Goal: Task Accomplishment & Management: Complete application form

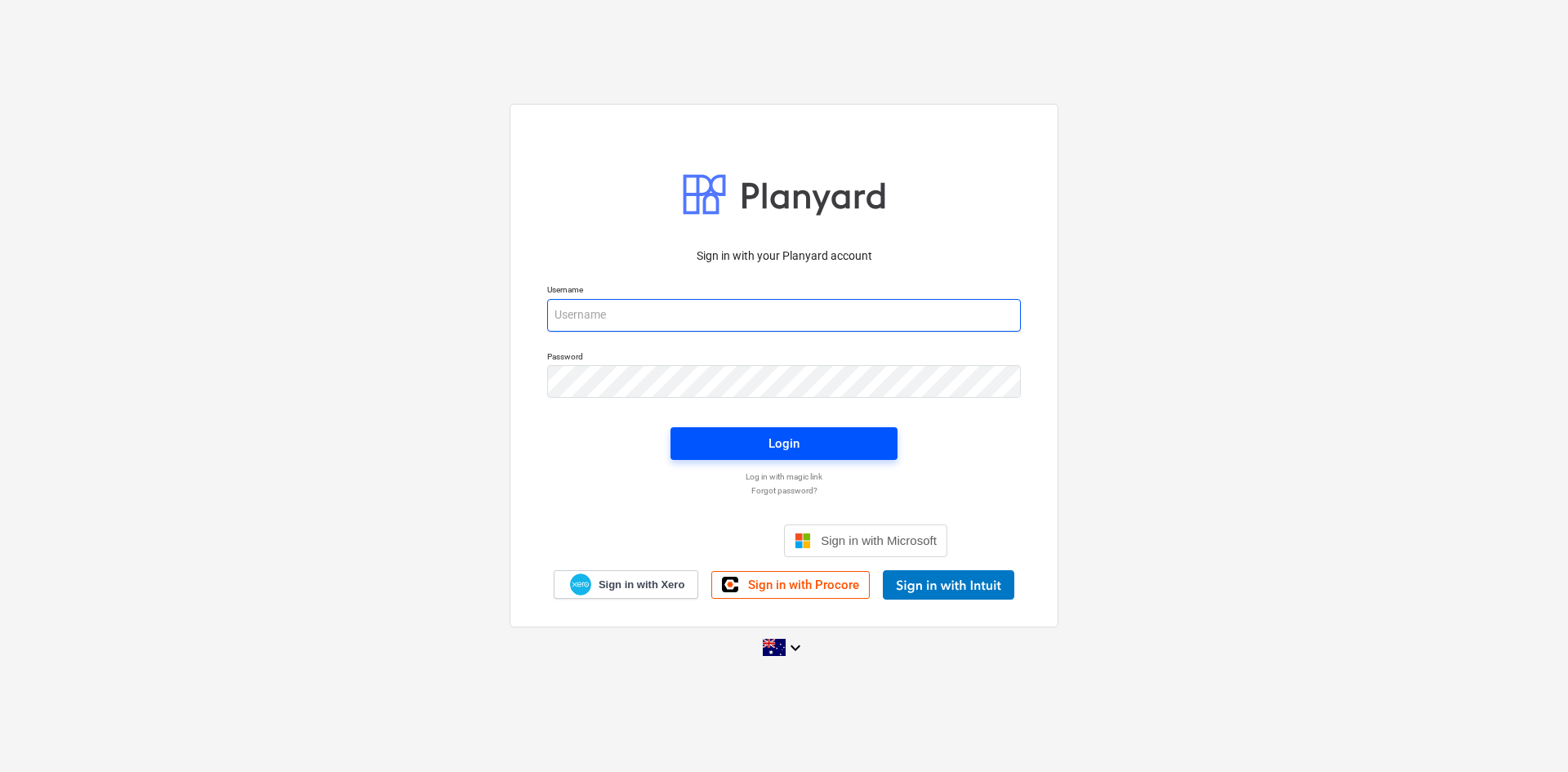
type input "[EMAIL_ADDRESS][DOMAIN_NAME]"
click at [723, 452] on span "Login" at bounding box center [784, 443] width 188 height 21
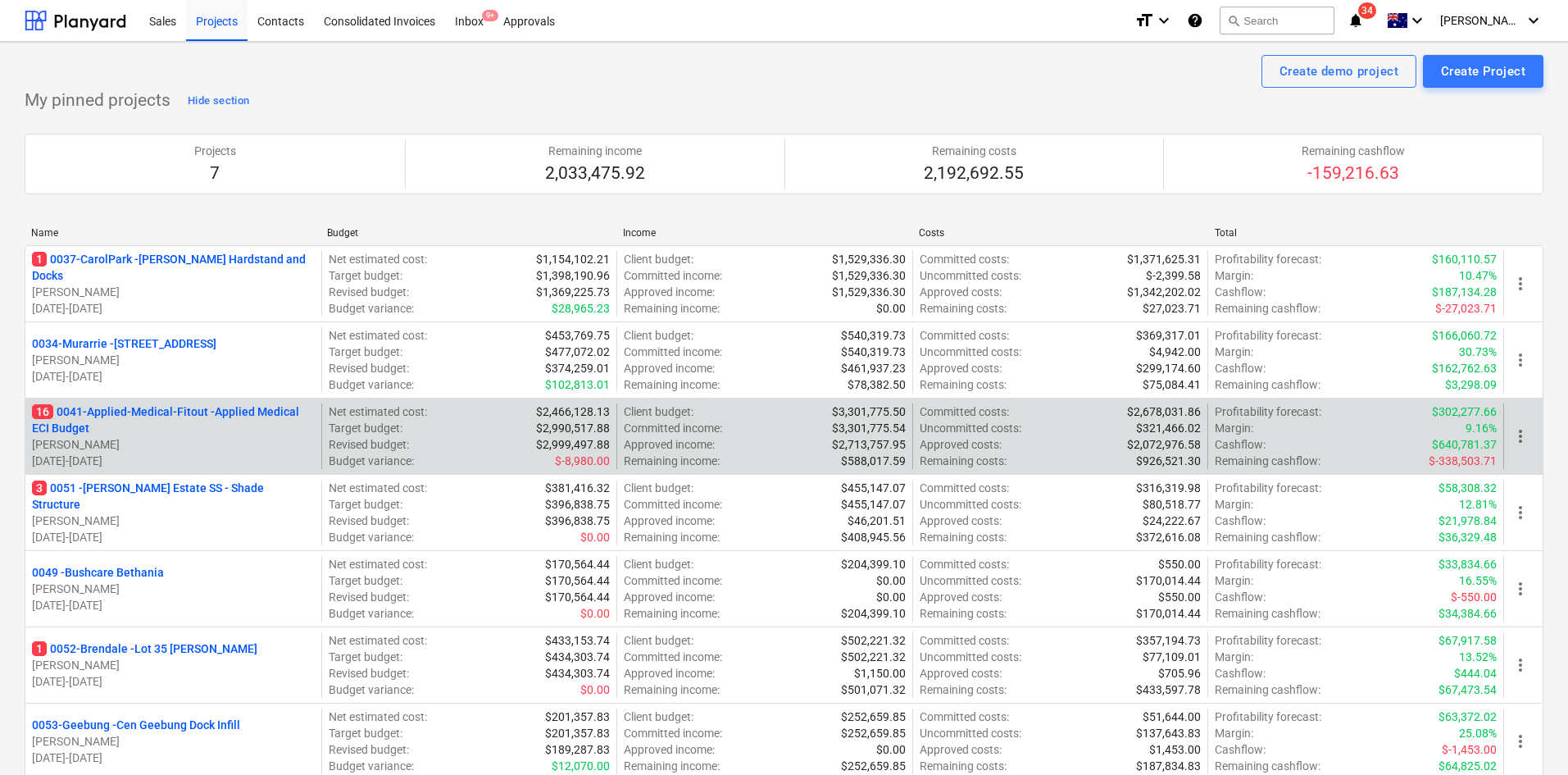
click at [124, 410] on p "16 0041-Applied-Medical-Fitout - Applied Medical ECI Budget" at bounding box center [173, 420] width 283 height 33
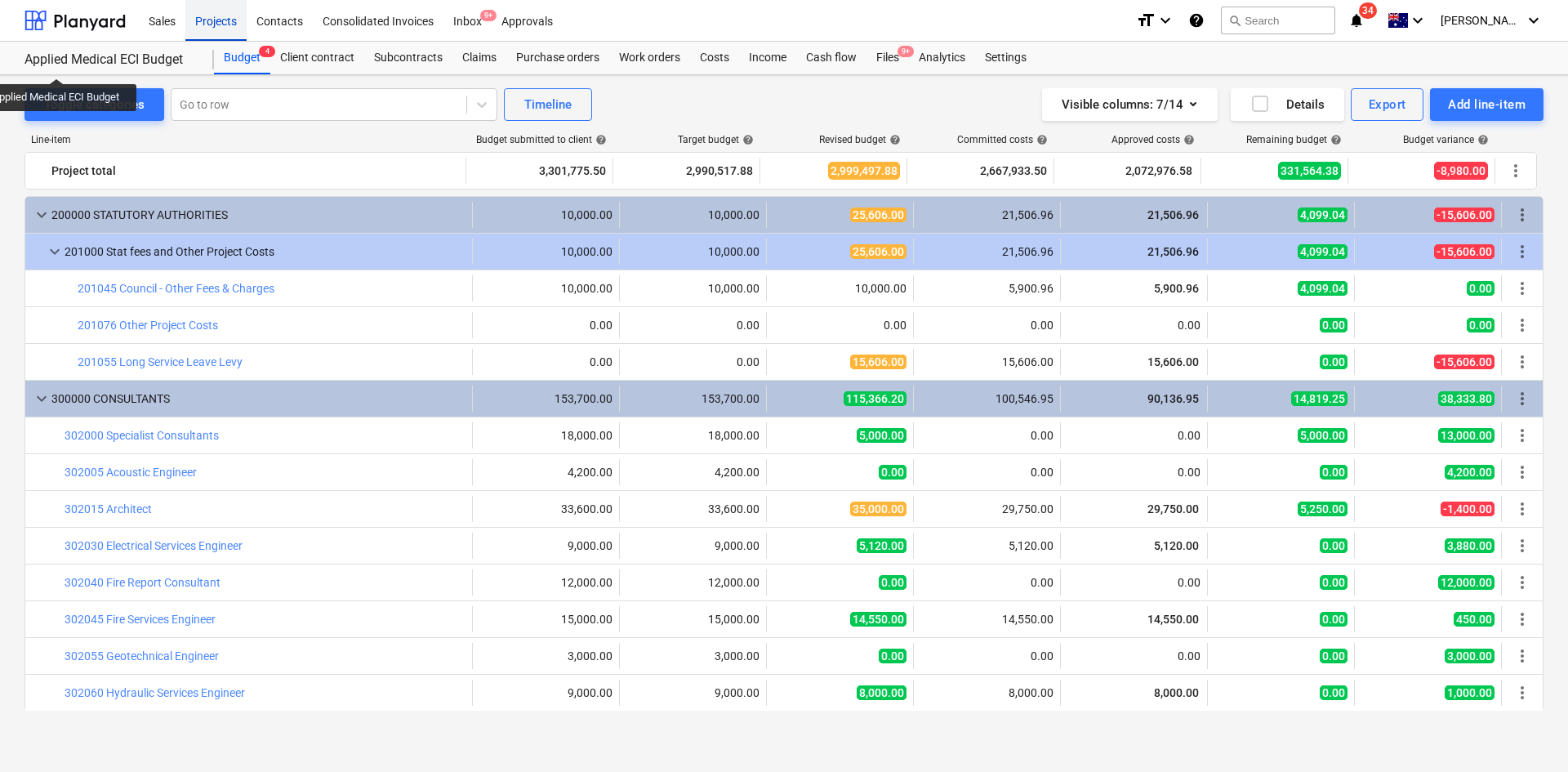
click at [200, 21] on div "Projects" at bounding box center [216, 20] width 61 height 42
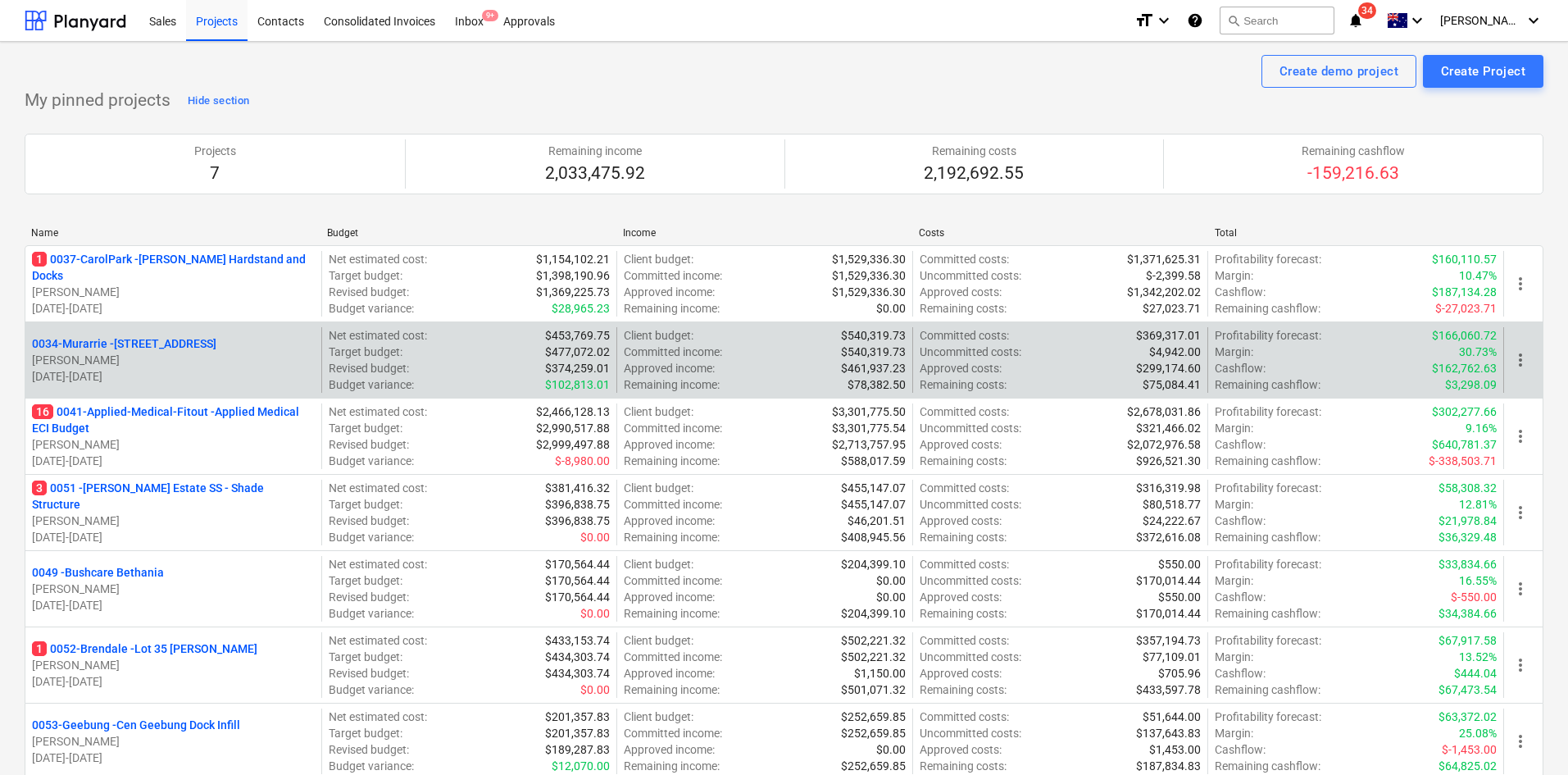
scroll to position [410, 0]
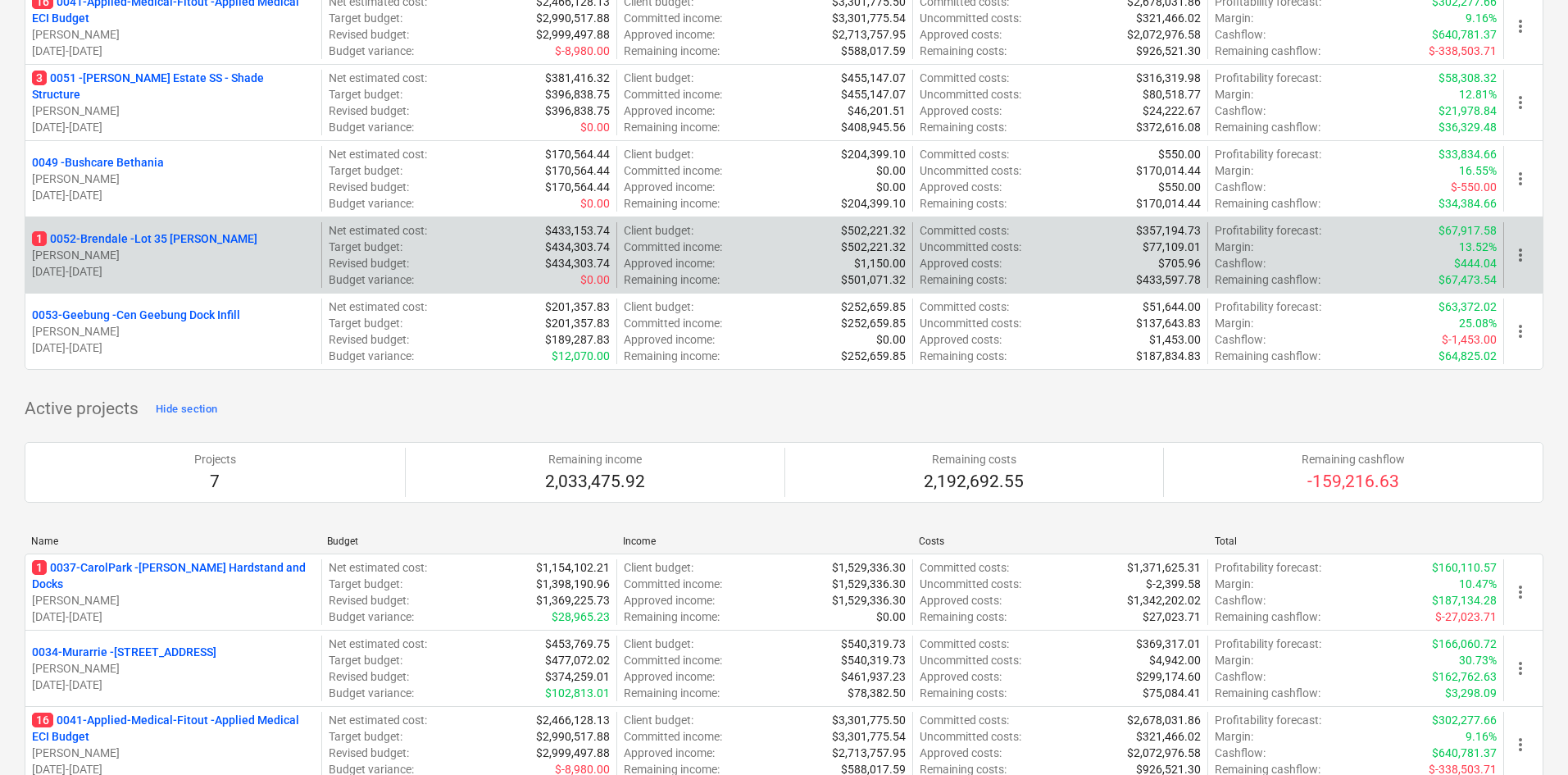
click at [186, 235] on p "1 0052-Brendale - Lot 35 Griffin, Brendale" at bounding box center [144, 238] width 225 height 16
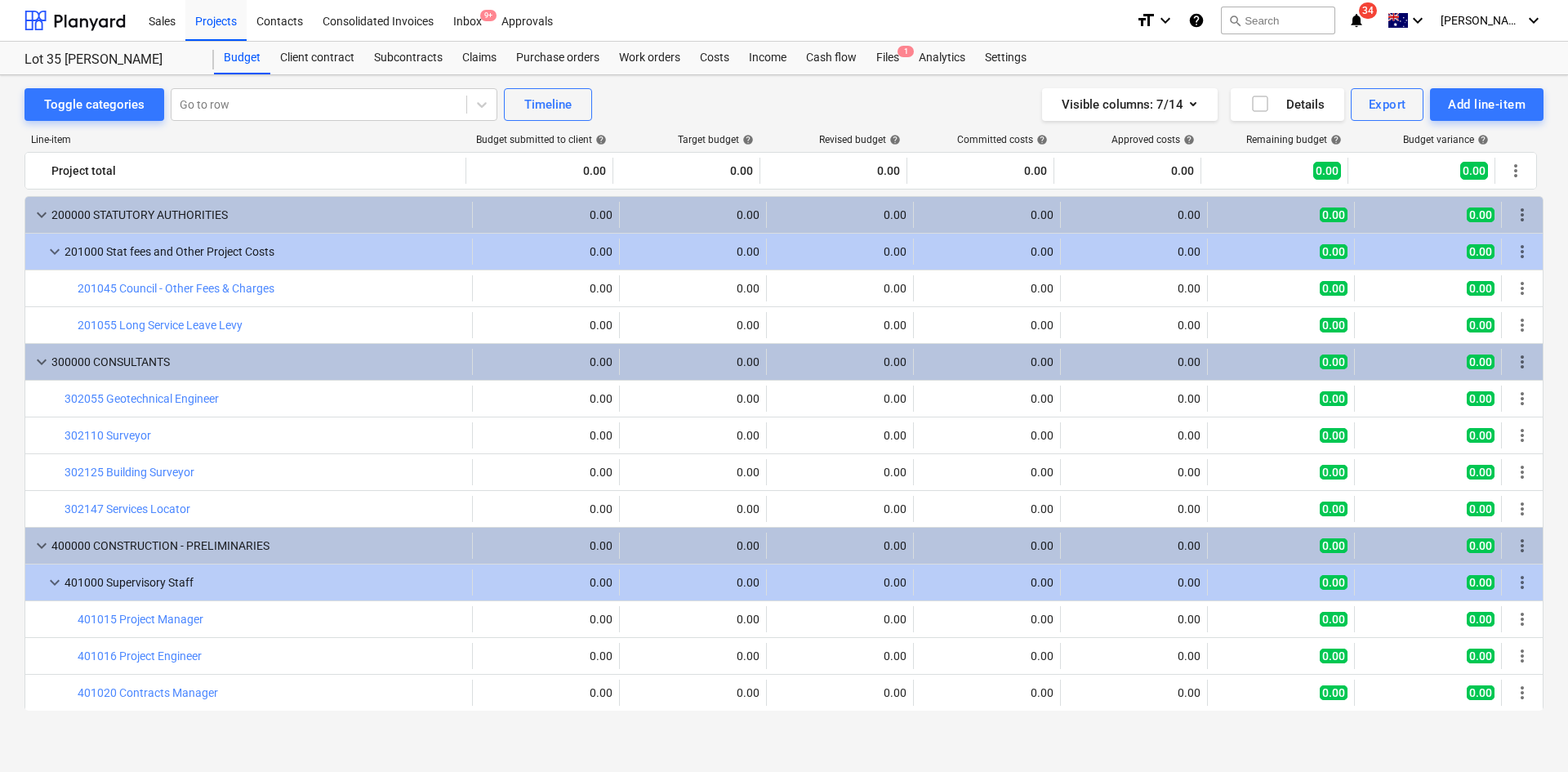
scroll to position [11, 0]
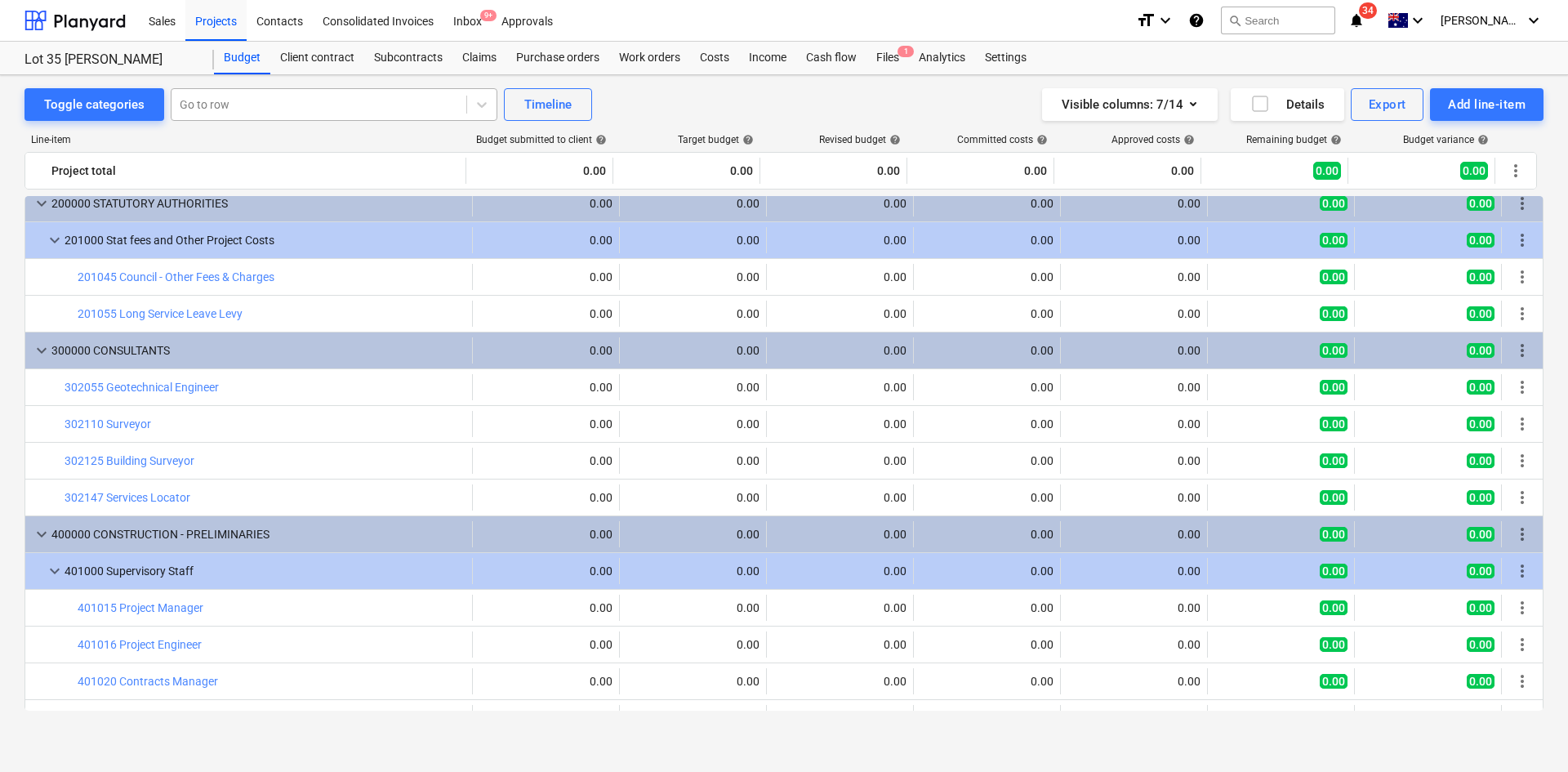
click at [394, 96] on div at bounding box center [319, 104] width 278 height 16
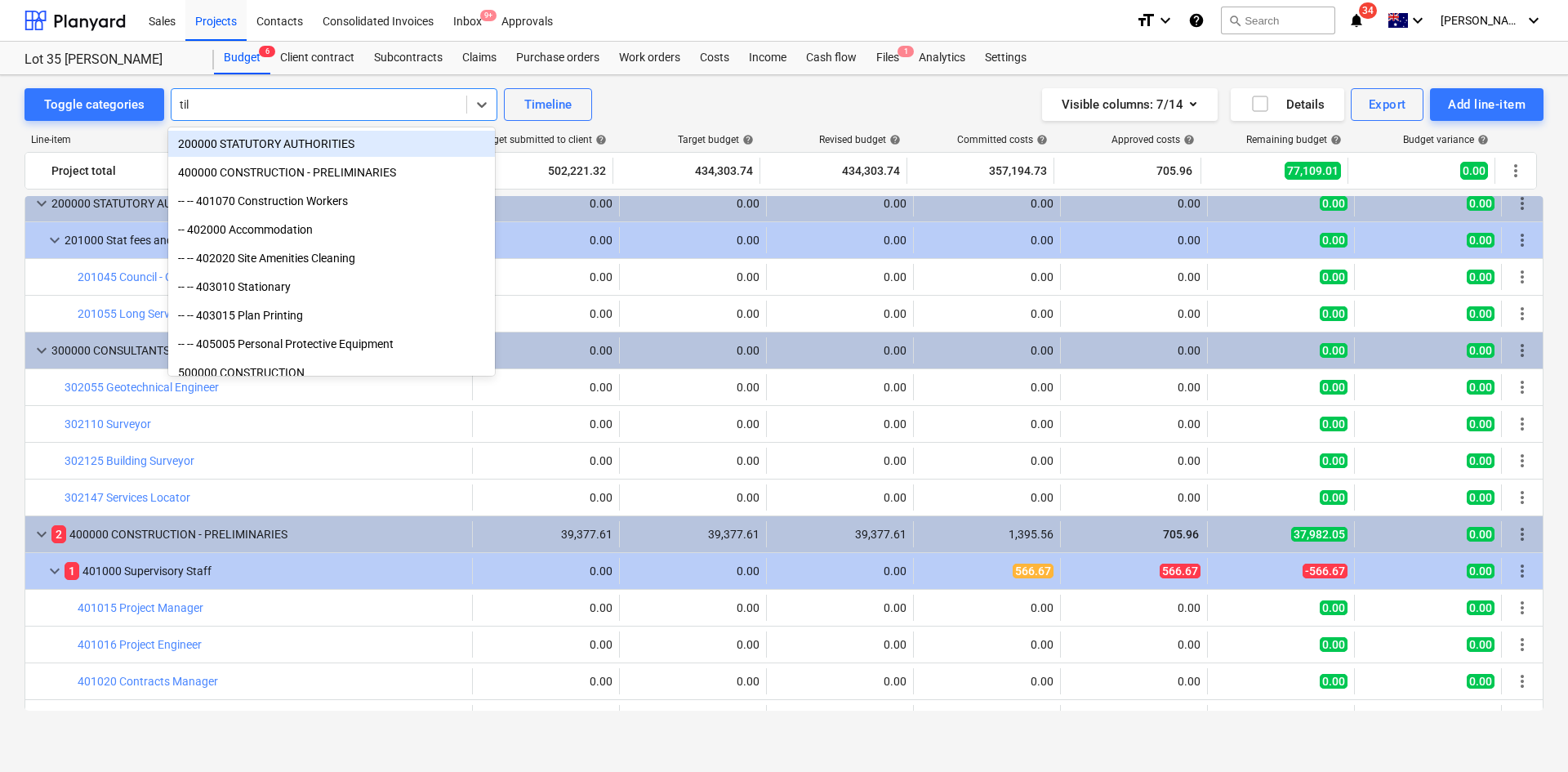
type input "tili"
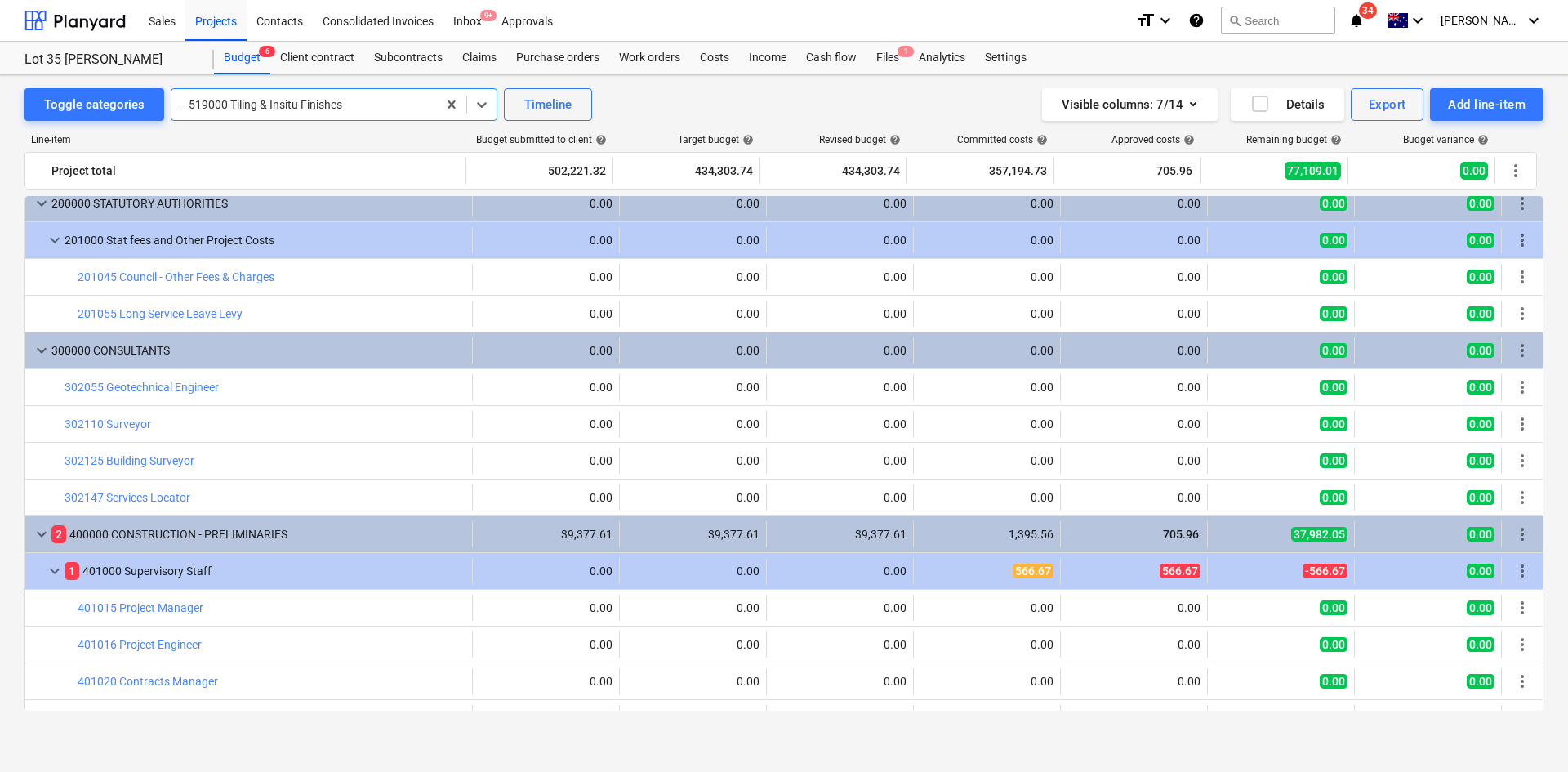
scroll to position [0, 0]
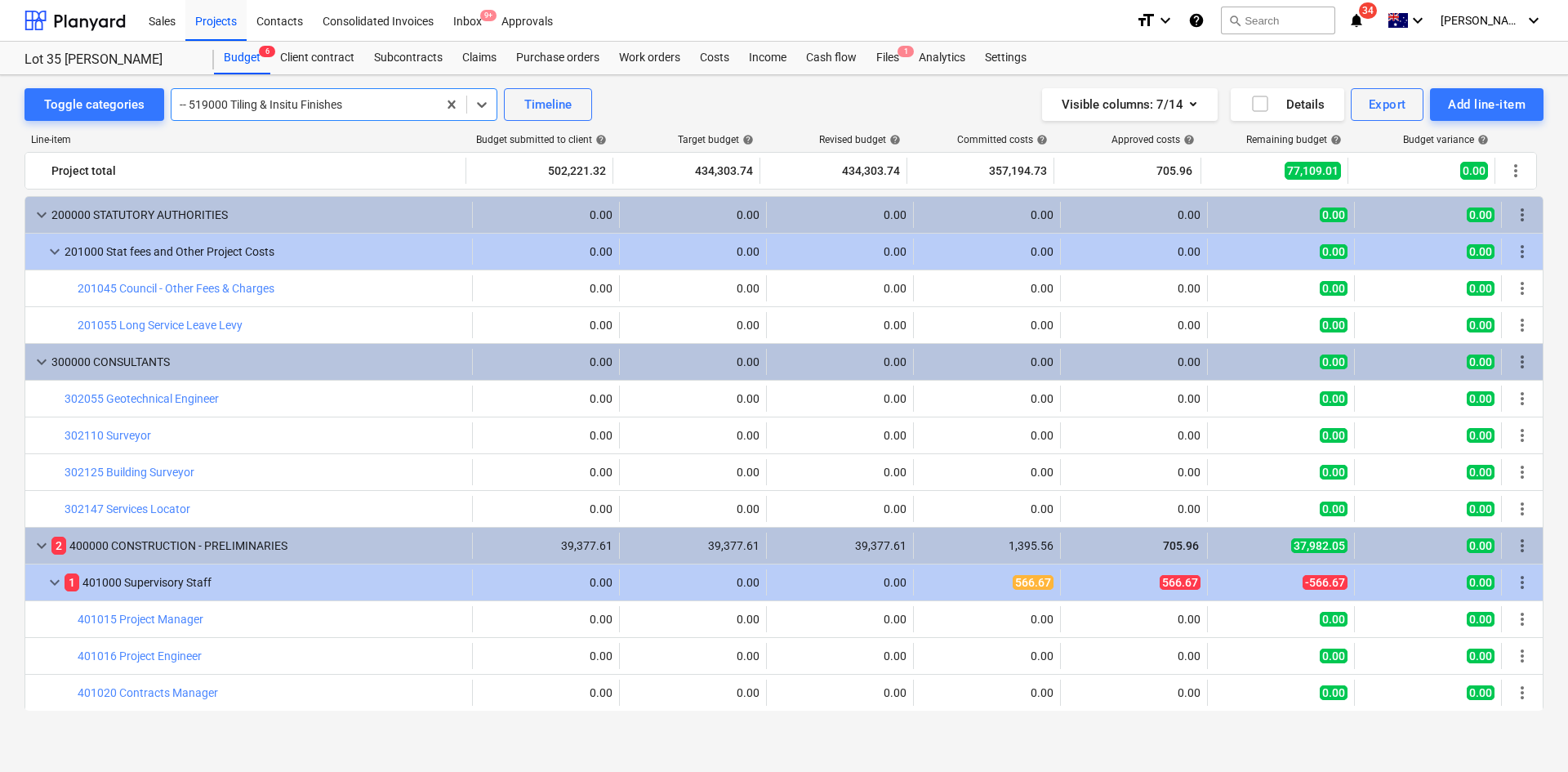
click at [378, 107] on div at bounding box center [305, 104] width 249 height 16
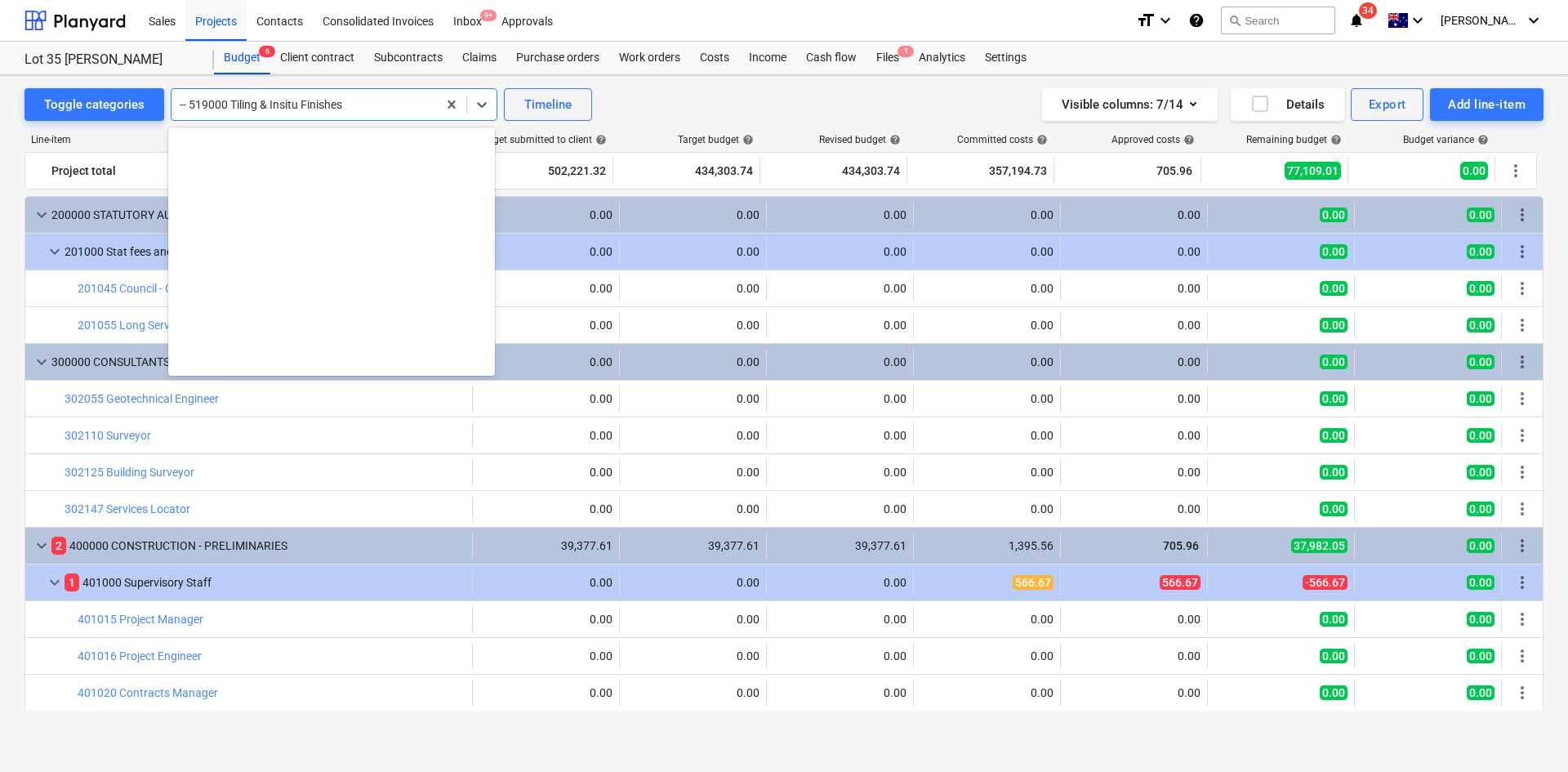
scroll to position [1686, 0]
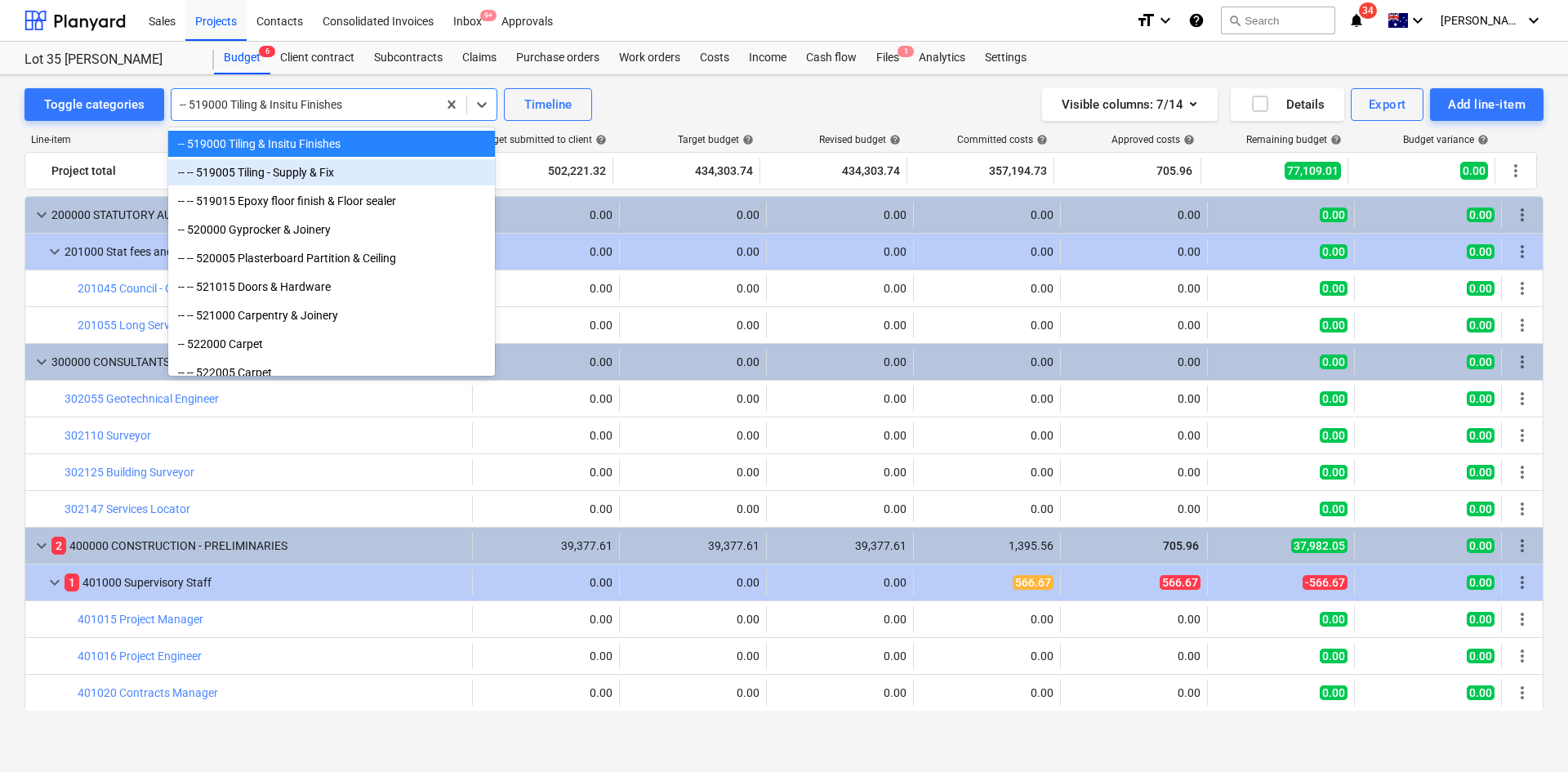
click at [341, 170] on div "-- -- 519005 Tiling - Supply & Fix" at bounding box center [331, 172] width 327 height 26
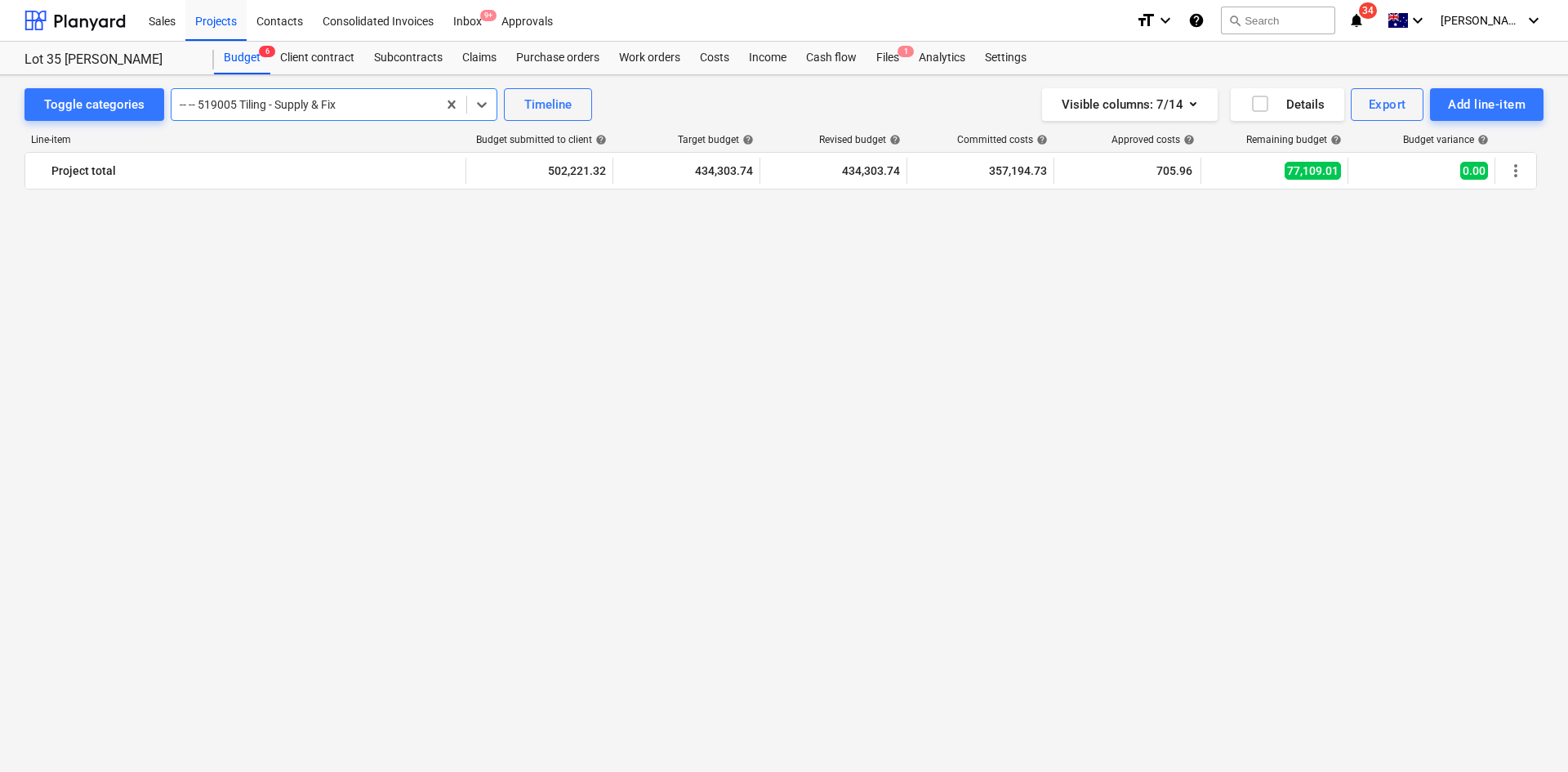
scroll to position [2205, 0]
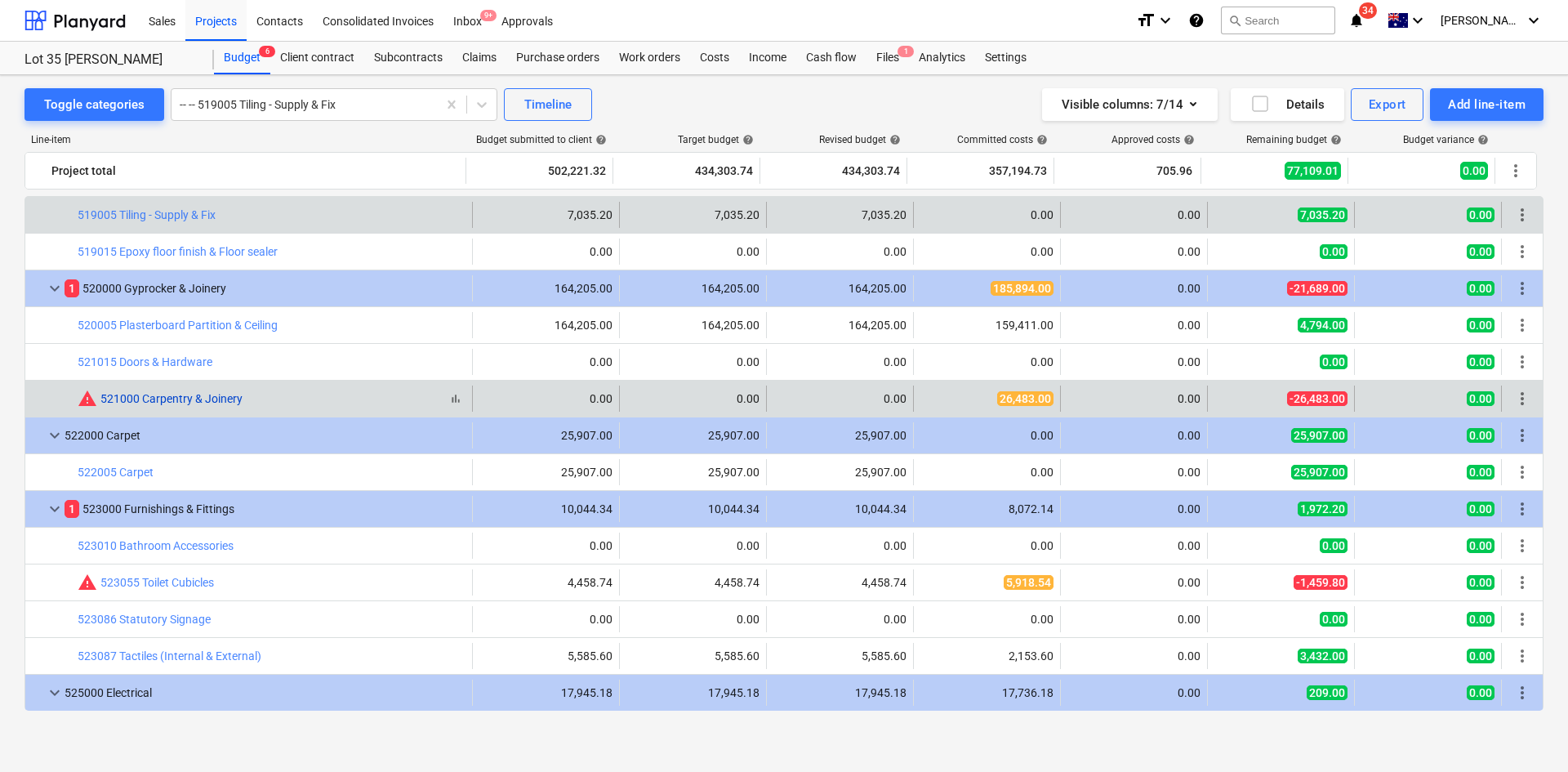
click at [123, 398] on link "521000 Carpentry & Joinery" at bounding box center [171, 398] width 142 height 13
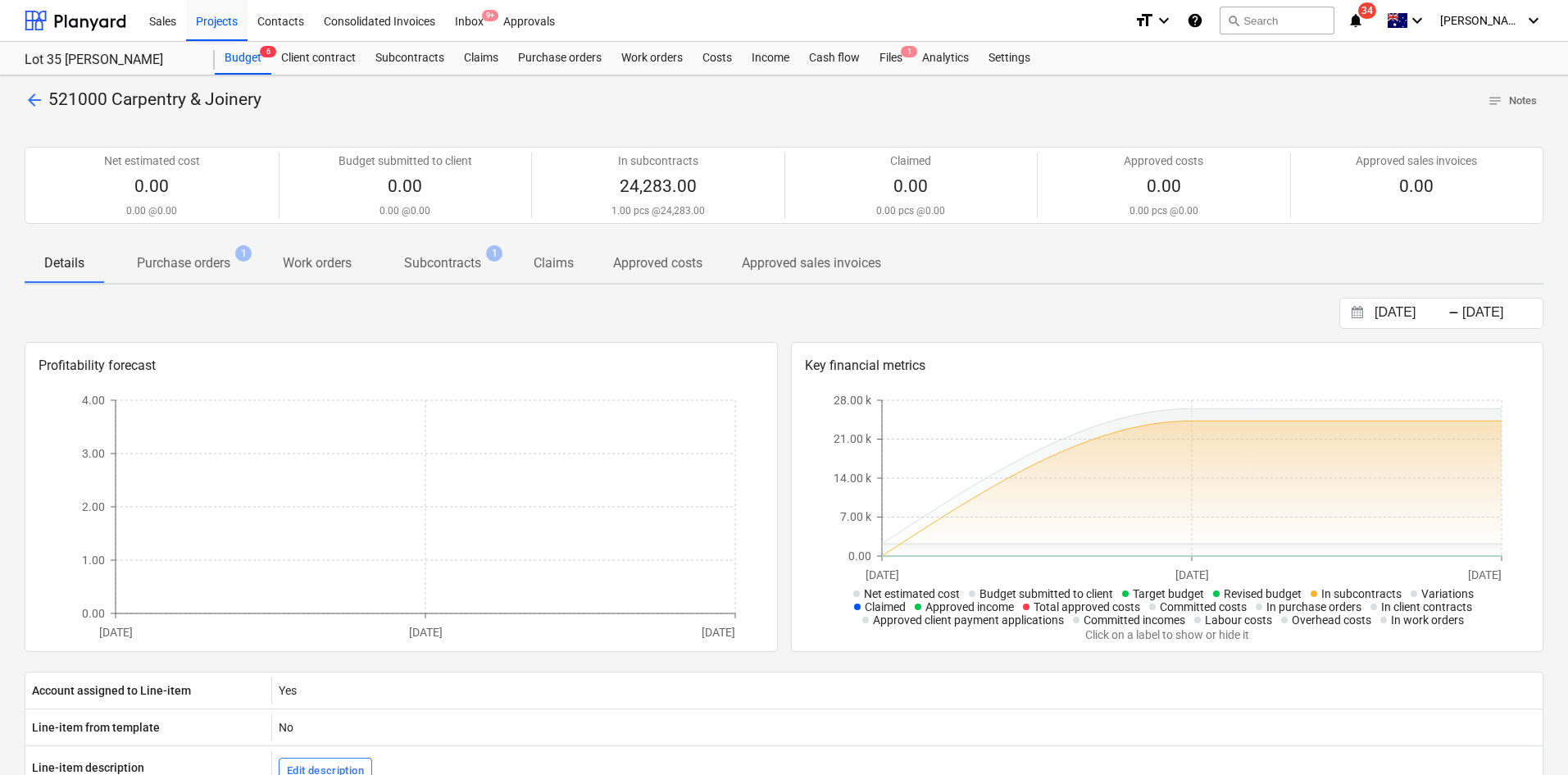
click at [205, 261] on p "Purchase orders" at bounding box center [183, 263] width 93 height 20
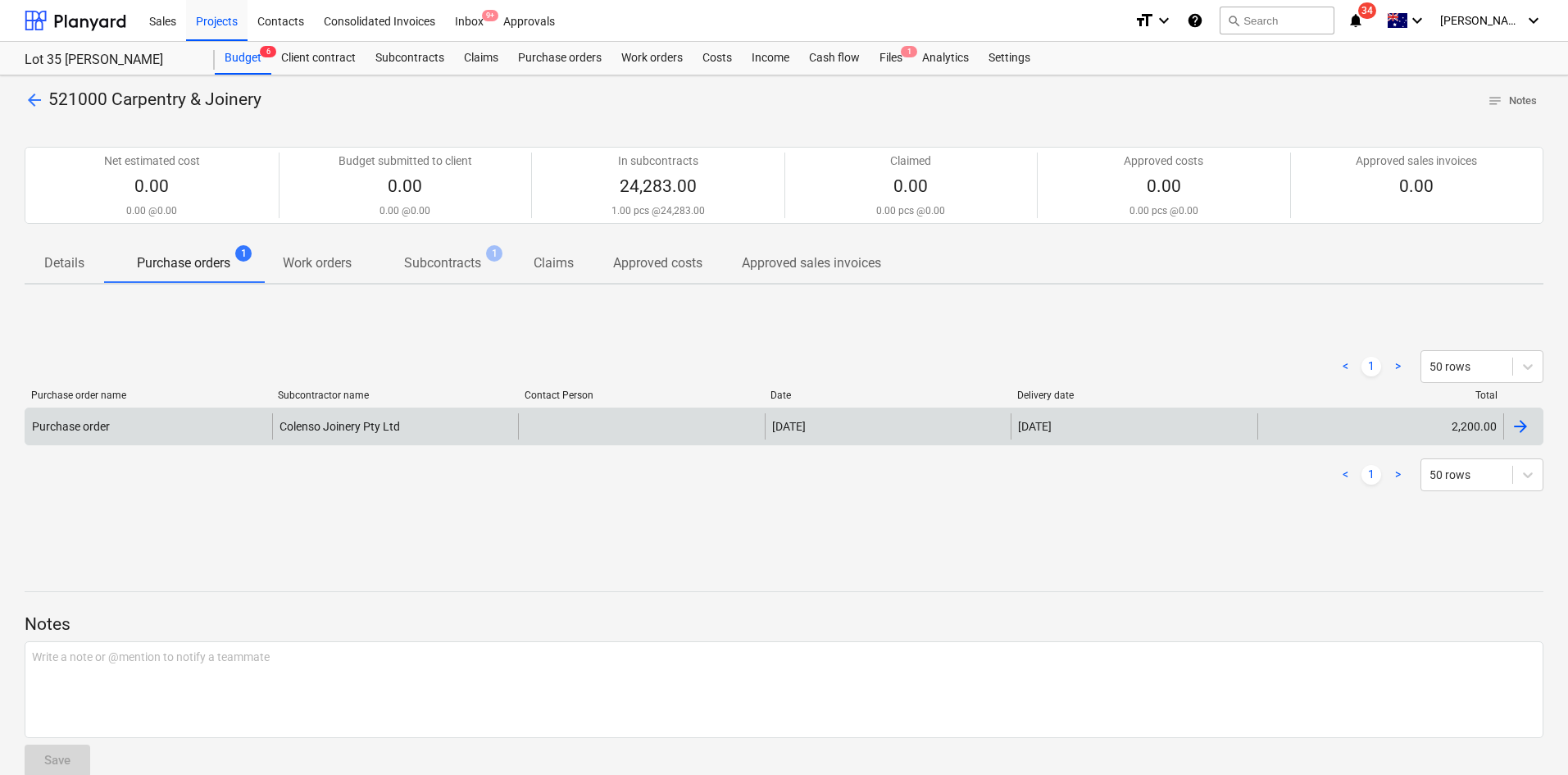
click at [255, 414] on div "Purchase order" at bounding box center [149, 426] width 247 height 27
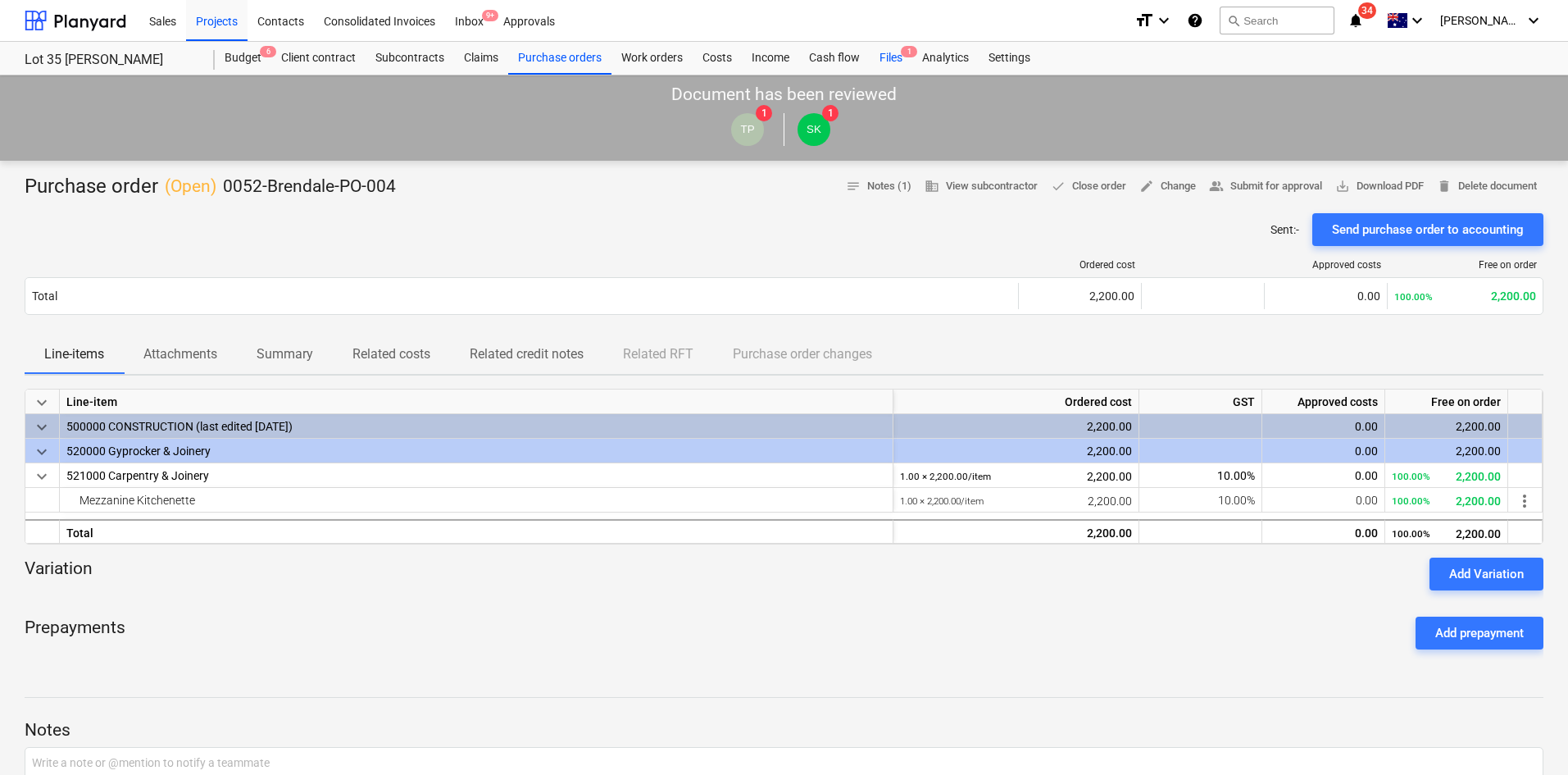
click at [870, 48] on div "Files 1" at bounding box center [891, 58] width 43 height 33
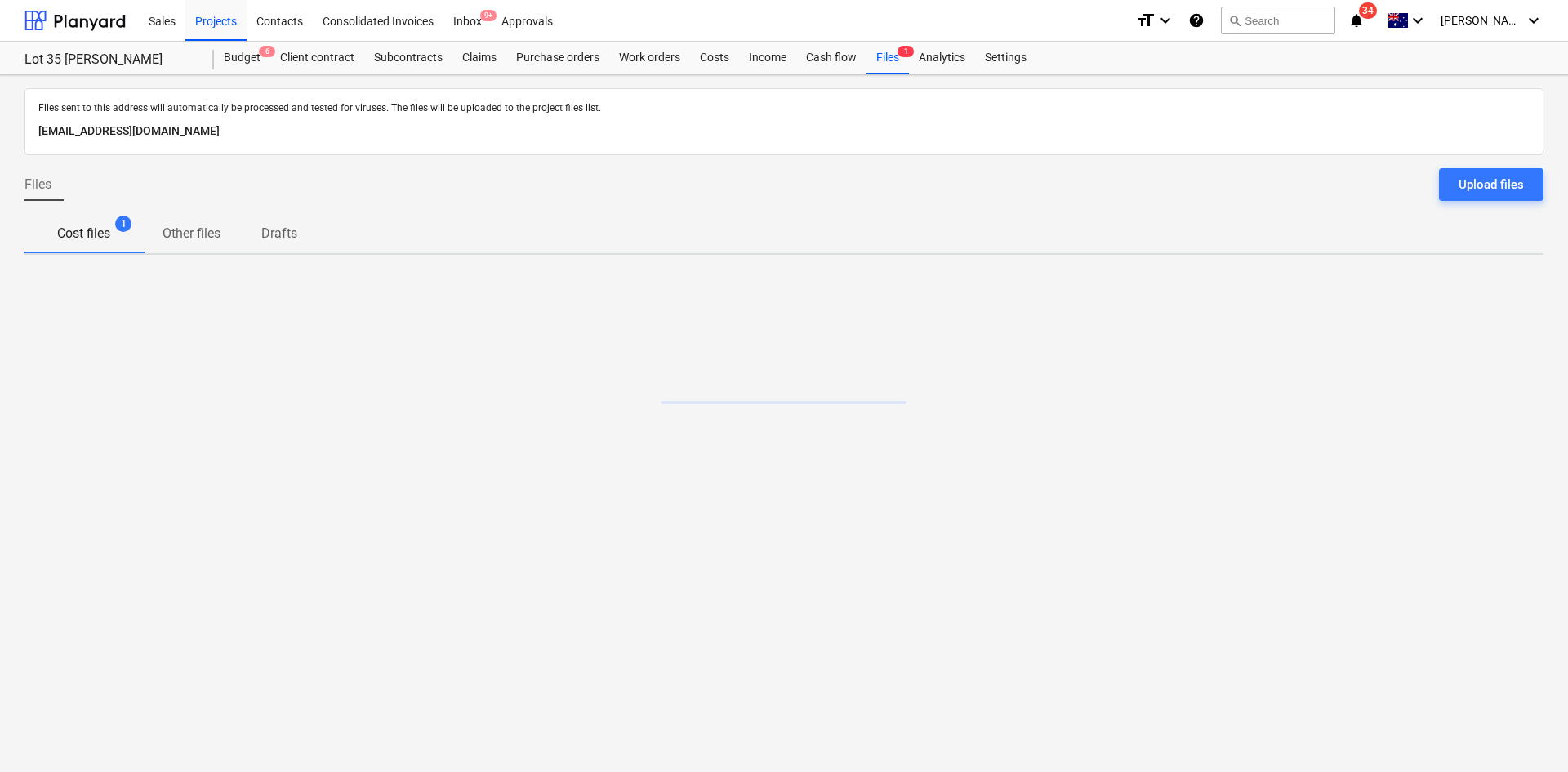
click at [1365, 20] on icon "notifications" at bounding box center [1356, 20] width 16 height 20
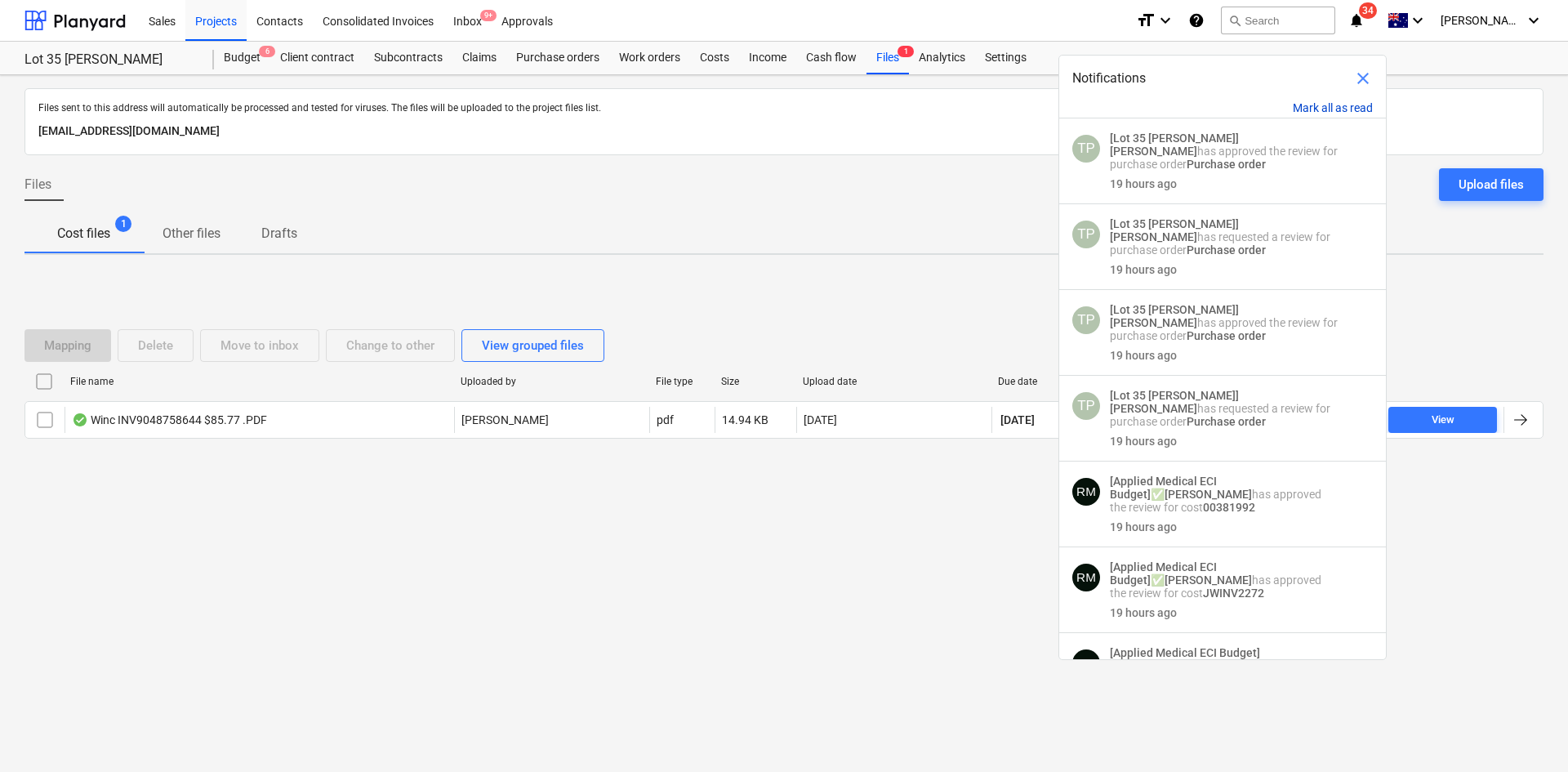
click at [1320, 105] on button "Mark all as read" at bounding box center [1333, 107] width 80 height 13
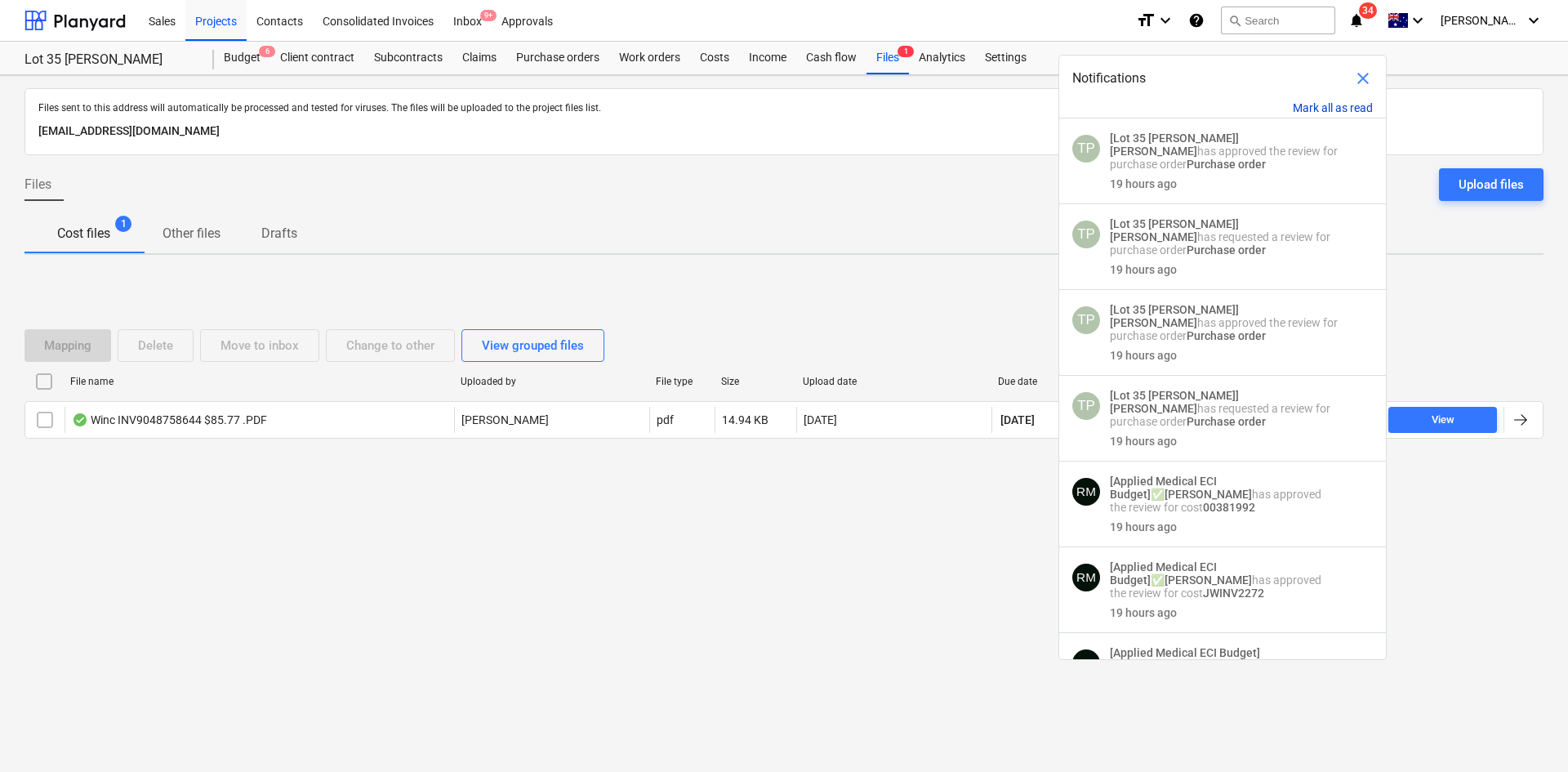
click at [1320, 105] on button "Mark all as read" at bounding box center [1333, 107] width 80 height 13
click at [950, 193] on div "Files Upload files" at bounding box center [784, 191] width 1519 height 46
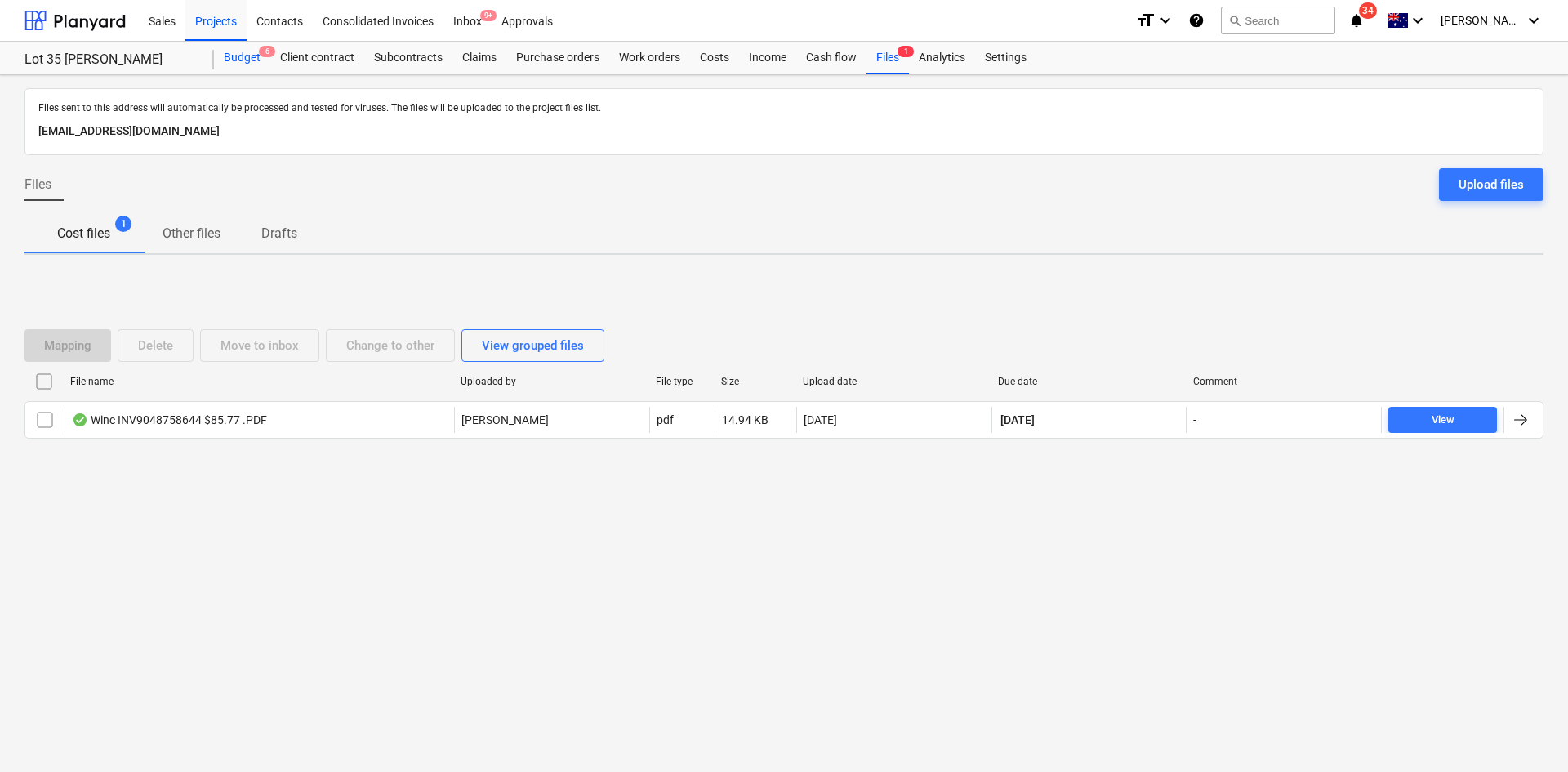
click at [228, 55] on div "Budget 6" at bounding box center [242, 58] width 56 height 32
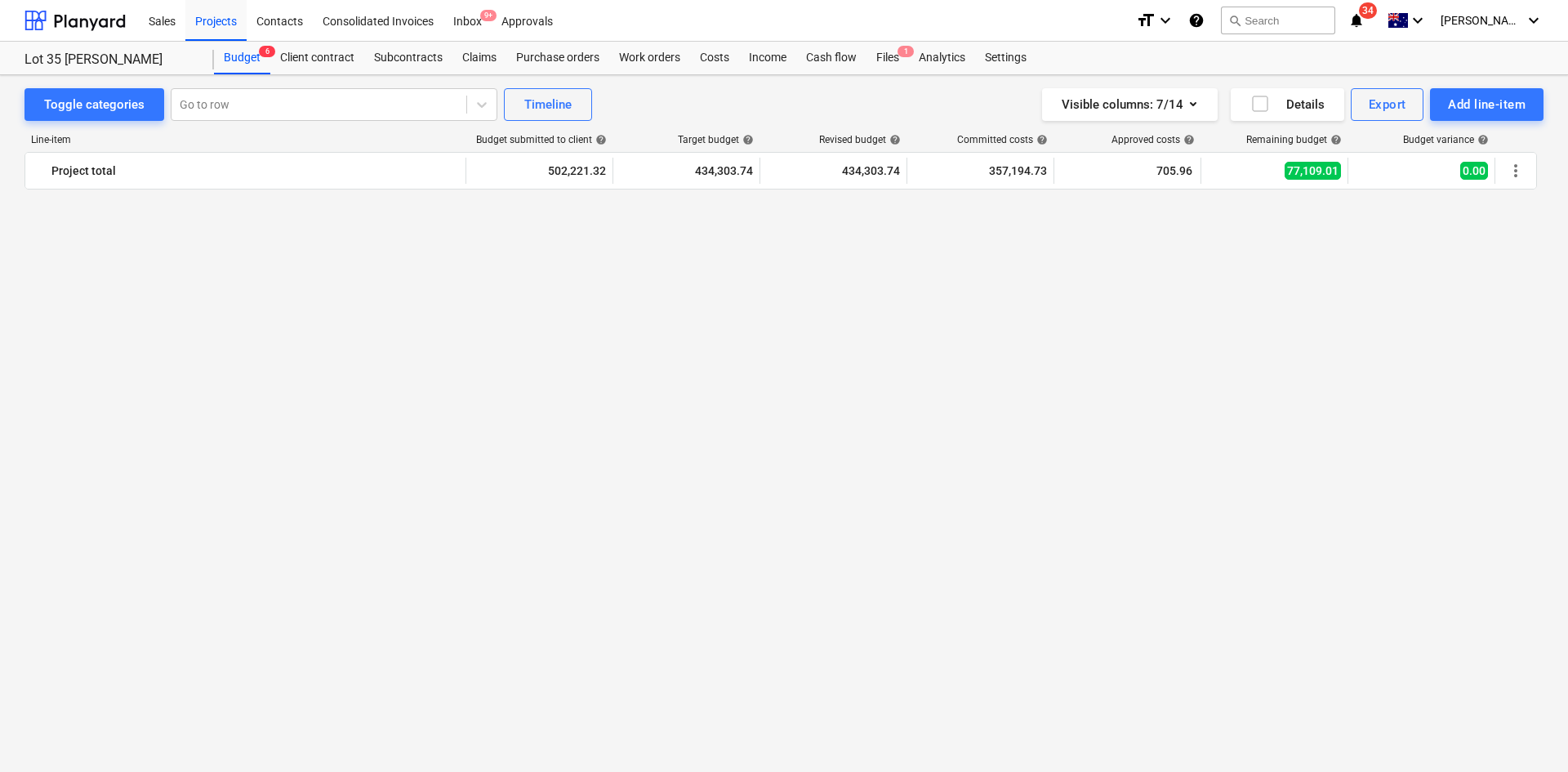
scroll to position [2205, 0]
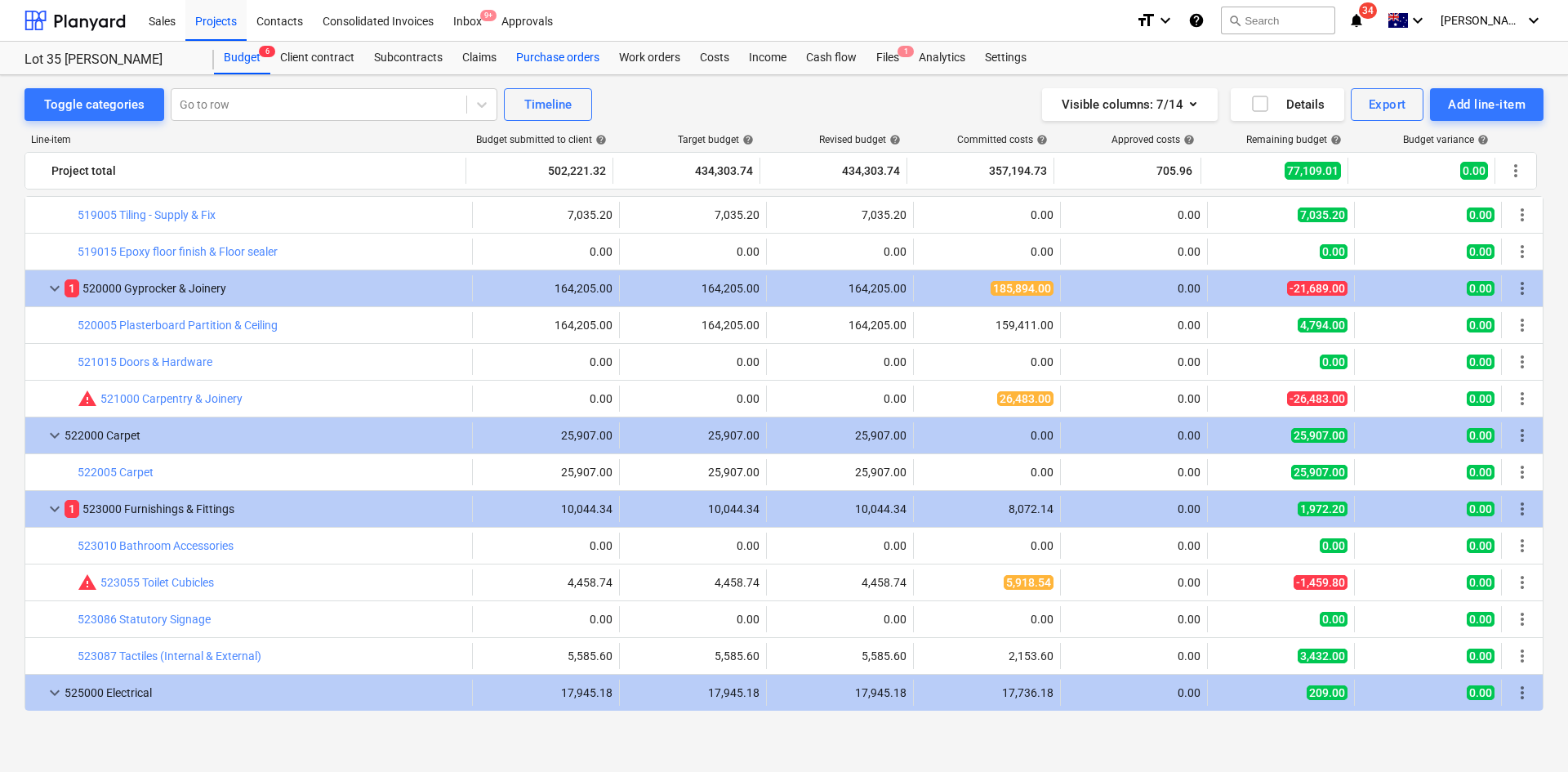
click at [571, 63] on div "Purchase orders" at bounding box center [558, 58] width 103 height 32
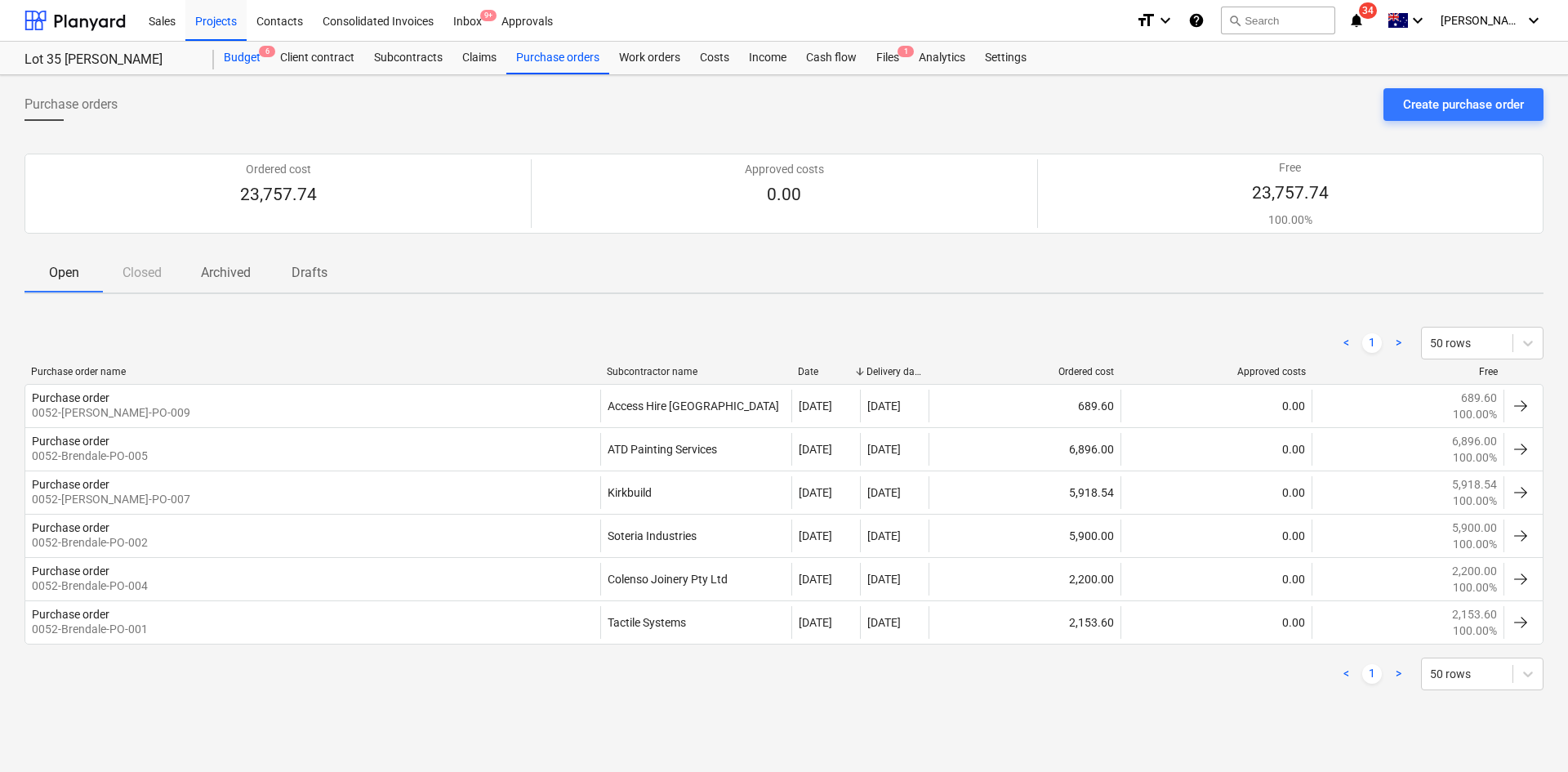
click at [220, 48] on div "Budget 6" at bounding box center [242, 58] width 56 height 32
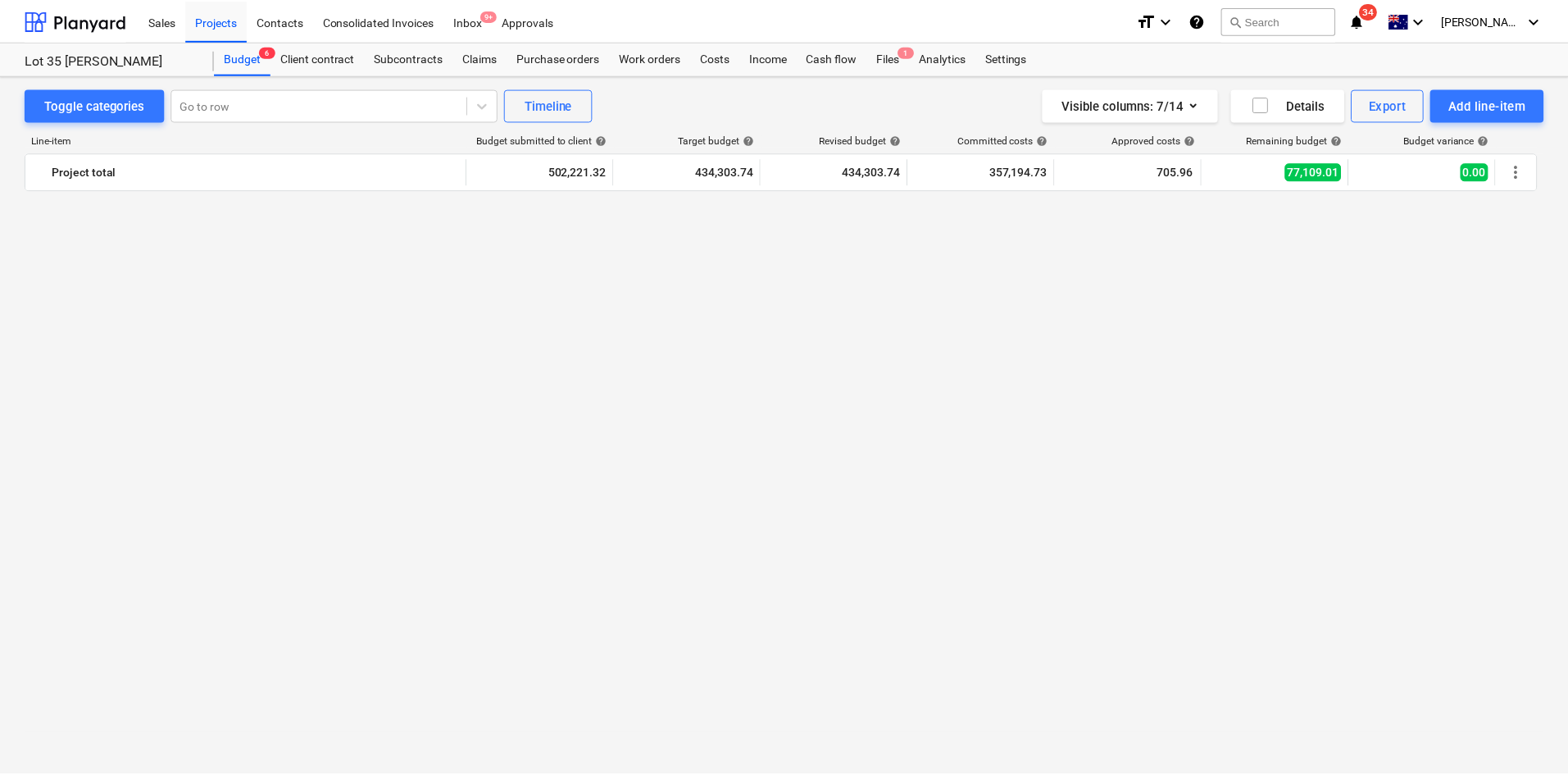
scroll to position [2214, 0]
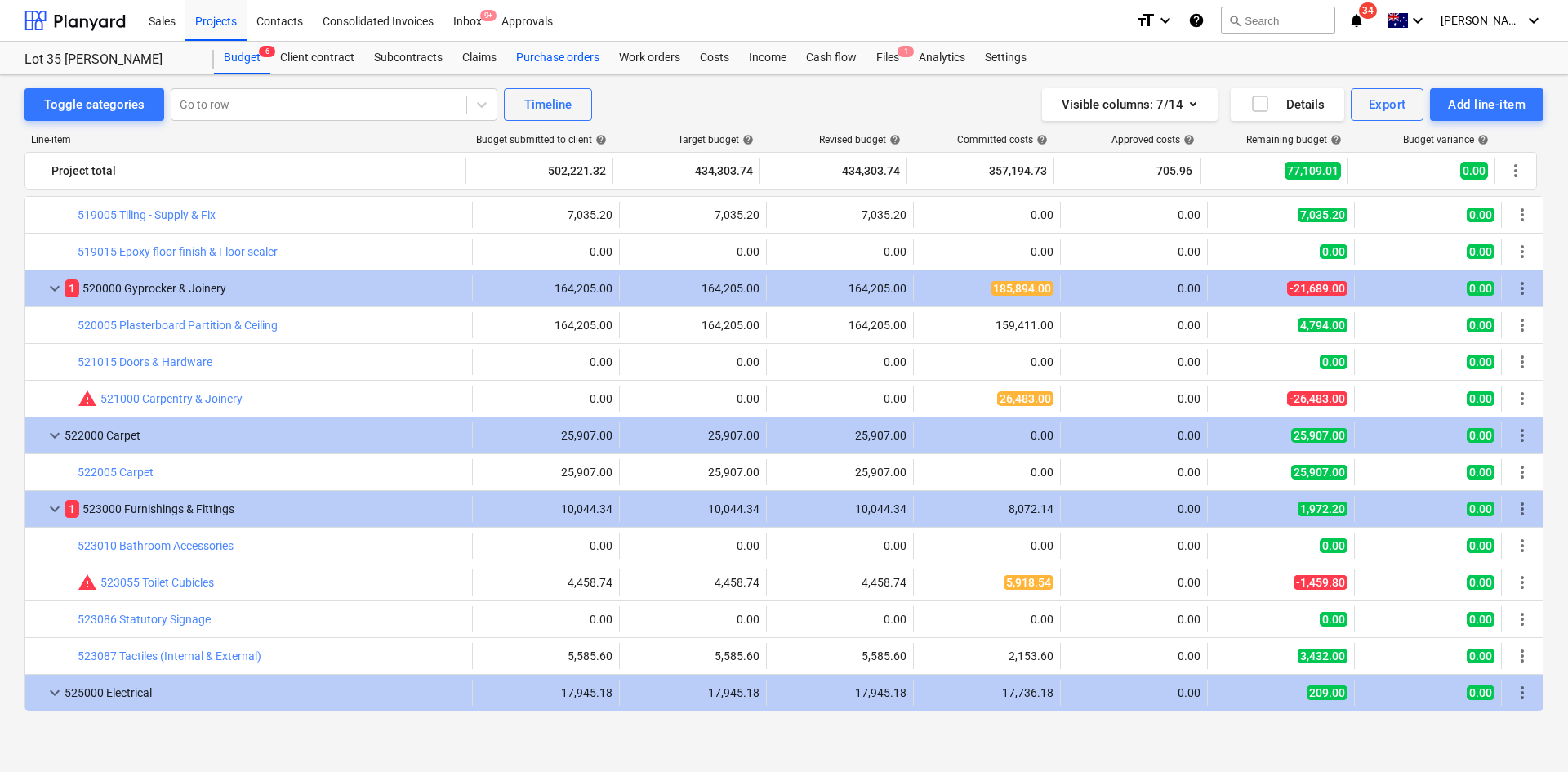
click at [552, 61] on div "Purchase orders" at bounding box center [558, 58] width 103 height 32
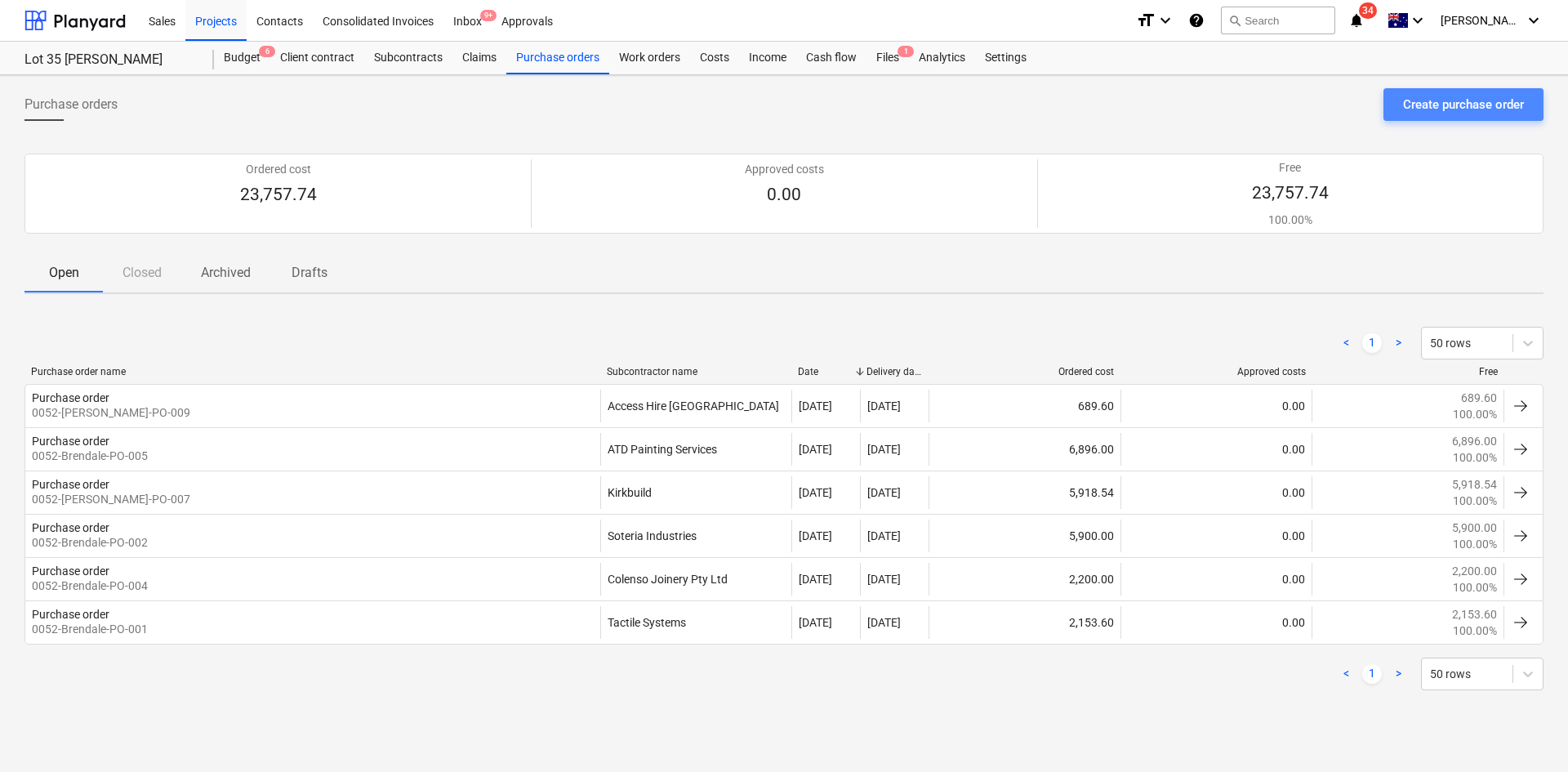
click at [1460, 105] on div "Create purchase order" at bounding box center [1464, 104] width 121 height 21
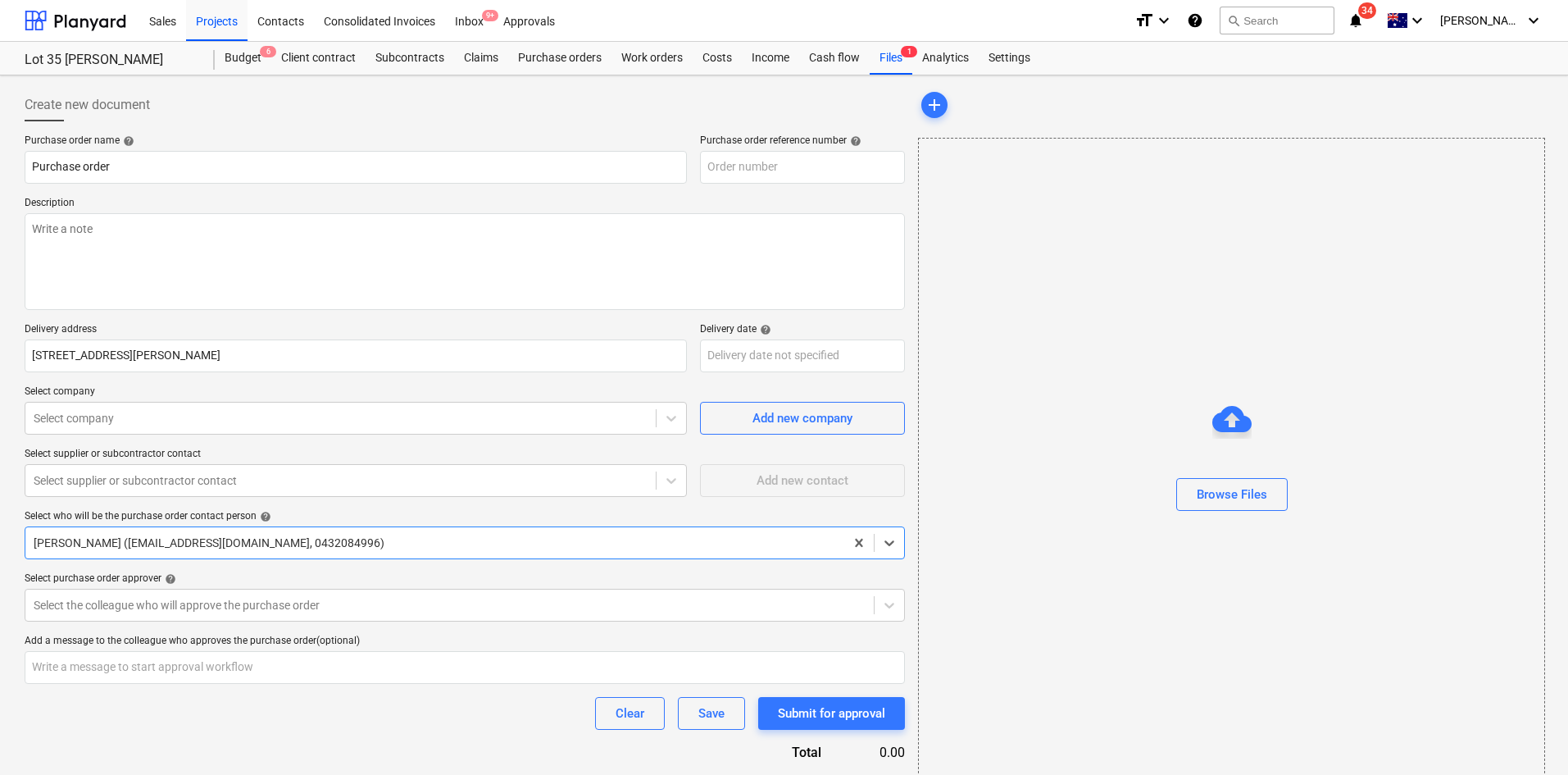
type textarea "x"
type input "0052-Brendale-PO-011"
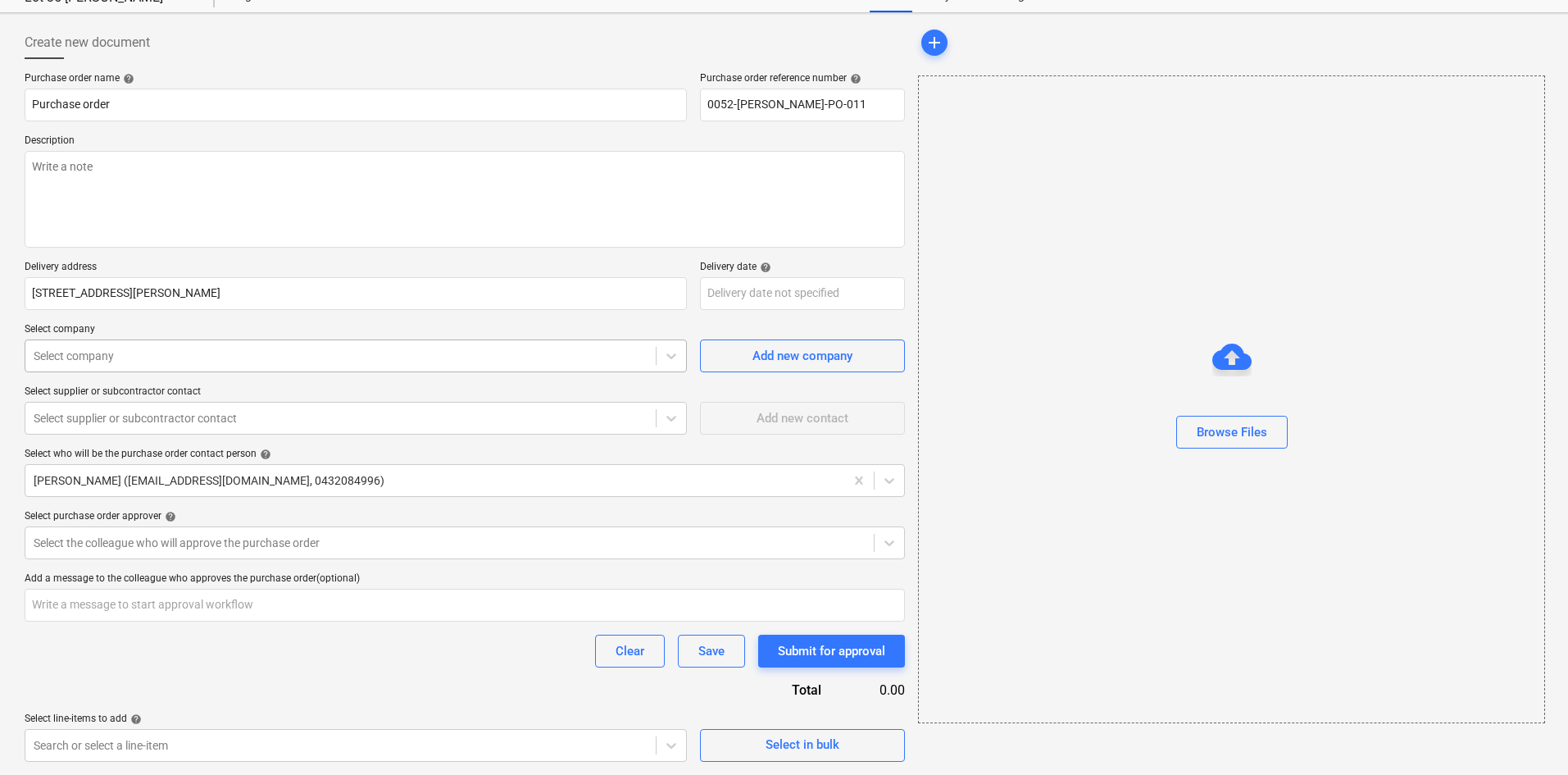
click at [224, 362] on div at bounding box center [340, 355] width 614 height 16
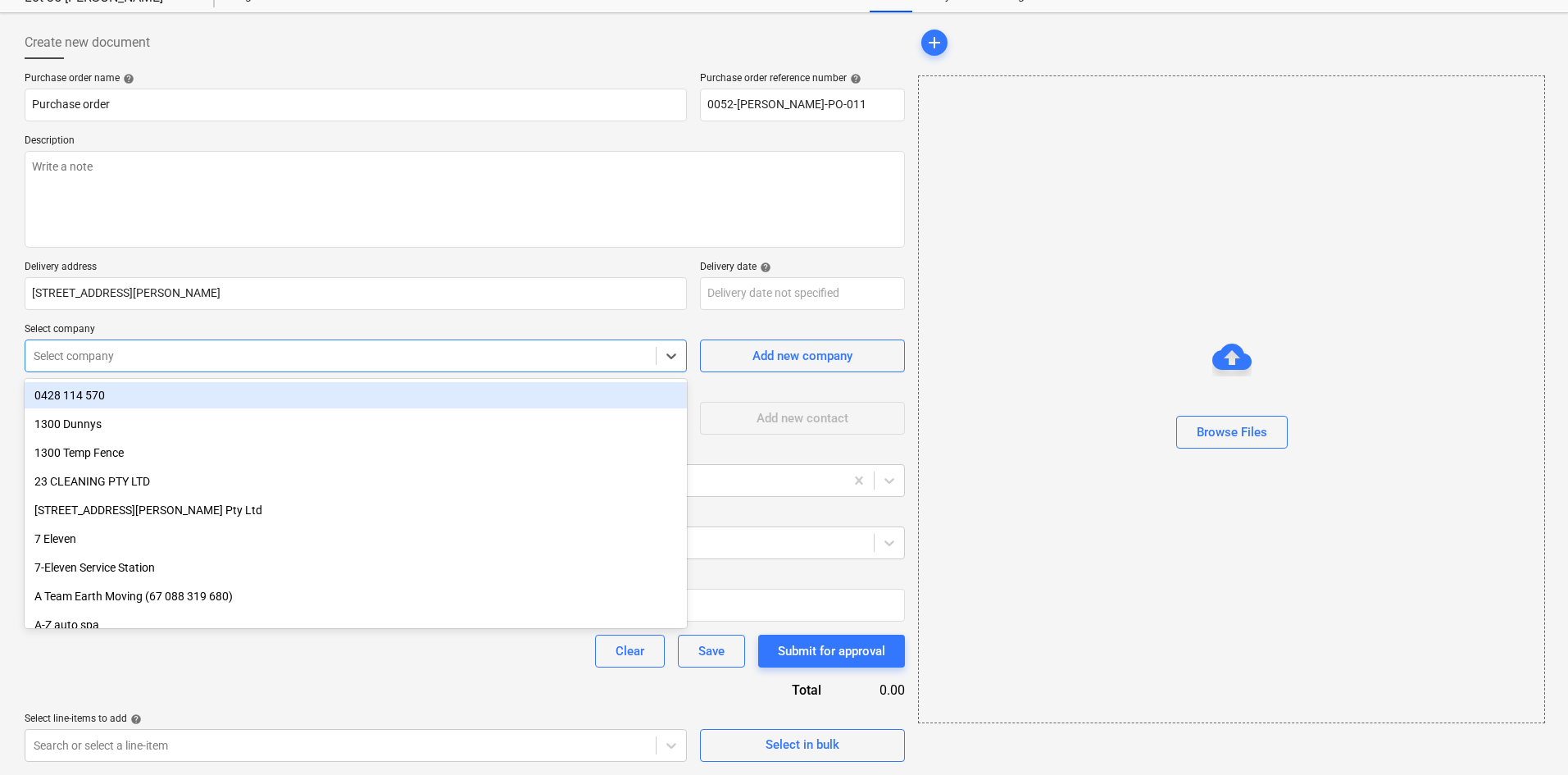
type textarea "x"
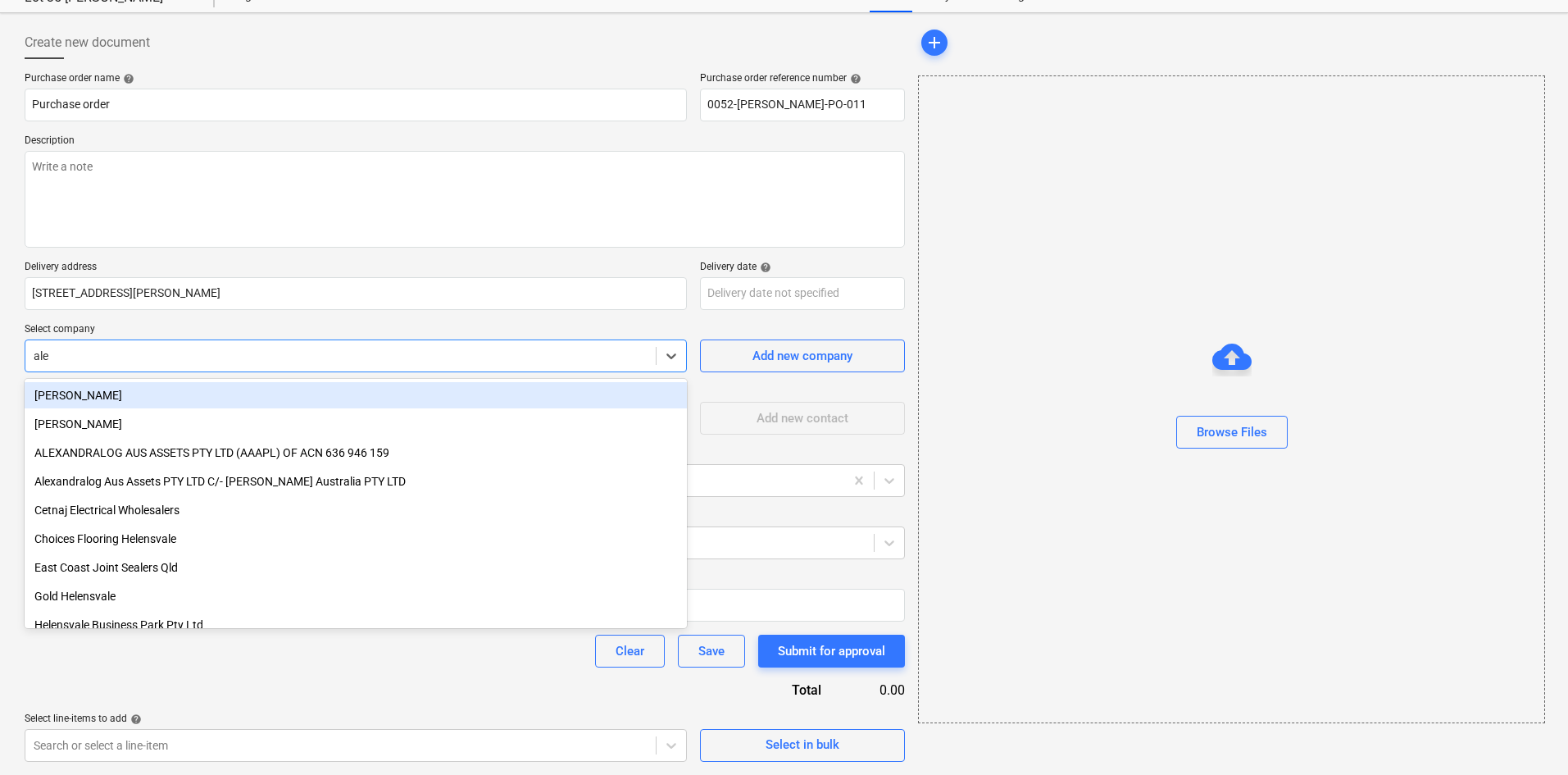
type input "alex"
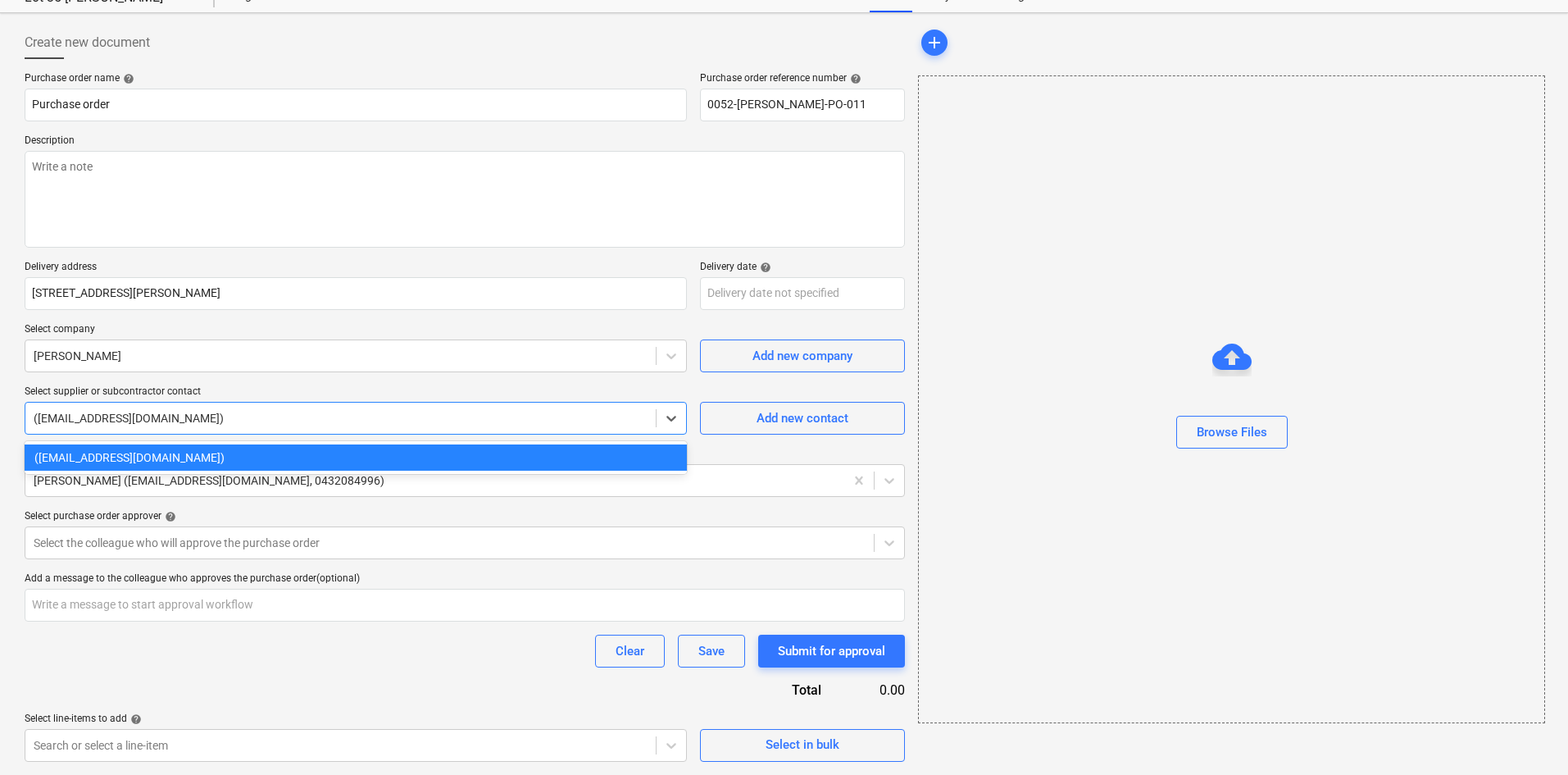
click at [270, 420] on div at bounding box center [340, 418] width 614 height 16
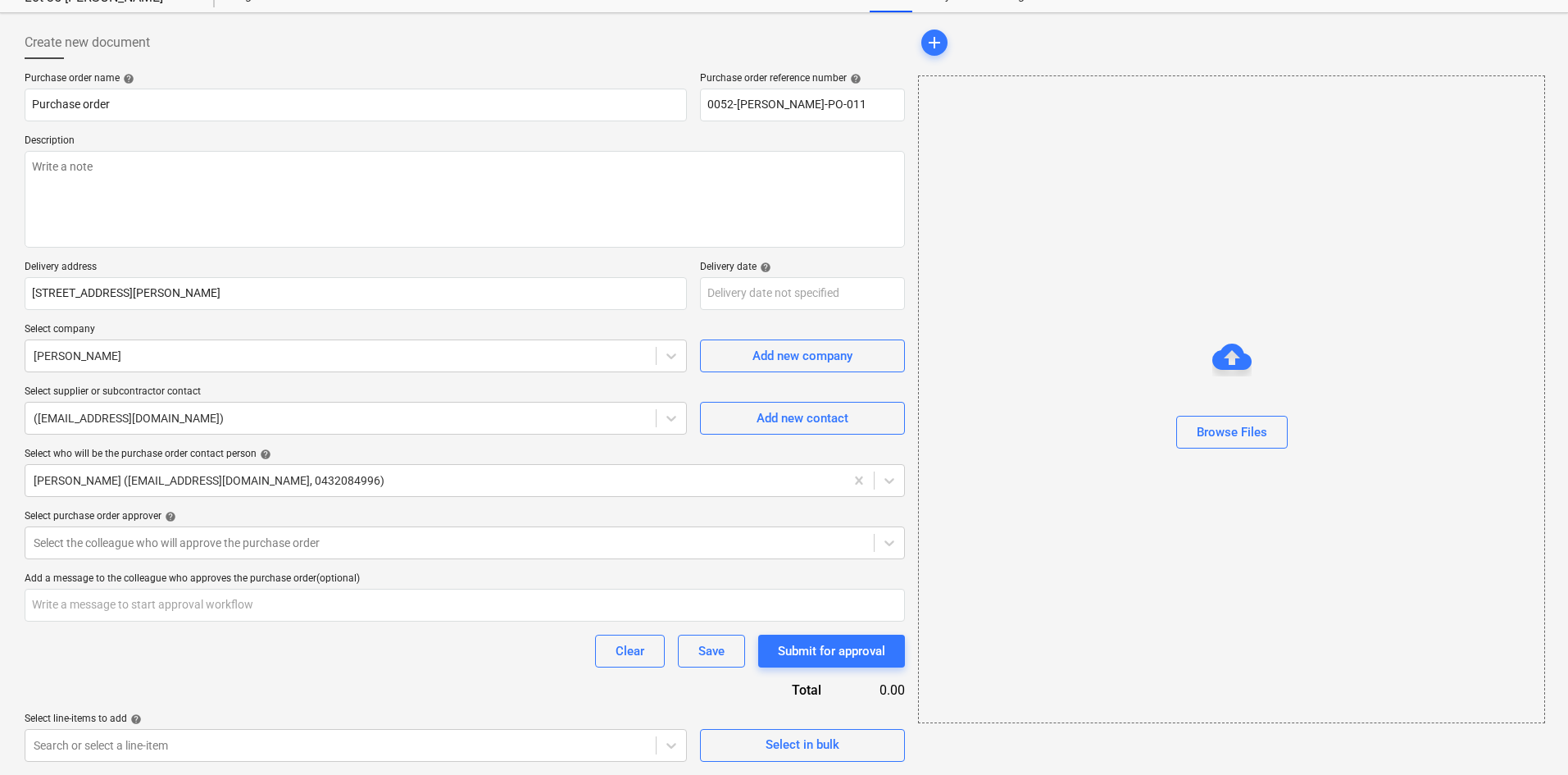
click at [296, 388] on p "Select supplier or subcontractor contact" at bounding box center [356, 393] width 663 height 16
click at [249, 189] on textarea at bounding box center [465, 199] width 880 height 97
type textarea "x"
type textarea "I"
type textarea "x"
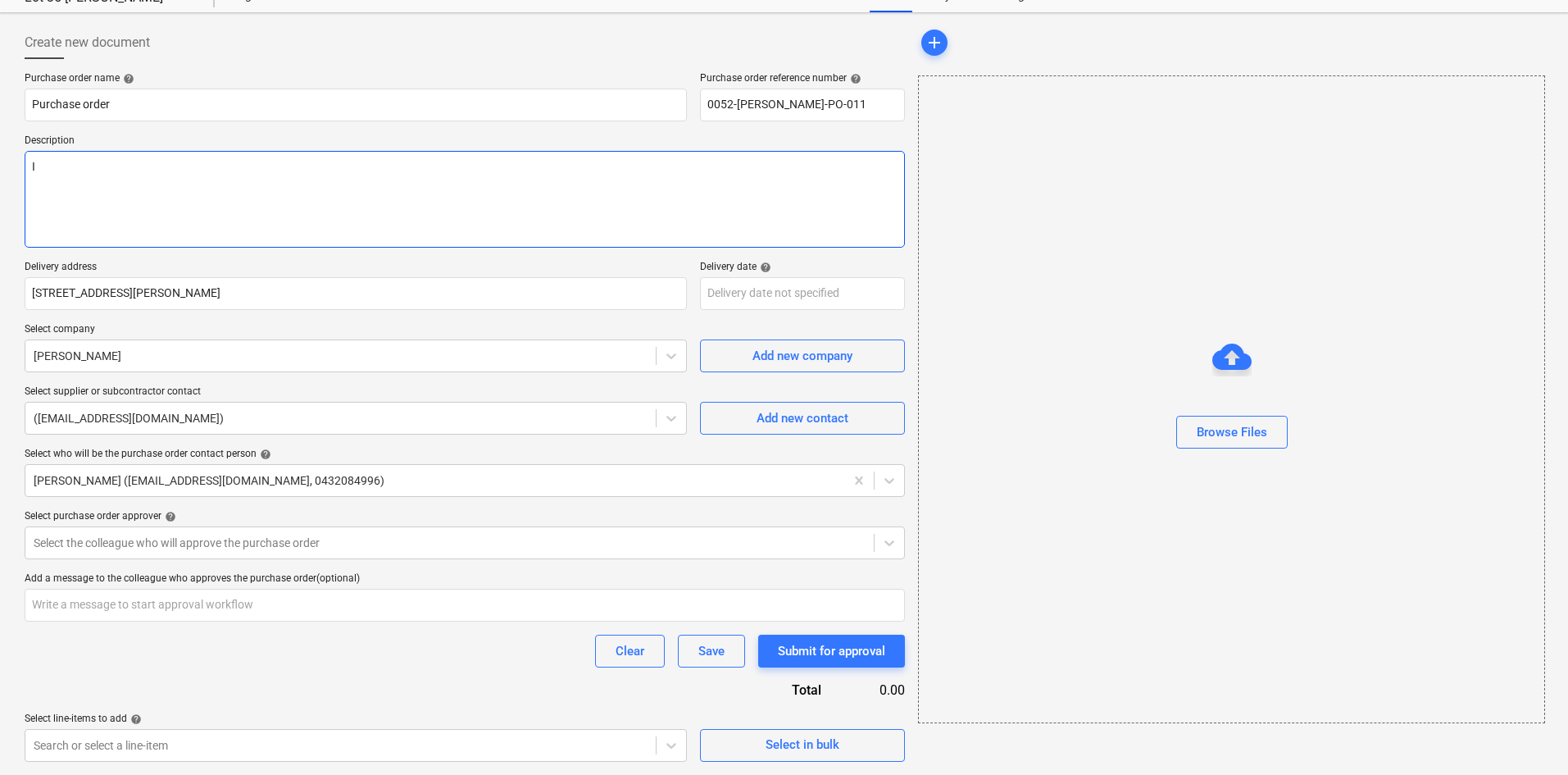
type textarea "Is"
type textarea "x"
type textarea "Iss"
type textarea "x"
type textarea "Issu"
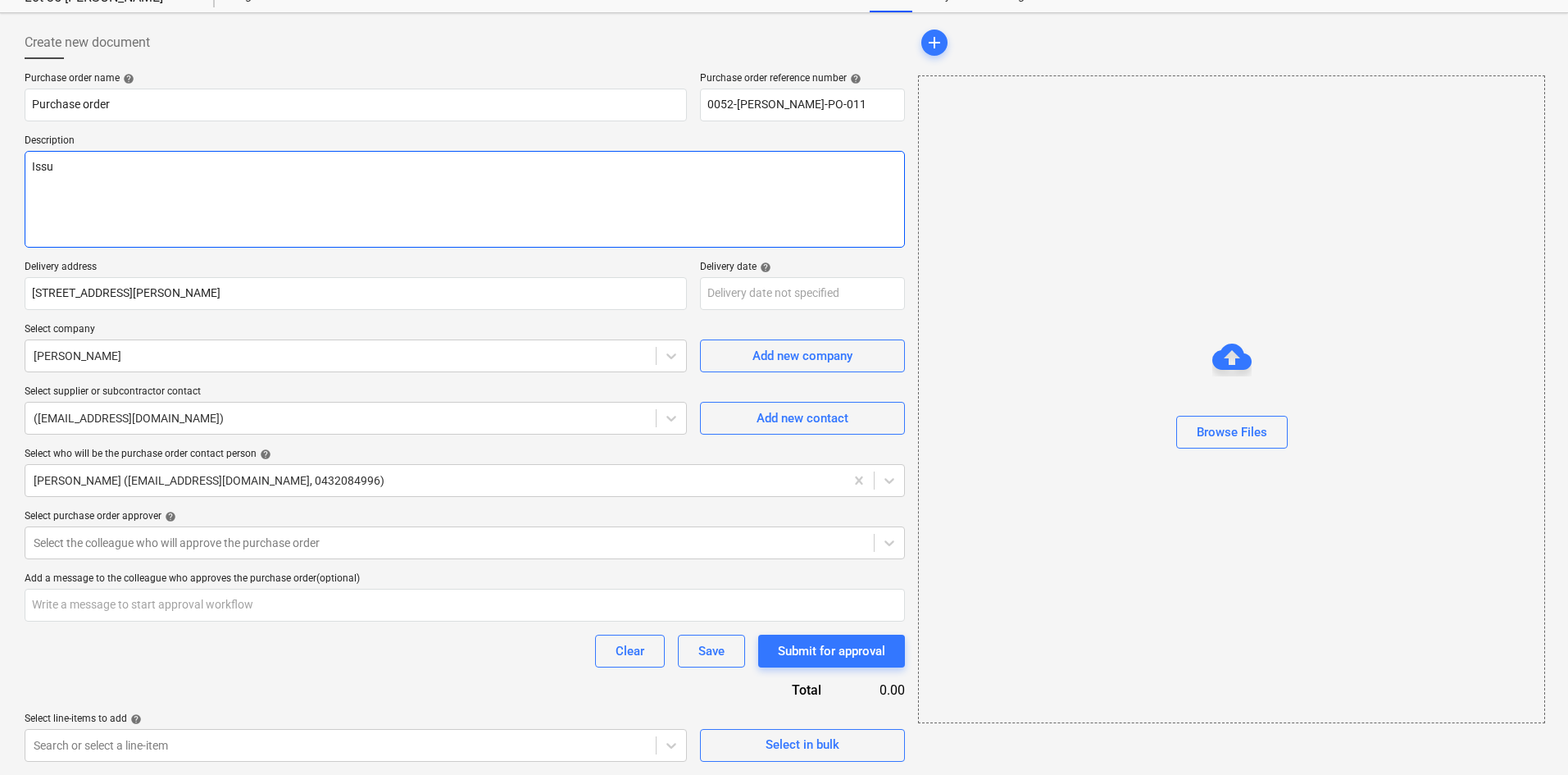
type textarea "x"
type textarea "Issue"
type textarea "x"
type textarea "Issued"
type textarea "x"
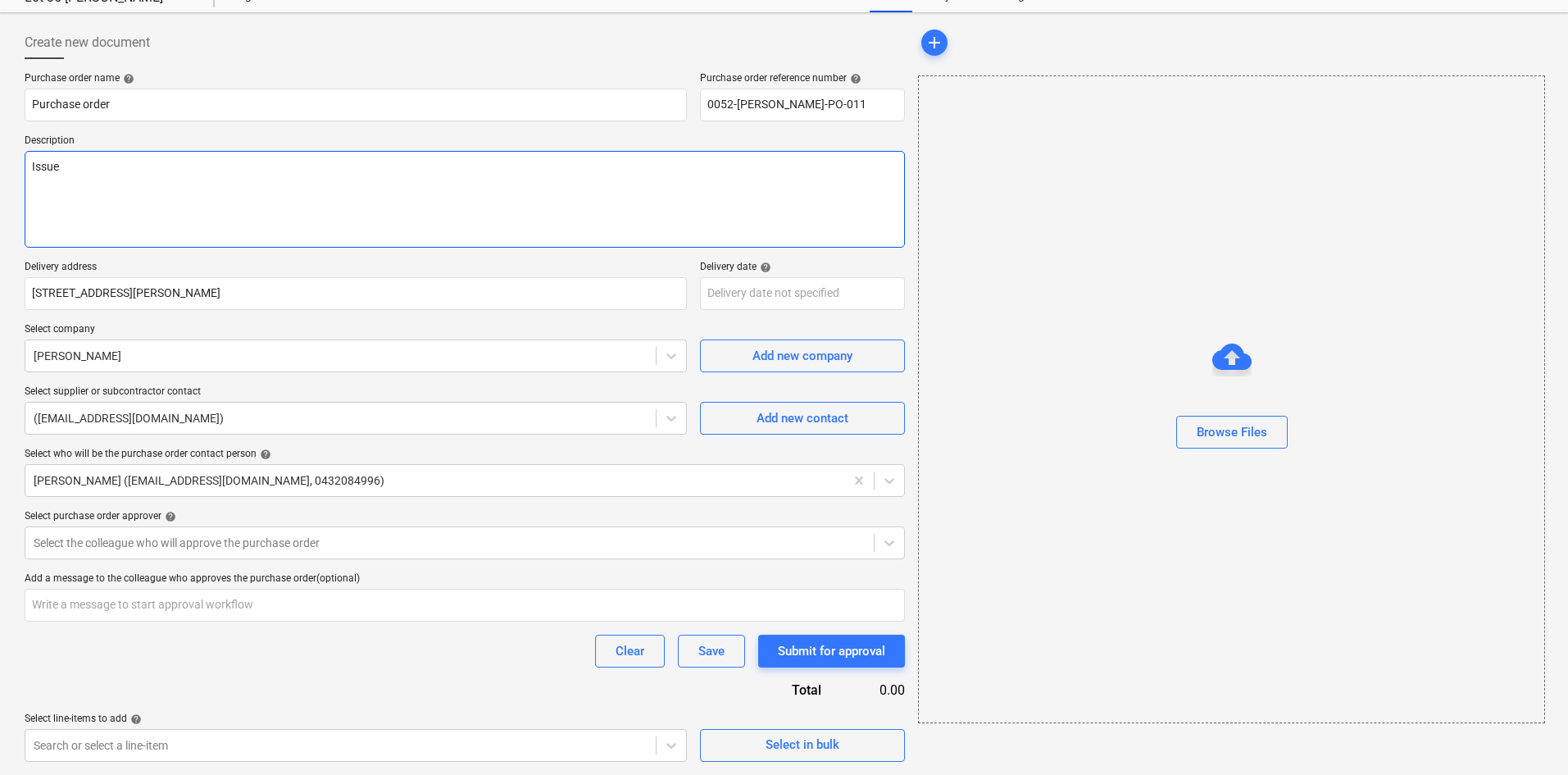
type textarea "Issu"
type textarea "x"
type textarea "I"
type textarea "x"
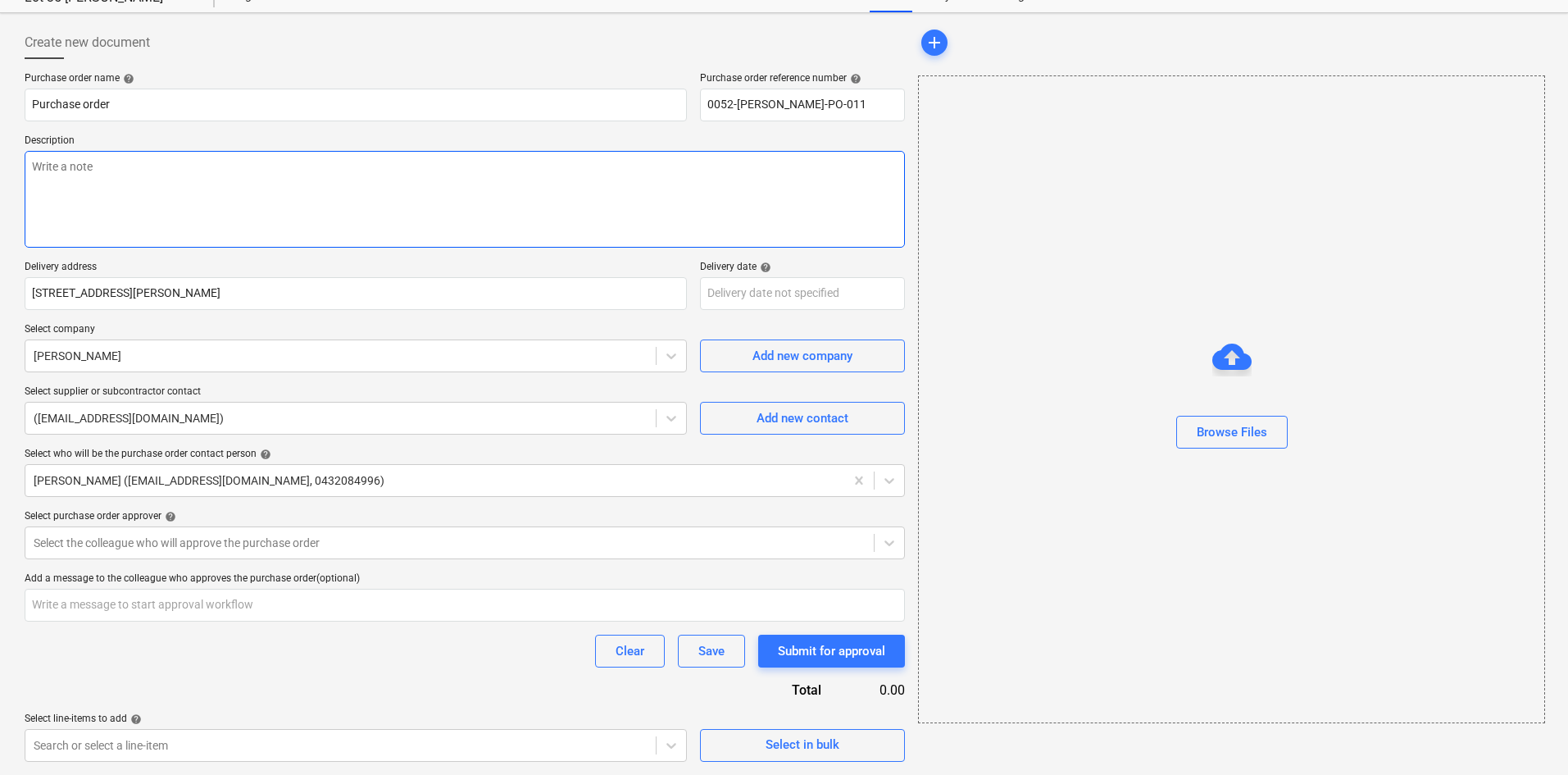
type textarea "R"
type textarea "x"
type textarea "Rte"
type textarea "x"
type textarea "Rtes"
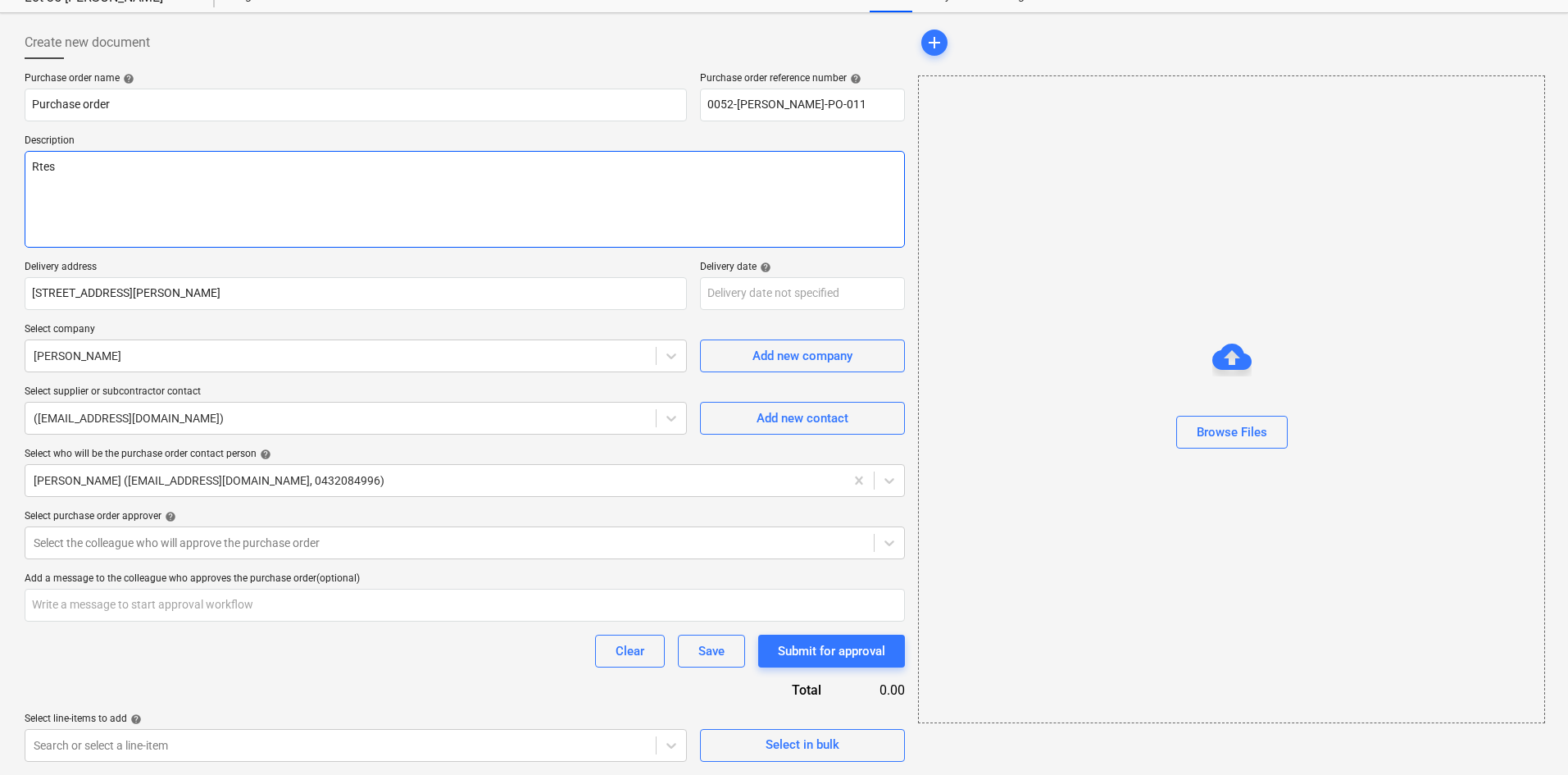
type textarea "x"
type textarea "Rtes P"
type textarea "x"
type textarea "Rtes PO"
type textarea "x"
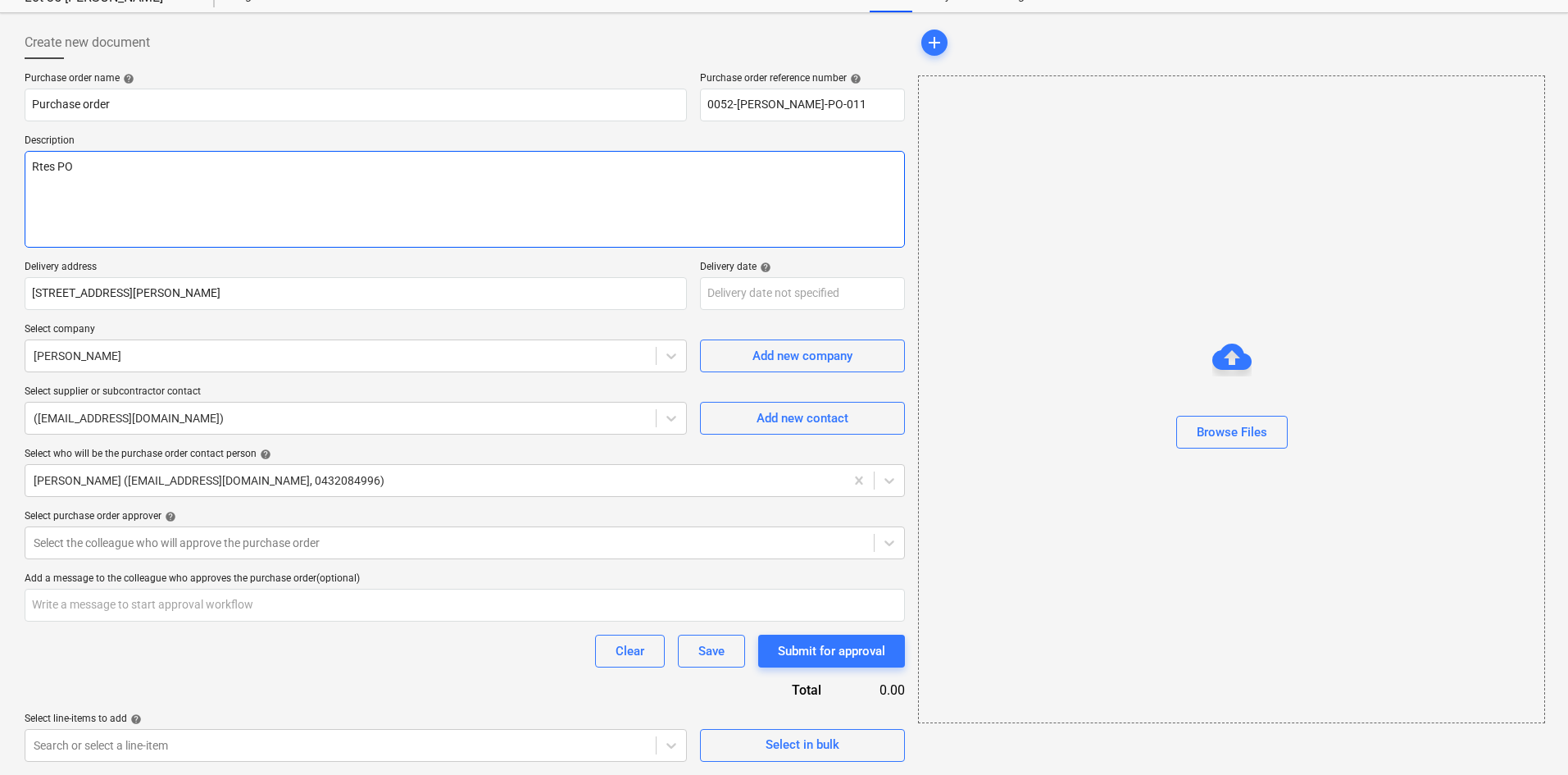
type textarea "Rtes PO"
type textarea "x"
type textarea "Rtes PO i"
type textarea "x"
type textarea "Rtes PO is"
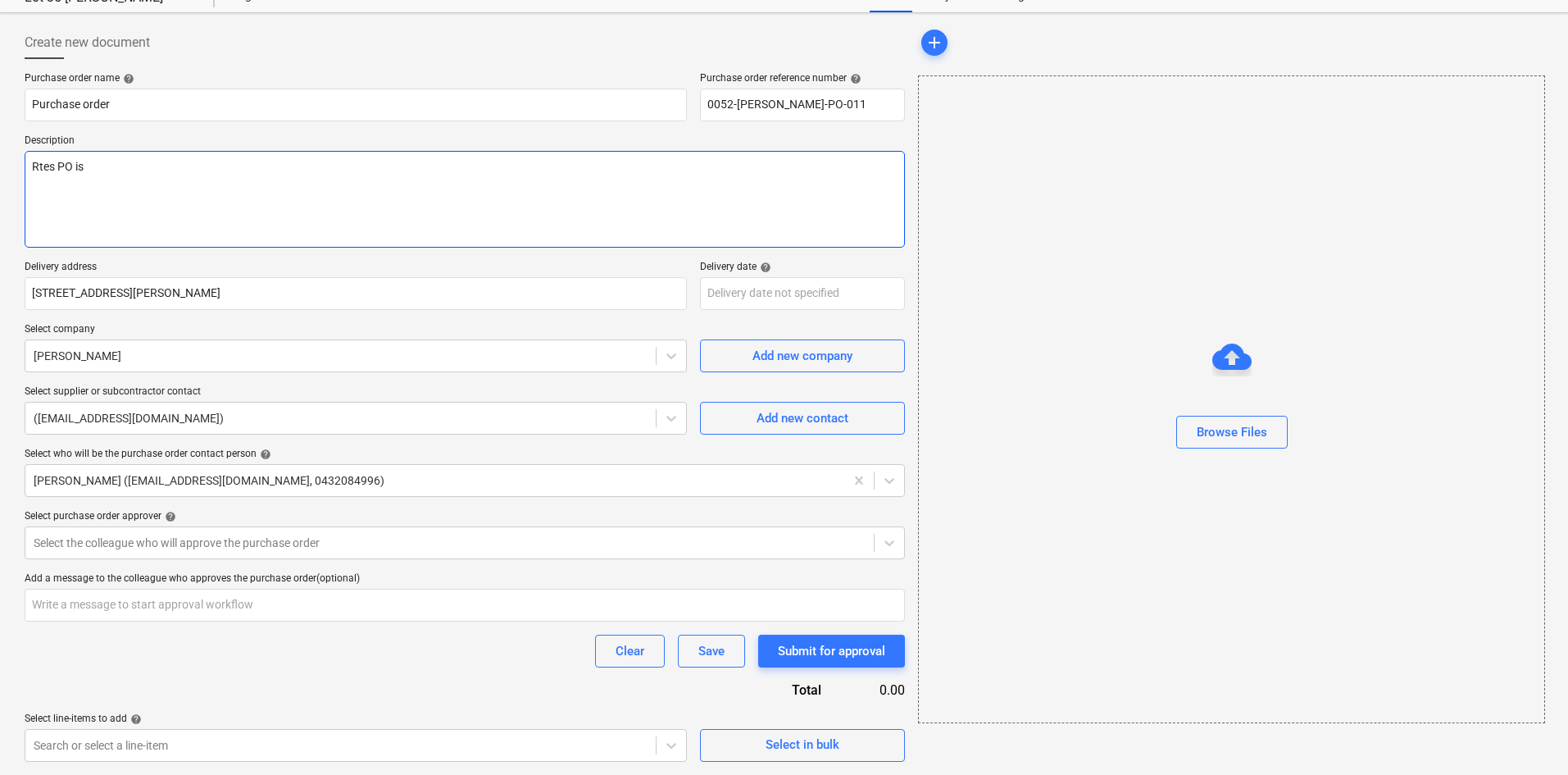
type textarea "x"
type textarea "Rtes PO iss"
type textarea "x"
type textarea "Rtes PO issu"
type textarea "x"
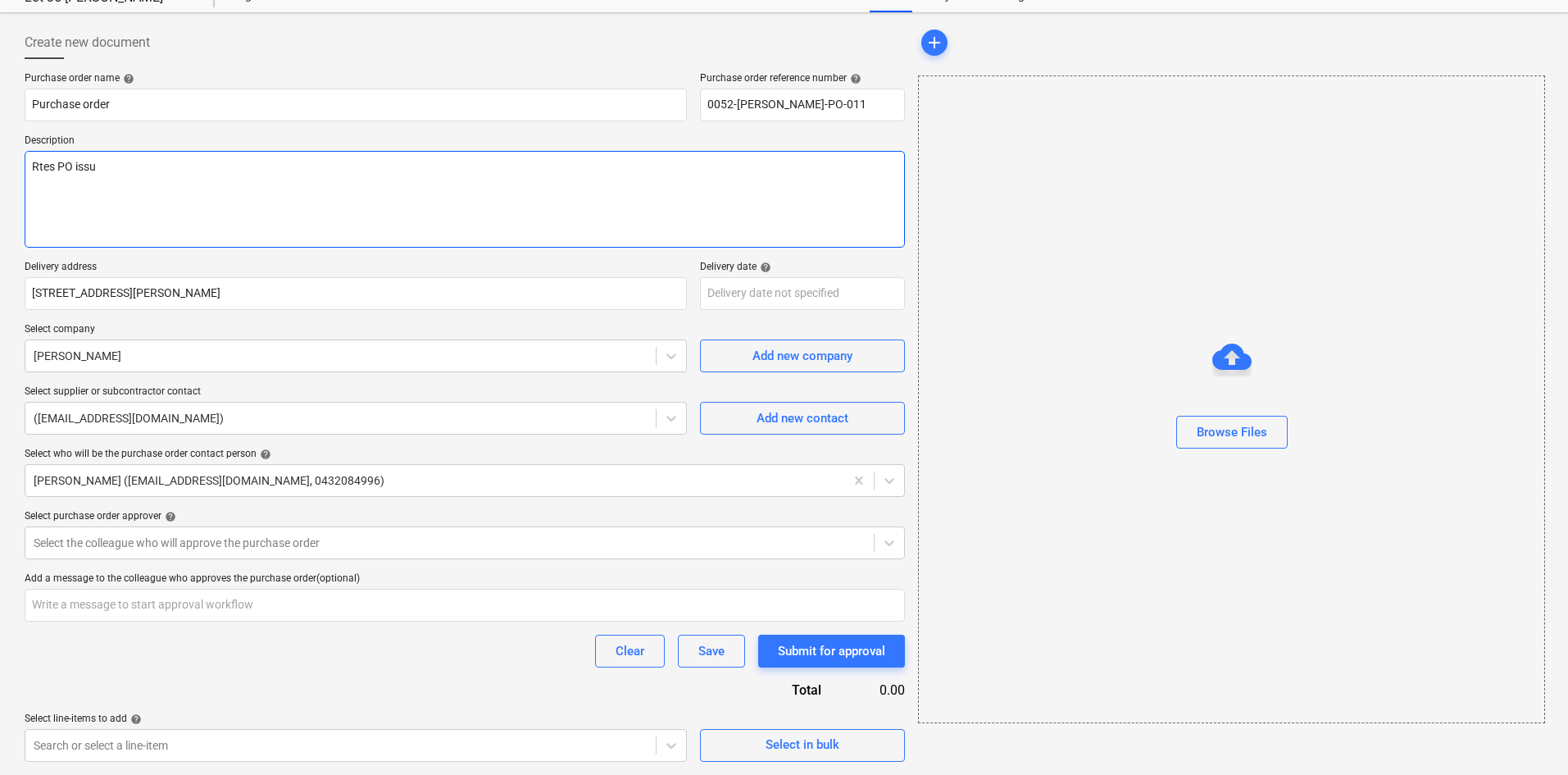
type textarea "Rtes PO issue"
type textarea "x"
type textarea "Rtes PO issued"
drag, startPoint x: 39, startPoint y: 158, endPoint x: 349, endPoint y: 208, distance: 314.0
click at [349, 208] on textarea "Rtes PO issued" at bounding box center [465, 199] width 880 height 97
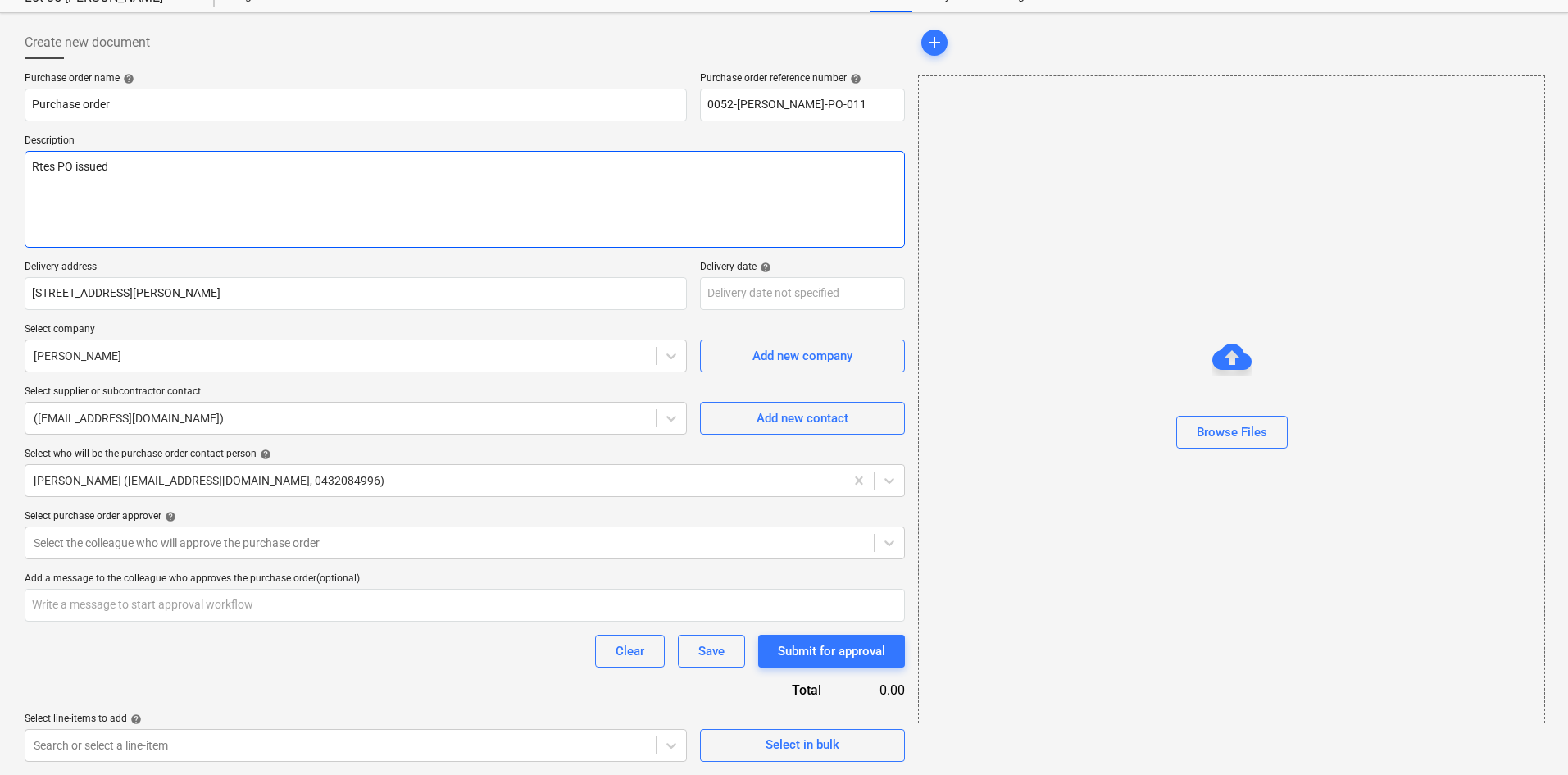
click at [39, 166] on textarea "Rtes PO issued" at bounding box center [465, 199] width 880 height 97
type textarea "x"
click at [247, 201] on textarea "Rates PO issued" at bounding box center [465, 199] width 880 height 97
type textarea "Rates PO issued"
click at [786, 294] on body "Sales Projects Contacts Consolidated Invoices Inbox 9+ Approvals format_size ke…" at bounding box center [784, 325] width 1568 height 775
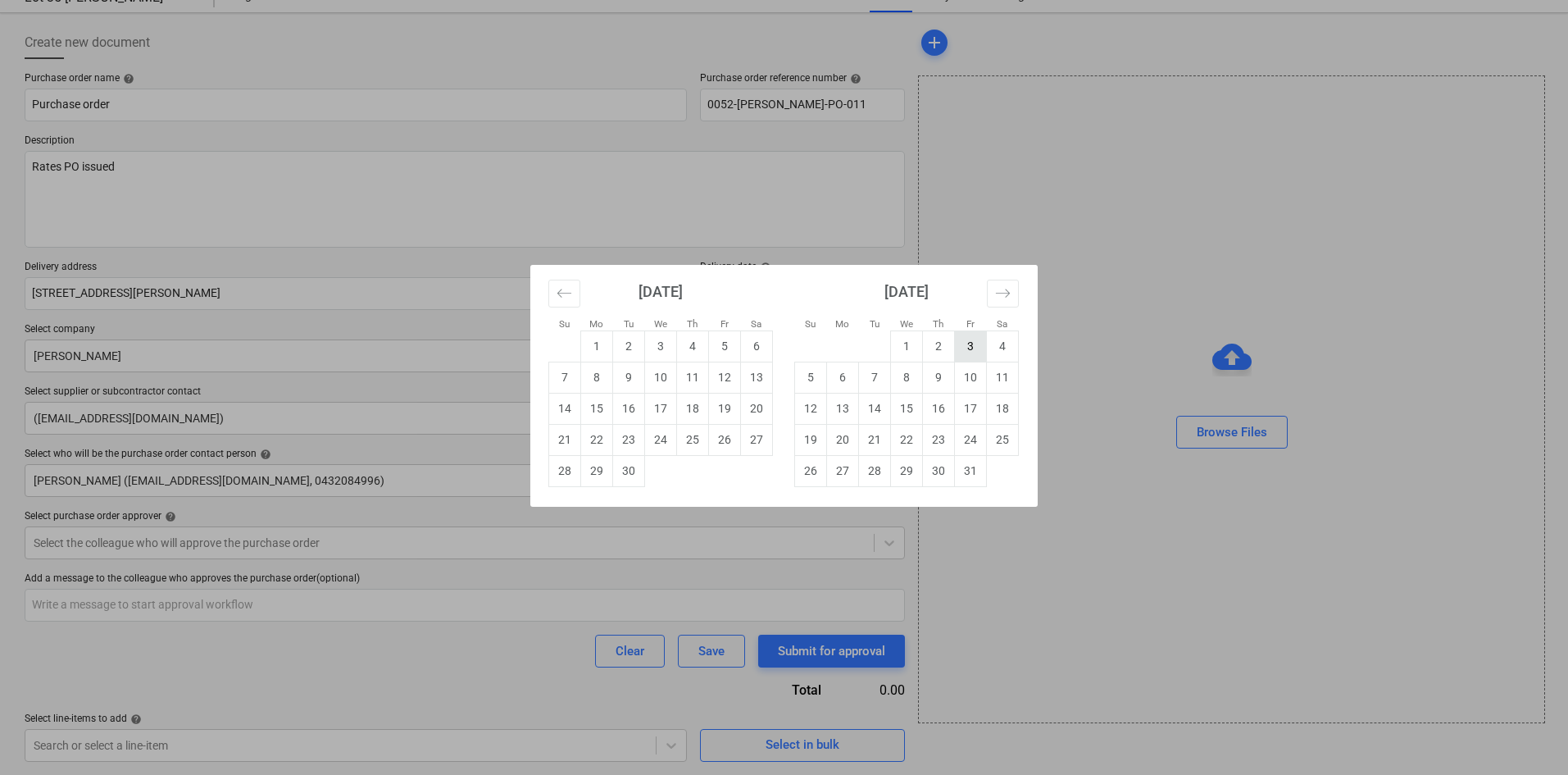
click at [969, 344] on td "3" at bounding box center [970, 346] width 32 height 31
type textarea "x"
type input "03 Oct 2025"
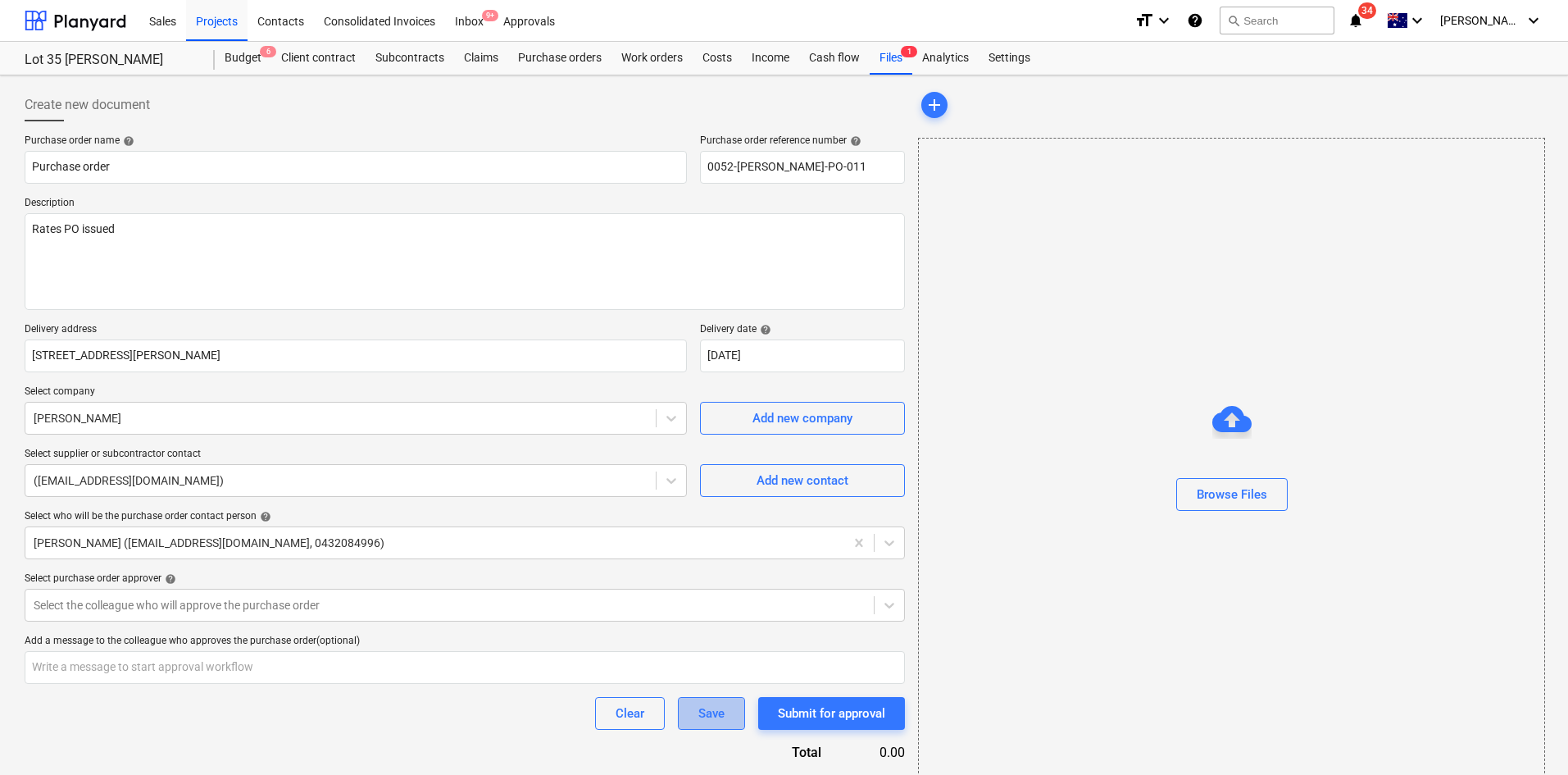
click at [715, 718] on div "Save" at bounding box center [712, 712] width 27 height 21
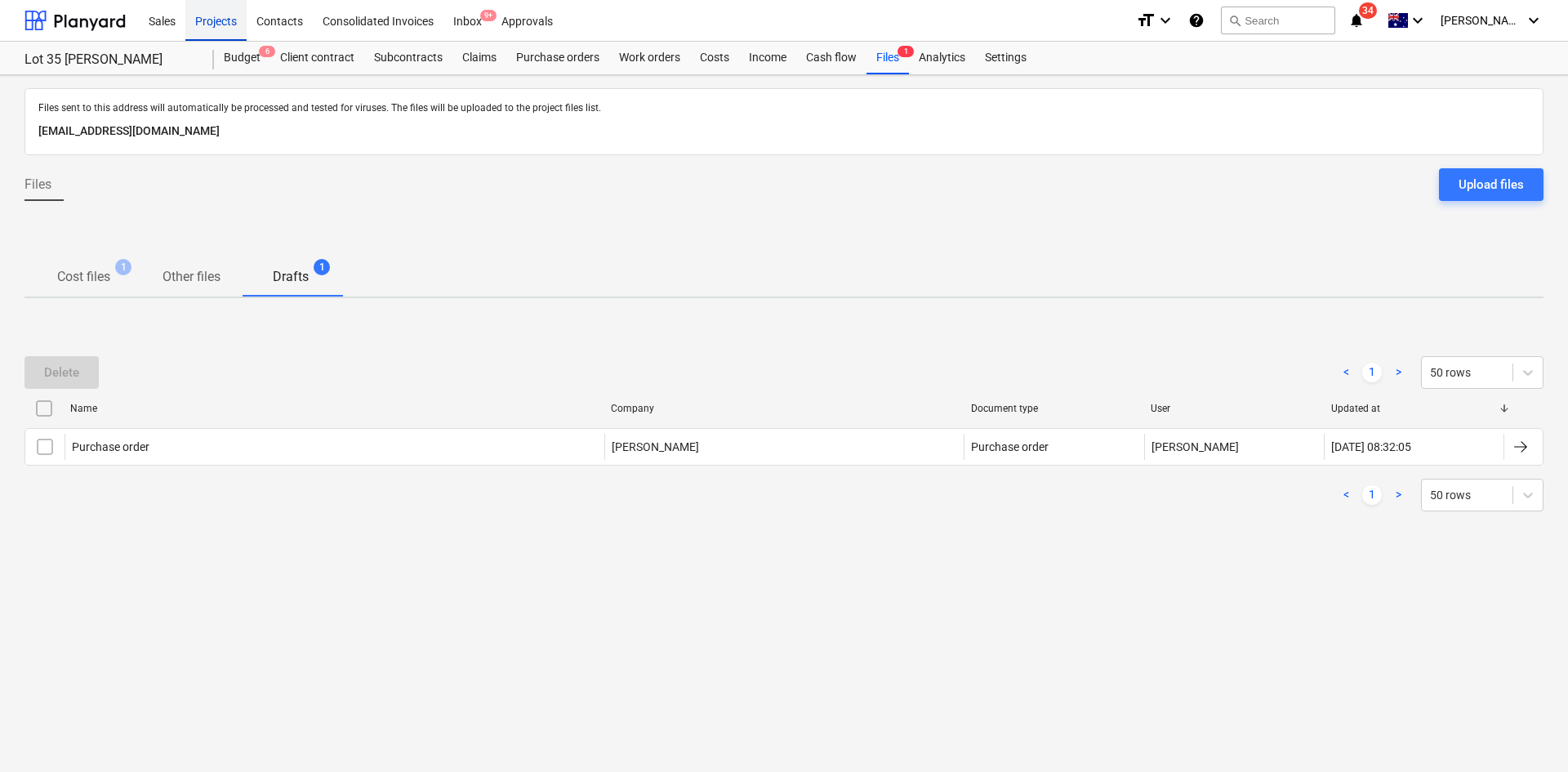
click at [227, 24] on div "Projects" at bounding box center [216, 20] width 61 height 42
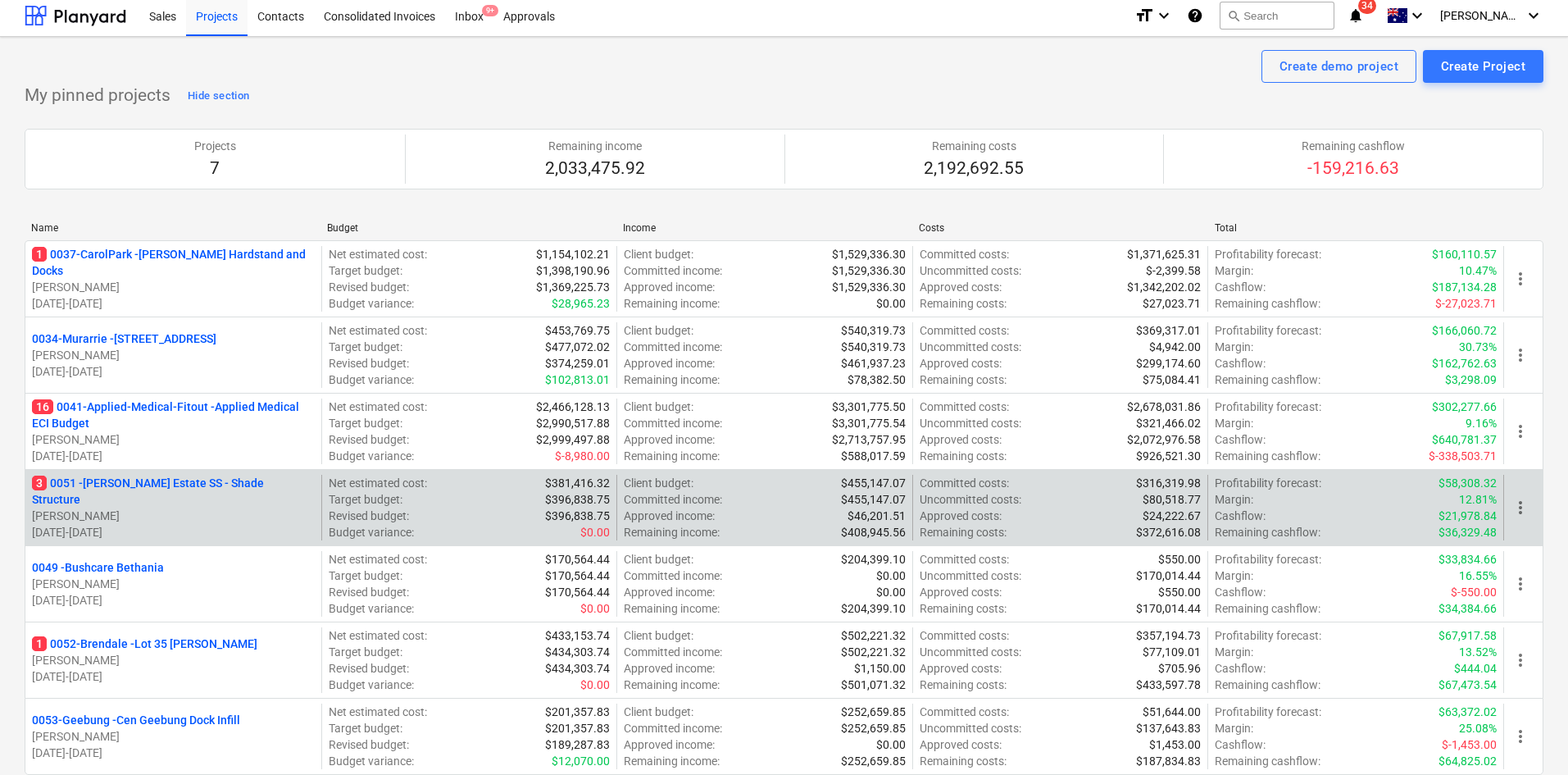
scroll to position [164, 0]
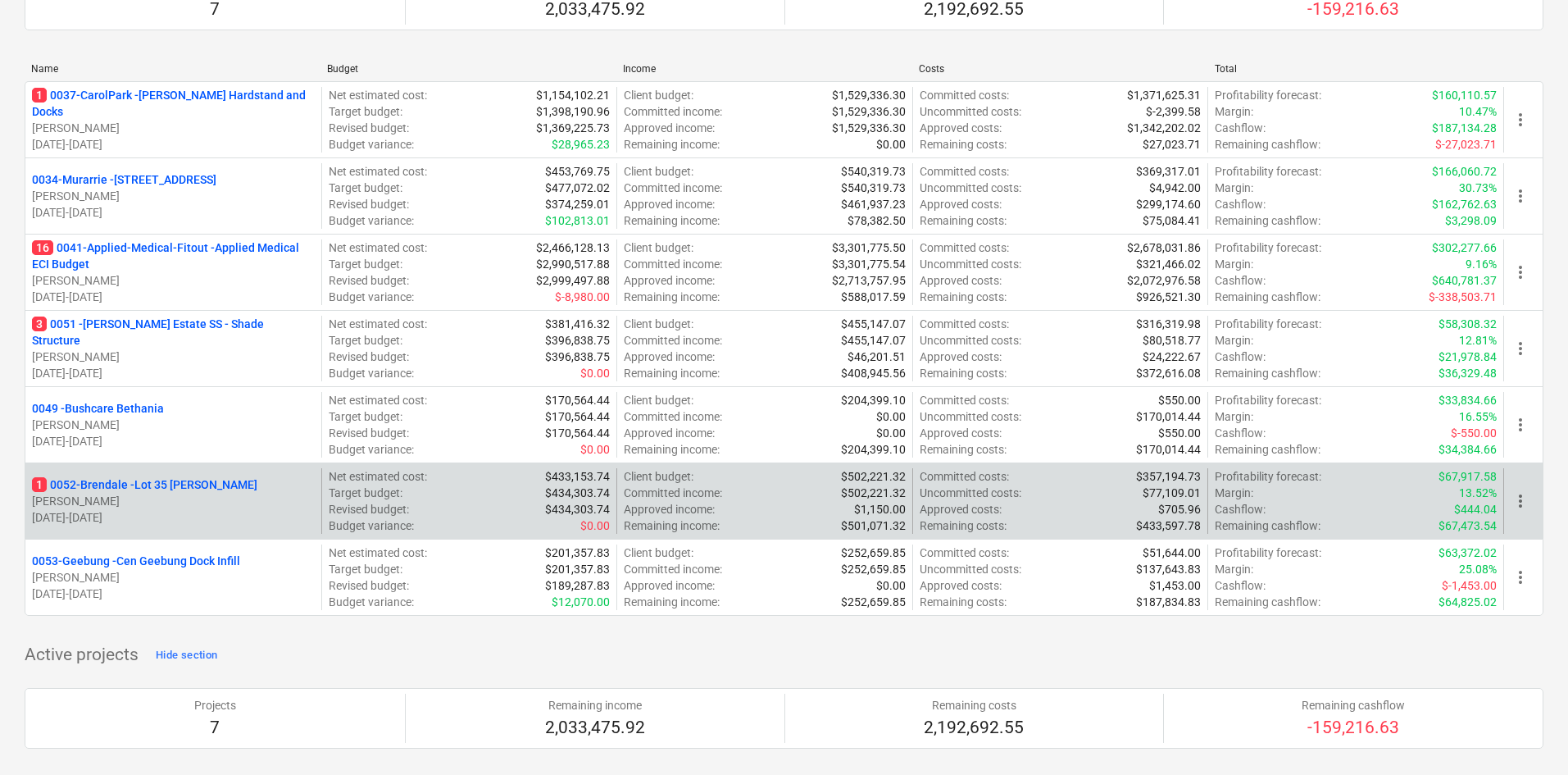
click at [146, 471] on div "1 0052-Brendale - Lot 35 Griffin, Brendale T. Pawar 02.09.2025 - 31.10.2025" at bounding box center [174, 501] width 296 height 66
click at [149, 484] on p "1 0052-Brendale - Lot 35 Griffin, Brendale" at bounding box center [144, 484] width 225 height 16
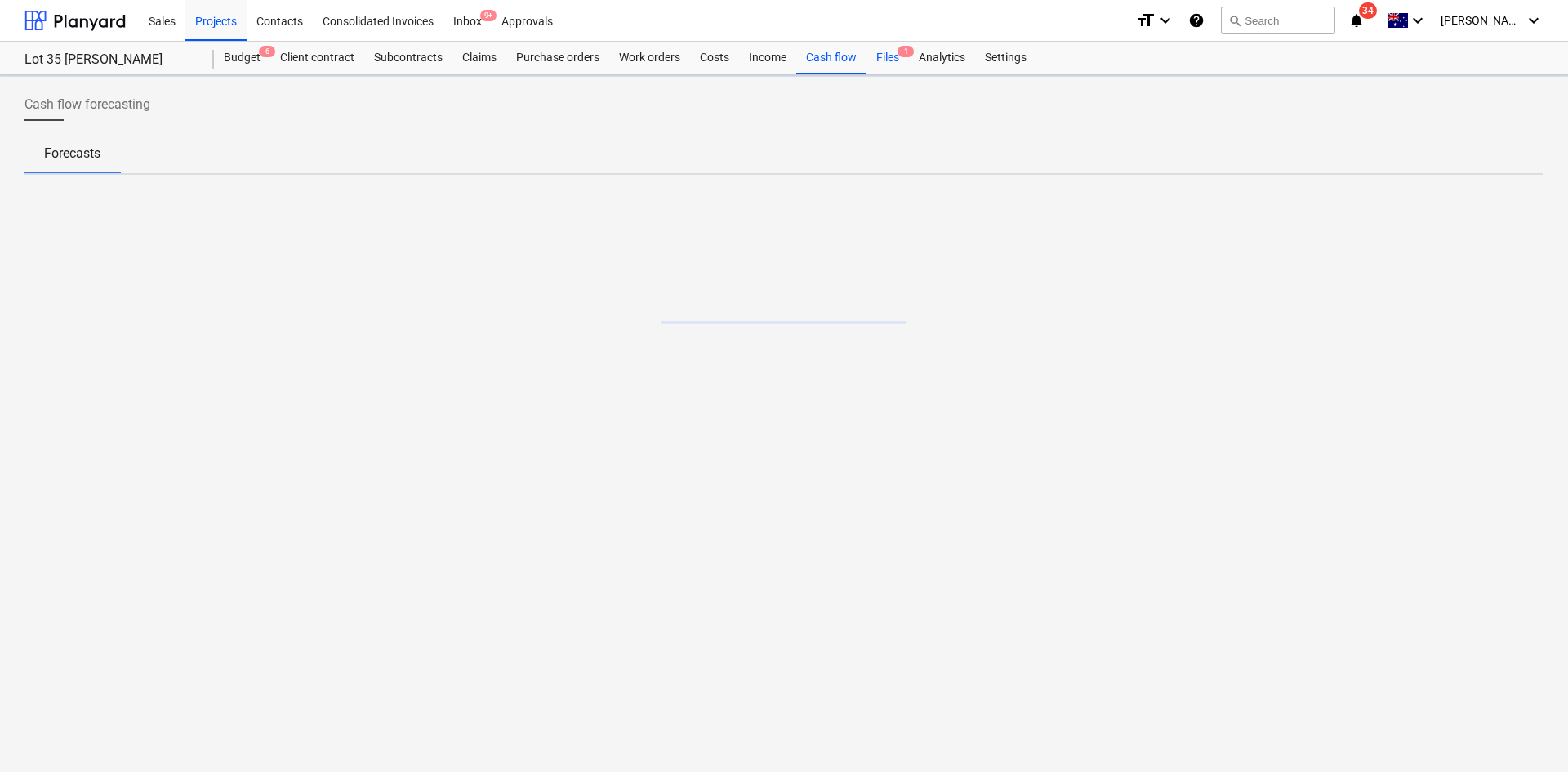
click at [900, 62] on div "Files 1" at bounding box center [888, 58] width 43 height 32
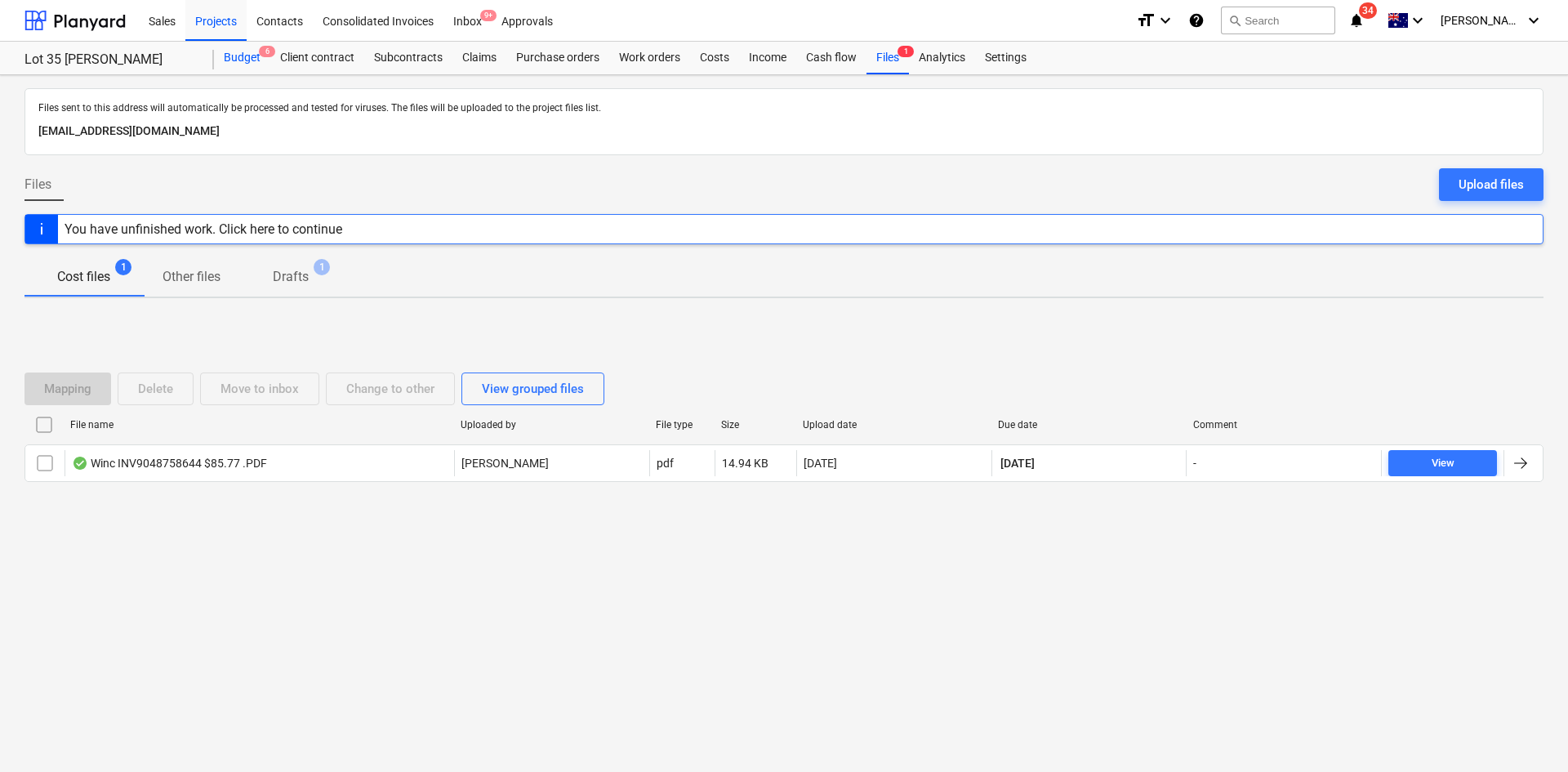
click at [253, 63] on div "Budget 6" at bounding box center [242, 58] width 56 height 32
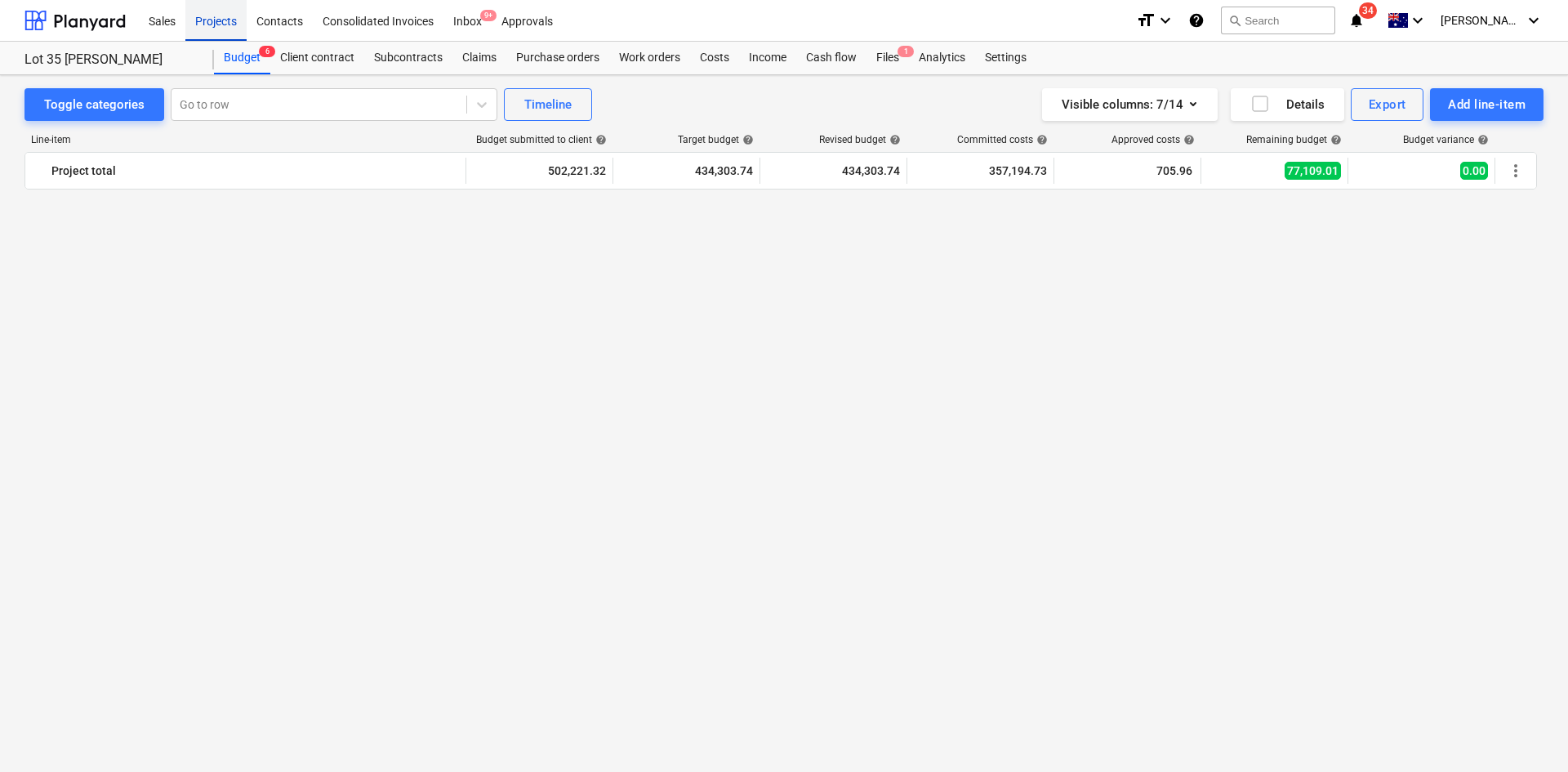
scroll to position [1796, 0]
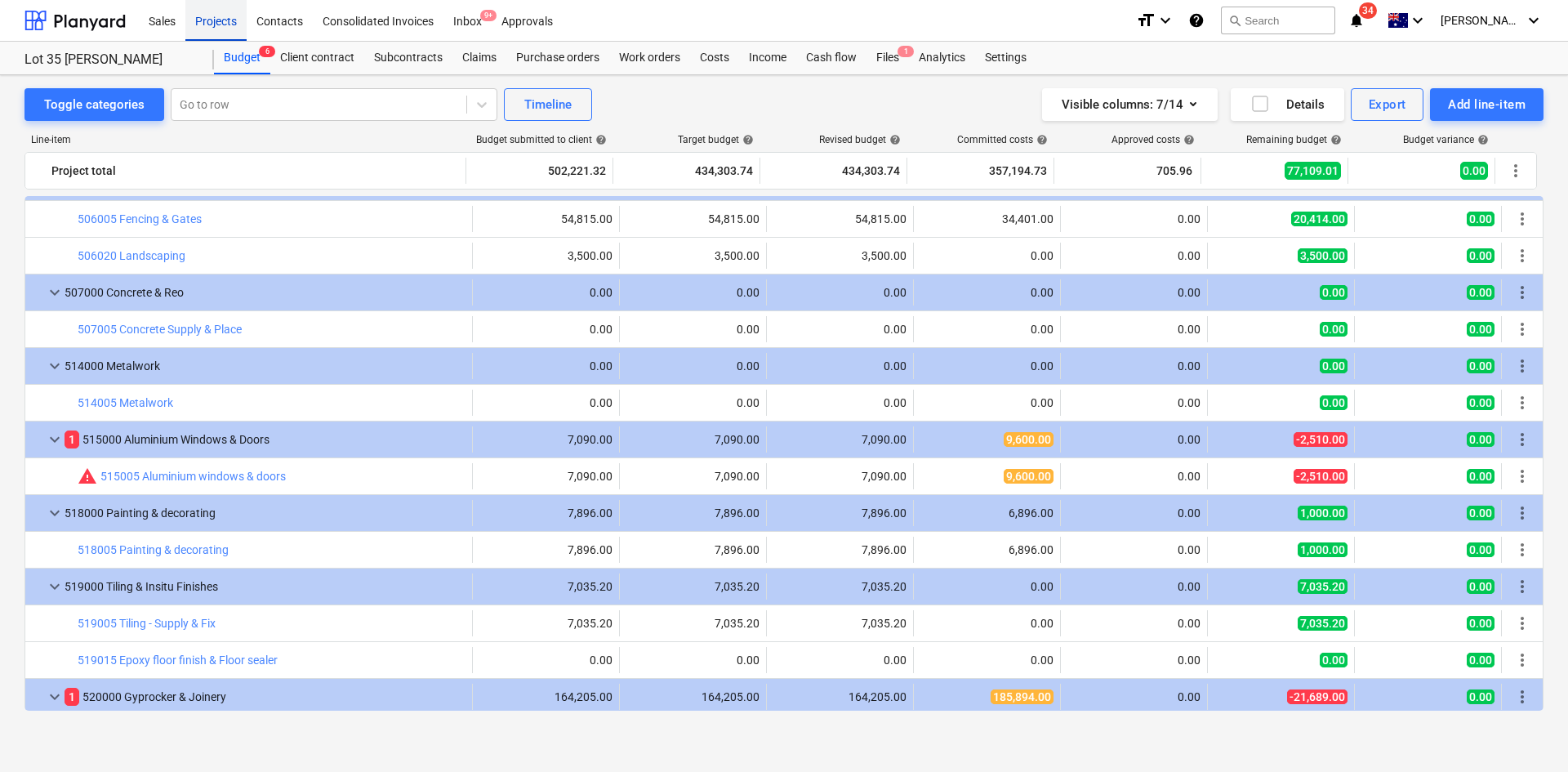
click at [221, 28] on div "Projects" at bounding box center [216, 20] width 61 height 42
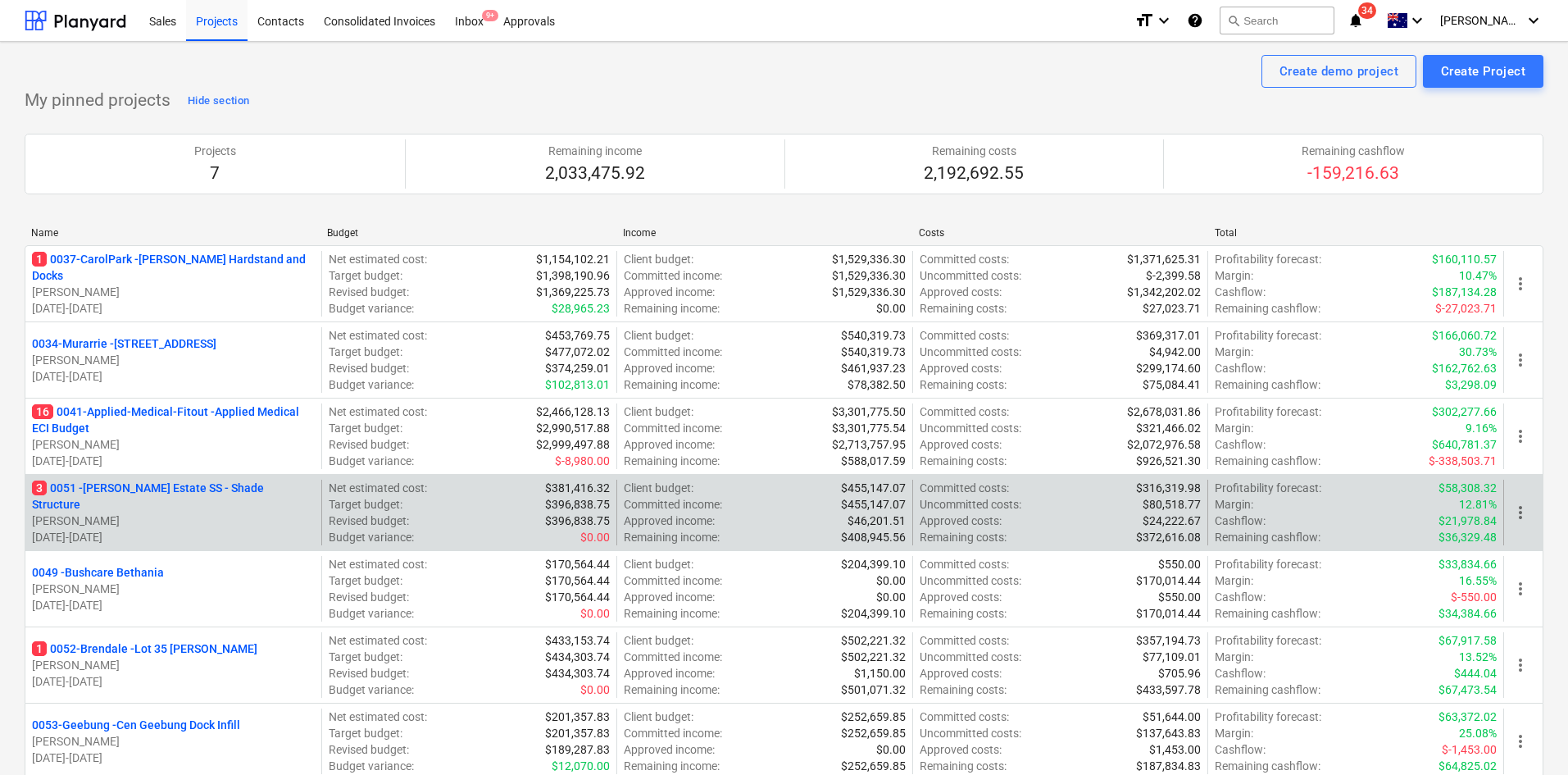
click at [140, 492] on p "3 0051 - Patrick Estate SS - Shade Structure" at bounding box center [173, 496] width 283 height 33
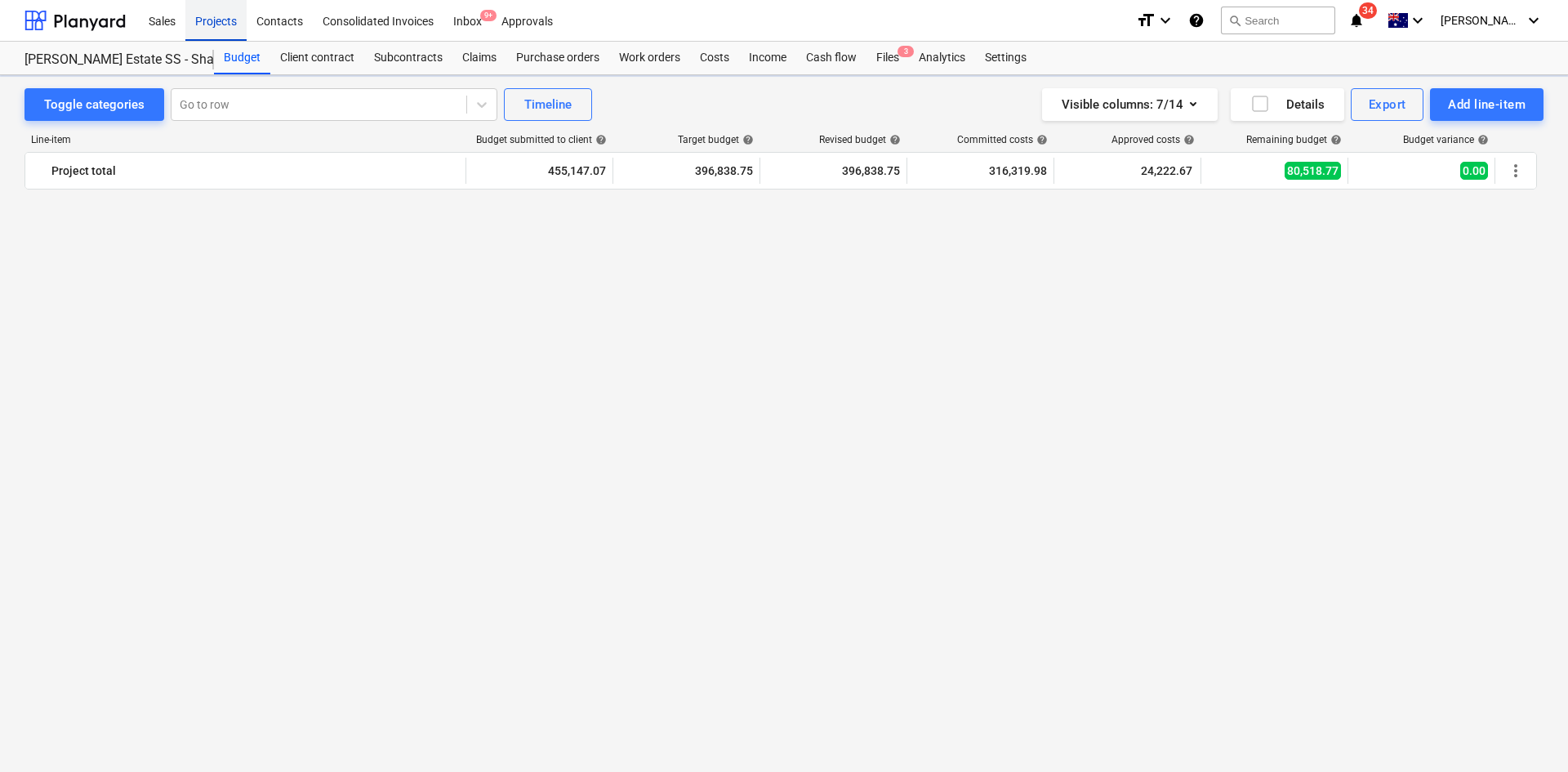
scroll to position [2258, 0]
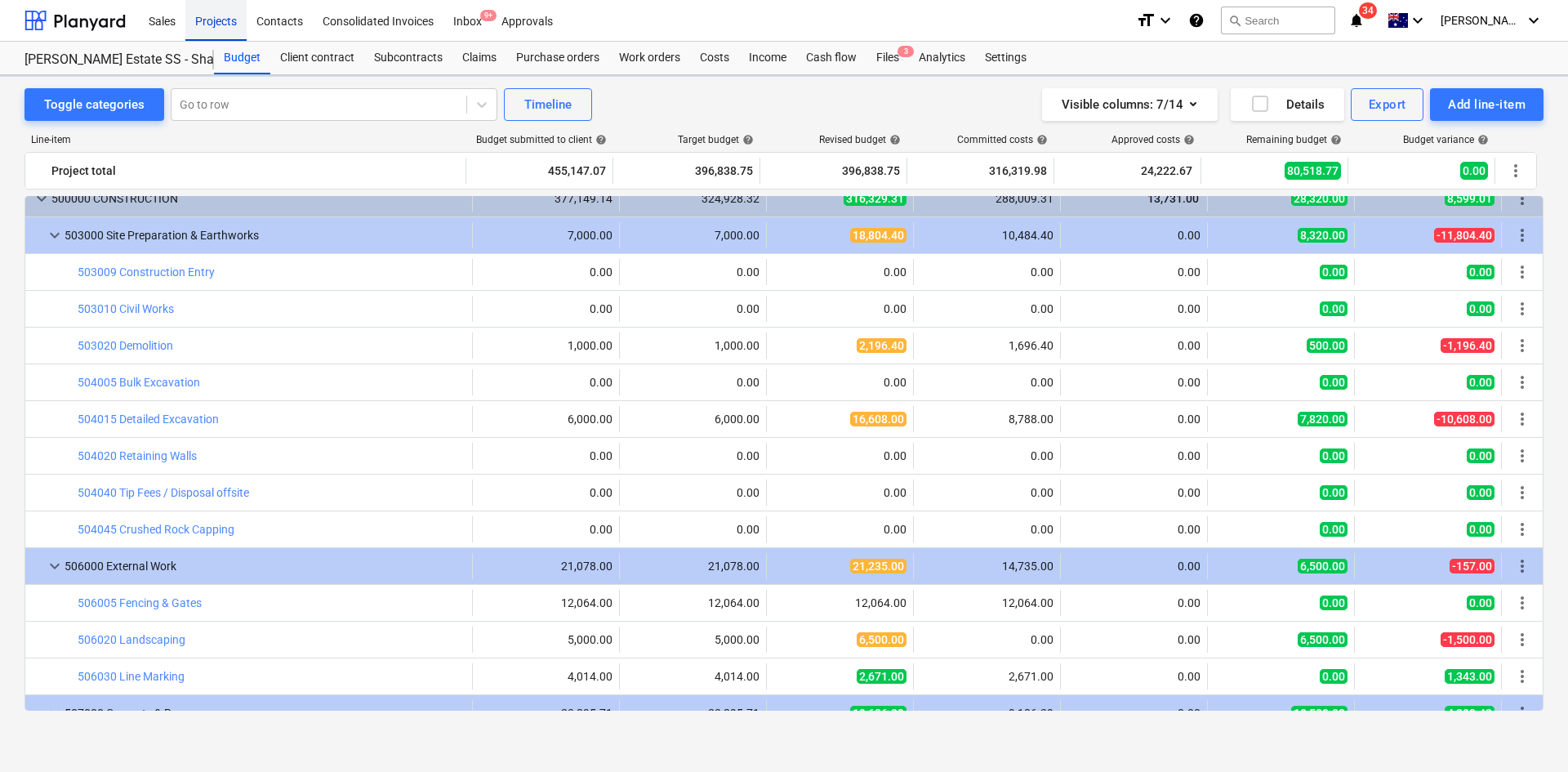
click at [207, 21] on div "Projects" at bounding box center [216, 20] width 61 height 42
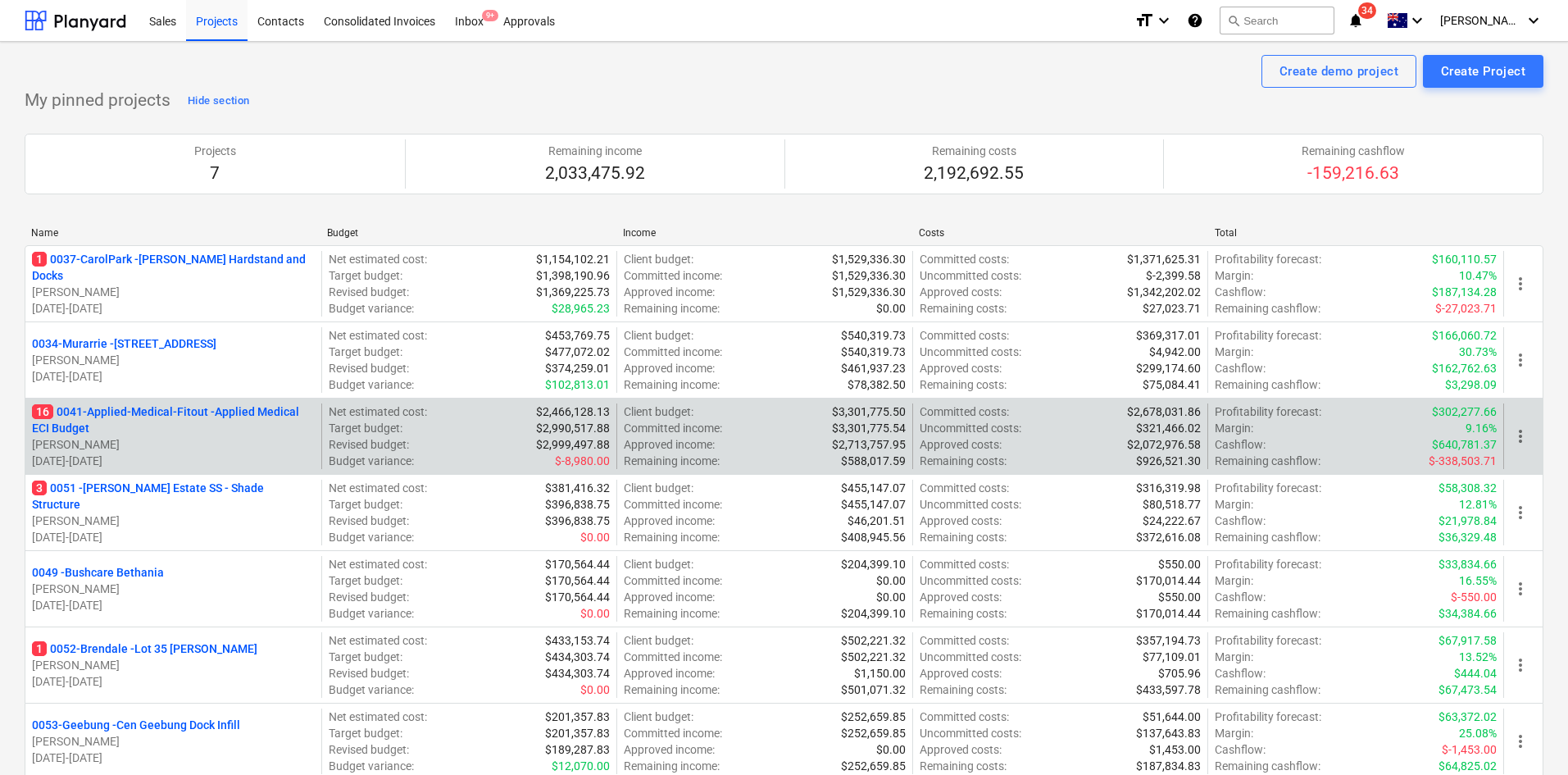
click at [201, 405] on p "16 0041-Applied-Medical-Fitout - Applied Medical ECI Budget" at bounding box center [173, 420] width 283 height 33
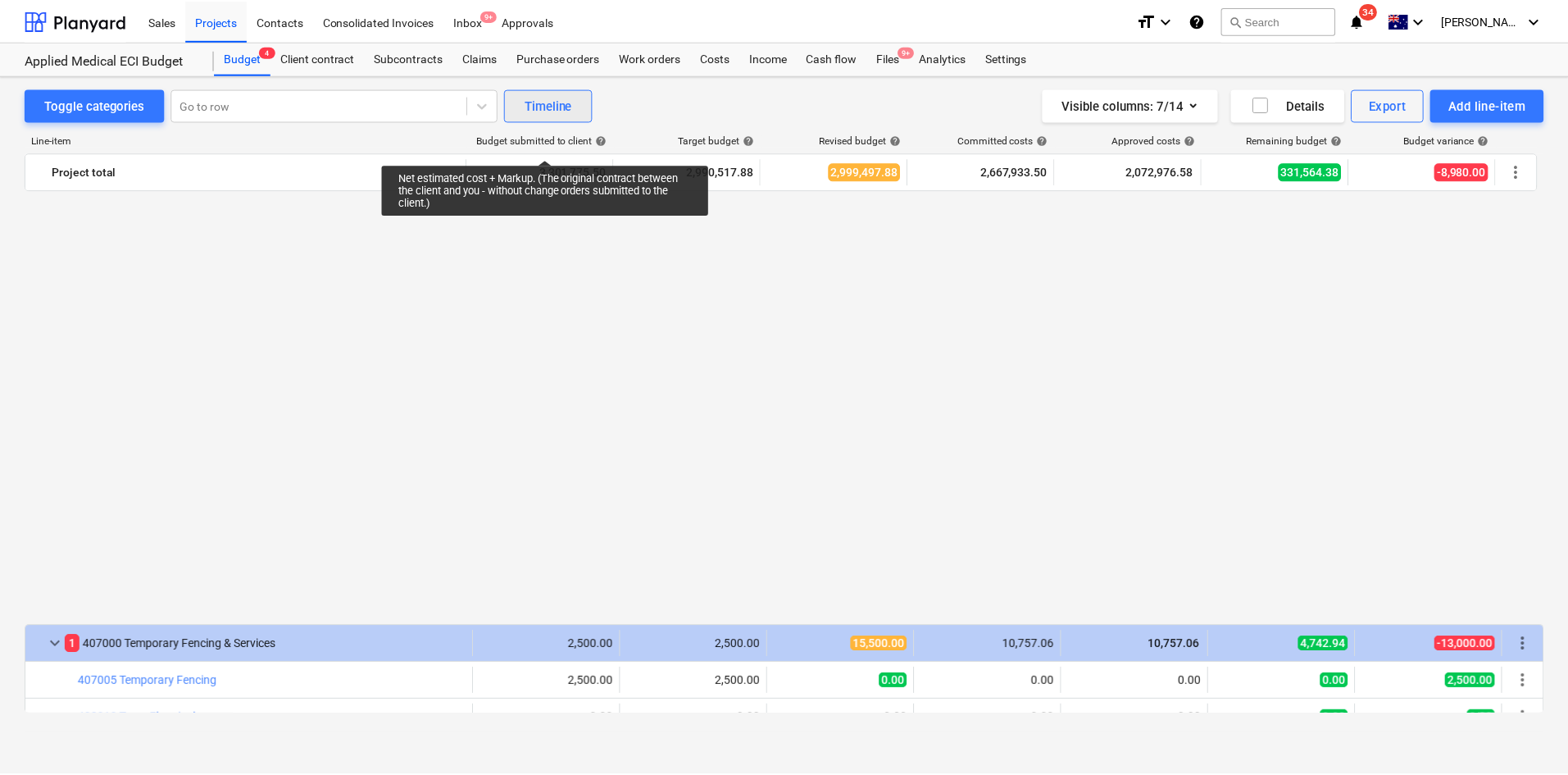
scroll to position [1393, 0]
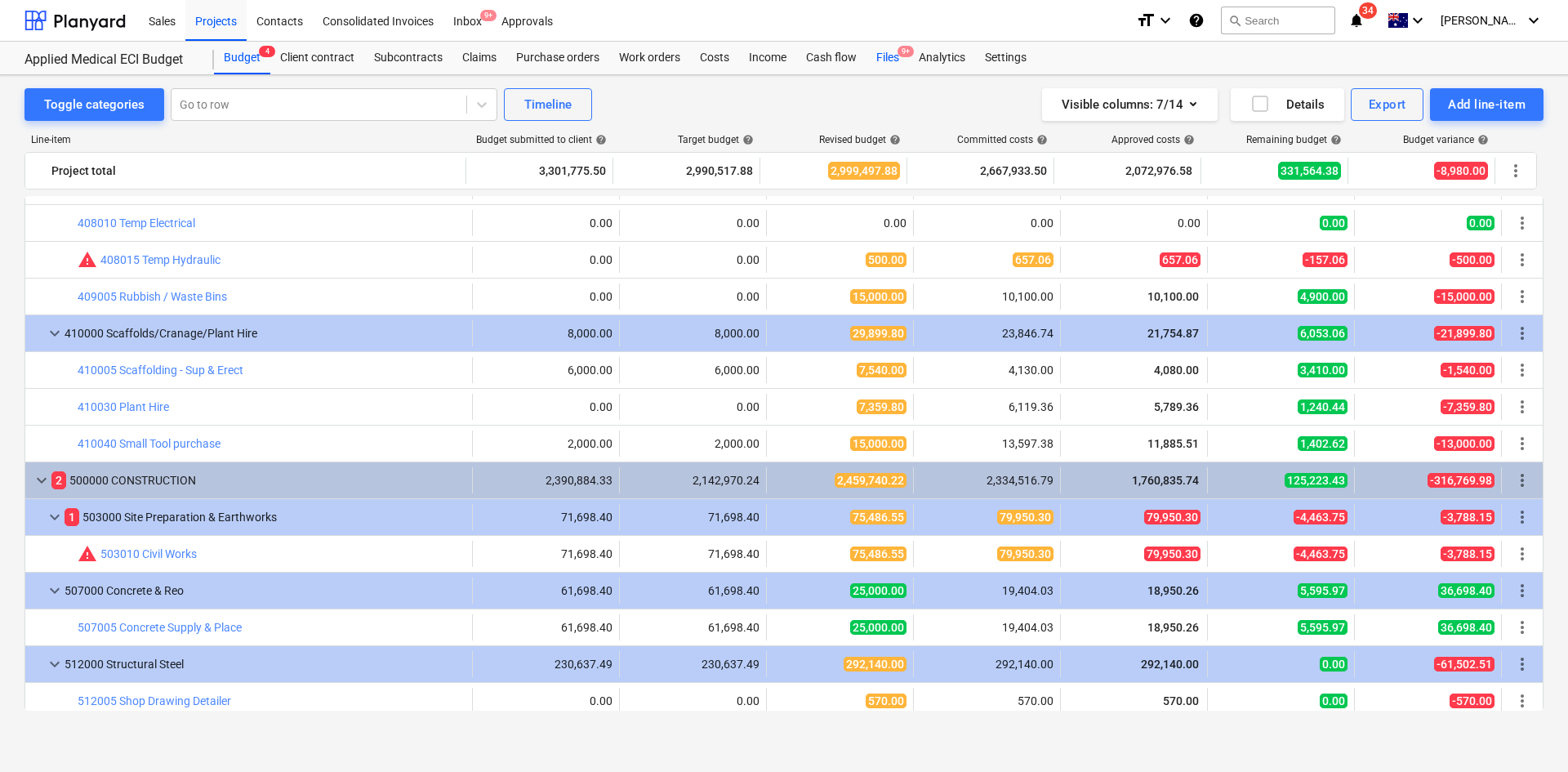
click at [870, 62] on div "Files 9+" at bounding box center [888, 58] width 43 height 32
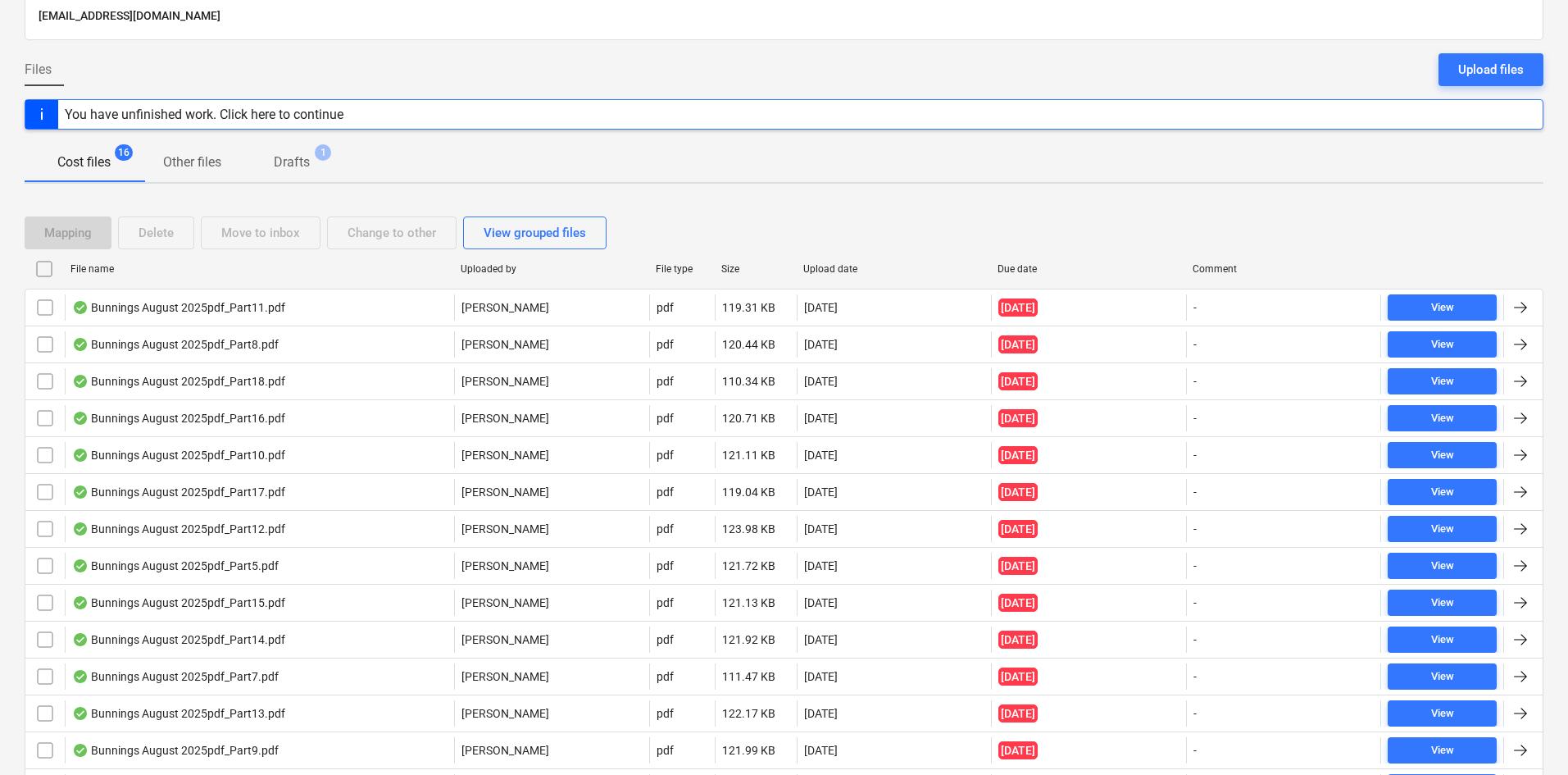
scroll to position [246, 0]
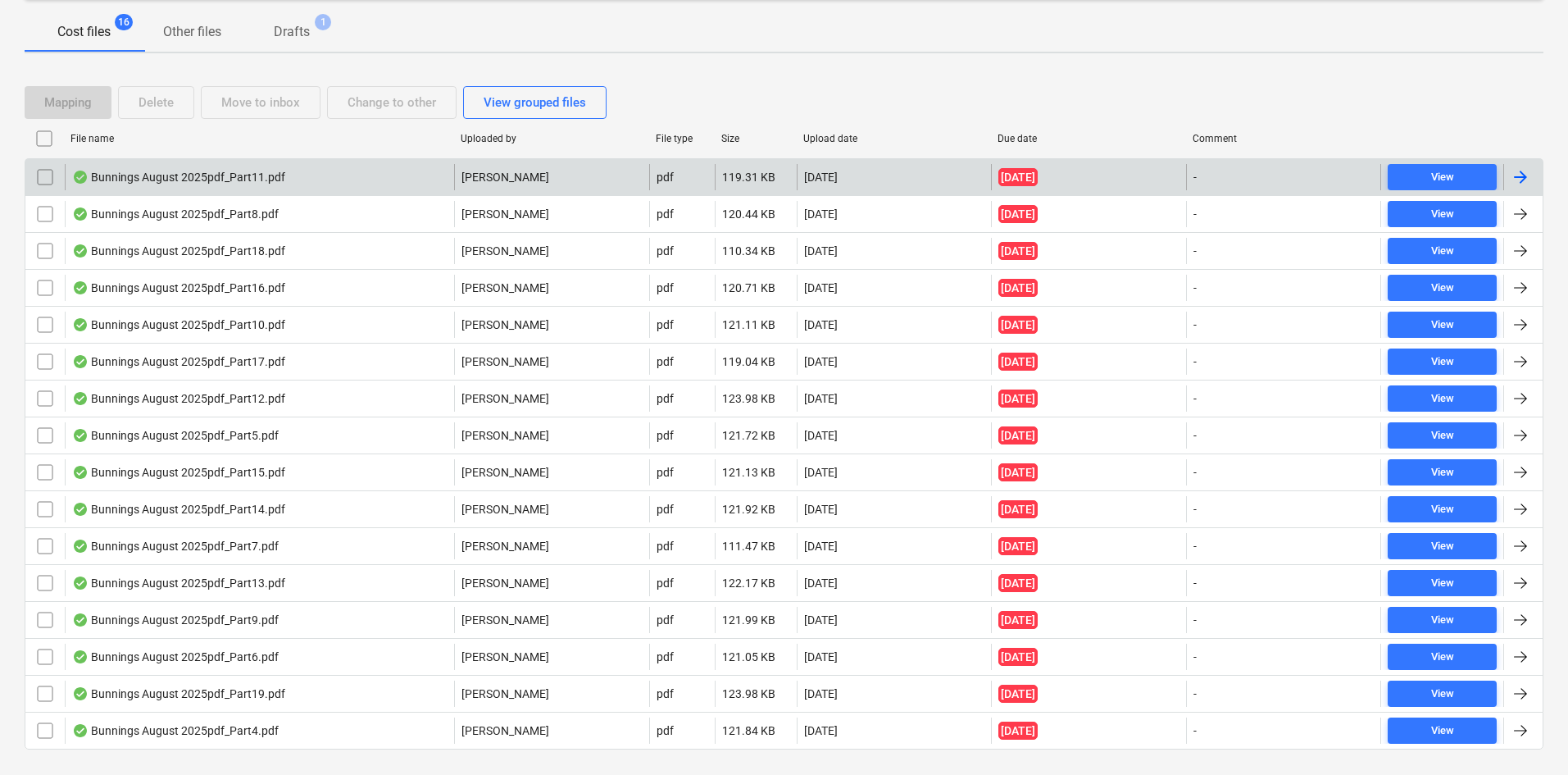
click at [274, 182] on div "Bunnings August 2025pdf_Part11.pdf" at bounding box center [178, 176] width 213 height 13
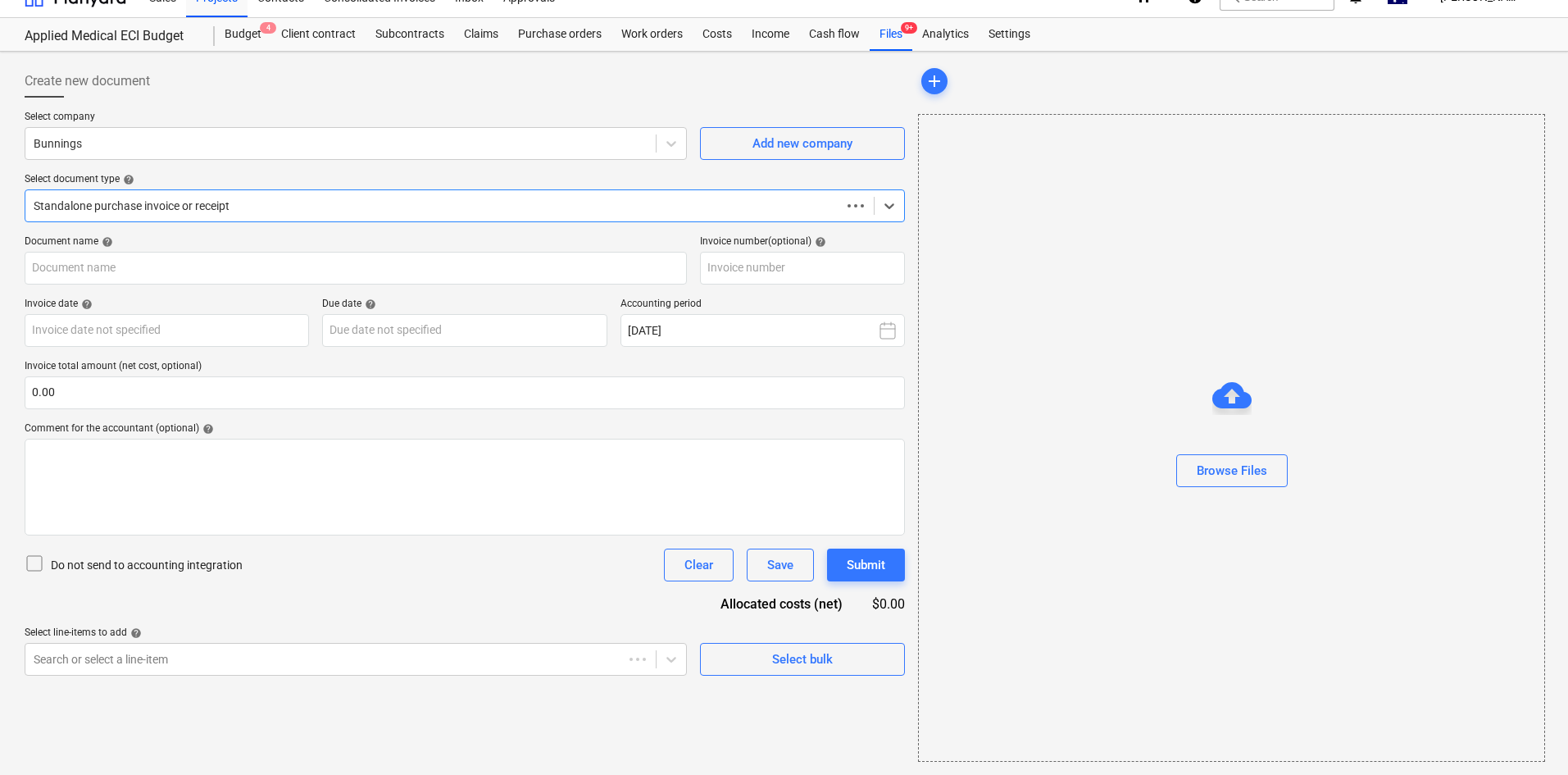
scroll to position [24, 0]
type input "244612384"
type input "19 Aug 2025"
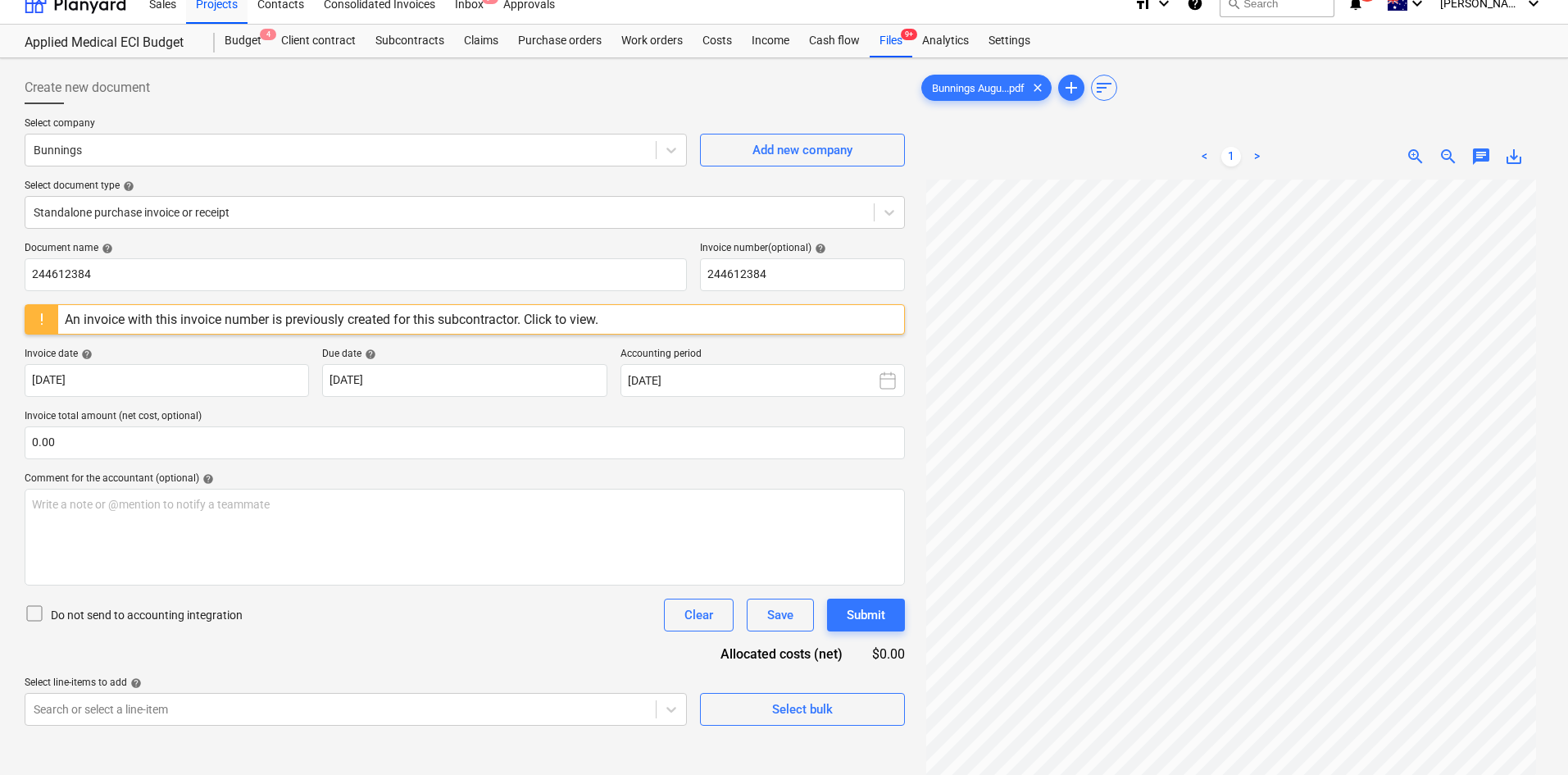
scroll to position [0, 0]
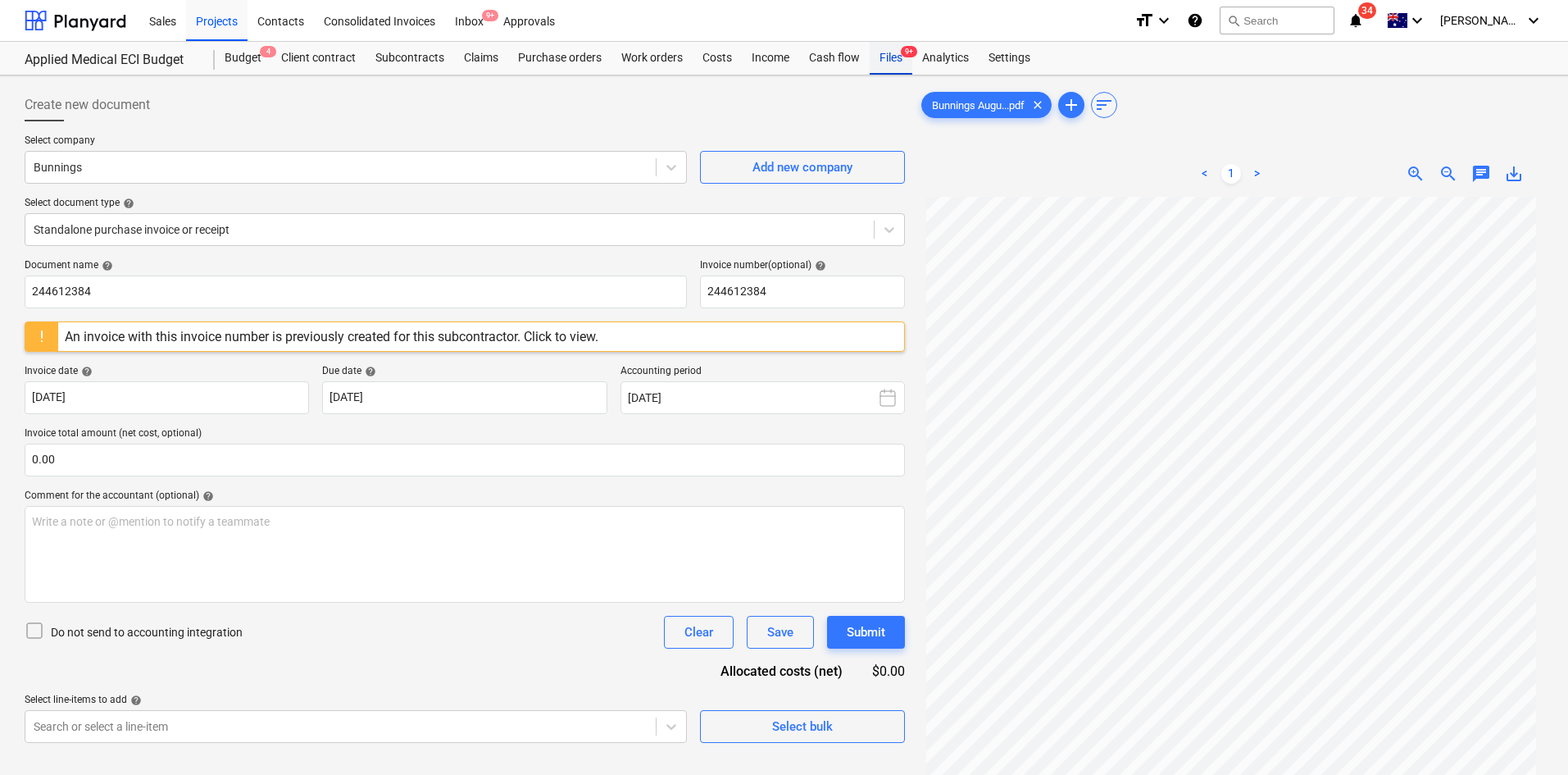
click at [901, 54] on div "Files 9+" at bounding box center [891, 58] width 43 height 33
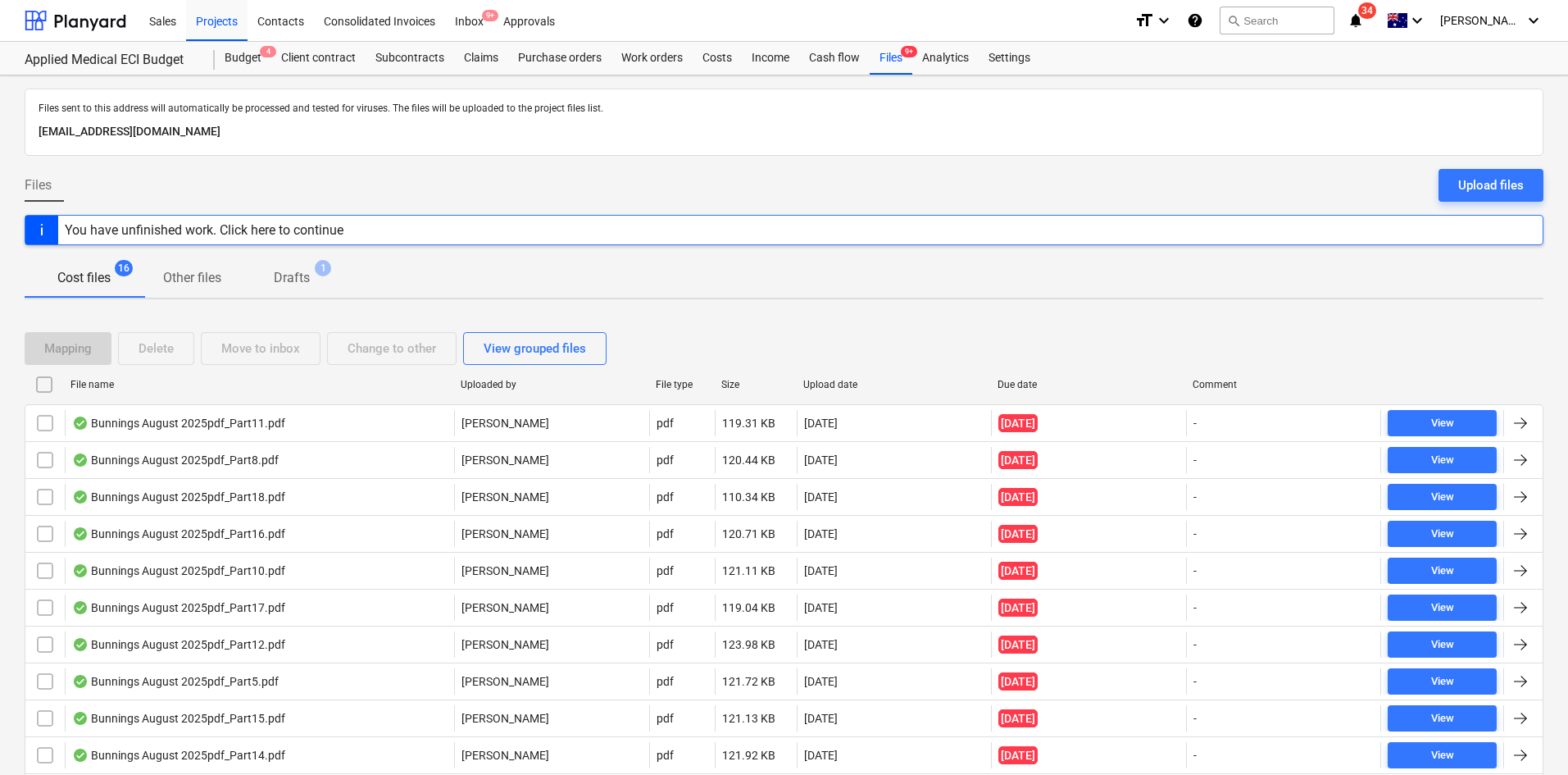
click at [774, 295] on div "Cost files 16 Other files Drafts 1" at bounding box center [784, 278] width 1519 height 39
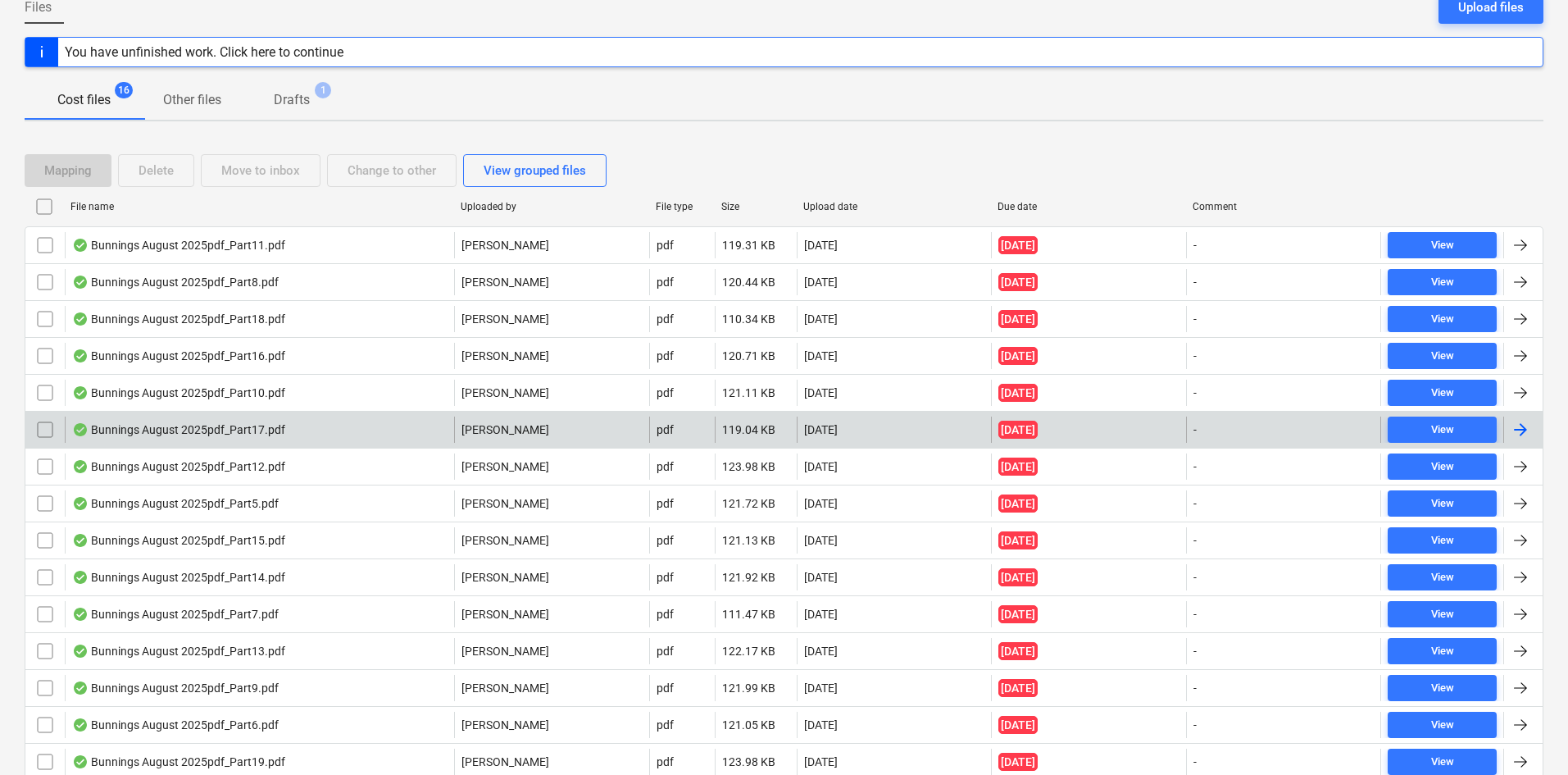
scroll to position [279, 0]
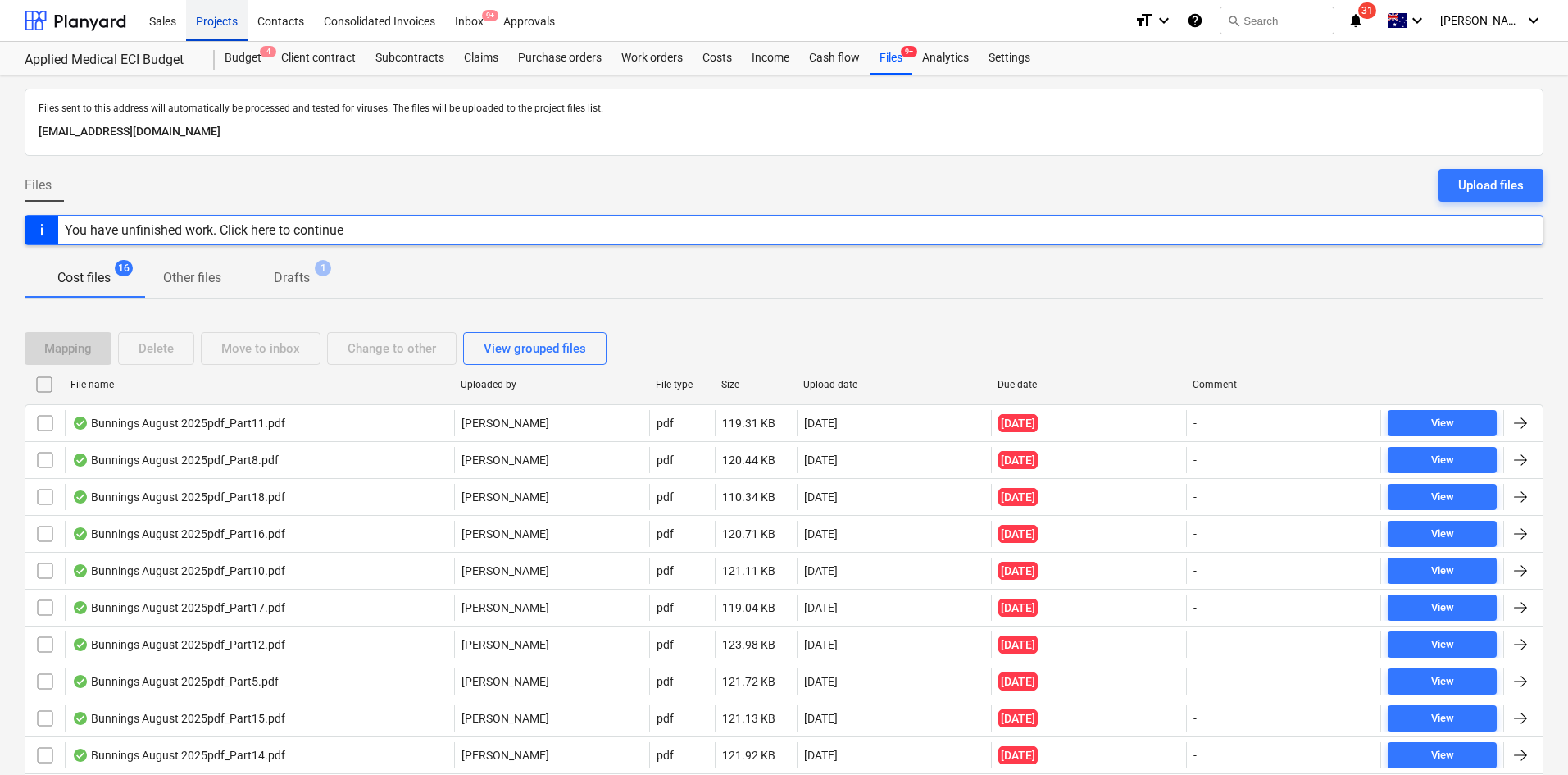
click at [222, 21] on div "Projects" at bounding box center [217, 20] width 62 height 42
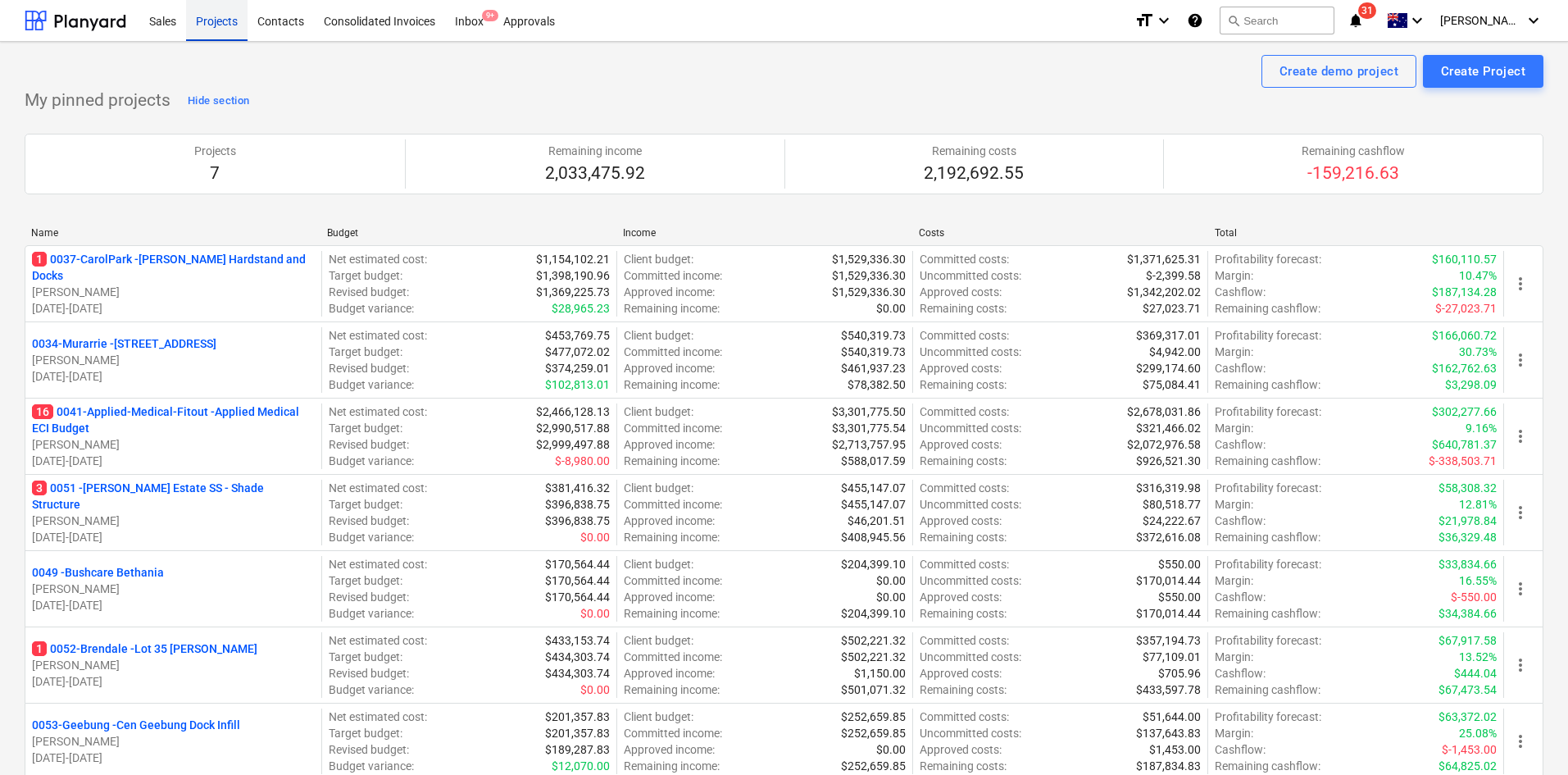
scroll to position [328, 0]
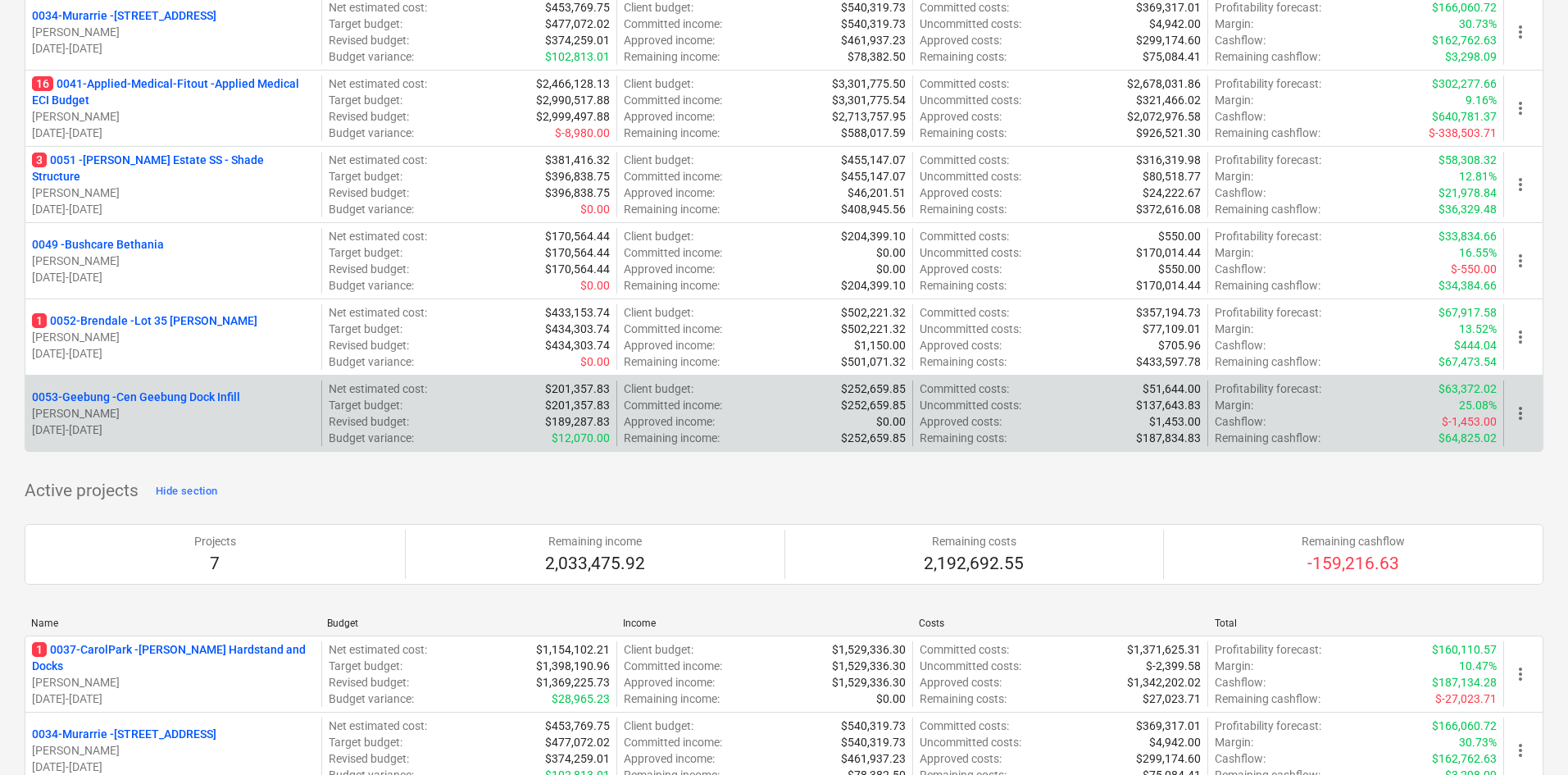
click at [200, 394] on p "0053-Geebung - Cen Geebung Dock Infill" at bounding box center [135, 396] width 208 height 16
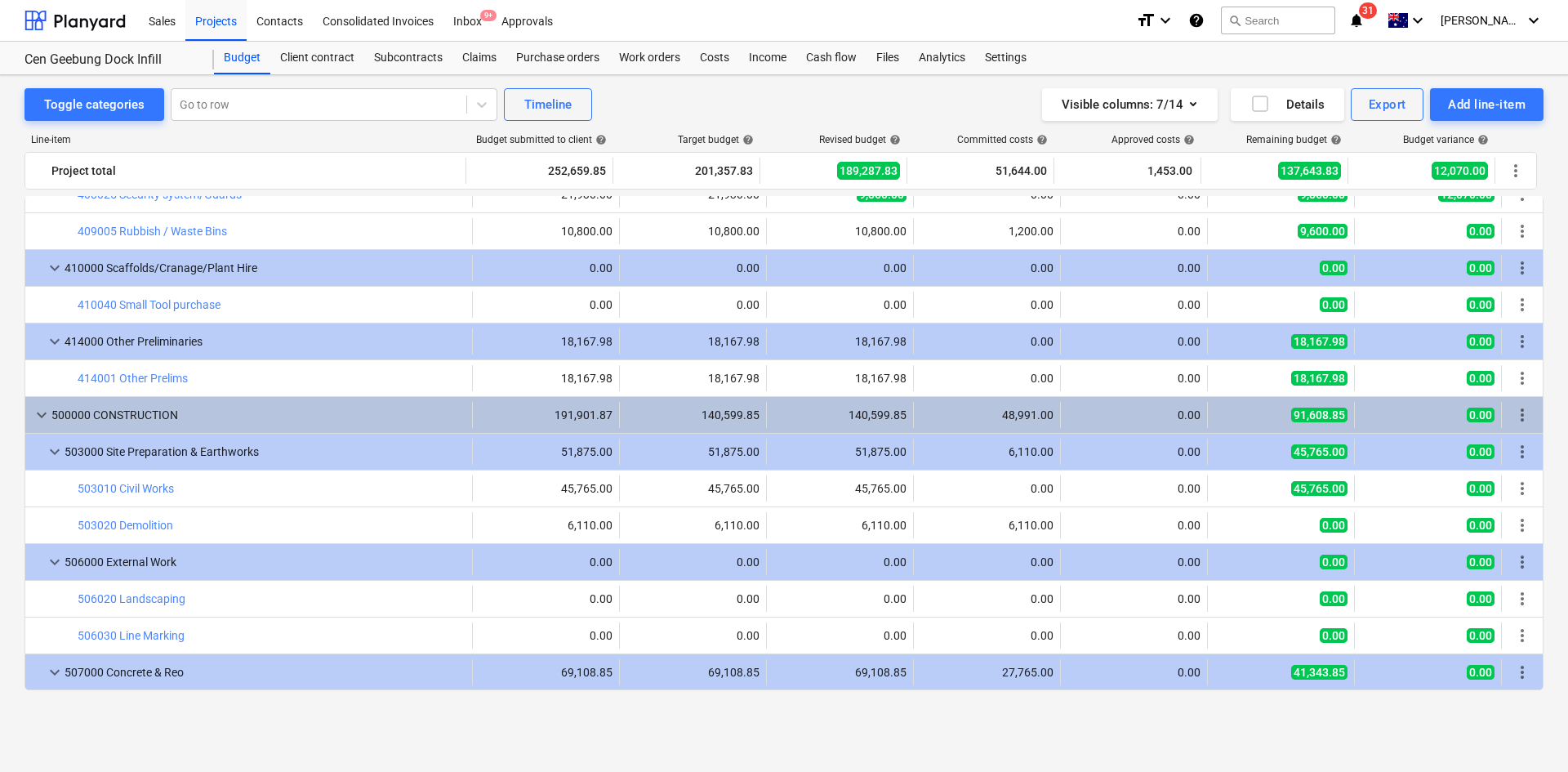
scroll to position [1225, 0]
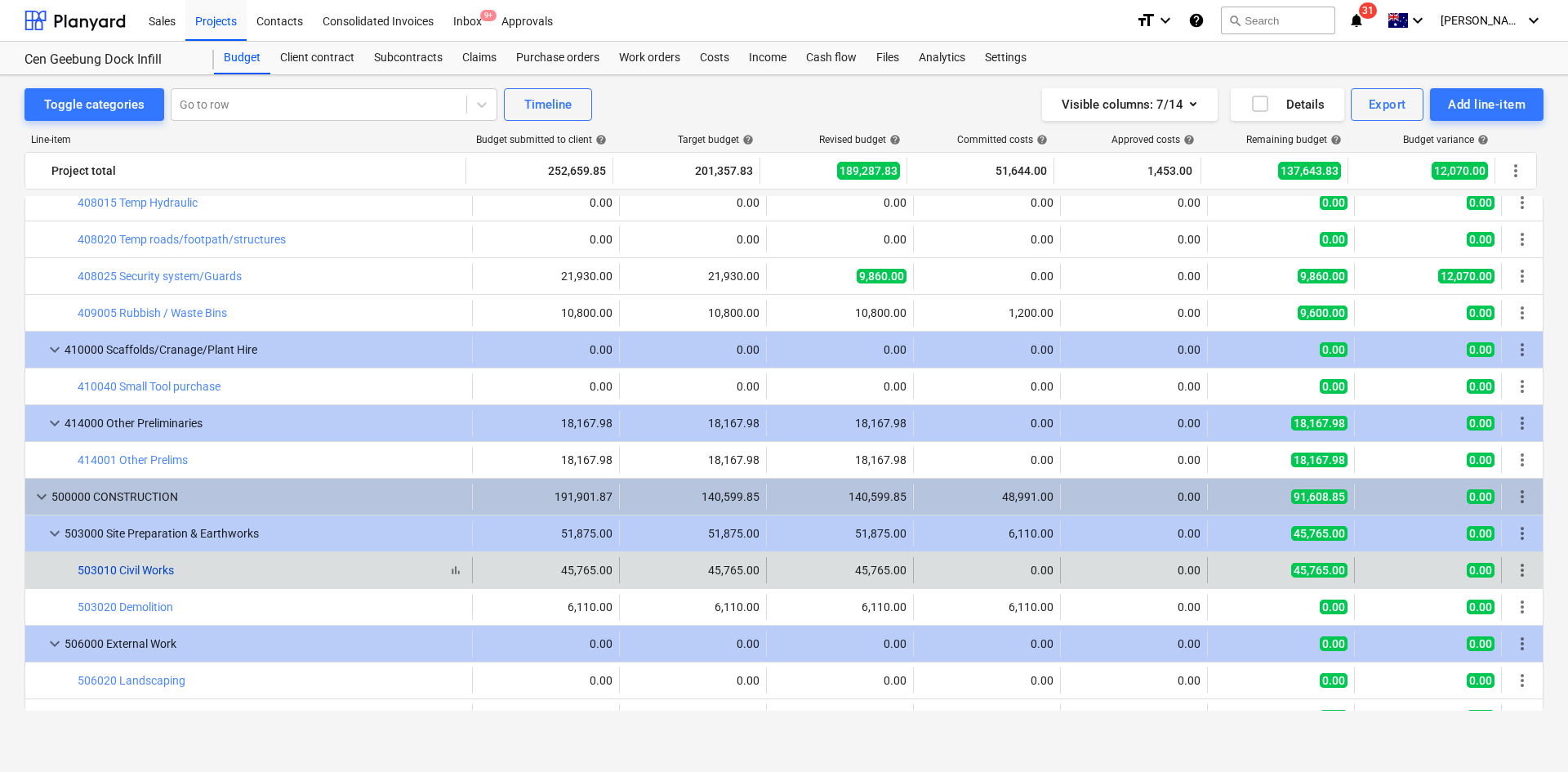
click at [154, 564] on link "503010 Civil Works" at bounding box center [125, 570] width 96 height 13
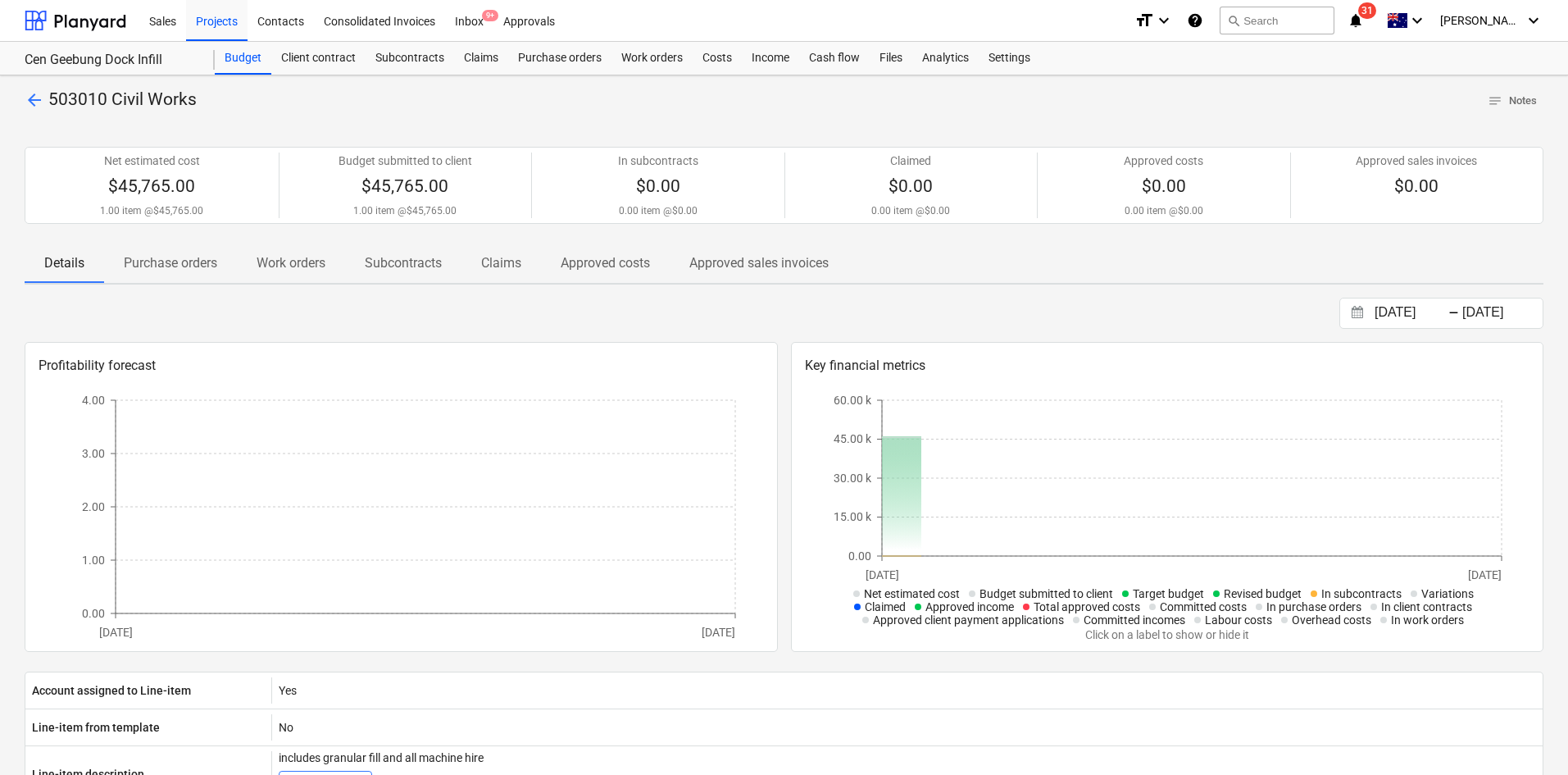
click at [163, 268] on p "Purchase orders" at bounding box center [170, 263] width 93 height 20
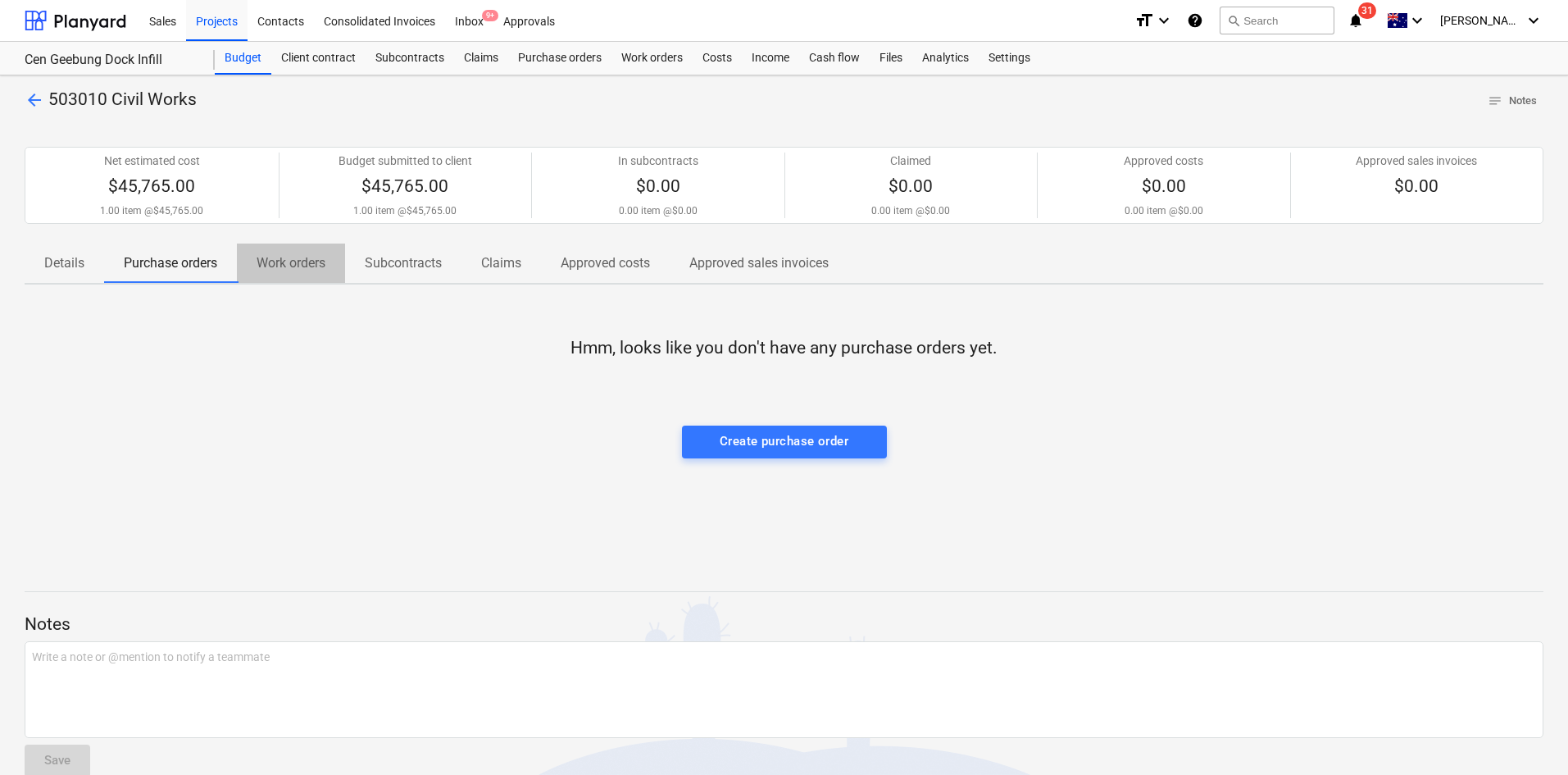
click at [310, 272] on p "Work orders" at bounding box center [291, 263] width 69 height 20
click at [402, 271] on p "Subcontracts" at bounding box center [403, 263] width 77 height 20
drag, startPoint x: 506, startPoint y: 268, endPoint x: 519, endPoint y: 265, distance: 13.3
click at [508, 268] on p "Claims" at bounding box center [501, 263] width 40 height 20
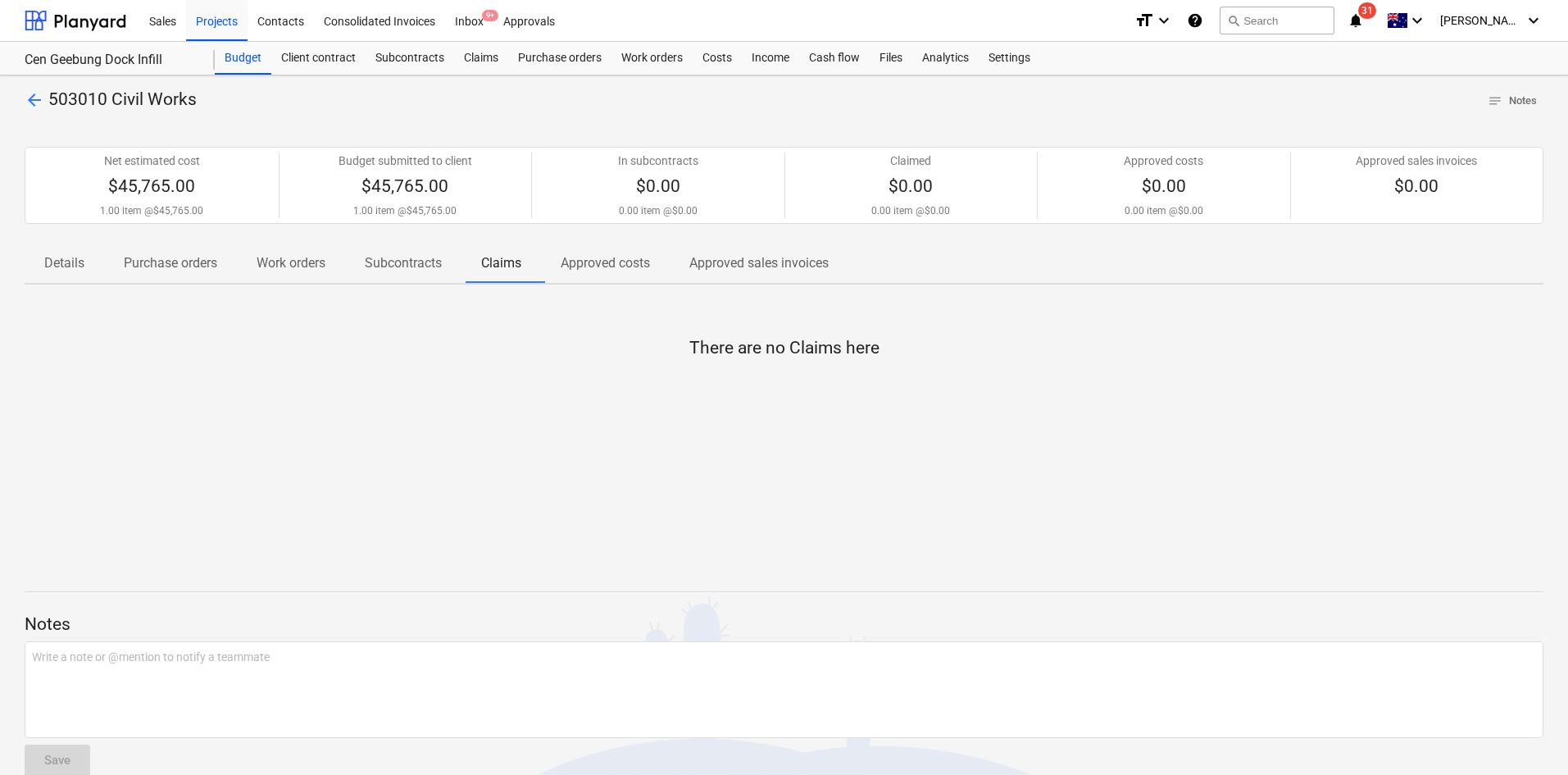
click at [573, 264] on p "Approved costs" at bounding box center [605, 263] width 89 height 20
drag, startPoint x: 237, startPoint y: 56, endPoint x: 239, endPoint y: 28, distance: 28.1
click at [237, 56] on div "Budget" at bounding box center [243, 58] width 57 height 33
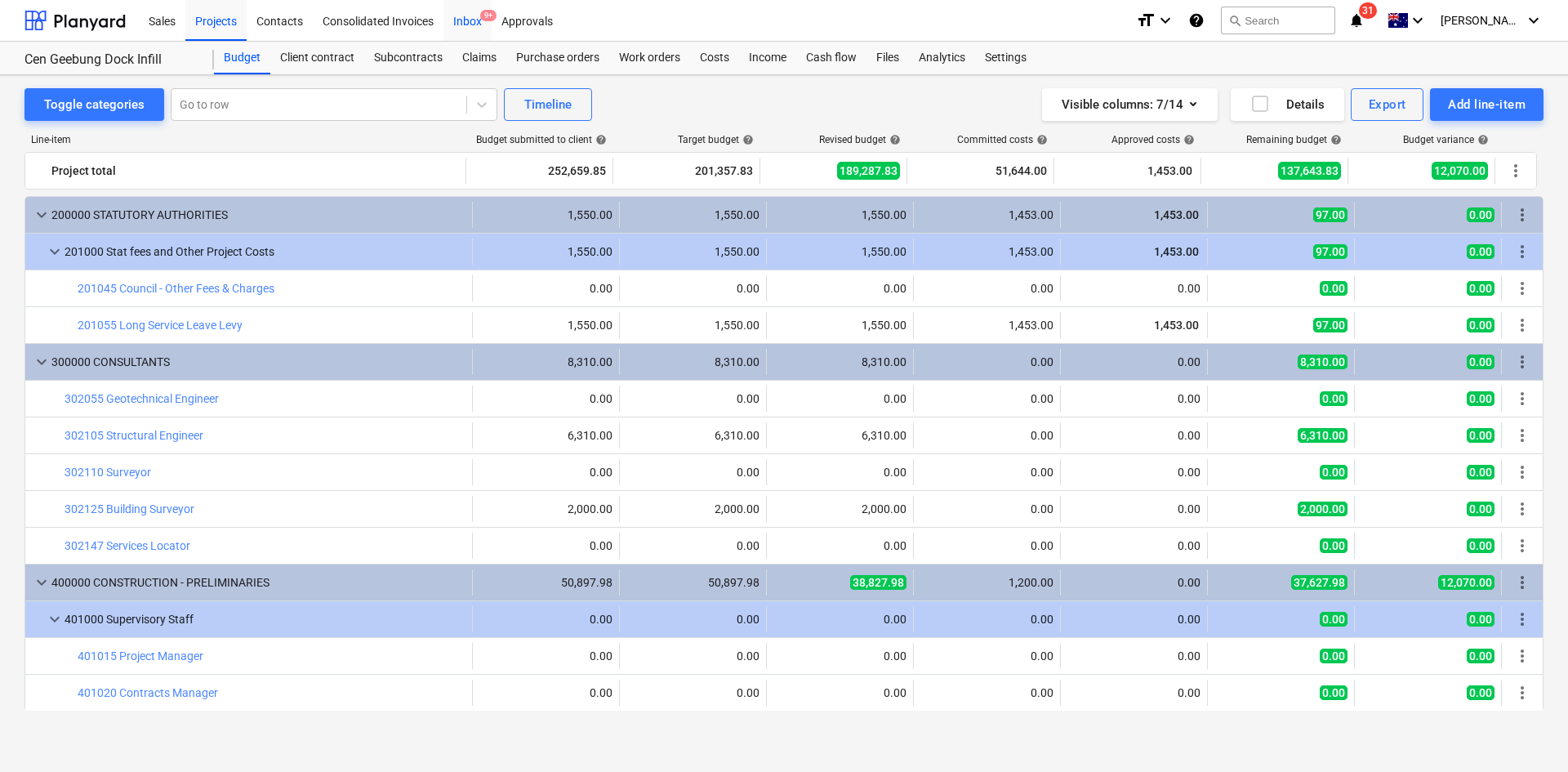
click at [476, 12] on div "Inbox 9+" at bounding box center [467, 20] width 48 height 42
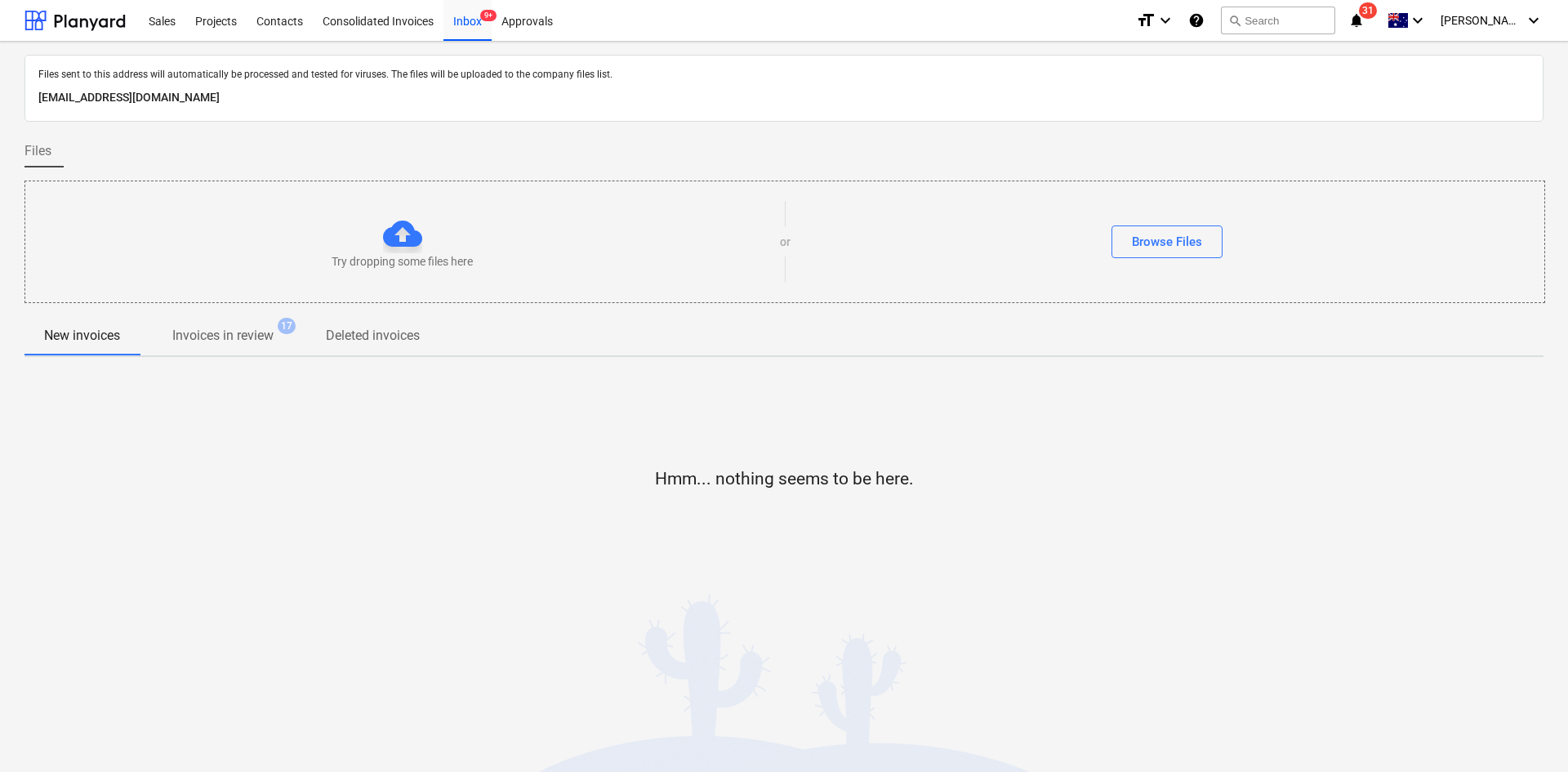
click at [256, 340] on p "Invoices in review" at bounding box center [223, 335] width 102 height 20
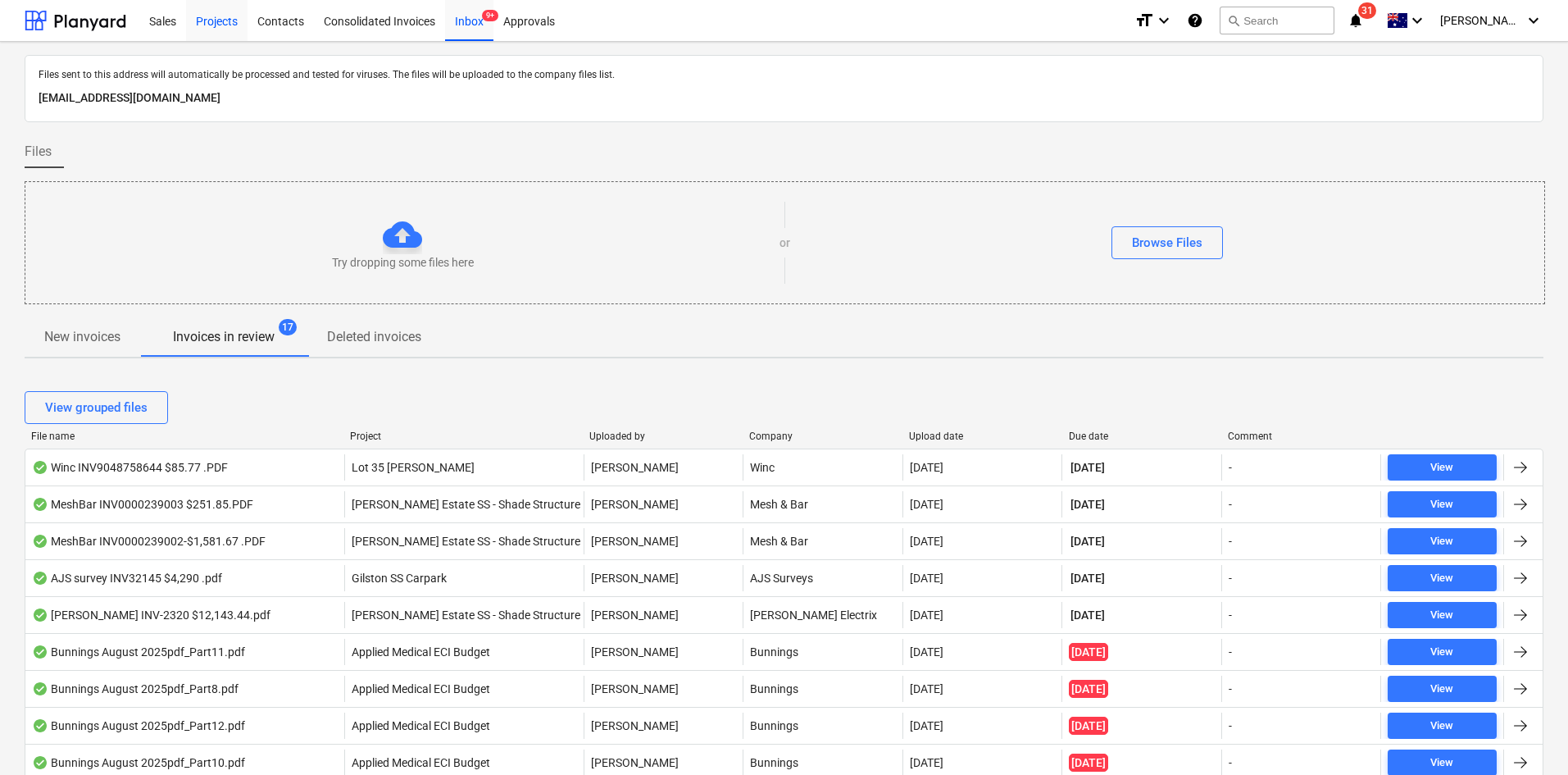
click at [230, 14] on div "Projects" at bounding box center [217, 20] width 62 height 42
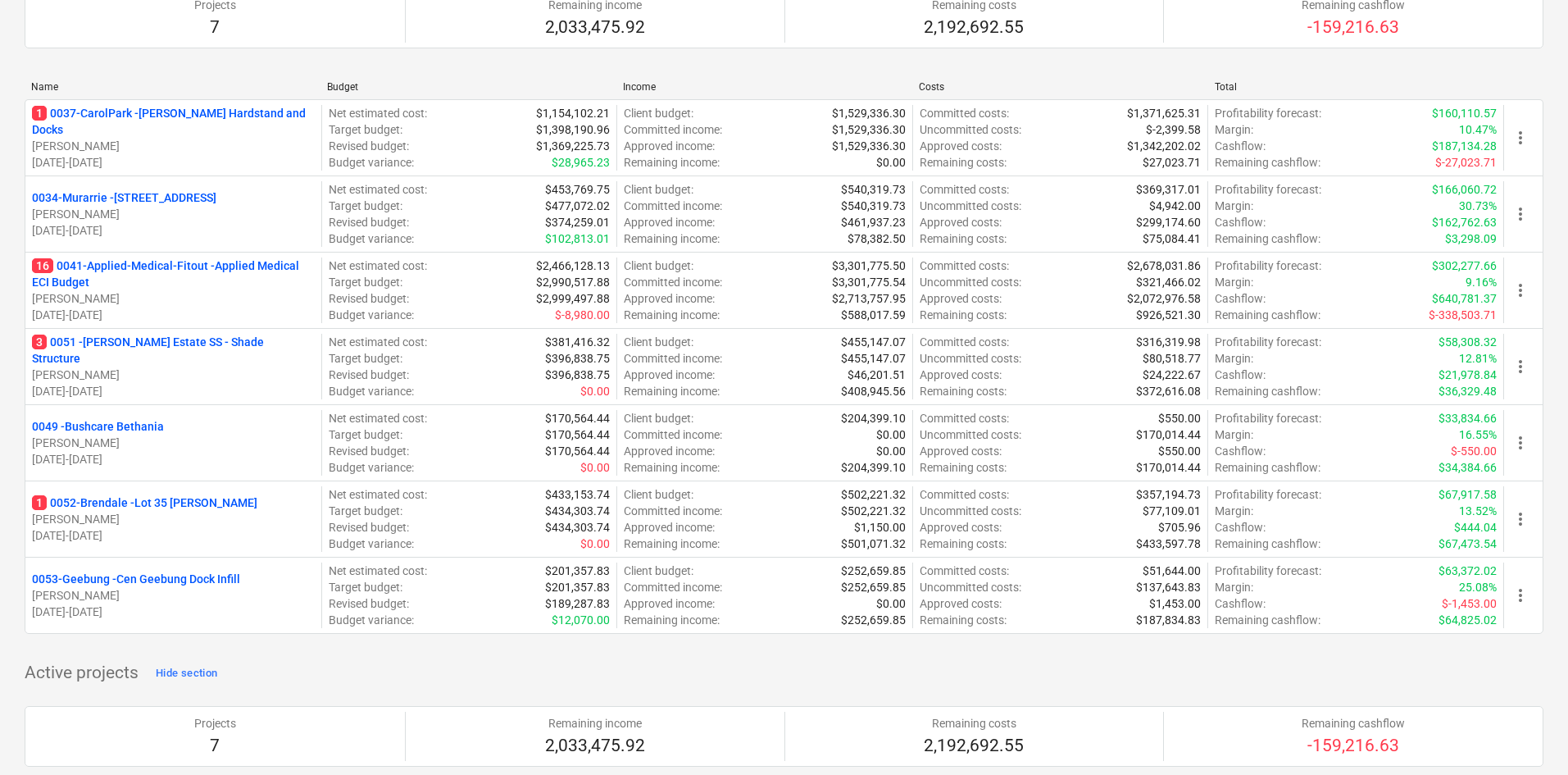
scroll to position [328, 0]
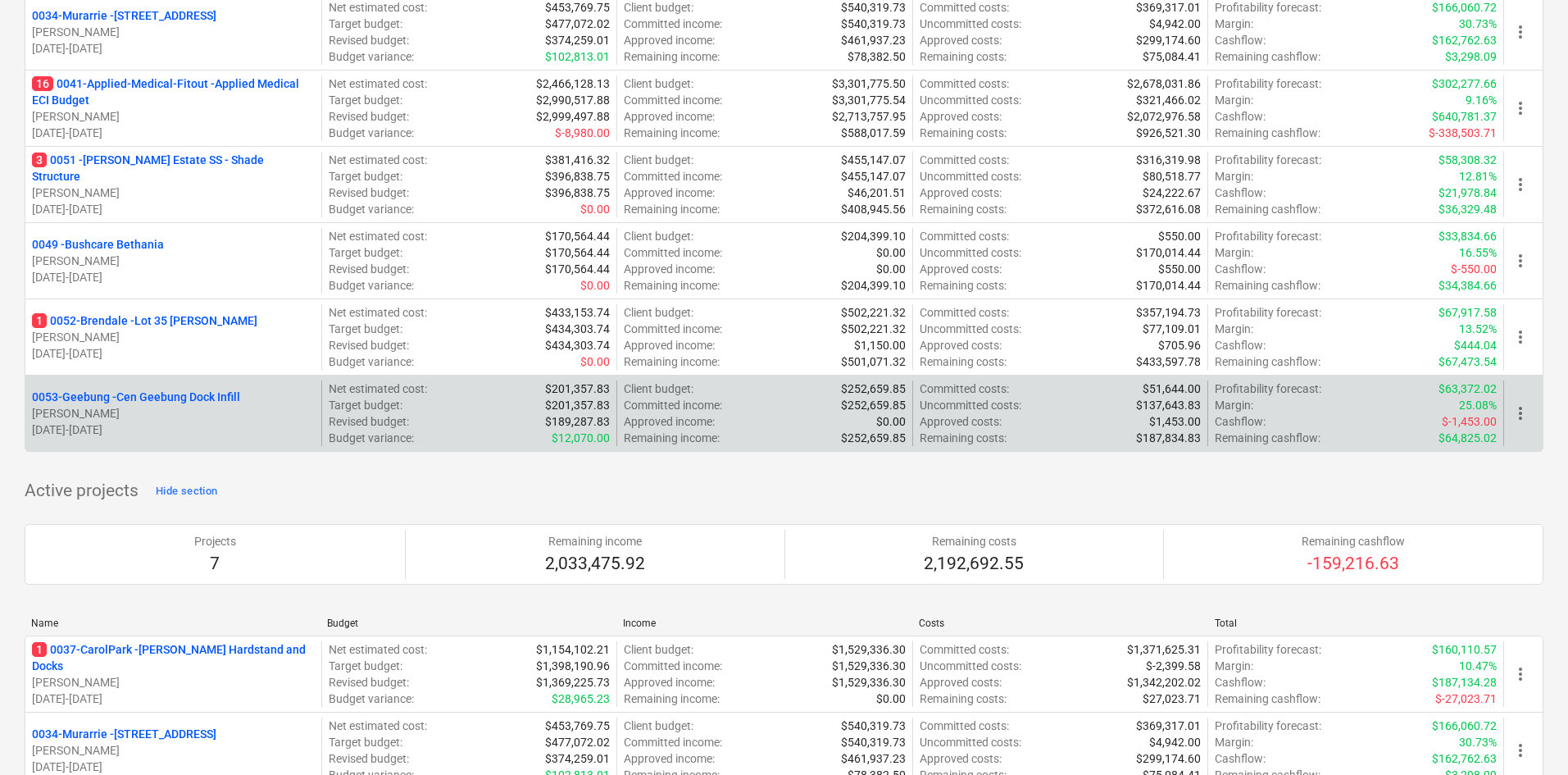
click at [1508, 406] on div "more_vert" at bounding box center [1523, 413] width 39 height 66
click at [1518, 413] on span "more_vert" at bounding box center [1520, 413] width 20 height 20
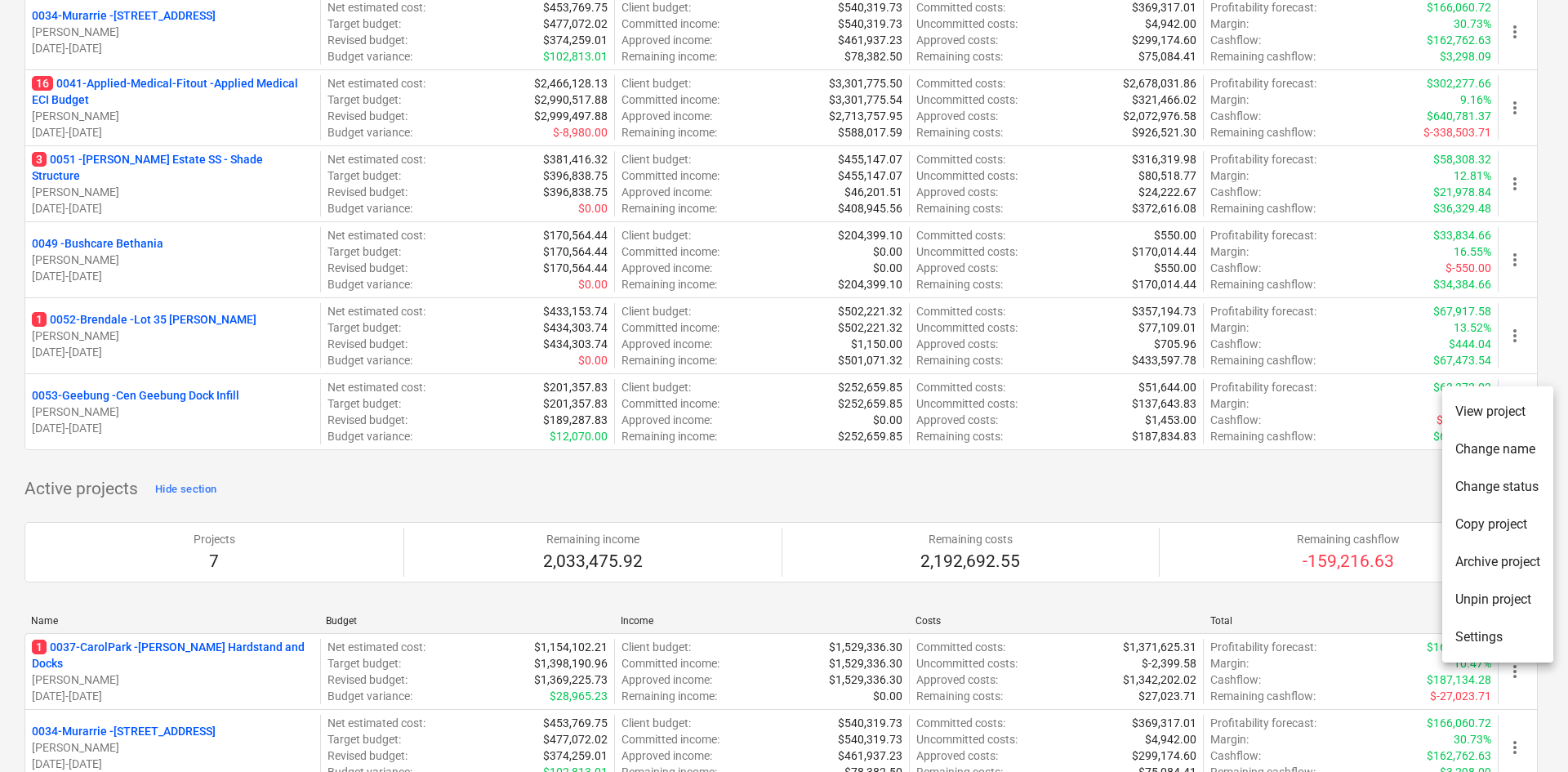
click at [1196, 484] on div at bounding box center [784, 386] width 1568 height 772
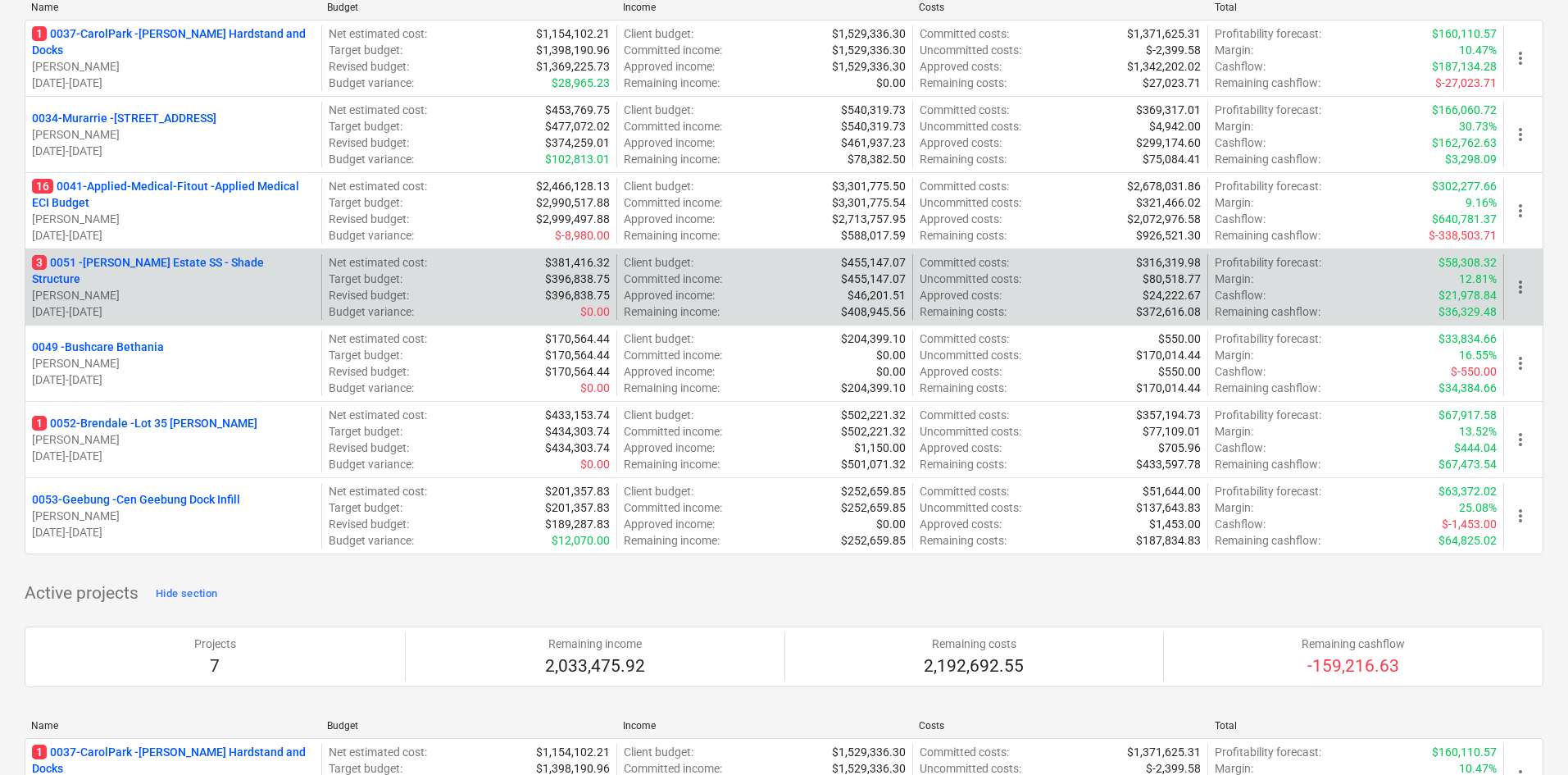
scroll to position [0, 0]
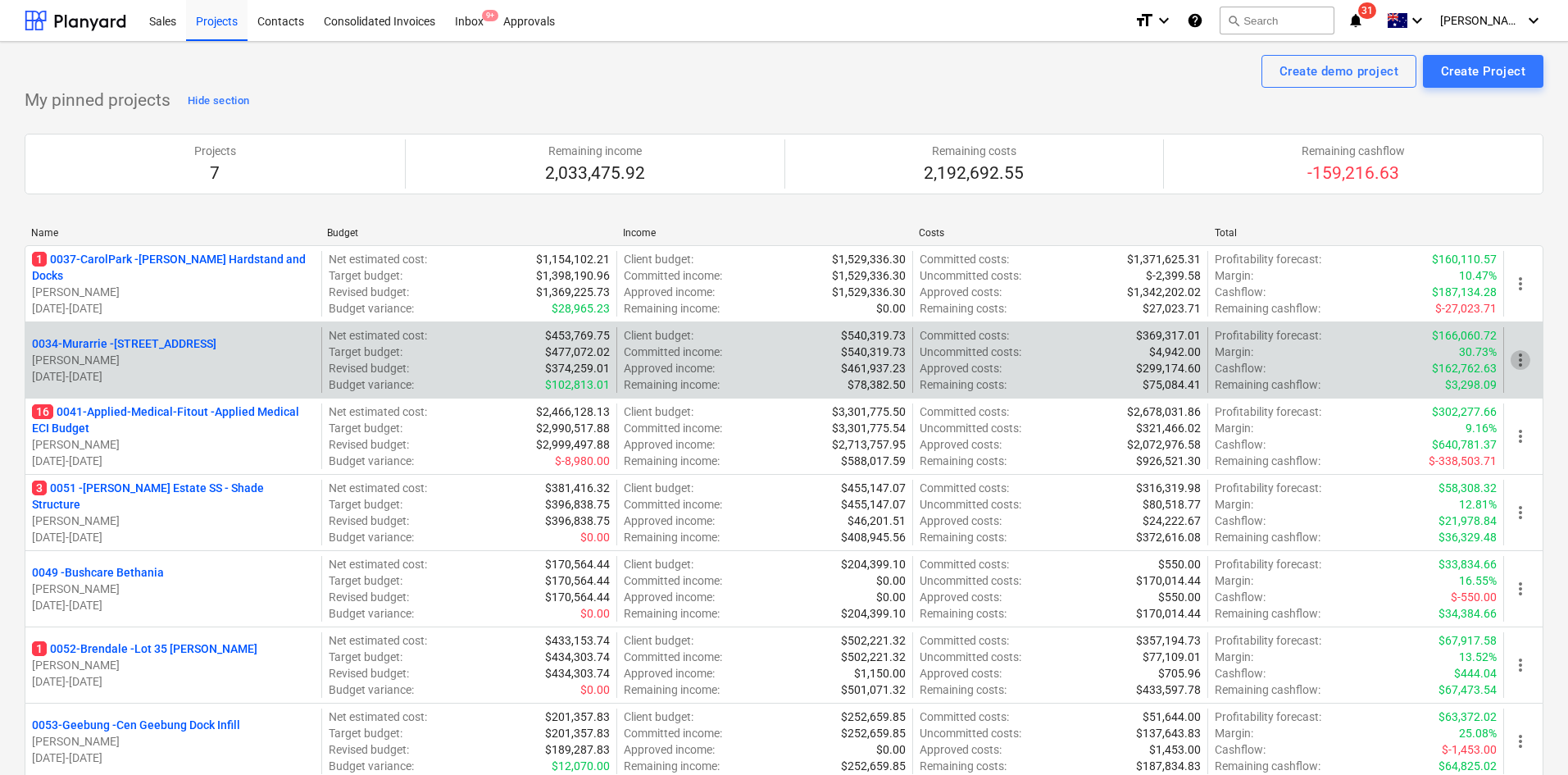
click at [1511, 361] on span "more_vert" at bounding box center [1520, 360] width 20 height 20
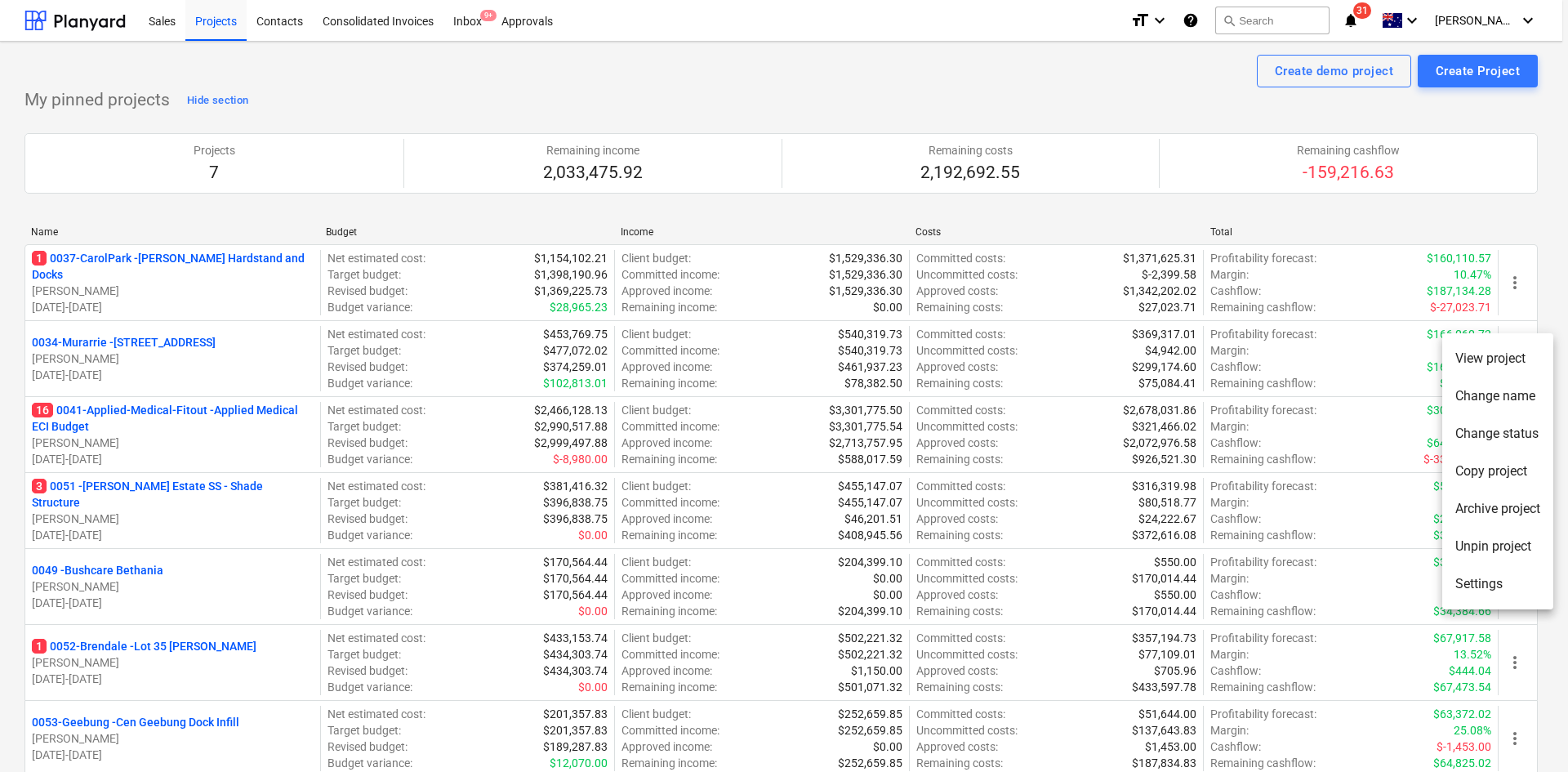
click at [1504, 585] on li "Settings" at bounding box center [1498, 583] width 111 height 38
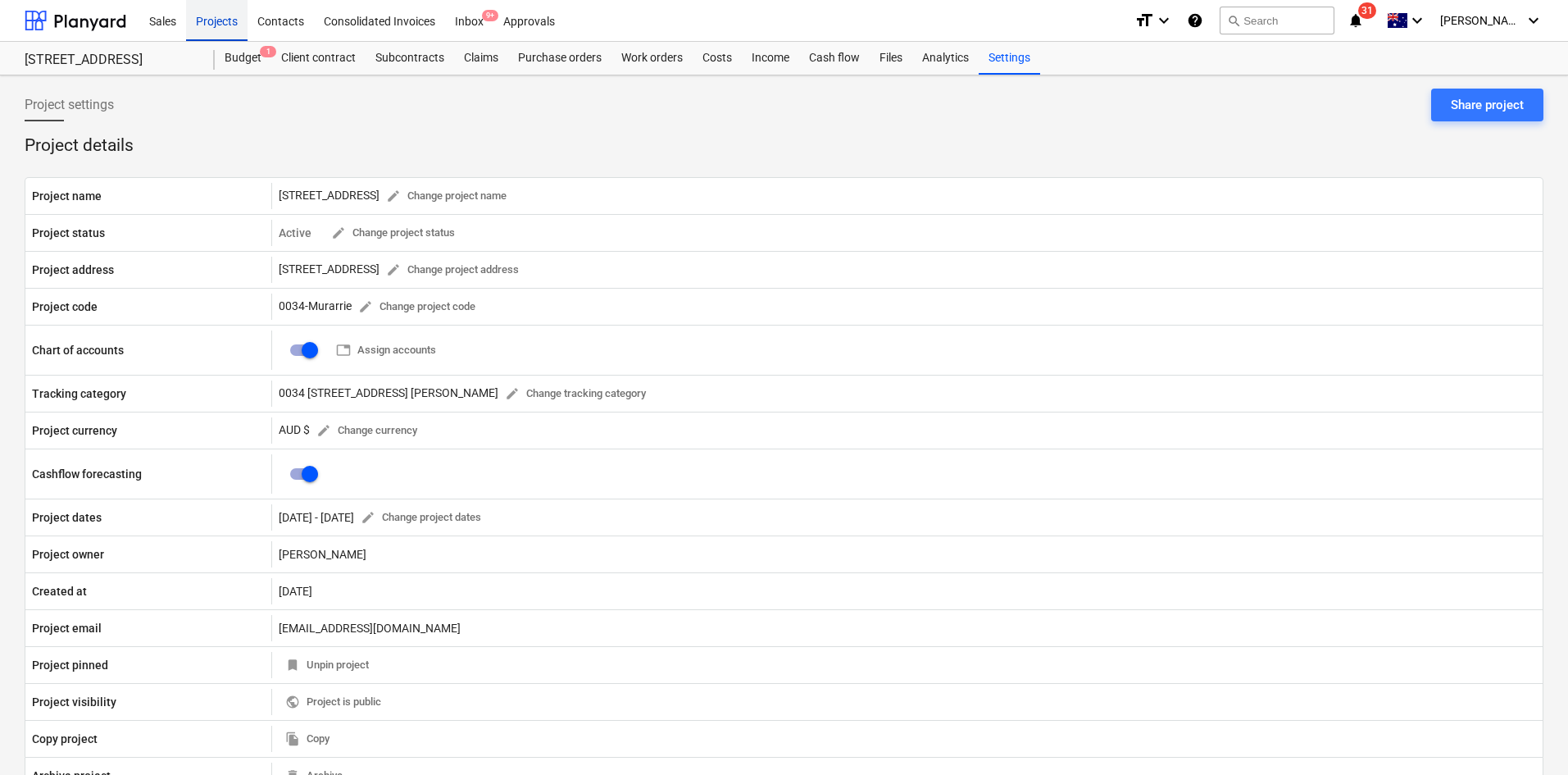
drag, startPoint x: 225, startPoint y: 51, endPoint x: 221, endPoint y: 39, distance: 12.6
click at [225, 51] on div "Budget 1" at bounding box center [243, 58] width 57 height 33
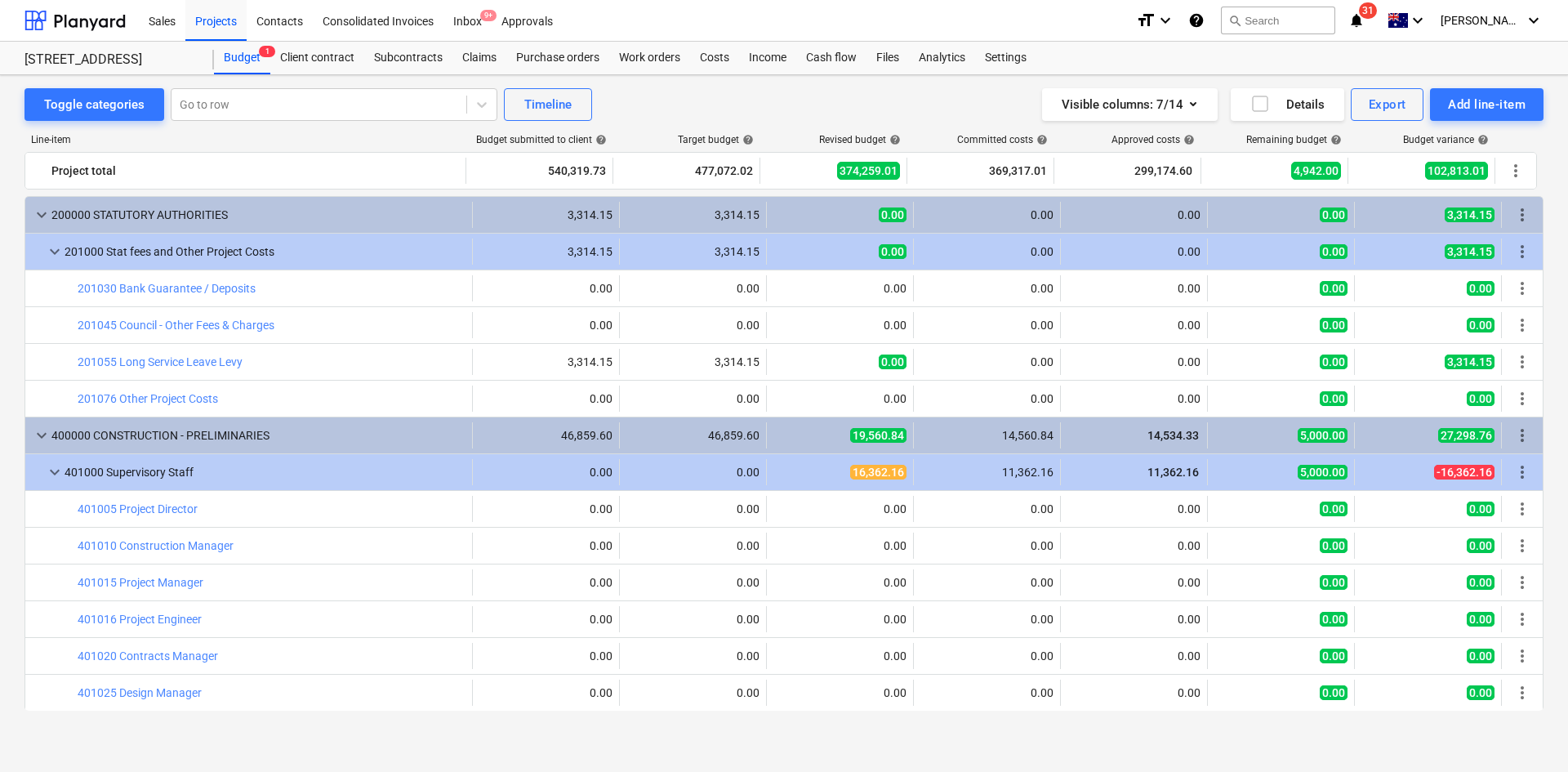
scroll to position [368, 0]
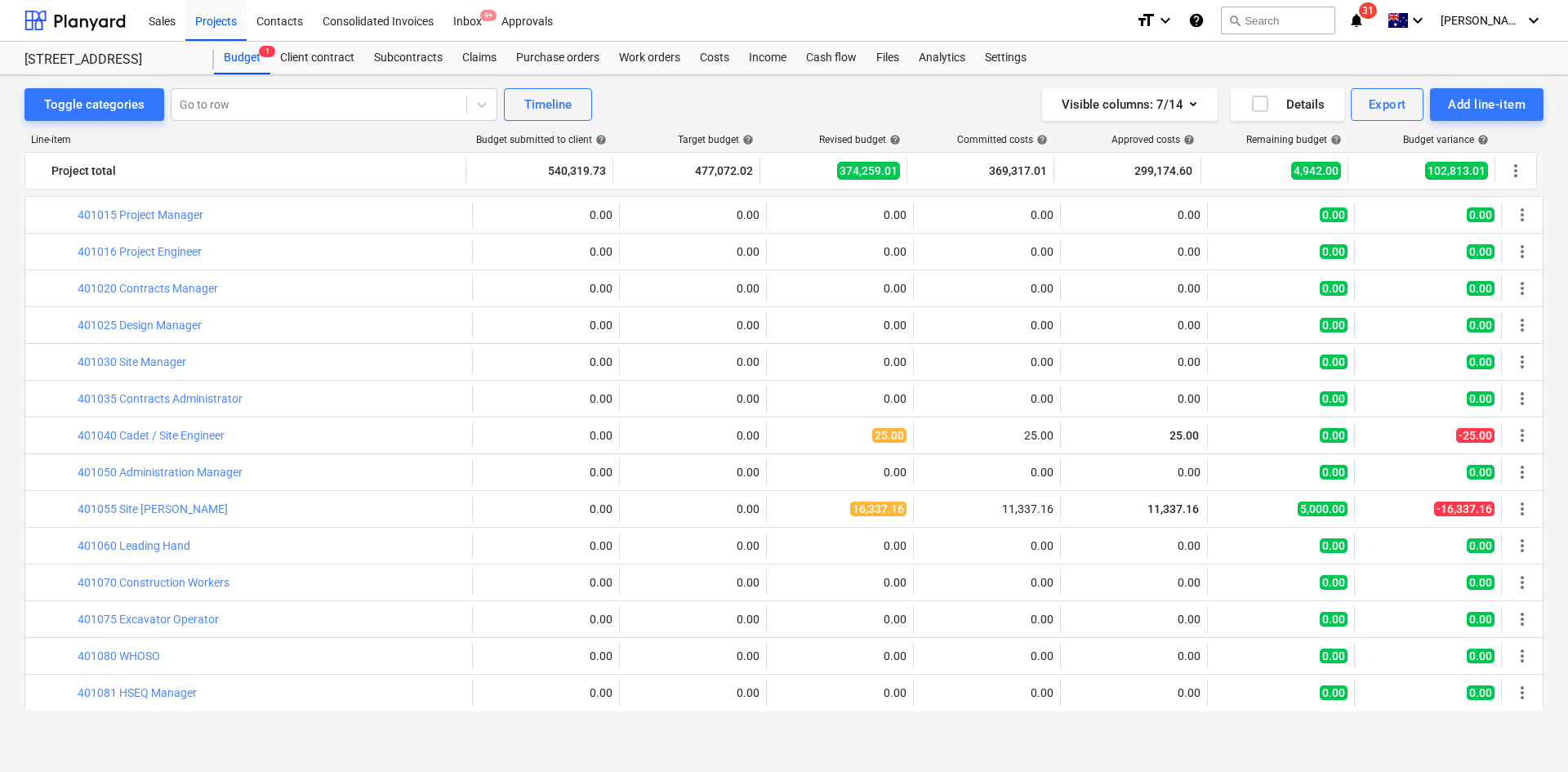
click at [1365, 24] on icon "notifications" at bounding box center [1356, 20] width 16 height 20
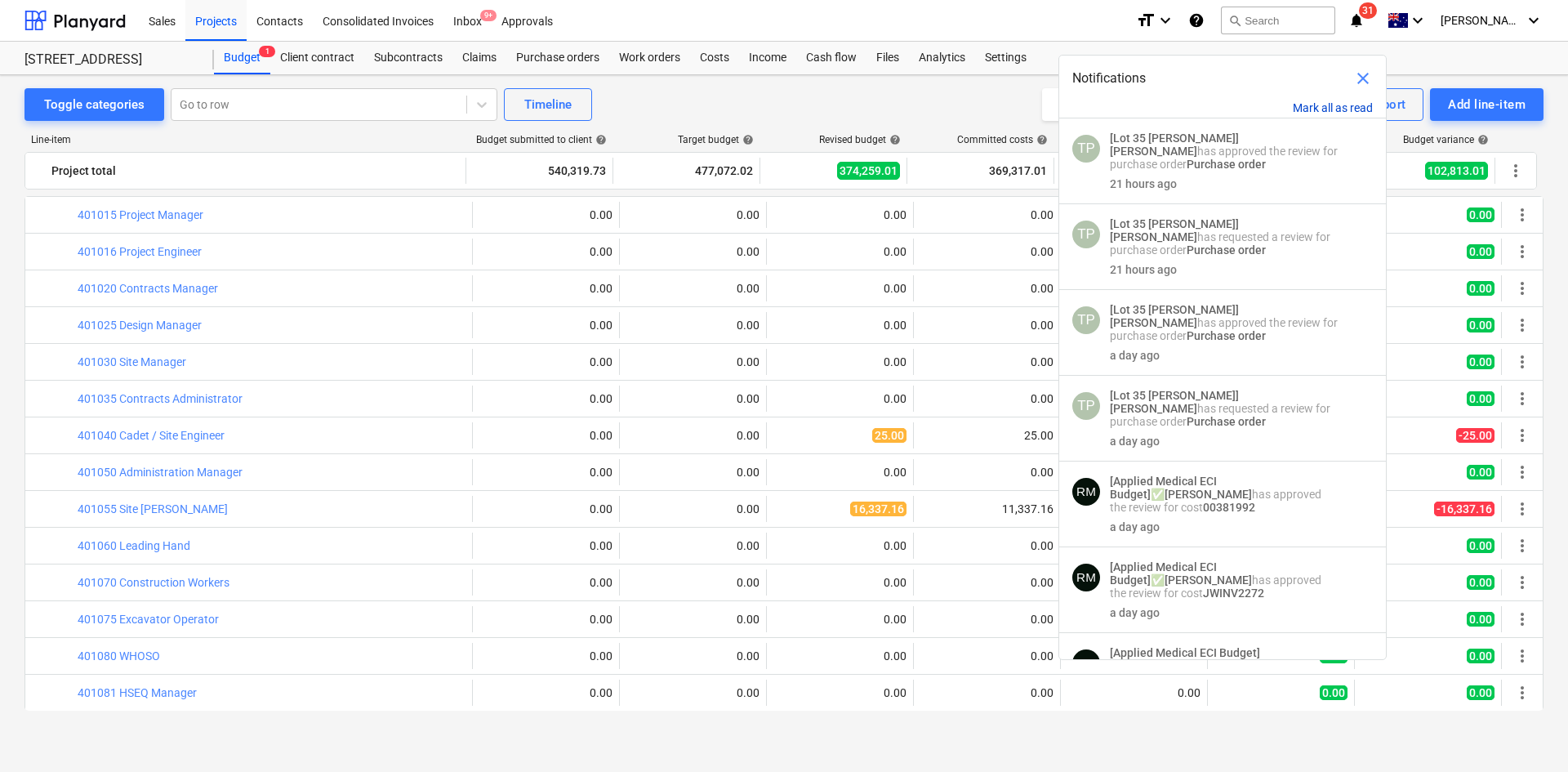
click at [1319, 104] on button "Mark all as read" at bounding box center [1333, 107] width 80 height 13
click at [1355, 78] on span "close" at bounding box center [1362, 78] width 20 height 20
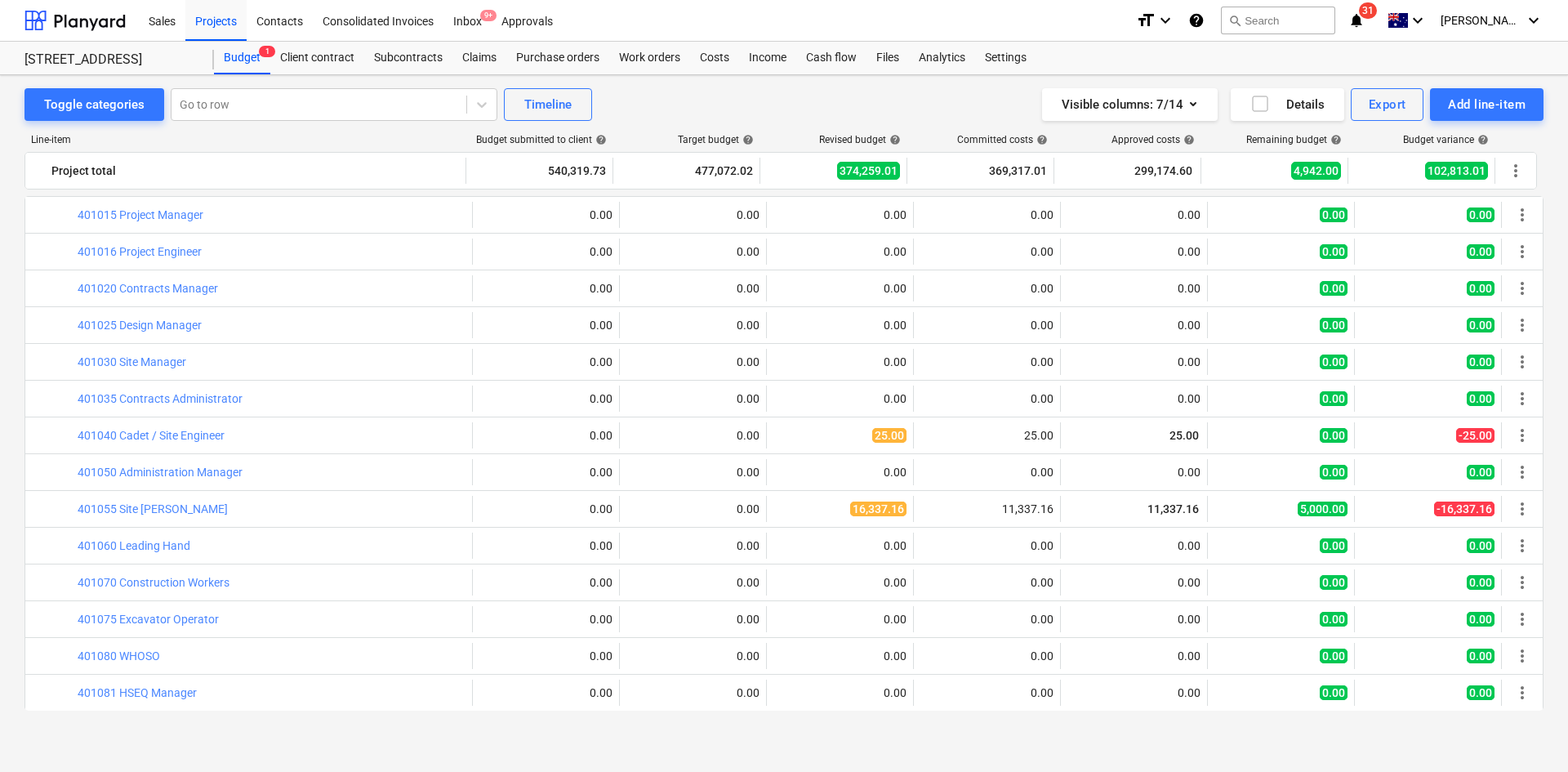
click at [668, 123] on div "Line-item Budget submitted to client help Target budget help Revised budget hel…" at bounding box center [784, 426] width 1519 height 609
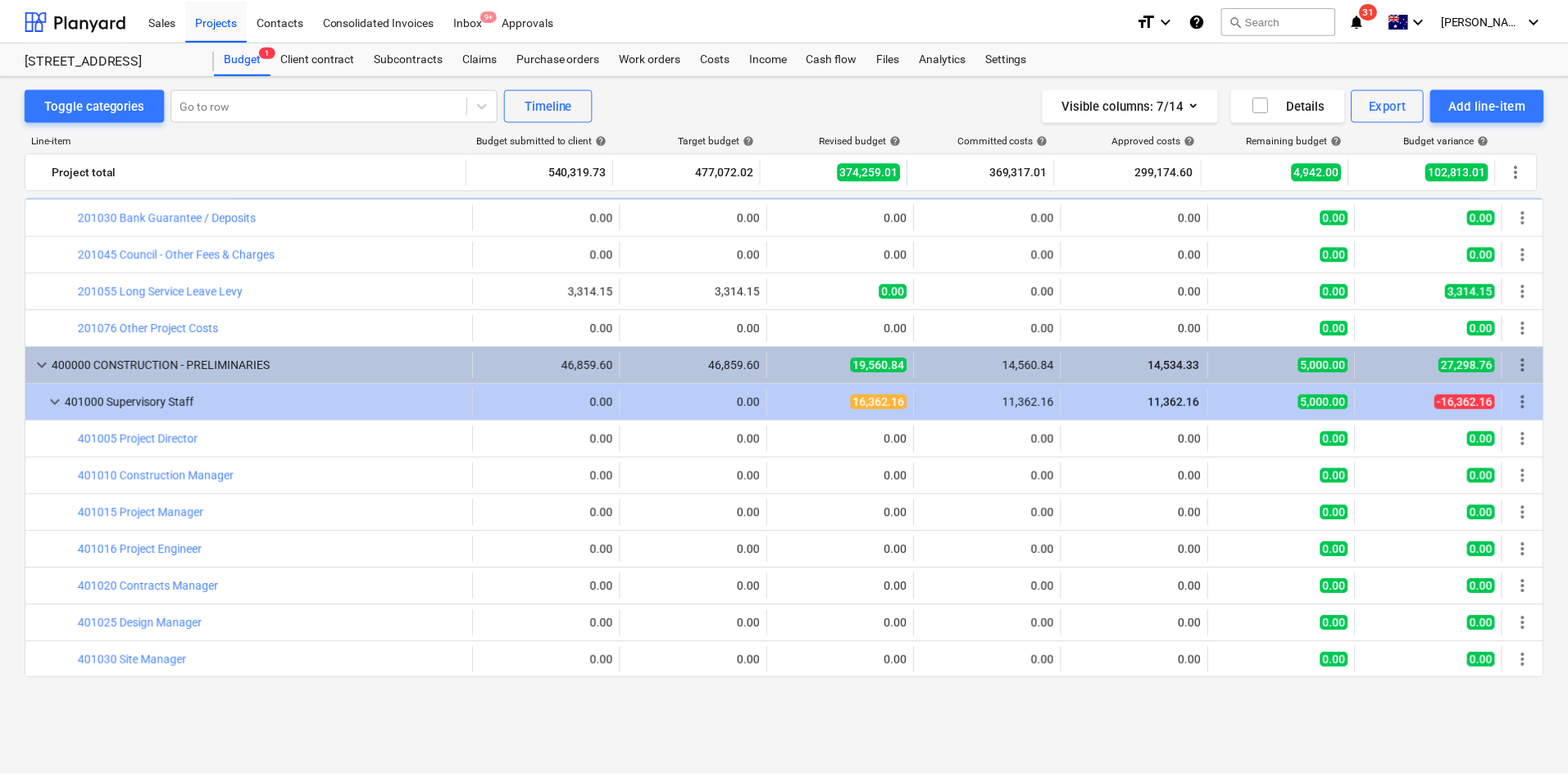
scroll to position [0, 0]
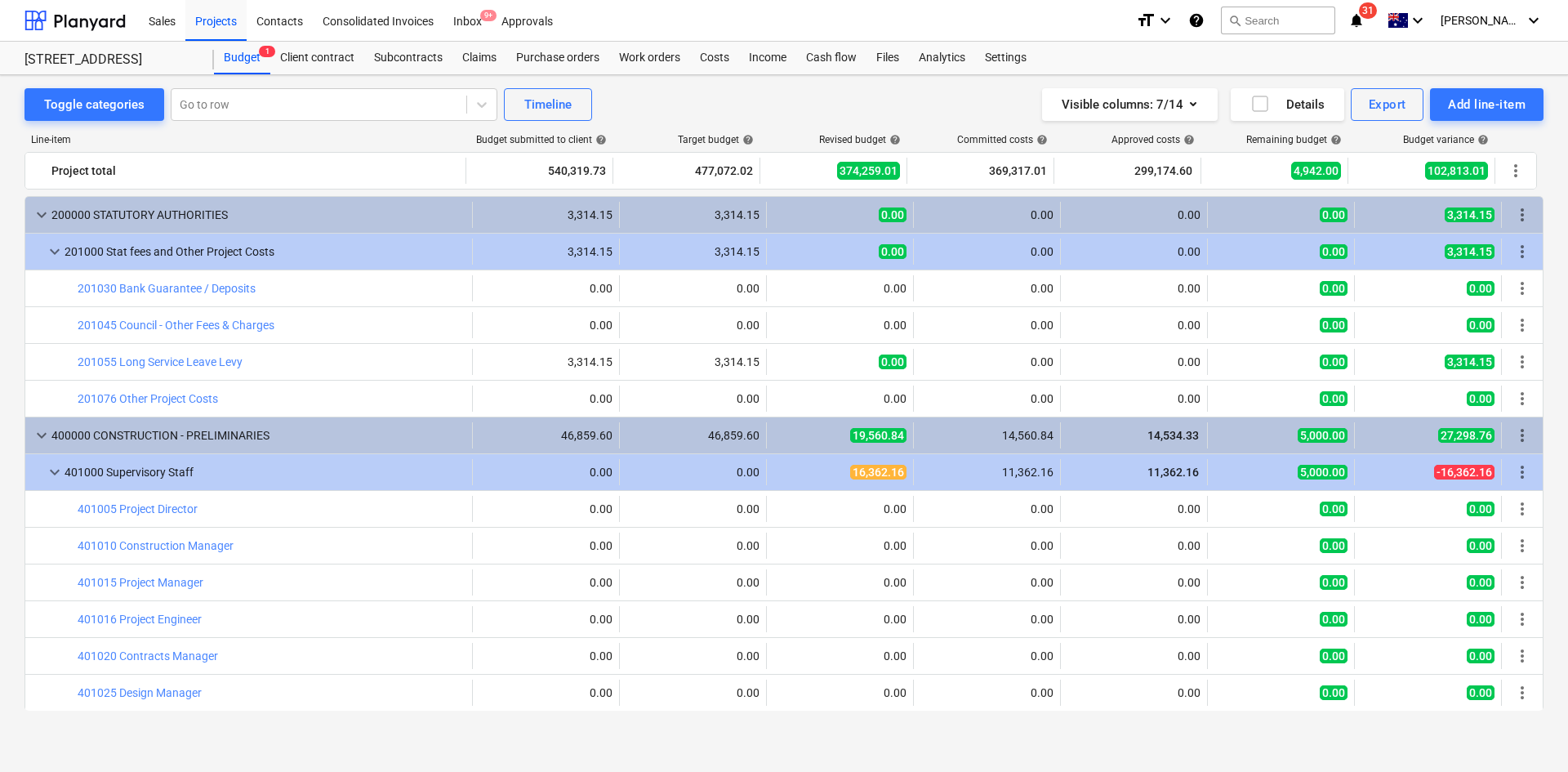
click at [705, 108] on div "Toggle categories Go to row Timeline Visible columns : 7/14 Details Export Add …" at bounding box center [784, 104] width 1519 height 32
drag, startPoint x: 221, startPoint y: 20, endPoint x: 214, endPoint y: 44, distance: 25.0
click at [221, 20] on div "Projects" at bounding box center [216, 20] width 61 height 42
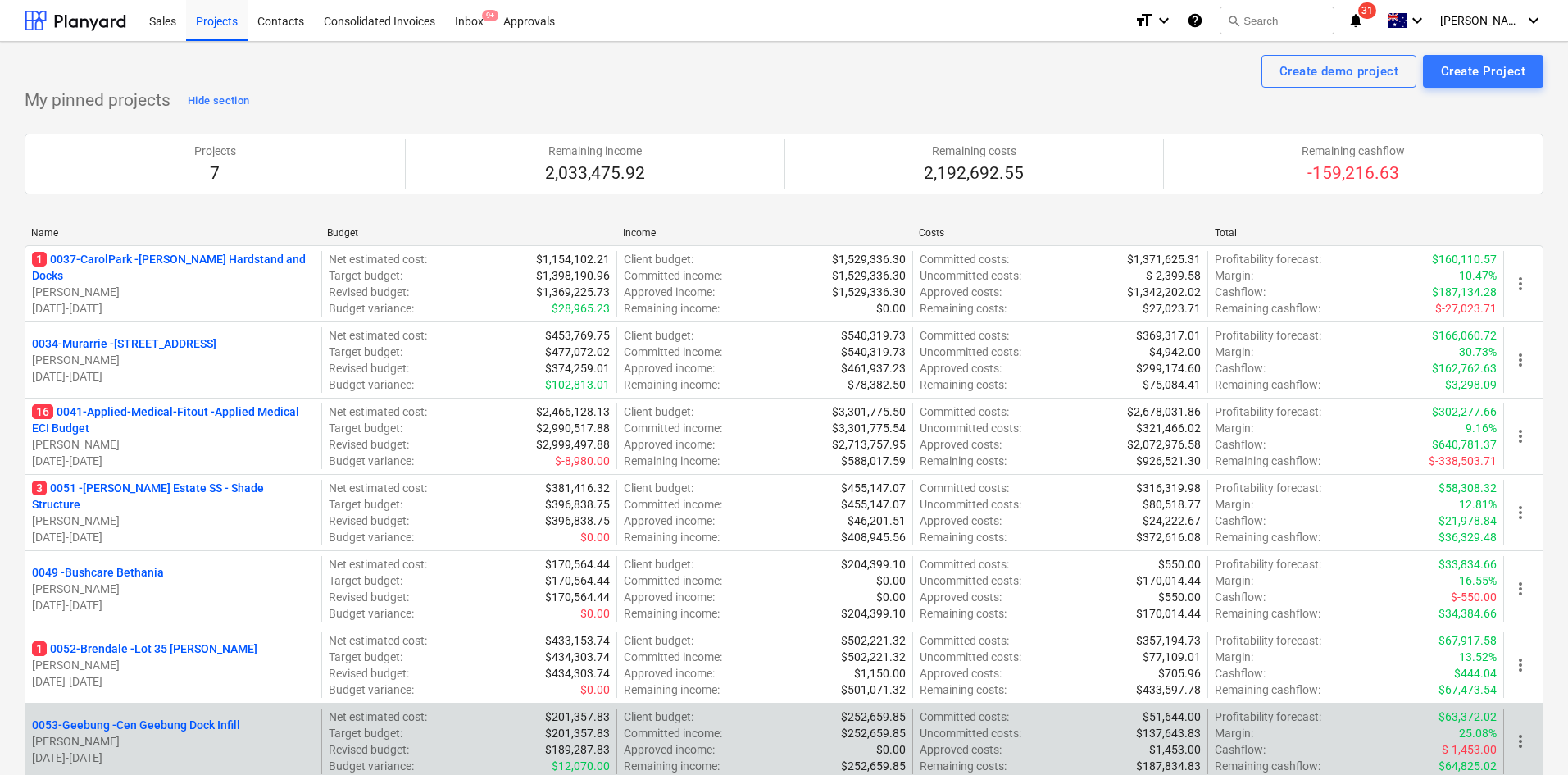
click at [142, 724] on p "0053-Geebung - Cen Geebung Dock Infill" at bounding box center [135, 724] width 208 height 16
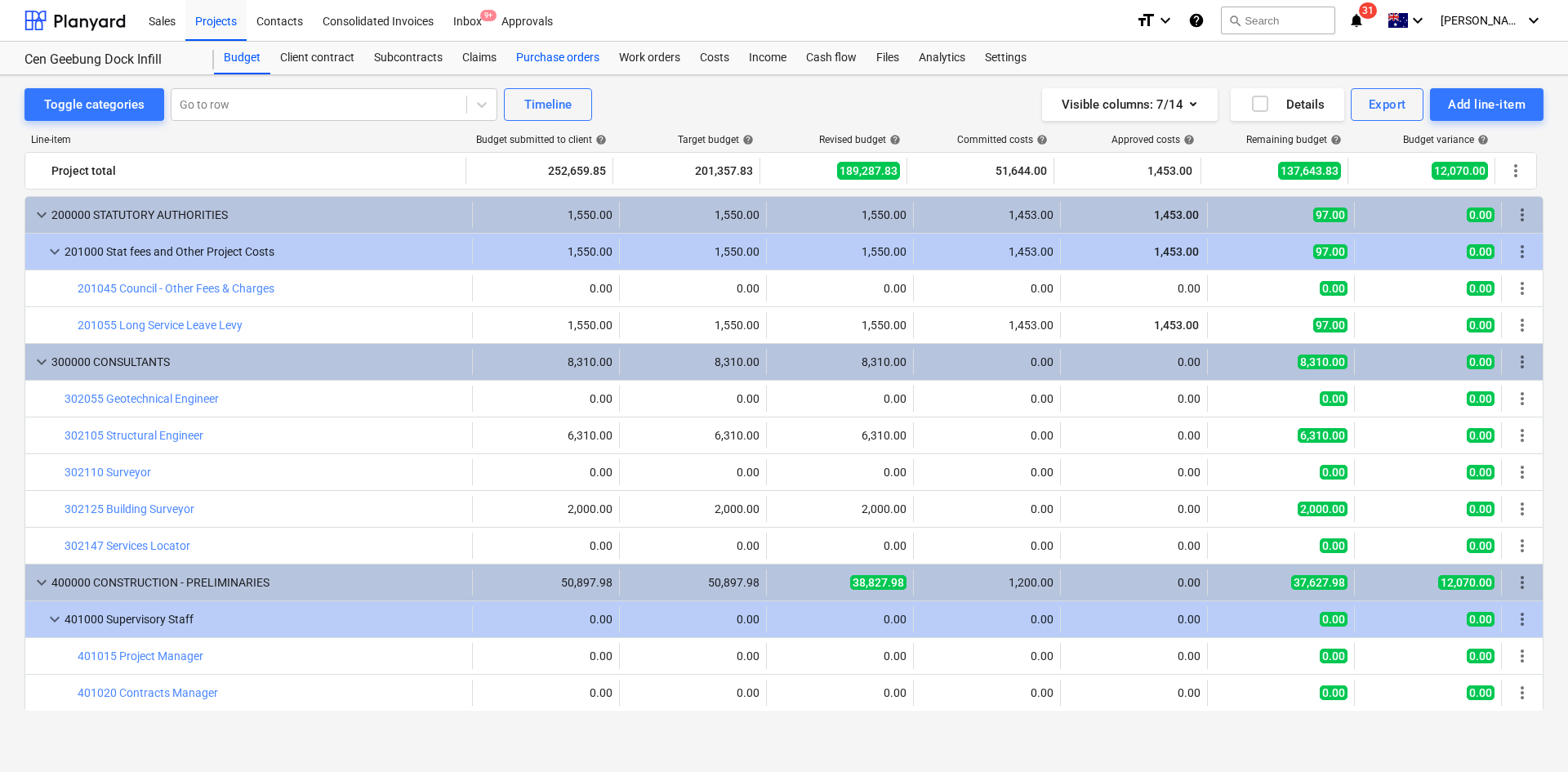
click at [567, 60] on div "Purchase orders" at bounding box center [558, 58] width 103 height 32
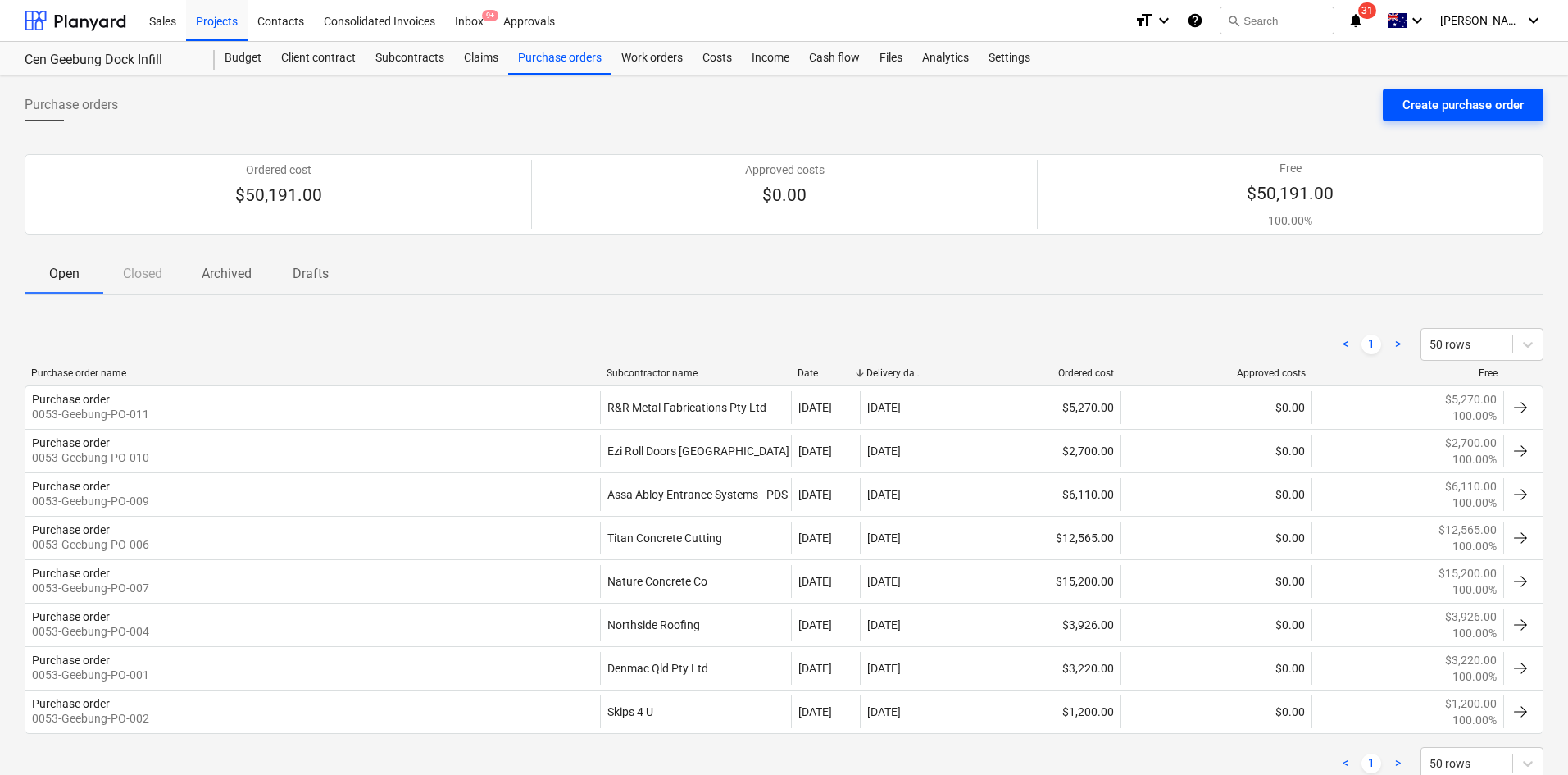
click at [1406, 95] on div "Create purchase order" at bounding box center [1464, 104] width 122 height 21
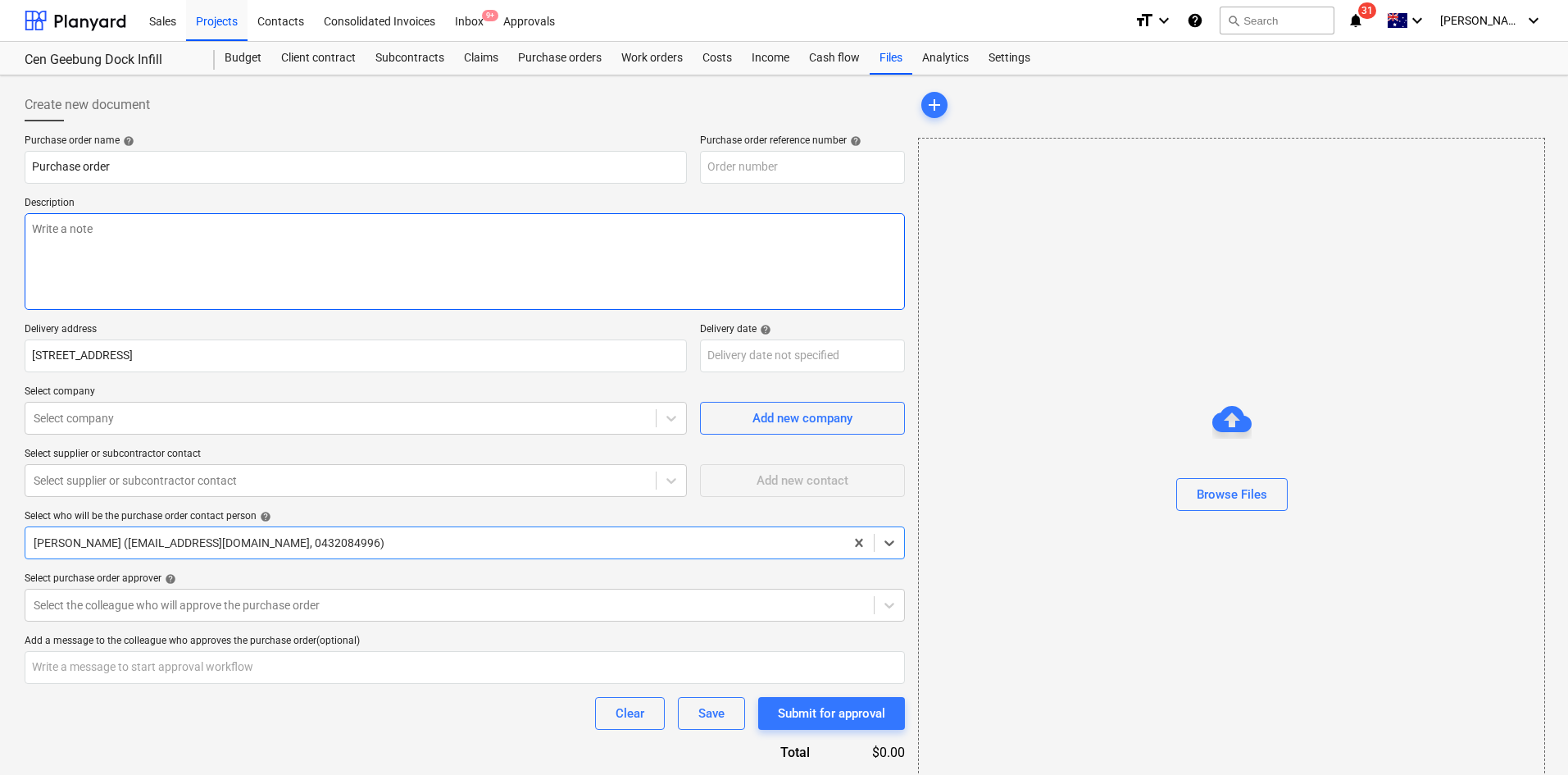
type textarea "x"
type input "0053-Geebung-PO-012"
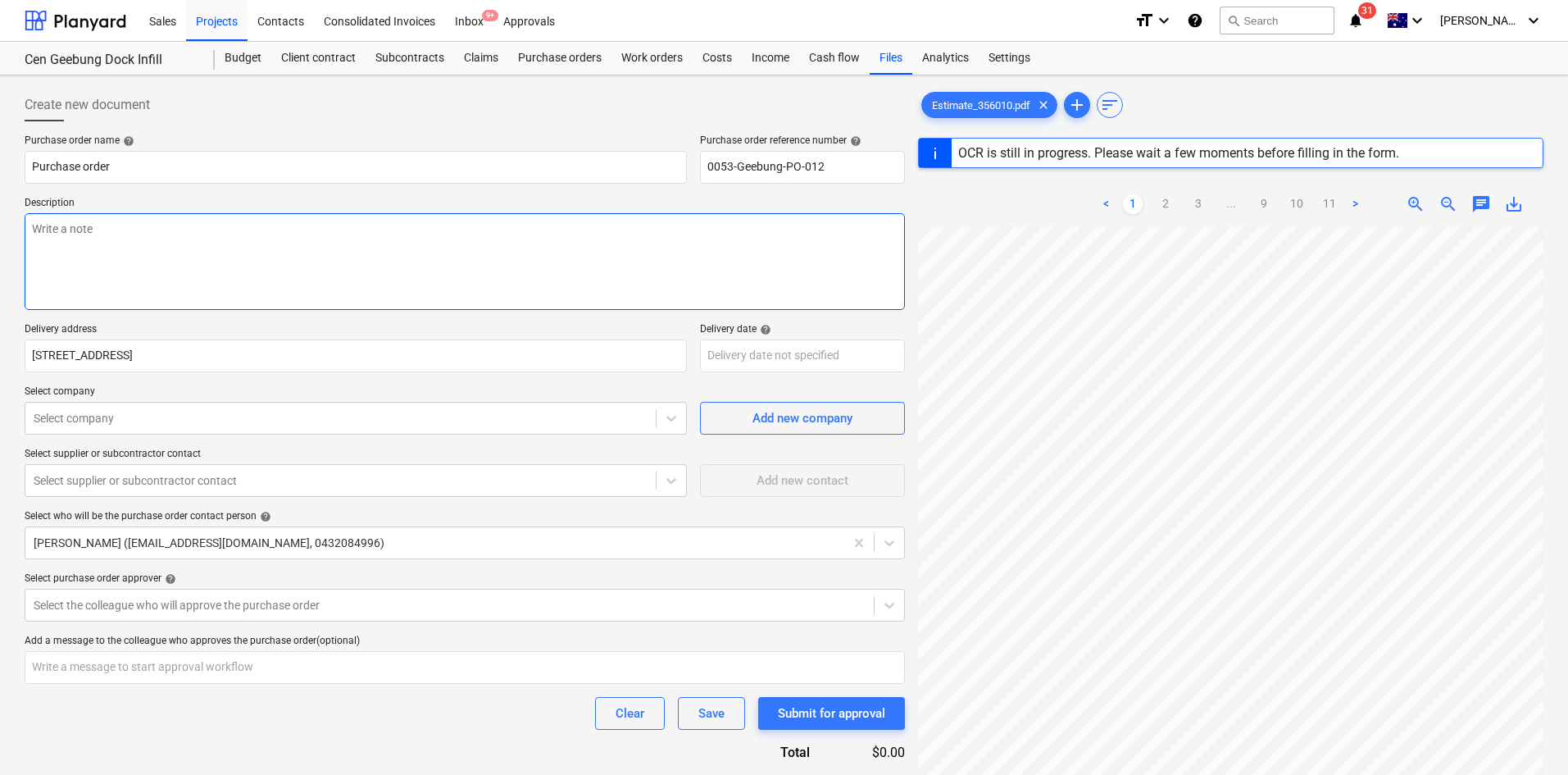
click at [289, 265] on textarea at bounding box center [465, 261] width 880 height 97
paste textarea "Site contact : [PERSON_NAME] - [PHONE_NUMBER]"
type textarea "x"
type textarea "Site contact : [PERSON_NAME] - [PHONE_NUMBER]"
type textarea "x"
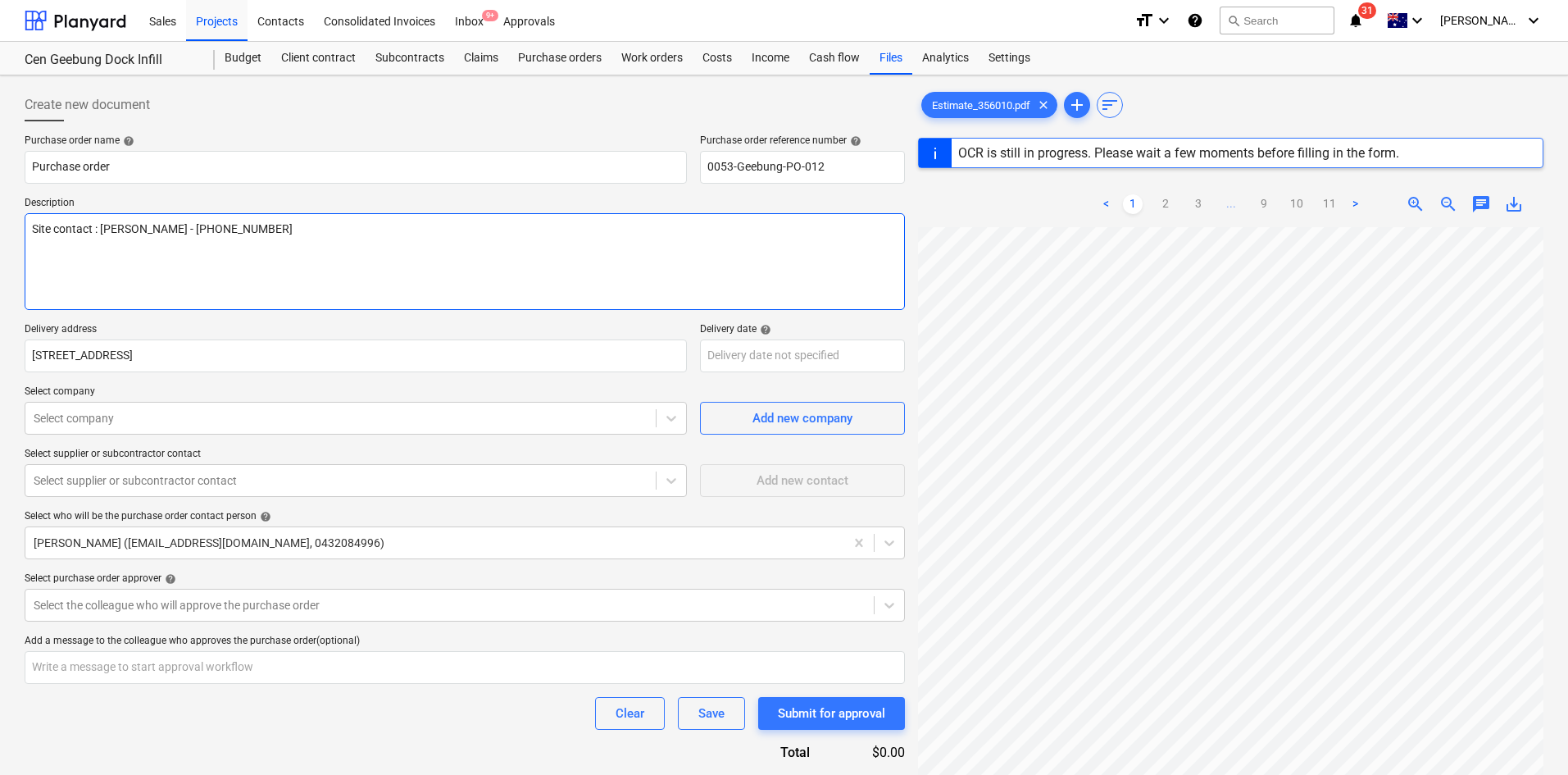
type textarea "Site contact : [PERSON_NAME] - [PHONE_NUMBER]"
type textarea "x"
type textarea "Site contact : [PERSON_NAME] - [PHONE_NUMBER]"
type textarea "x"
type textarea "Site contact : [PERSON_NAME] - [PHONE_NUMBER] As"
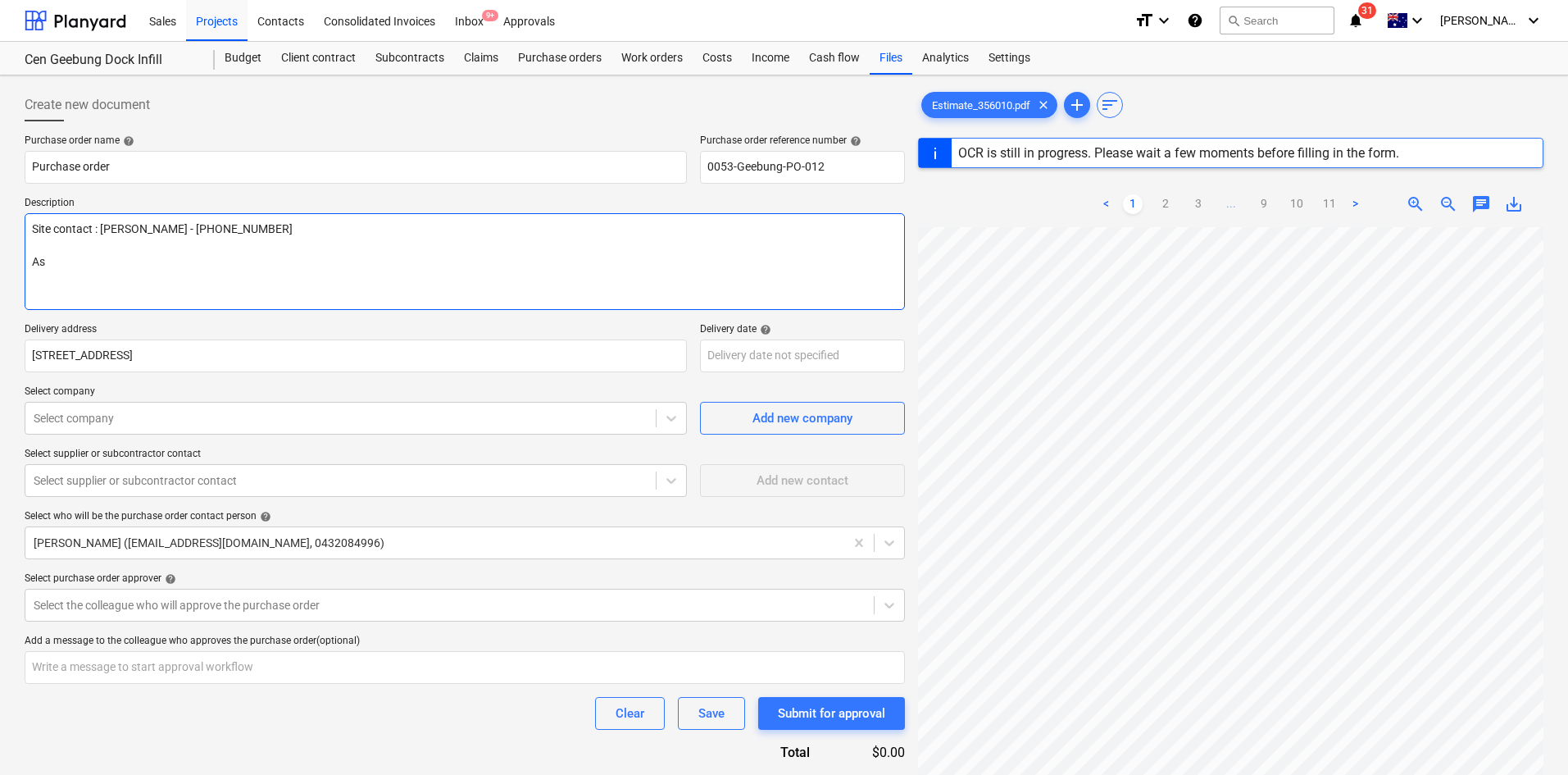
type textarea "x"
type textarea "Site contact : [PERSON_NAME] - [PHONE_NUMBER] As"
type textarea "x"
type textarea "Site contact : [PERSON_NAME] - [PHONE_NUMBER] As p"
type textarea "x"
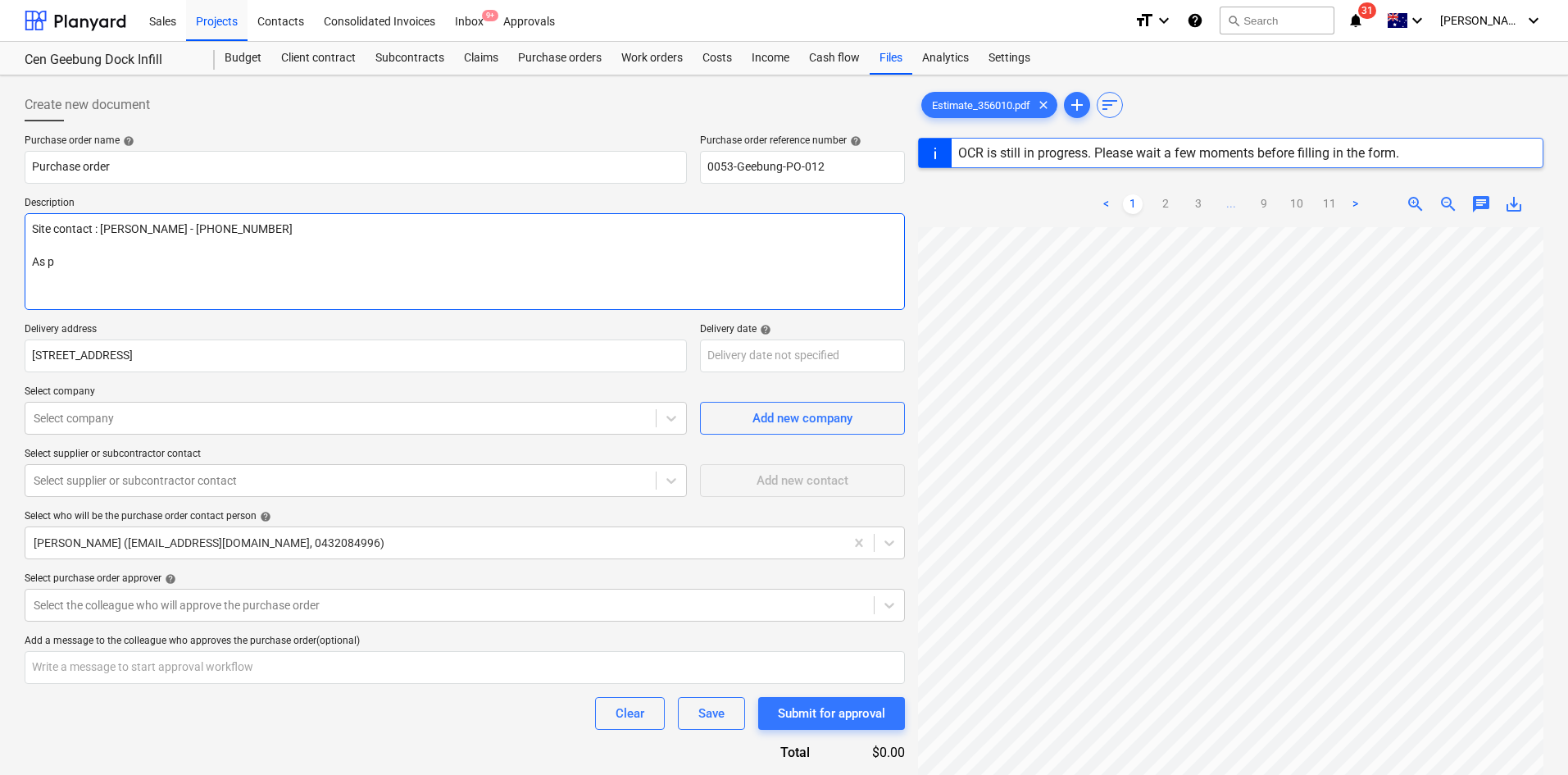
type textarea "Site contact : [PERSON_NAME] - [PHONE_NUMBER] As pe"
type textarea "x"
type textarea "Site contact : [PERSON_NAME] - [PHONE_NUMBER] As per"
type textarea "x"
type textarea "Site contact : [PERSON_NAME] - [PHONE_NUMBER] As per"
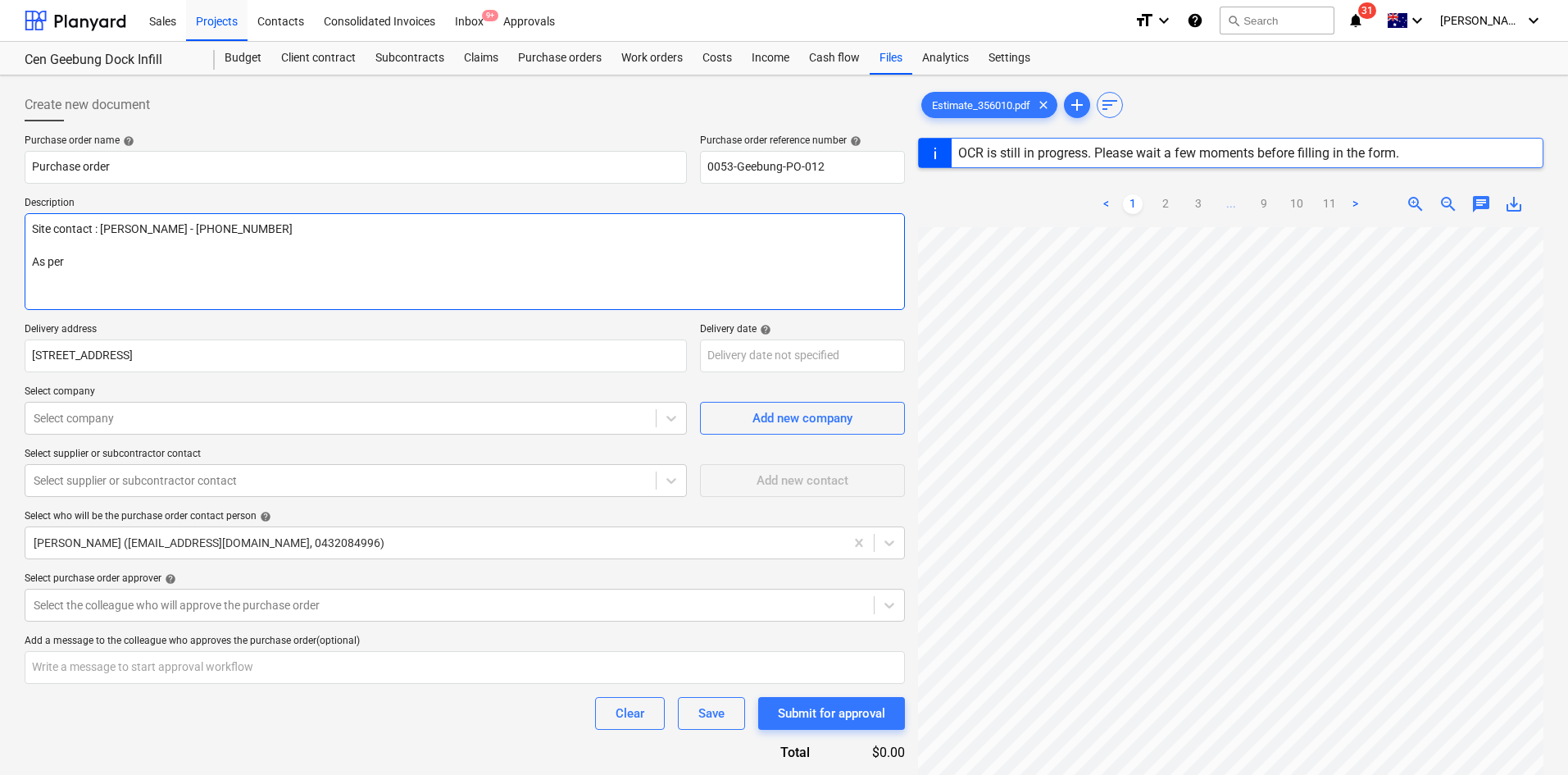
type textarea "x"
type textarea "Site contact : [PERSON_NAME] - [PHONE_NUMBER] As per q"
type textarea "x"
type textarea "Site contact : [PERSON_NAME] - [PHONE_NUMBER] As per qu"
type textarea "x"
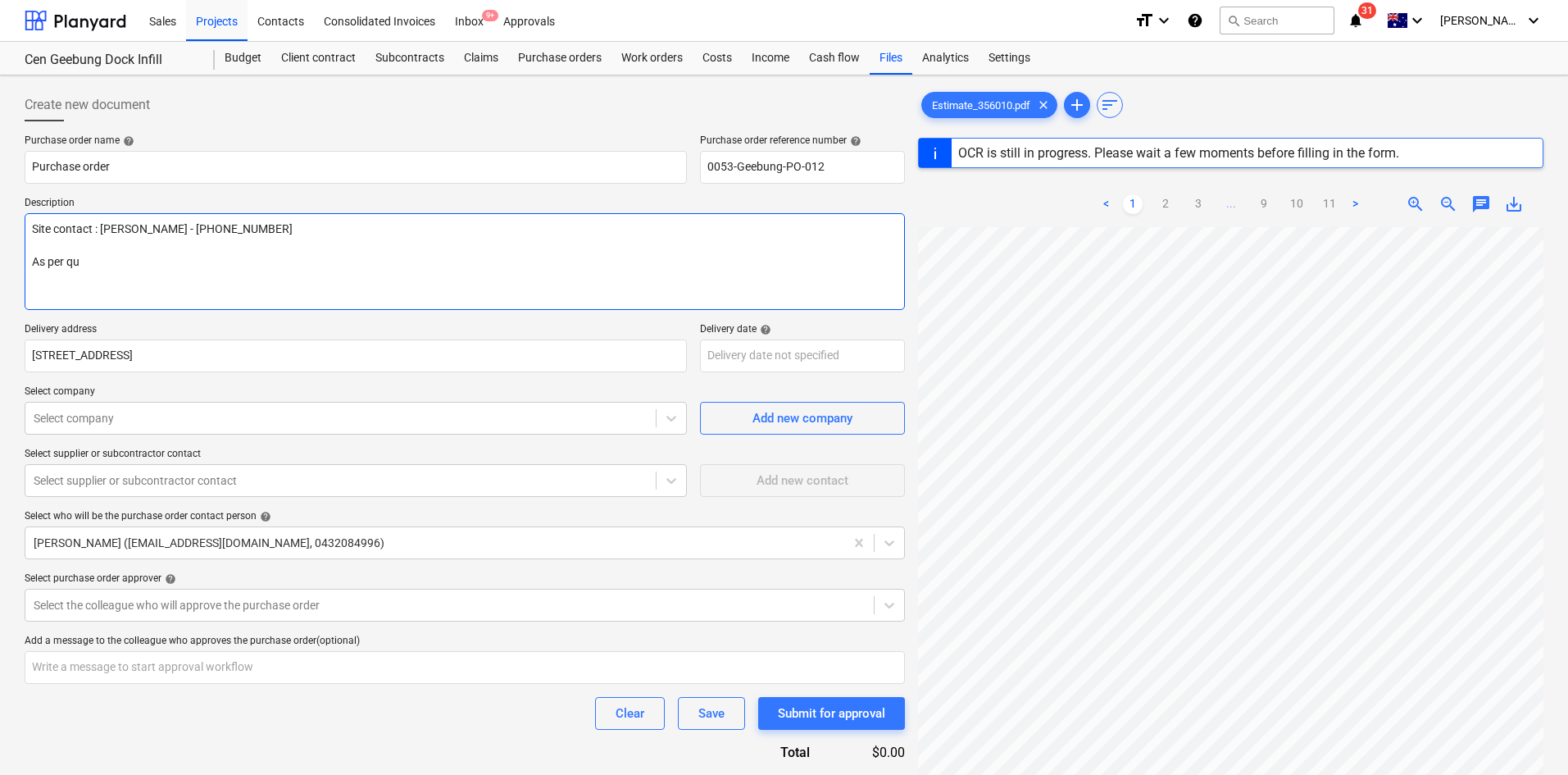
type textarea "Site contact : [PERSON_NAME] - [PHONE_NUMBER] As per quo"
type textarea "x"
type textarea "Site contact : [PERSON_NAME] - [PHONE_NUMBER] As per quot"
type textarea "x"
type textarea "Site contact : [PERSON_NAME] - [PHONE_NUMBER] As per quote"
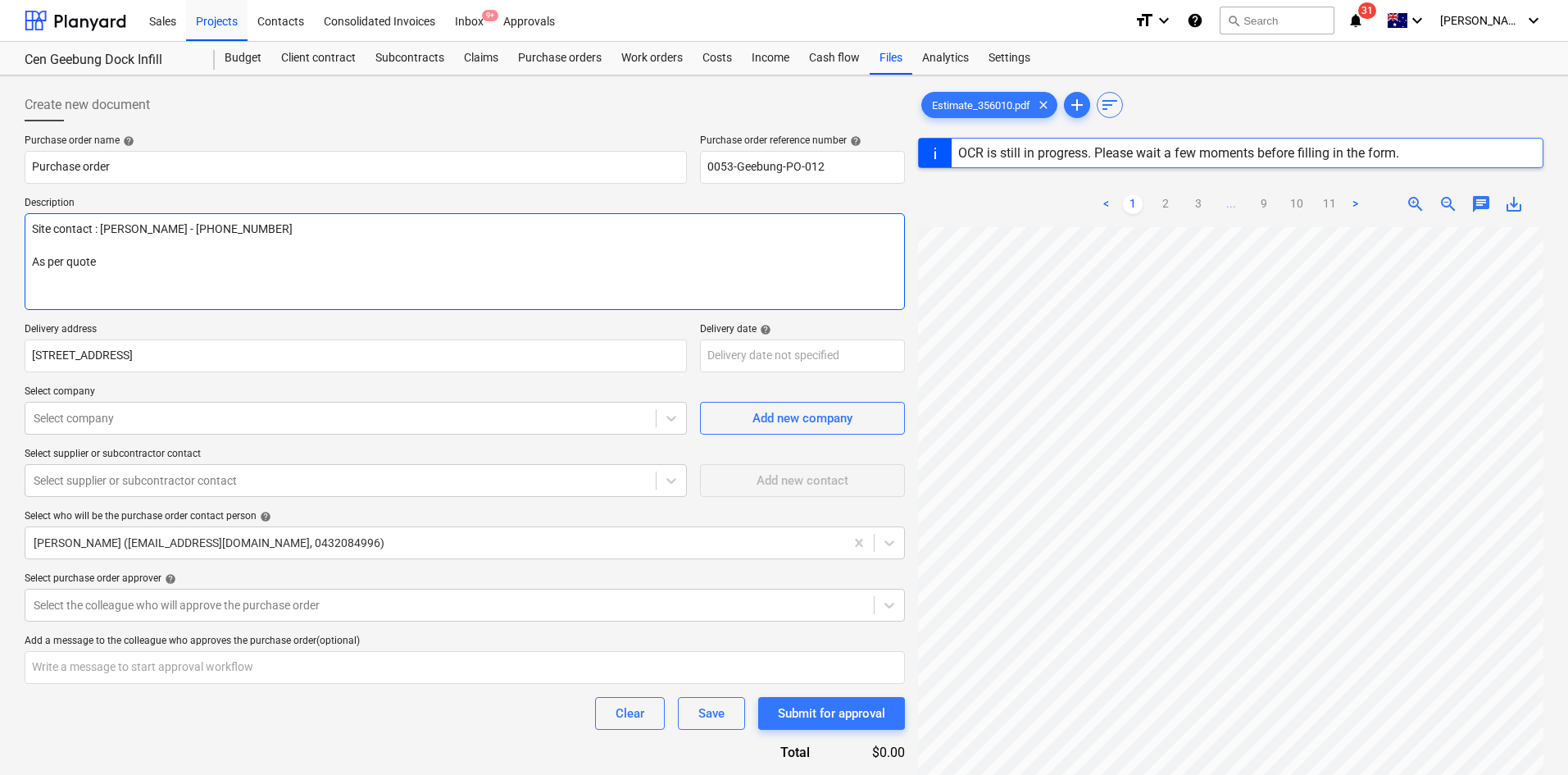
type textarea "x"
type textarea "Site contact : [PERSON_NAME] - [PHONE_NUMBER] As per quote"
type textarea "x"
type textarea "Site contact : [PERSON_NAME] - [PHONE_NUMBER] As per quote -"
type textarea "x"
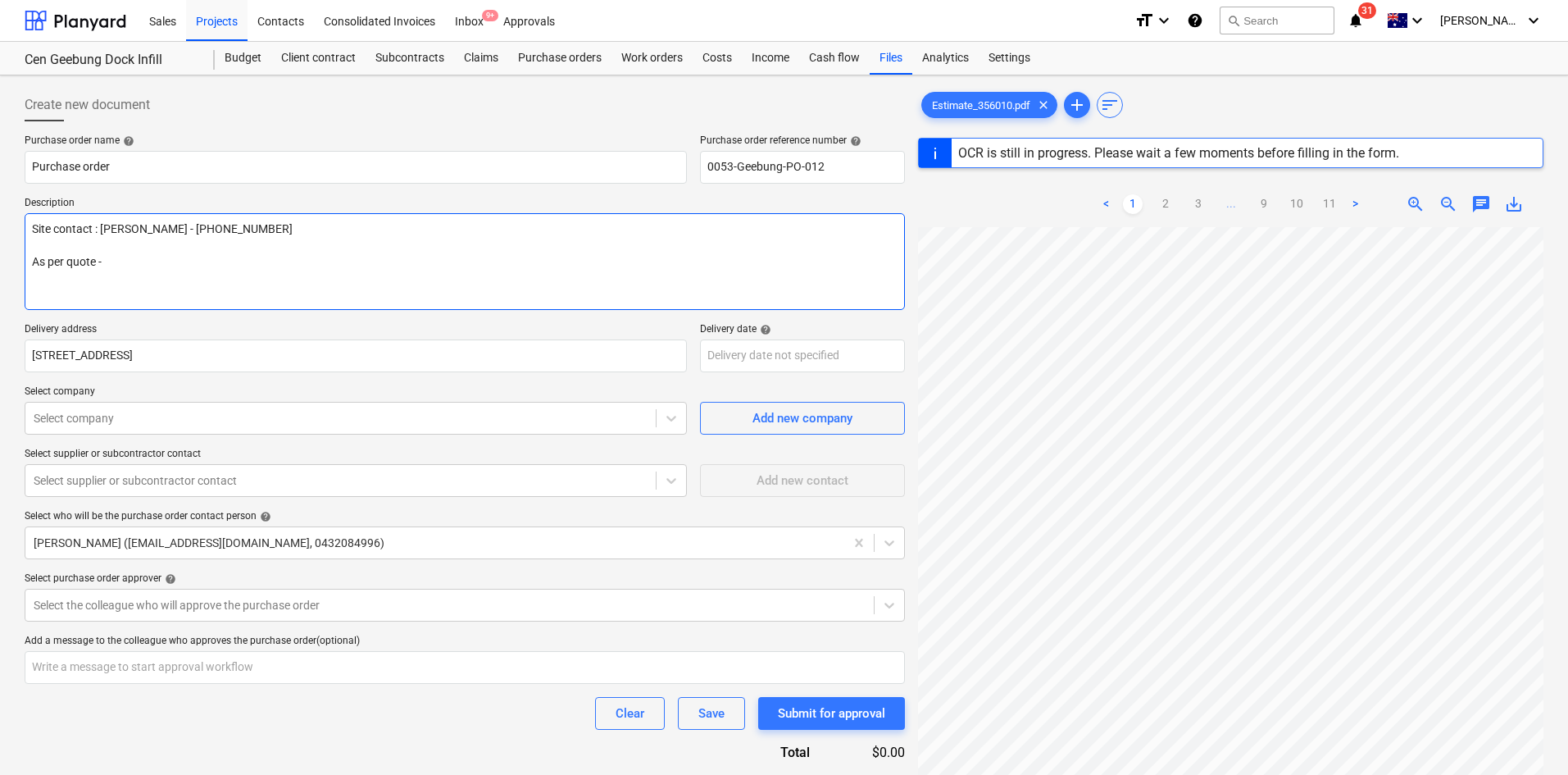
type textarea "Site contact : [PERSON_NAME] - [PHONE_NUMBER] As per quote -"
type textarea "x"
type textarea "Site contact : [PERSON_NAME] - [PHONE_NUMBER] As per quote -"
type textarea "x"
type textarea "Site contact : [PERSON_NAME] - [PHONE_NUMBER] As per quote"
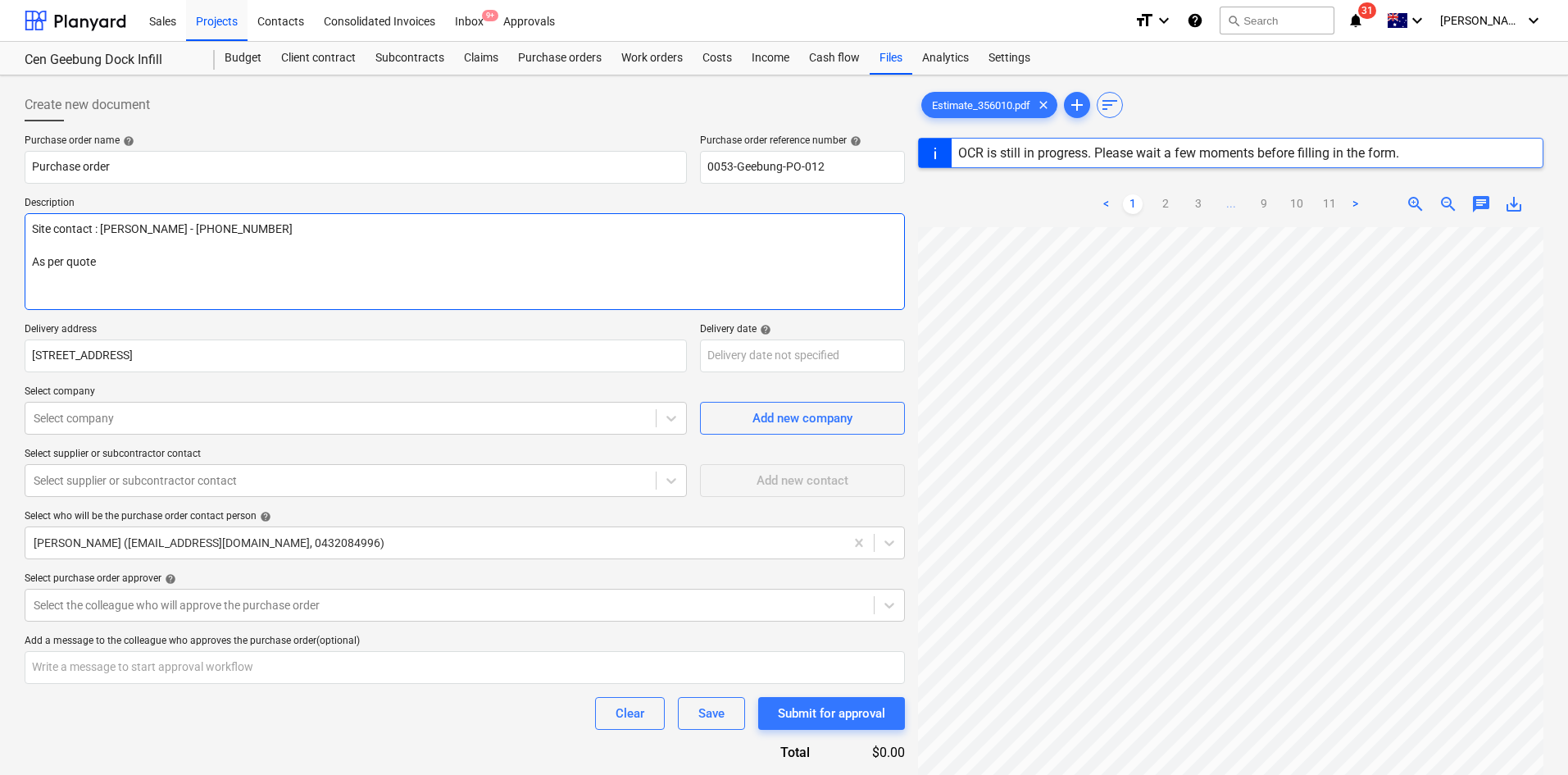
type textarea "x"
type textarea "Site contact : [PERSON_NAME] - [PHONE_NUMBER] As per quote :"
type textarea "x"
type textarea "Site contact : [PERSON_NAME] - [PHONE_NUMBER] As per quote :"
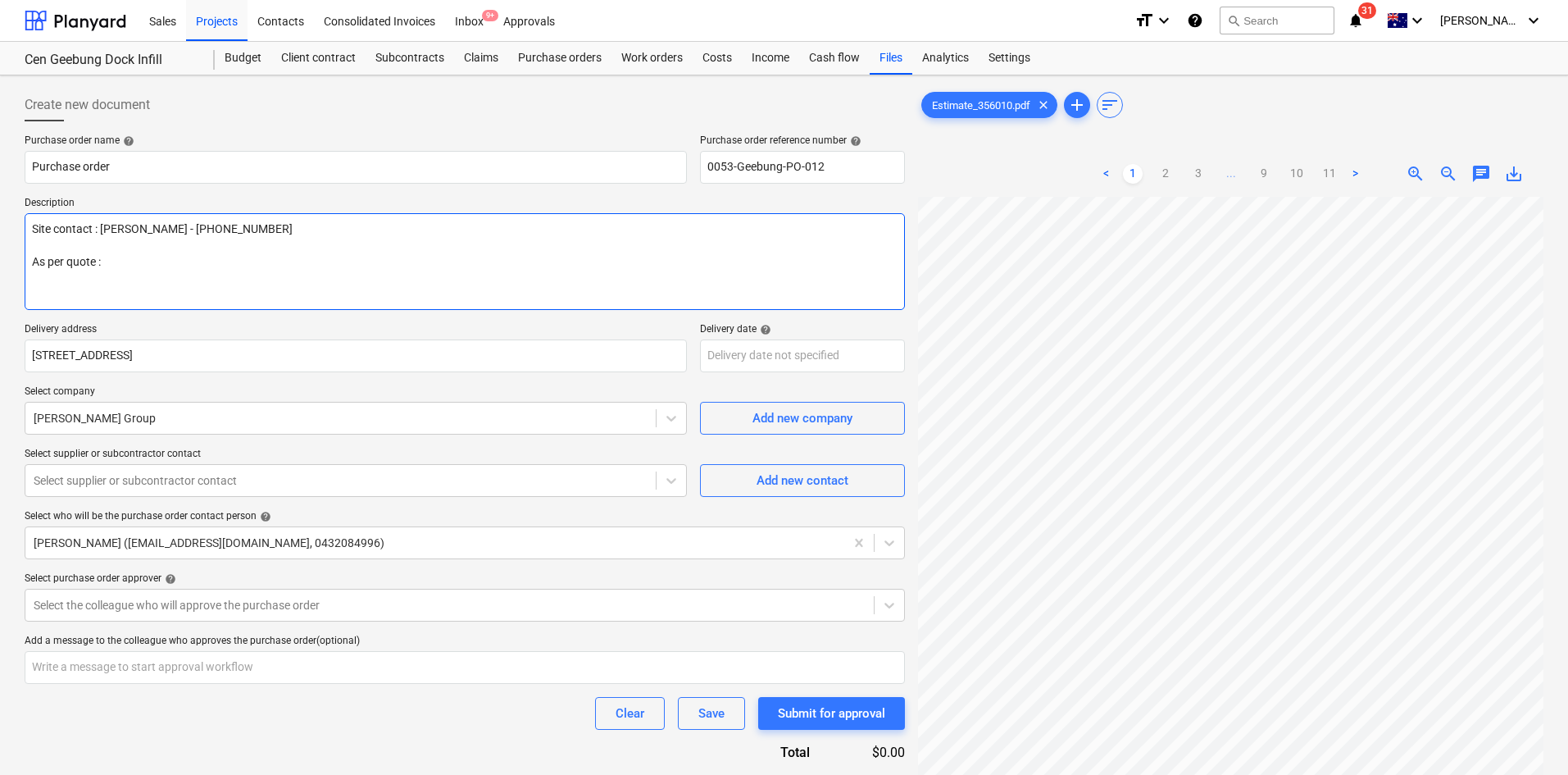
click at [157, 259] on textarea "Site contact : [PERSON_NAME] - [PHONE_NUMBER] As per quote :" at bounding box center [465, 261] width 880 height 97
type textarea "x"
type textarea "Site contact : [PERSON_NAME] - [PHONE_NUMBER] As per quote :"
paste textarea "356010"
type textarea "x"
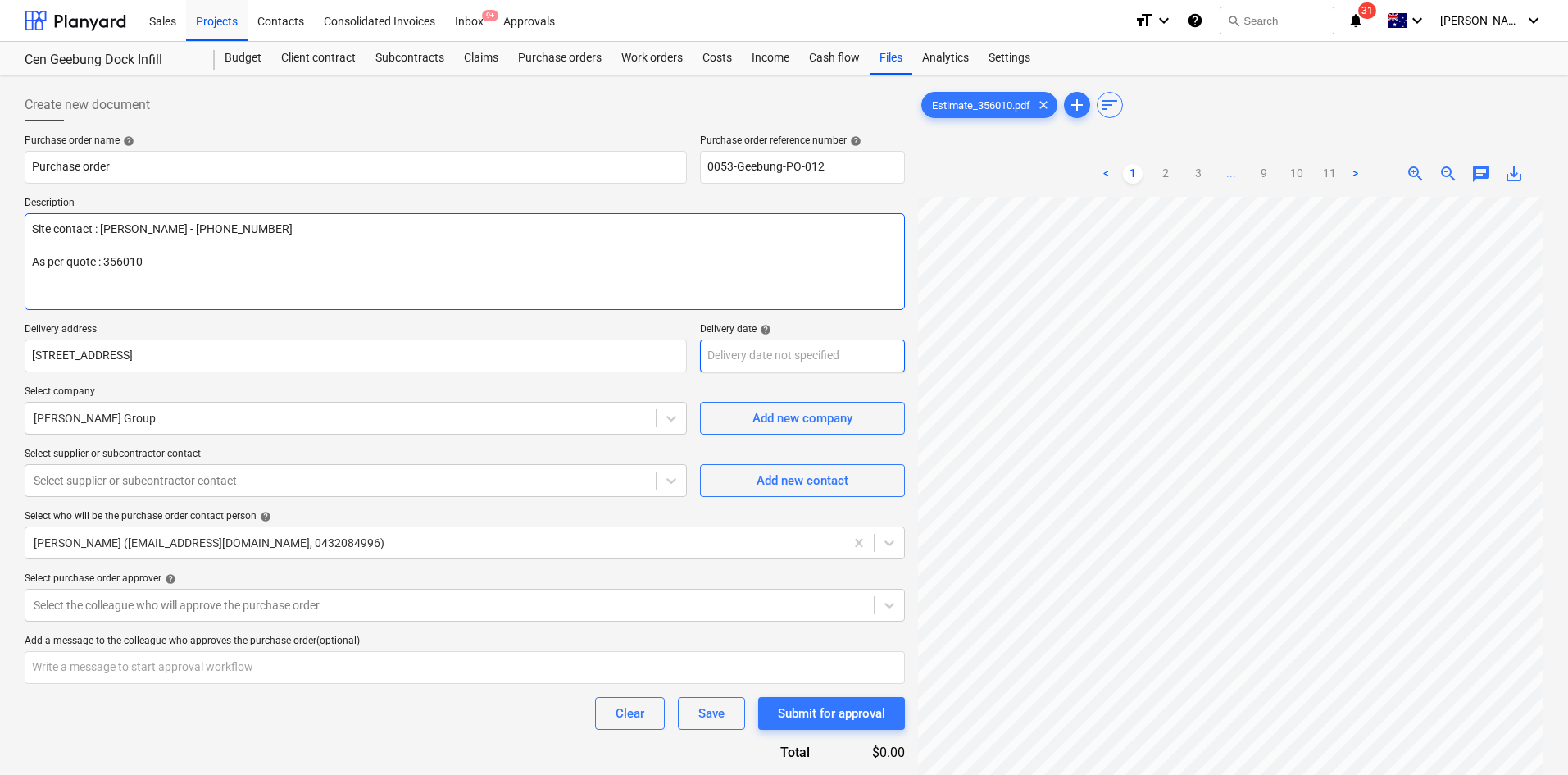
type textarea "Site contact : [PERSON_NAME] - [PHONE_NUMBER] As per quote : 356010"
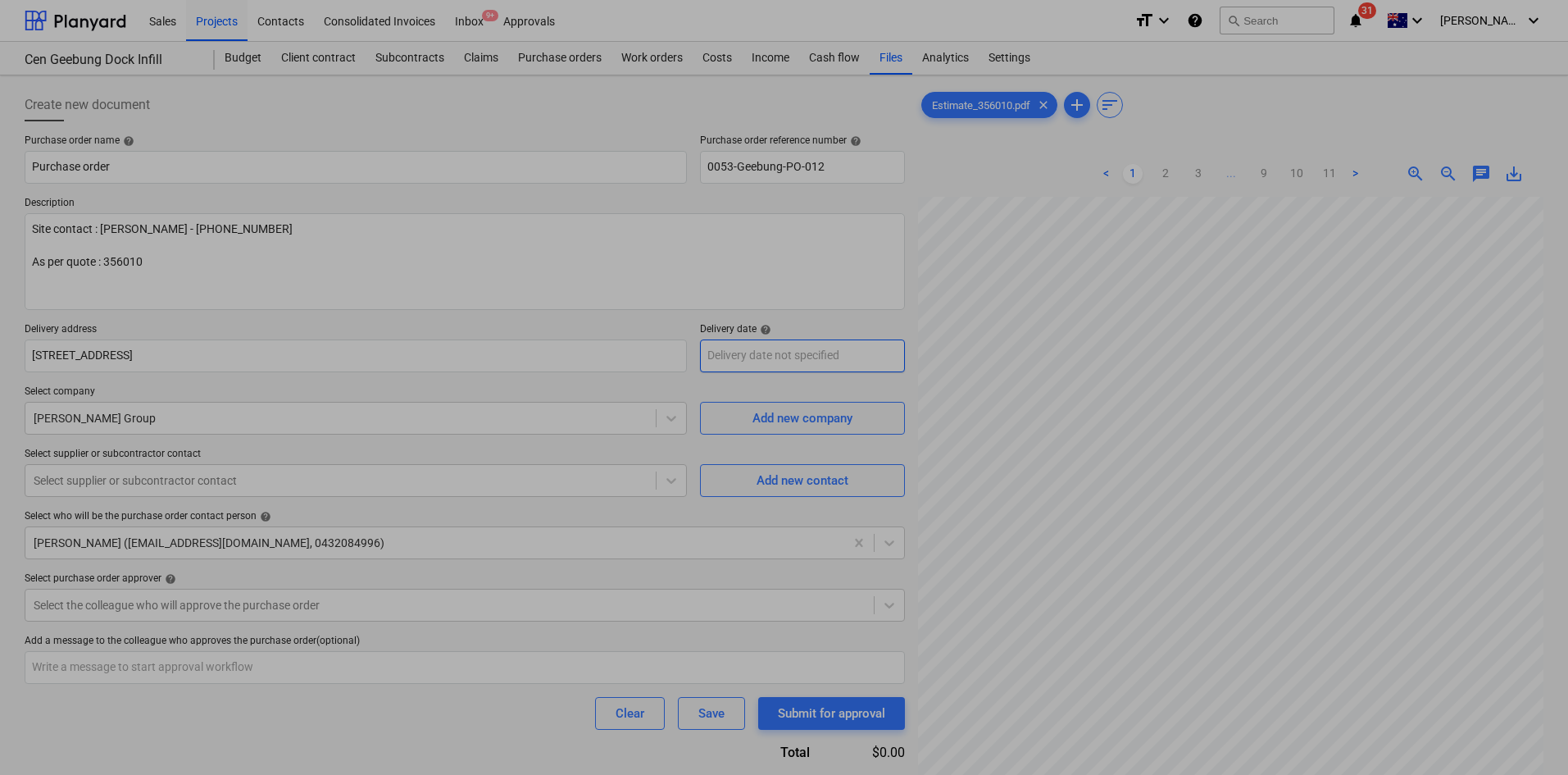
click at [743, 355] on body "Sales Projects Contacts Consolidated Invoices Inbox 9+ Approvals format_size ke…" at bounding box center [784, 387] width 1568 height 775
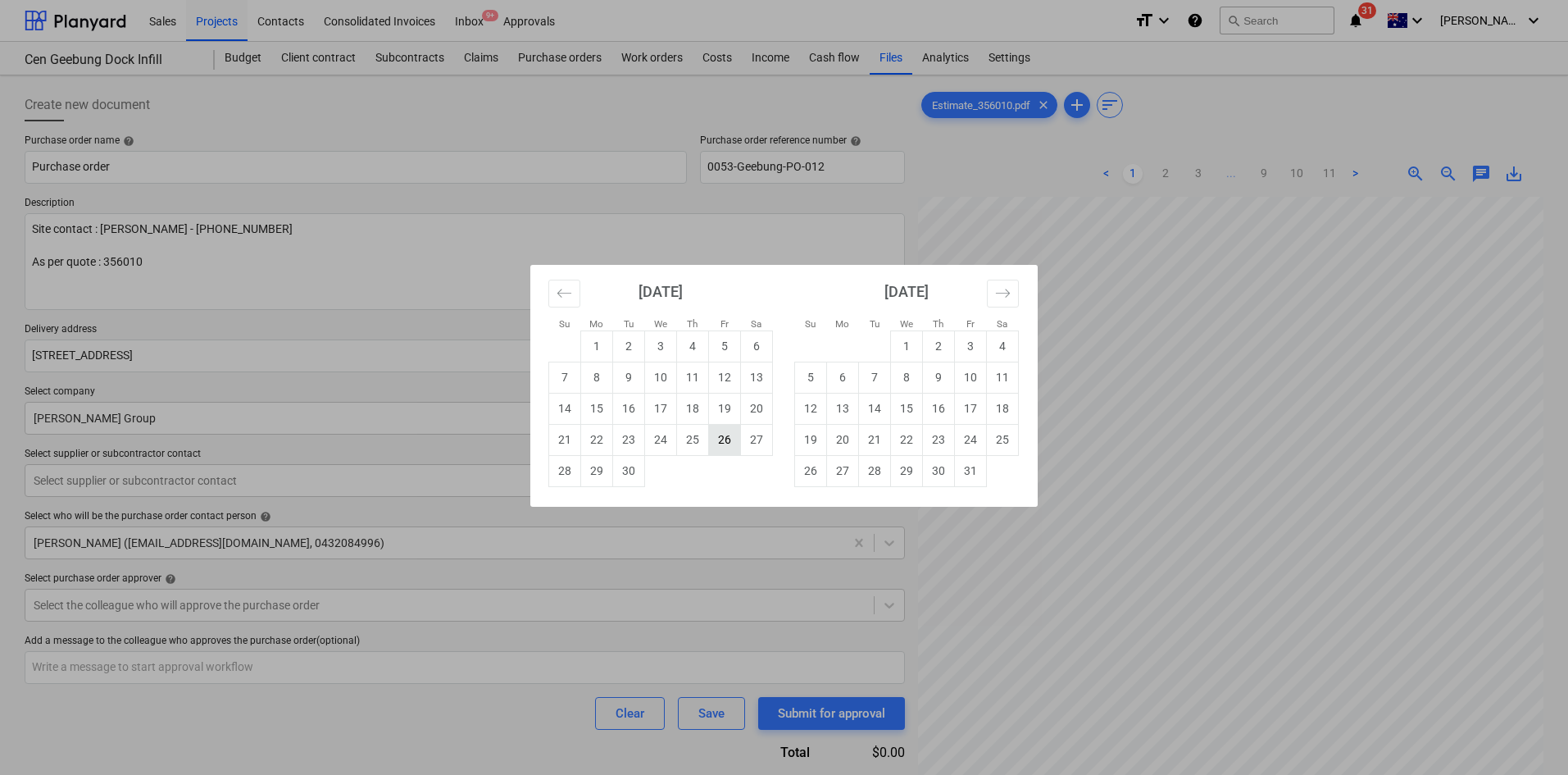
click at [719, 439] on td "26" at bounding box center [724, 439] width 32 height 31
type textarea "x"
type input "[DATE]"
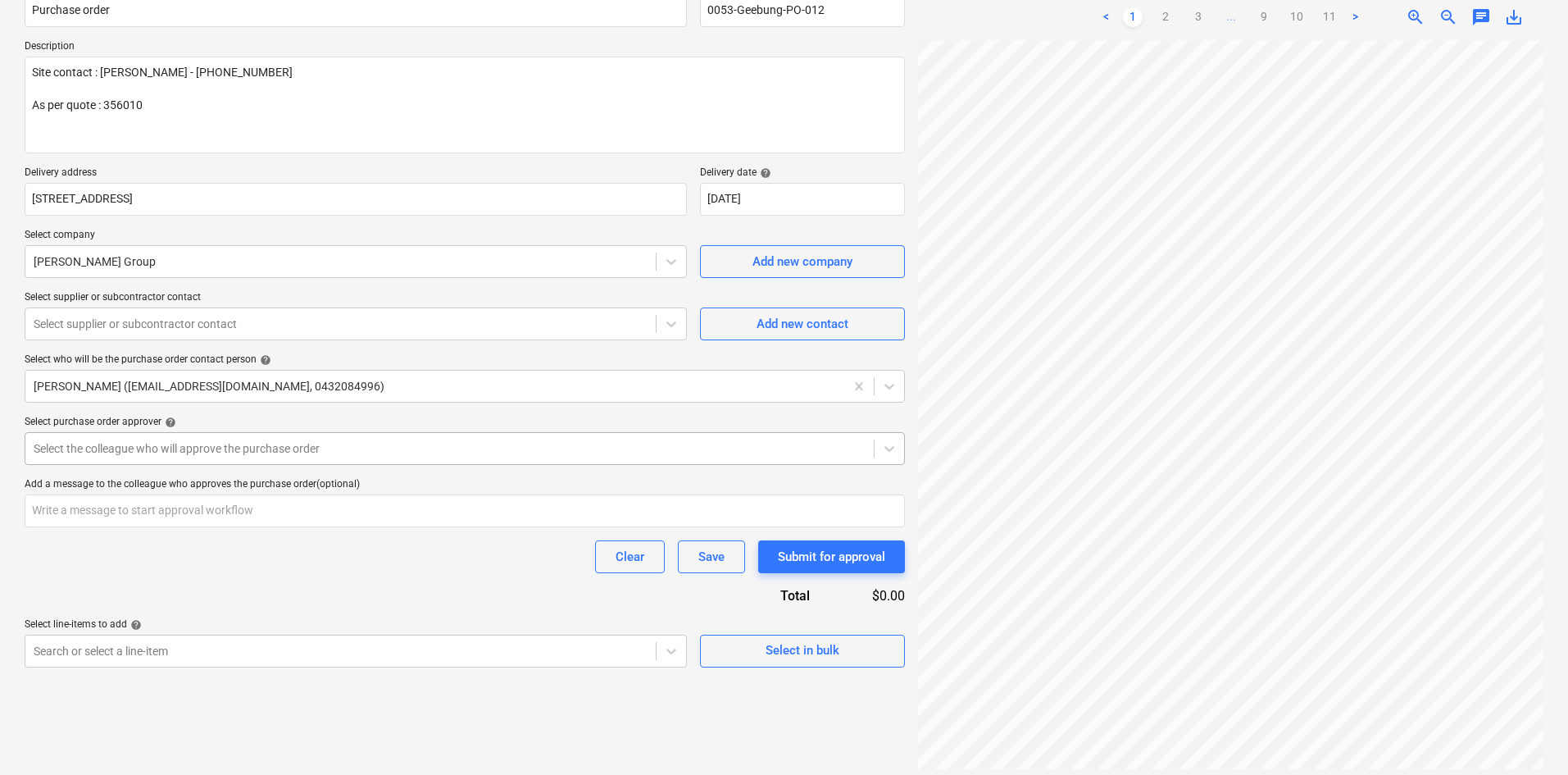
scroll to position [164, 0]
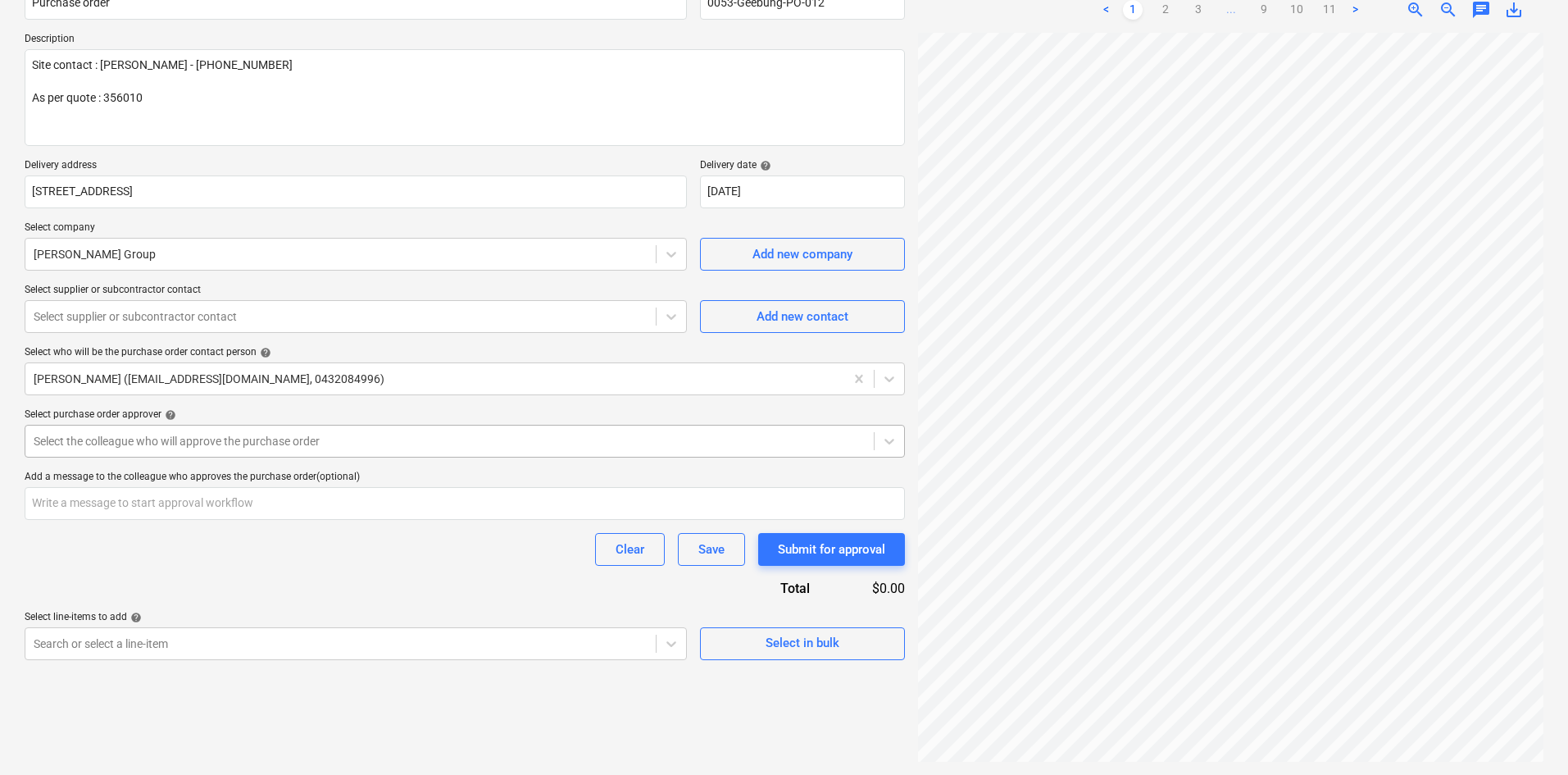
click at [349, 431] on div "Select the colleague who will approve the purchase order" at bounding box center [450, 441] width 849 height 23
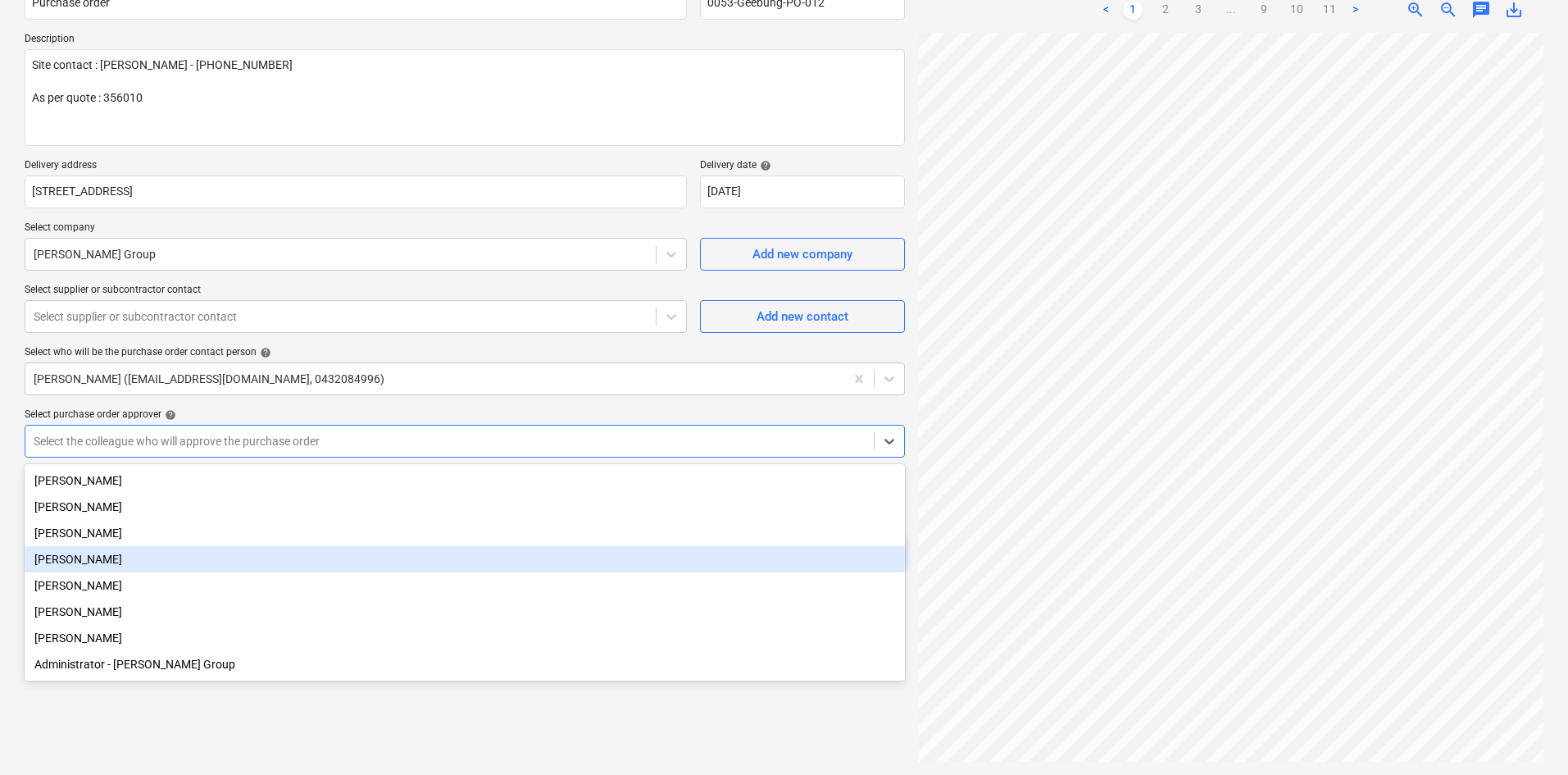
click at [95, 560] on div "[PERSON_NAME]" at bounding box center [465, 559] width 880 height 27
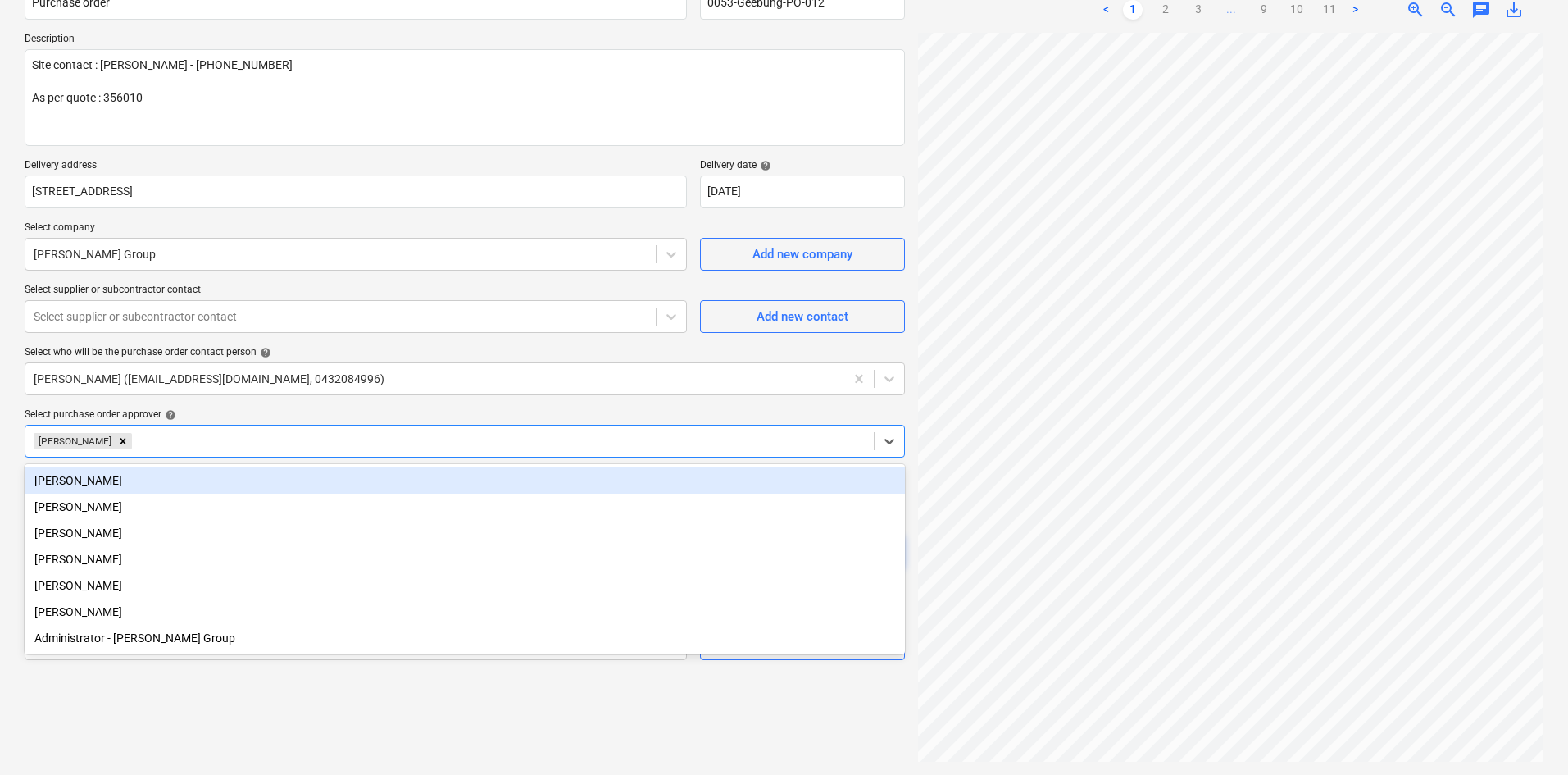
click at [257, 402] on div "Purchase order name help Purchase order Purchase order reference number help 00…" at bounding box center [465, 315] width 880 height 689
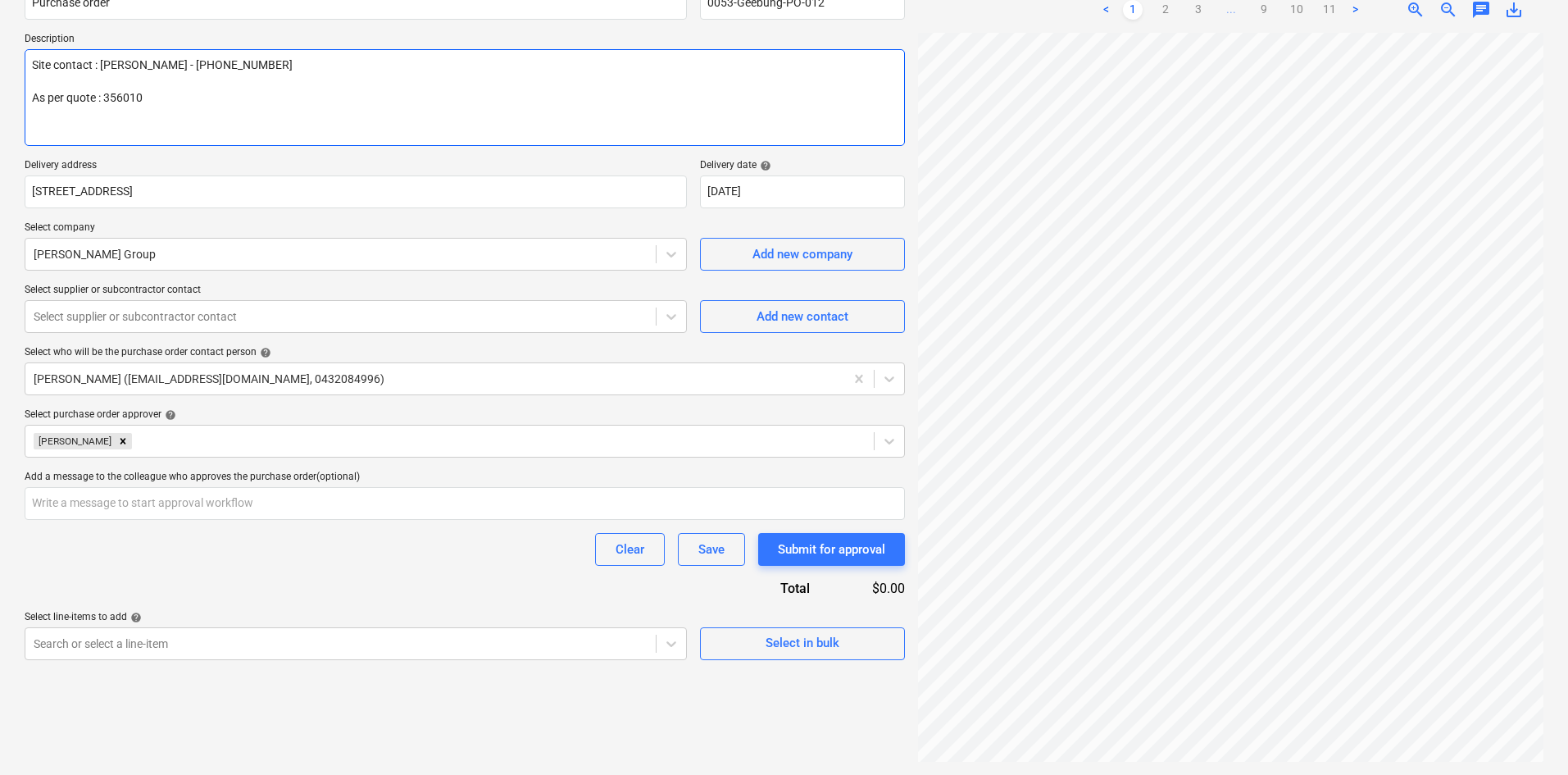
scroll to position [0, 0]
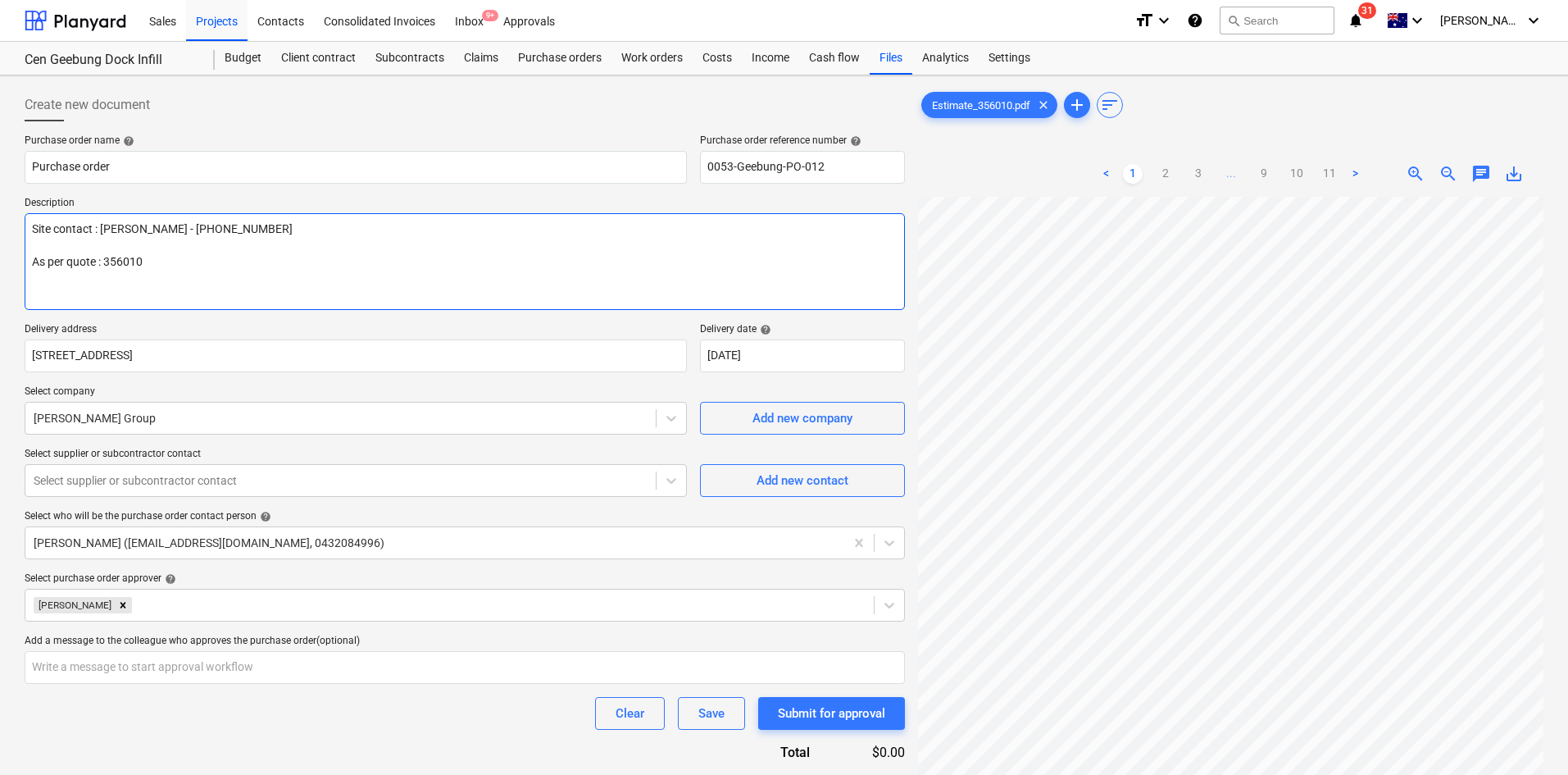
click at [110, 294] on textarea "Site contact : [PERSON_NAME] - [PHONE_NUMBER] As per quote : 356010" at bounding box center [465, 261] width 880 height 97
click at [191, 270] on textarea "Site contact : [PERSON_NAME] - [PHONE_NUMBER] As per quote : 356010" at bounding box center [465, 261] width 880 height 97
type textarea "x"
type textarea "Site contact : [PERSON_NAME] - [PHONE_NUMBER] As per quote : 356010"
type textarea "x"
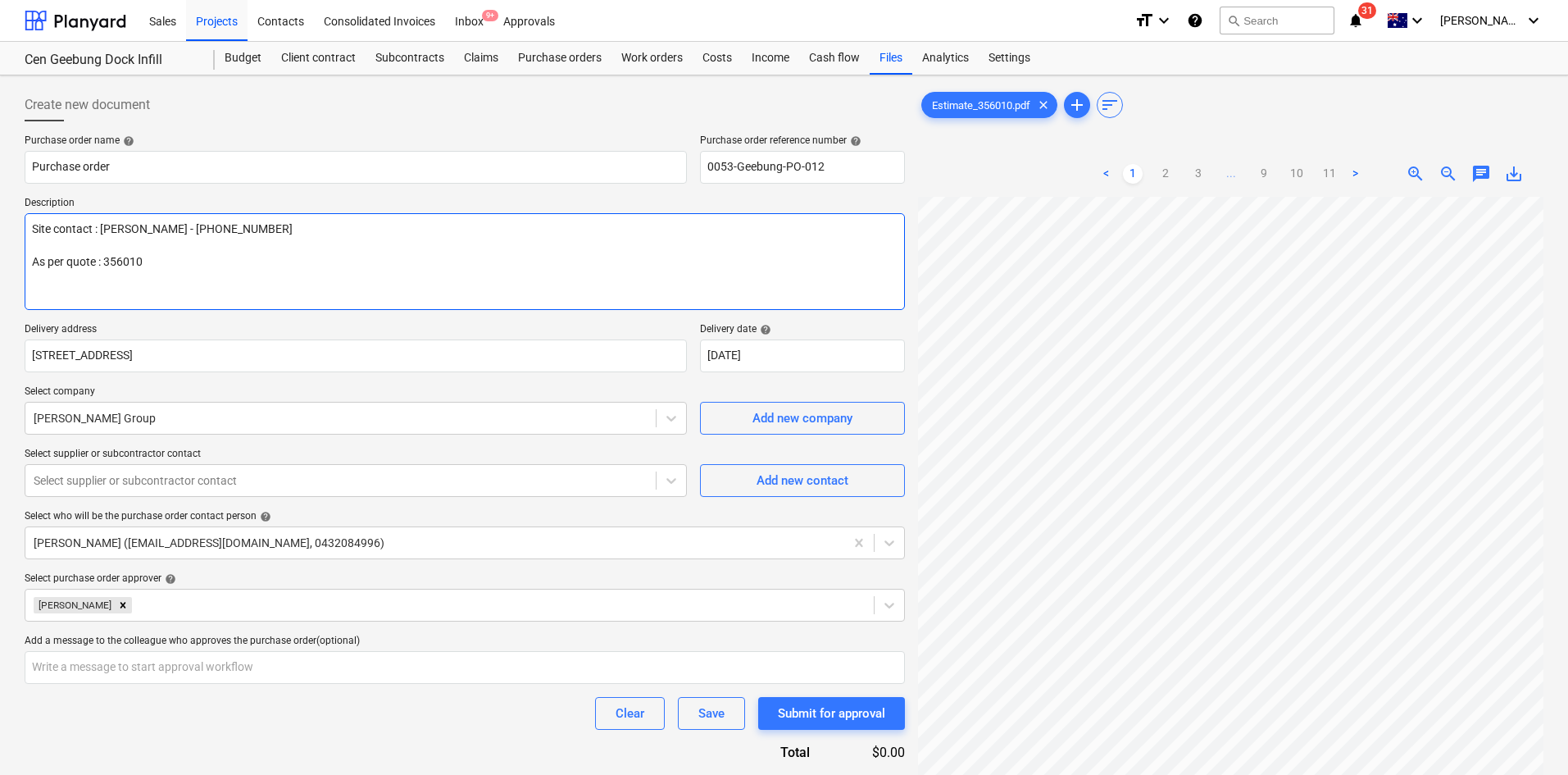
type textarea "Site contact : [PERSON_NAME] - [PHONE_NUMBER] As per quote : 356010"
type textarea "x"
type textarea "Site contact : [PERSON_NAME] - [PHONE_NUMBER] As per quote : 356010 B"
type textarea "x"
type textarea "Site contact : [PERSON_NAME] - [PHONE_NUMBER] As per quote : 356010"
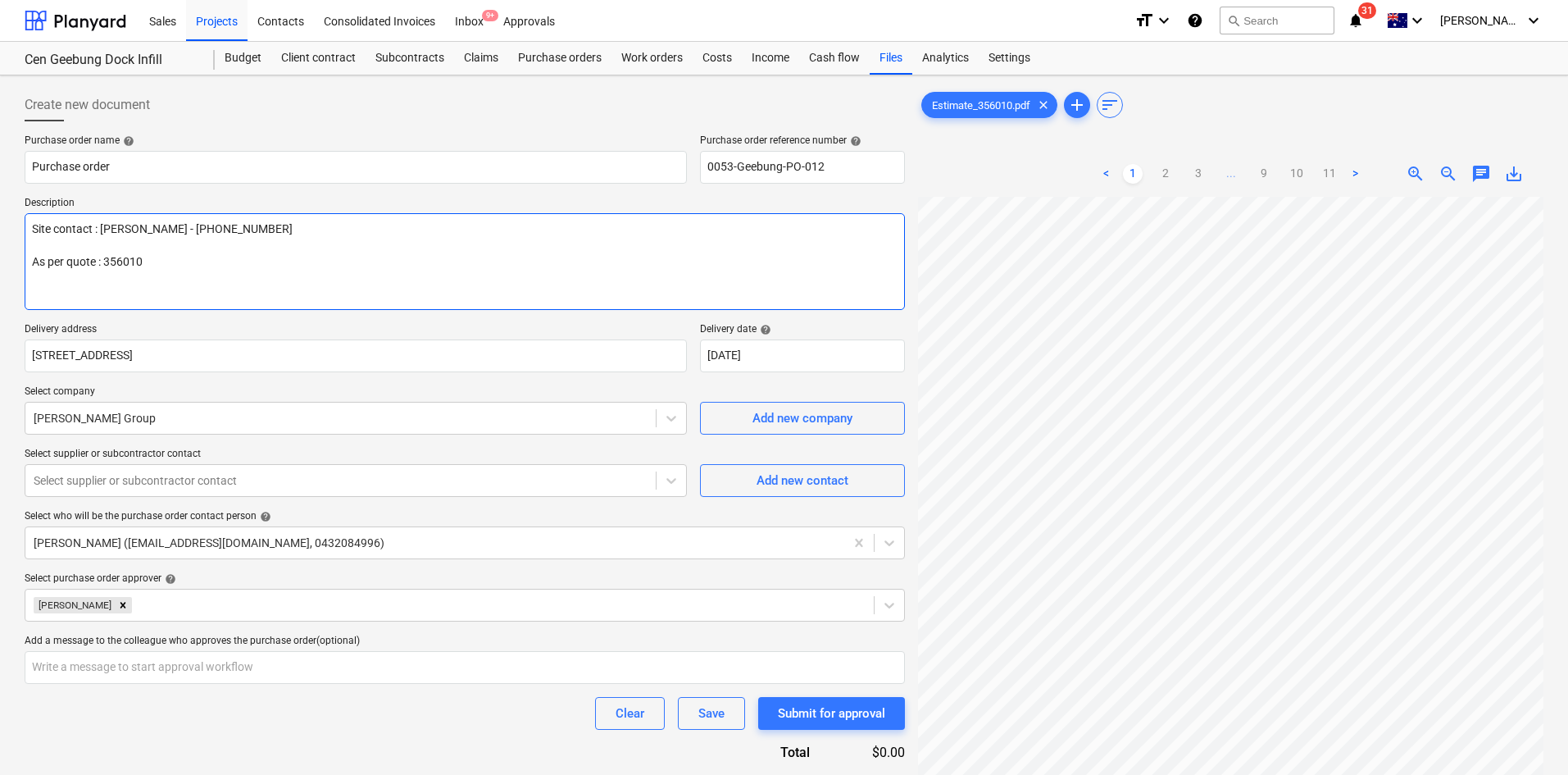
type textarea "x"
type textarea "Site contact : [PERSON_NAME] - [PHONE_NUMBER] As per quote : 356010 P"
type textarea "x"
type textarea "Site contact : [PERSON_NAME] - [PHONE_NUMBER] As per quote : 356010"
type textarea "x"
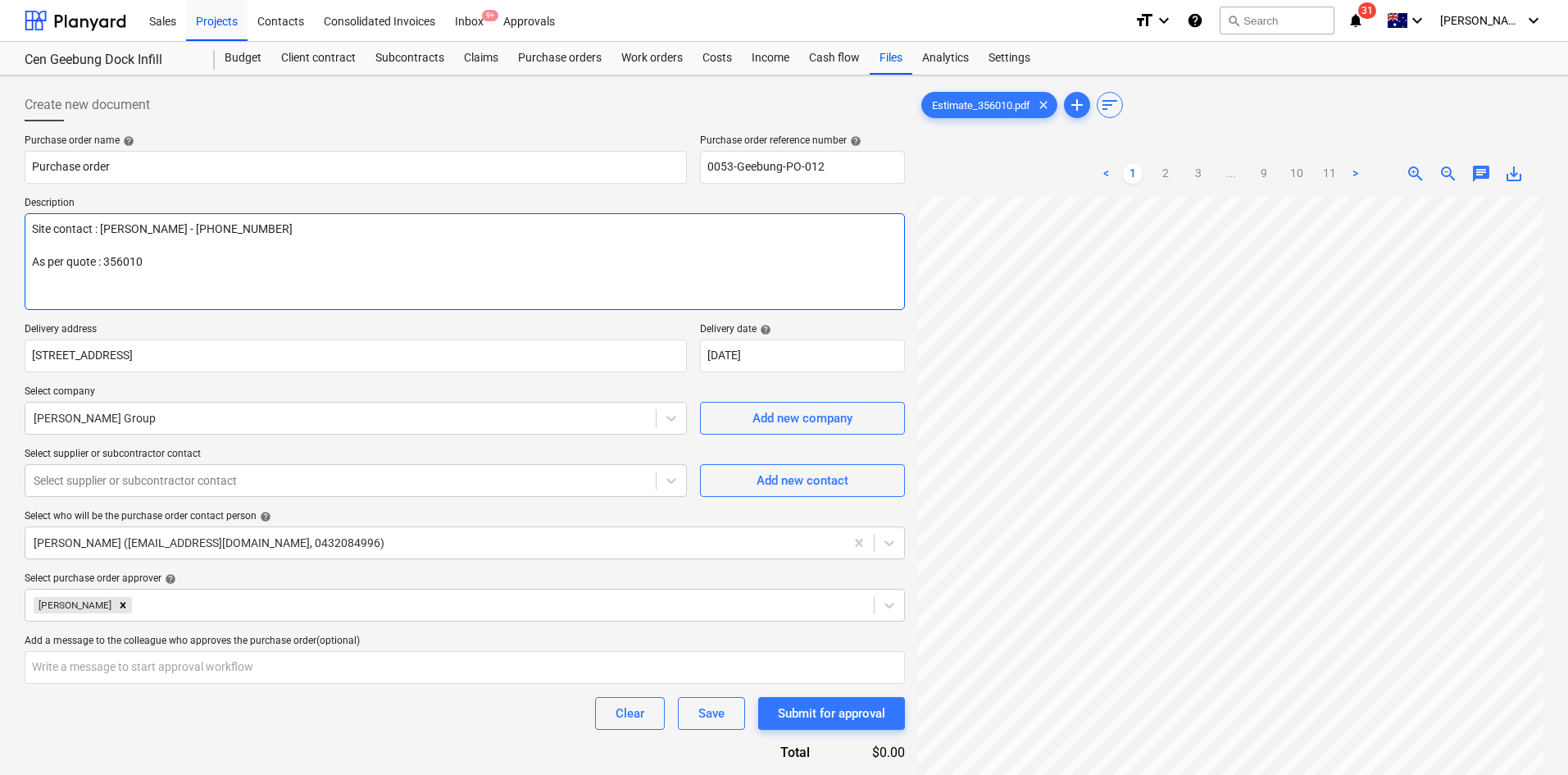
type textarea "Site contact : [PERSON_NAME] - [PHONE_NUMBER] As per quote : 356010 D"
type textarea "x"
type textarea "Site contact : [PERSON_NAME] - [PHONE_NUMBER] As per quote : 356010 Del"
type textarea "x"
type textarea "Site contact : [PERSON_NAME] - [PHONE_NUMBER] As per quote : 356010 [GEOGRAPHIC…"
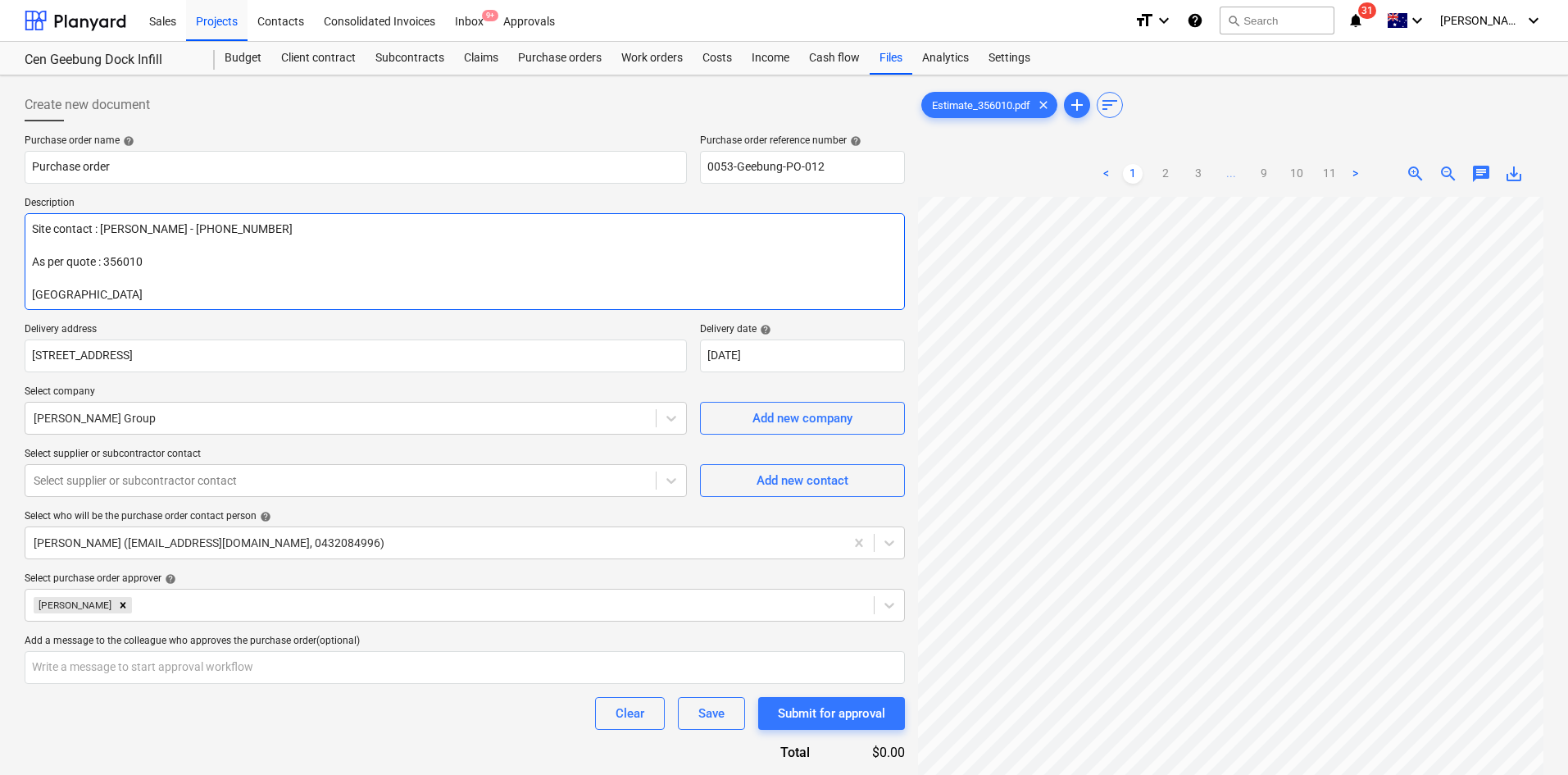
type textarea "x"
type textarea "Site contact : [PERSON_NAME] - [PHONE_NUMBER] As per quote : 356010 Delive"
type textarea "x"
type textarea "Site contact : [PERSON_NAME] - [PHONE_NUMBER] As per quote : 356010 Deliver"
type textarea "x"
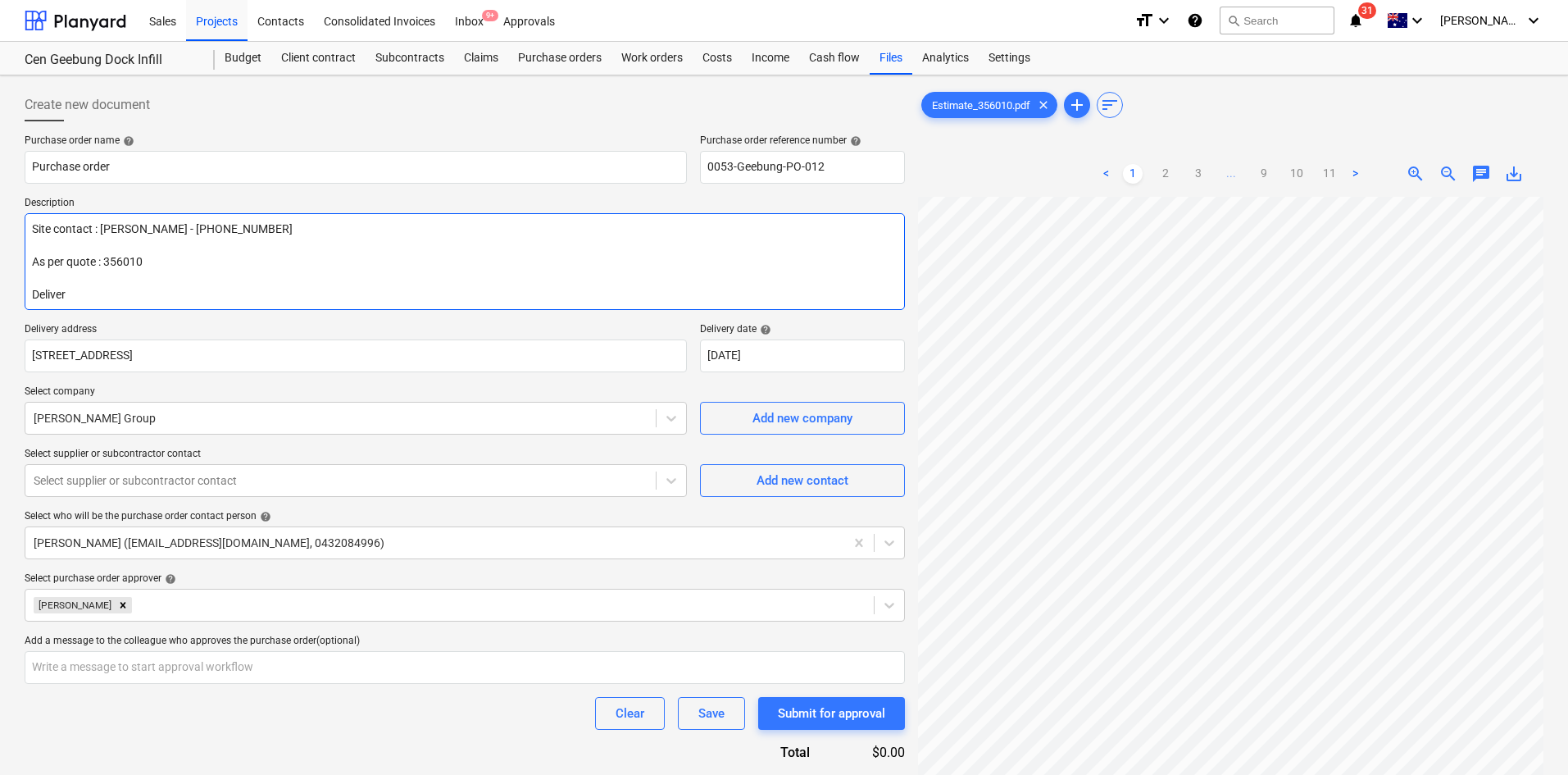
type textarea "Site contact : [PERSON_NAME] - [PHONE_NUMBER] As per quote : 356010 Delivery"
type textarea "x"
type textarea "Site contact : [PERSON_NAME] - [PHONE_NUMBER] As per quote : 356010 Delivery"
type textarea "x"
type textarea "Site contact : [PERSON_NAME] - [PHONE_NUMBER] As per quote : 356010 Delivery -"
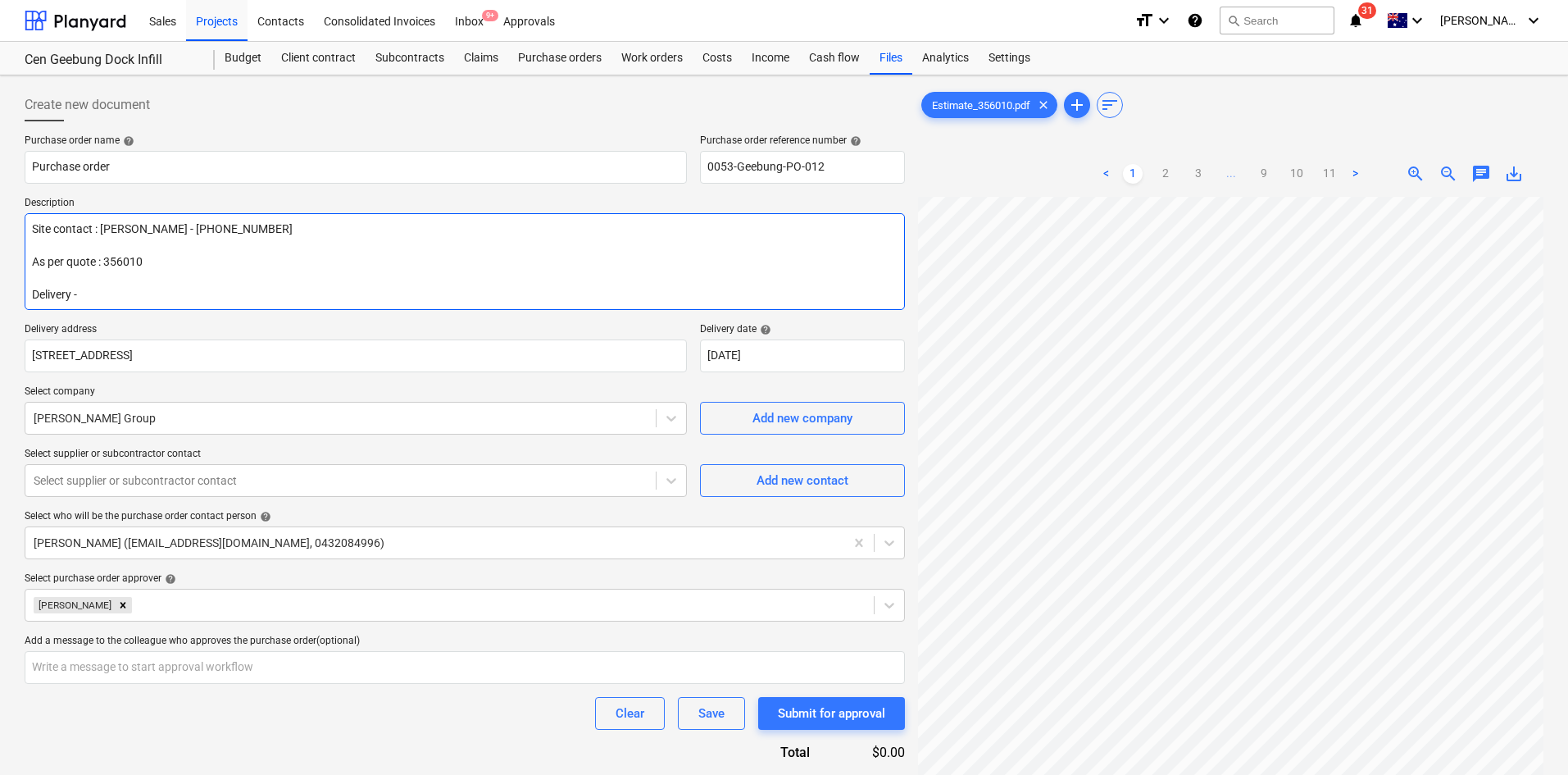
type textarea "x"
type textarea "Site contact : [PERSON_NAME] - [PHONE_NUMBER] As per quote : 356010 Delivery -"
type textarea "x"
type textarea "Site contact : [PERSON_NAME] - [PHONE_NUMBER] As per quote : 356010 Delivery - 2"
type textarea "x"
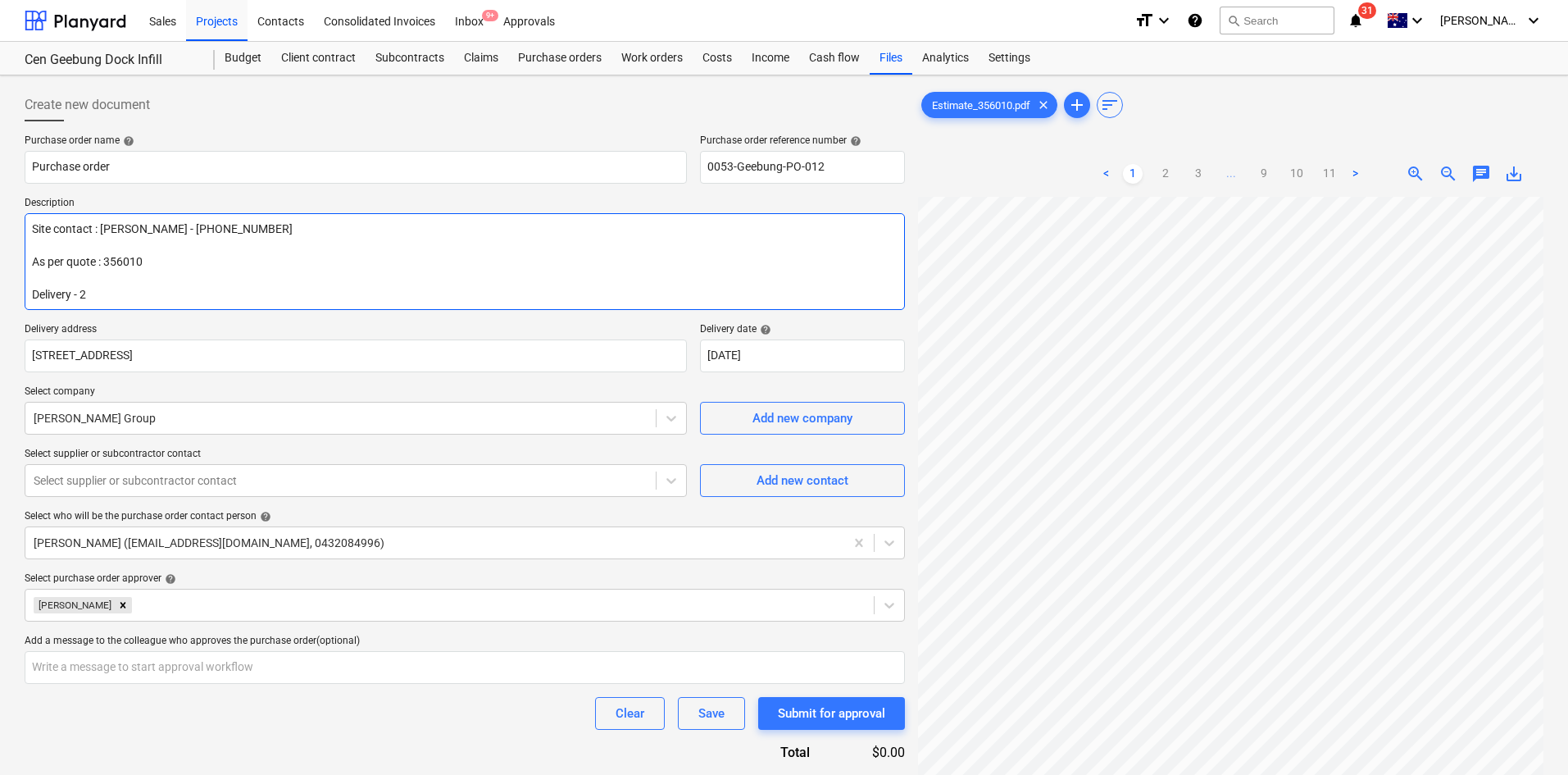
type textarea "Site contact : [PERSON_NAME] - [PHONE_NUMBER] As per quote : 356010 Delivery - …"
type textarea "x"
type textarea "Site contact : [PERSON_NAME] - [PHONE_NUMBER] As per quote : 356010 Delivery - …"
type textarea "x"
type textarea "Site contact : [PERSON_NAME] - [PHONE_NUMBER] As per quote : 356010 Delivery - …"
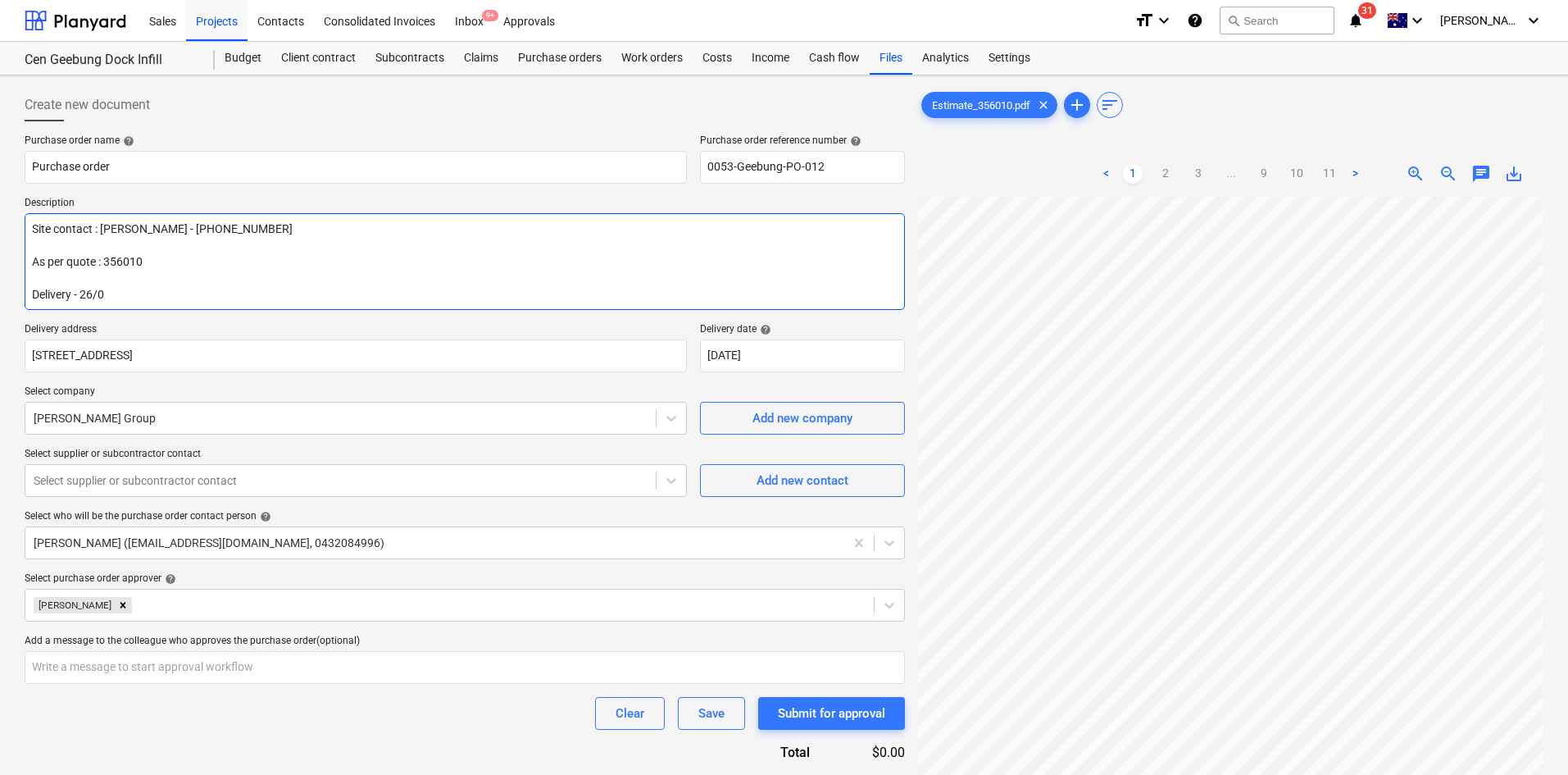
type textarea "x"
type textarea "Site contact : [PERSON_NAME] - [PHONE_NUMBER] As per quote : 356010 Delivery - …"
type textarea "x"
type textarea "Site contact : [PERSON_NAME] - [PHONE_NUMBER] As per quote : 356010 Delivery - …"
type textarea "x"
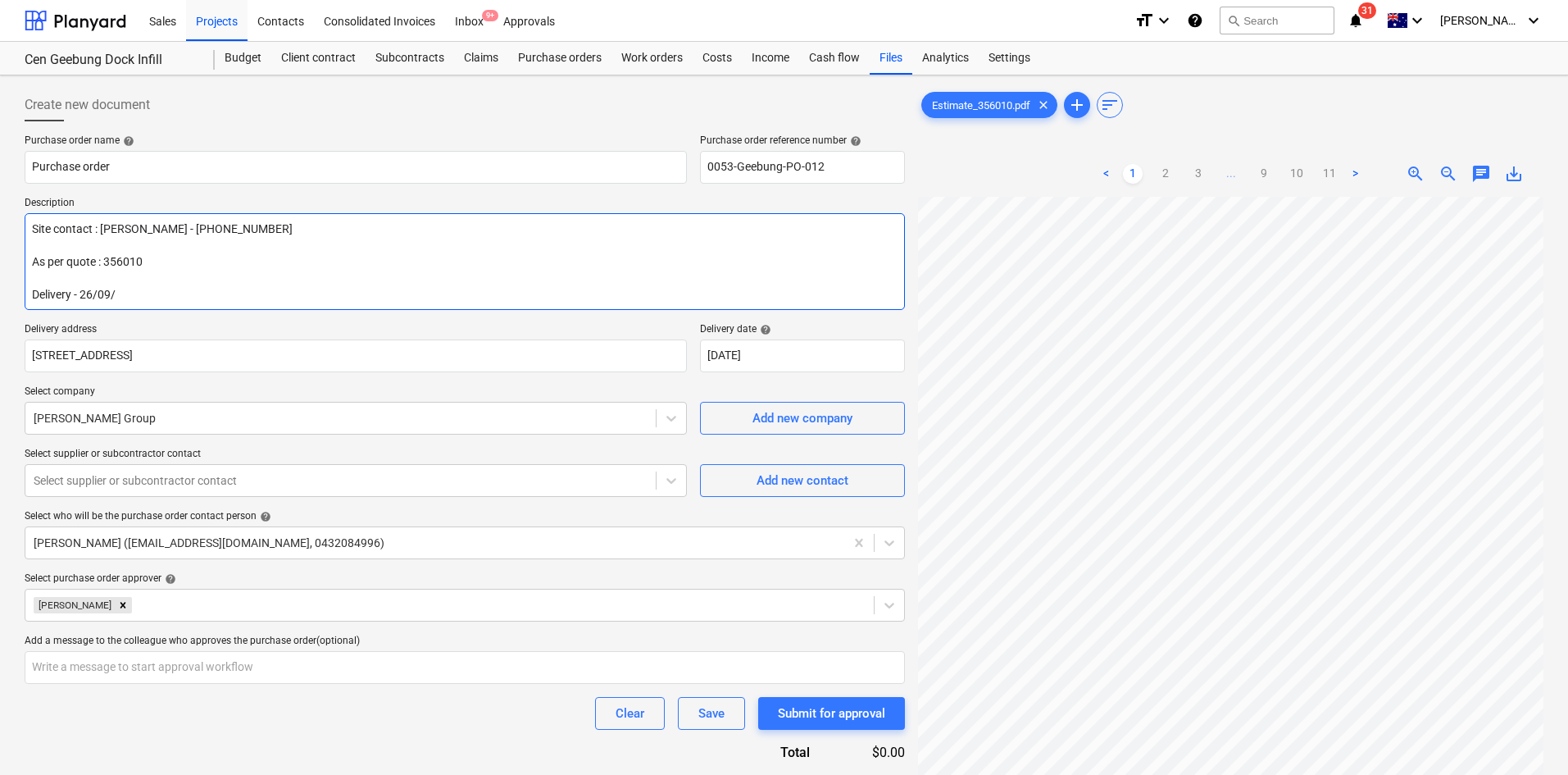
type textarea "Site contact : [PERSON_NAME] - [PHONE_NUMBER] As per quote : 356010 Delivery - …"
type textarea "x"
type textarea "Site contact : [PERSON_NAME] - [PHONE_NUMBER] As per quote : 356010 Delivery - …"
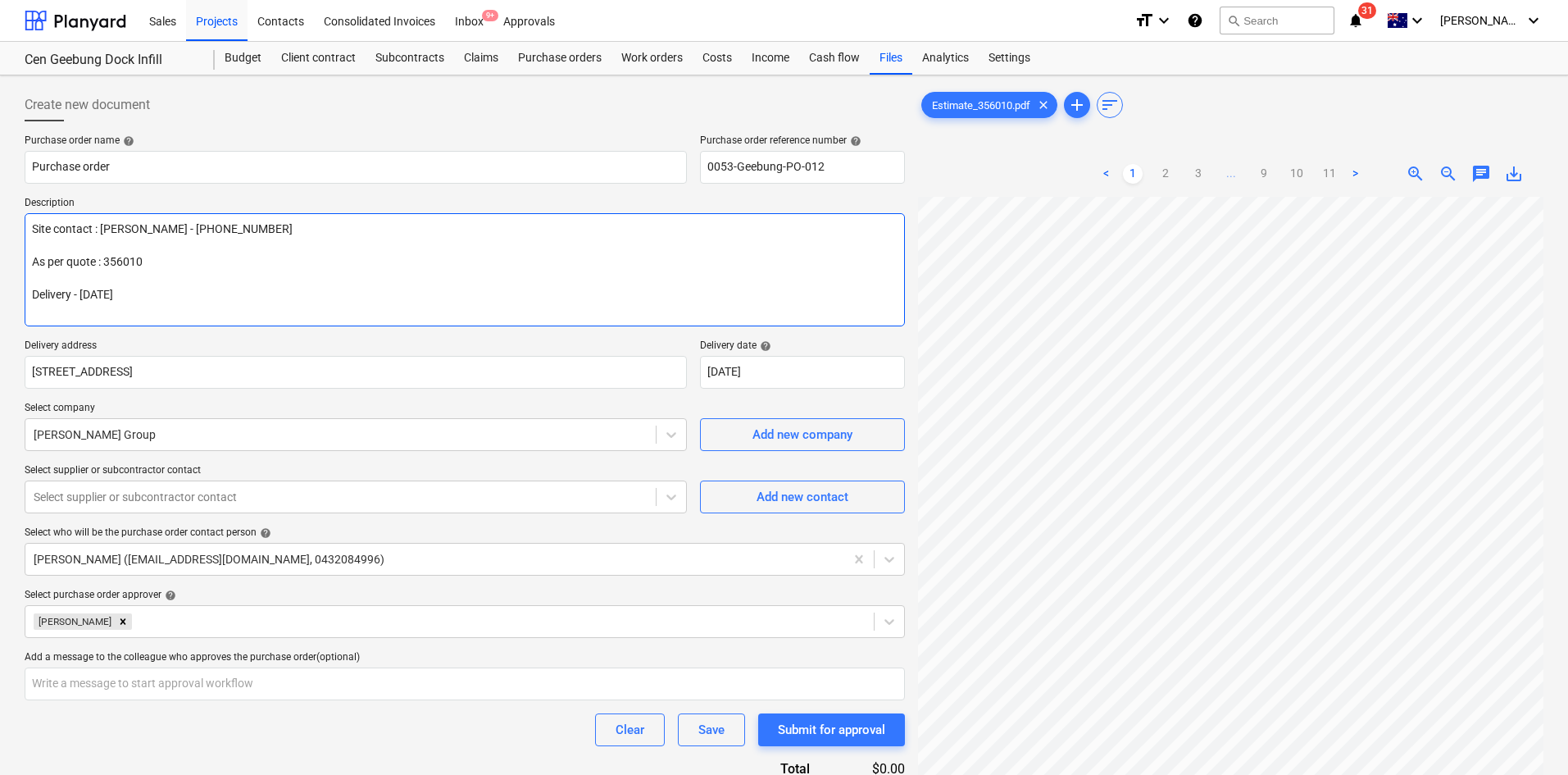
type textarea "x"
type textarea "Site contact : [PERSON_NAME] - [PHONE_NUMBER] As per quote : 356010 Delivery - …"
type textarea "x"
type textarea "Site contact : [PERSON_NAME] - [PHONE_NUMBER] As per quote : 356010 Delivery - …"
type textarea "x"
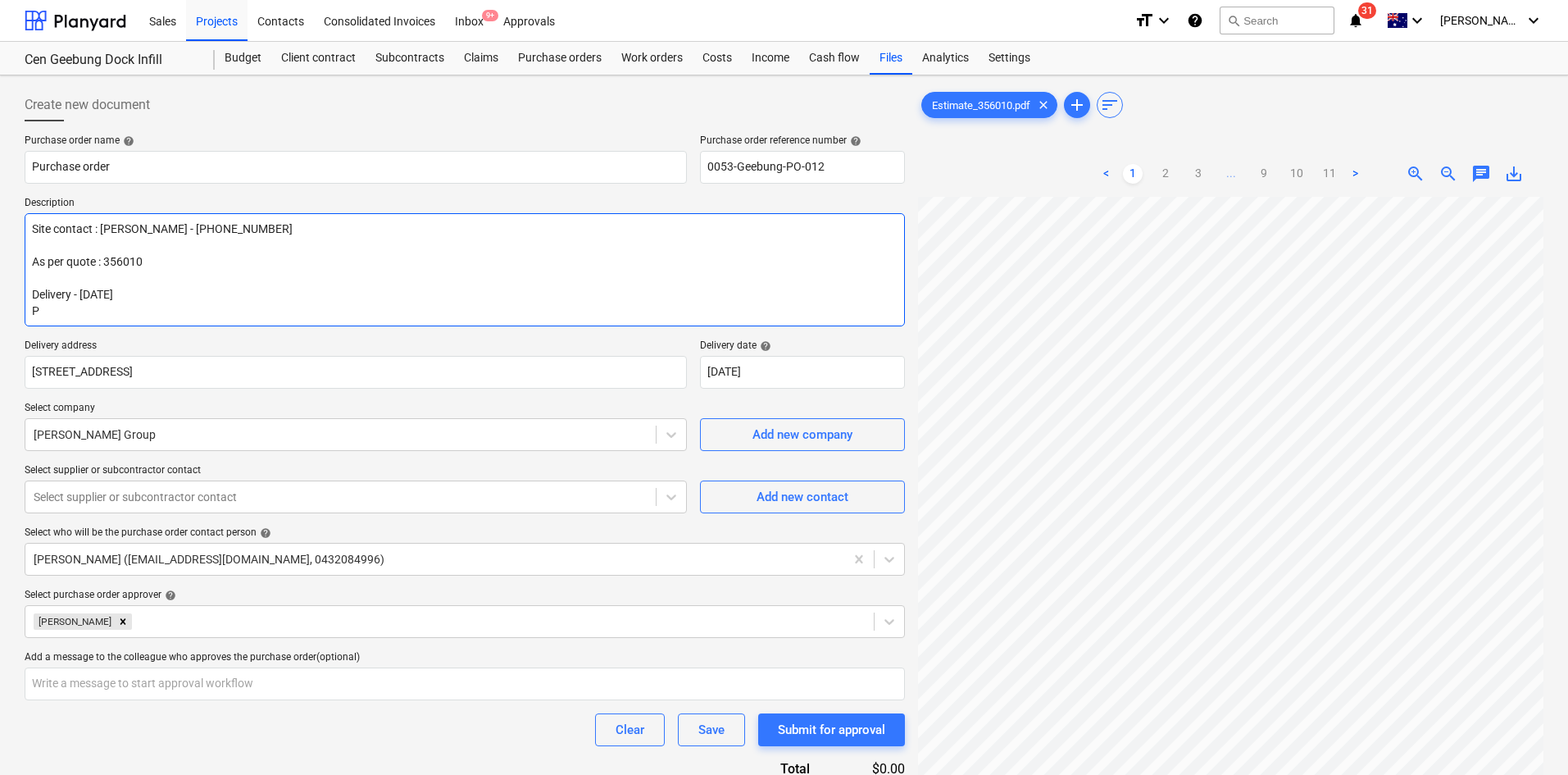
type textarea "Site contact : [PERSON_NAME] - [PHONE_NUMBER] As per quote : 356010 Delivery - …"
type textarea "x"
type textarea "Site contact : [PERSON_NAME] - [PHONE_NUMBER] As per quote : 356010 Delivery - …"
type textarea "x"
type textarea "Site contact : [PERSON_NAME] - [PHONE_NUMBER] As per quote : 356010 Delivery - …"
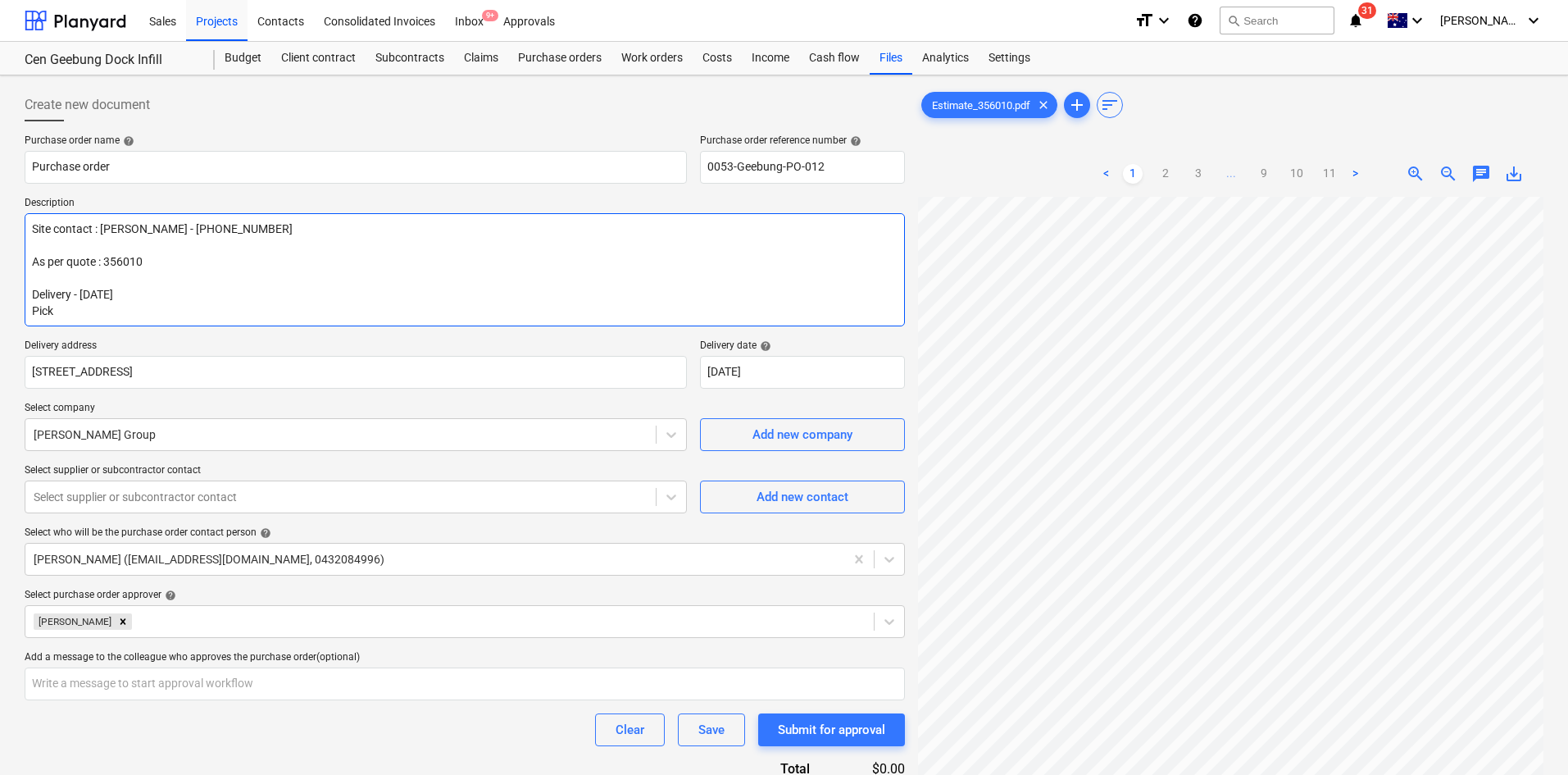
type textarea "x"
type textarea "Site contact : [PERSON_NAME] - [PHONE_NUMBER] As per quote : 356010 Delivery - …"
type textarea "x"
type textarea "Site contact : [PERSON_NAME] - [PHONE_NUMBER] As per quote : 356010 Delivery - …"
type textarea "x"
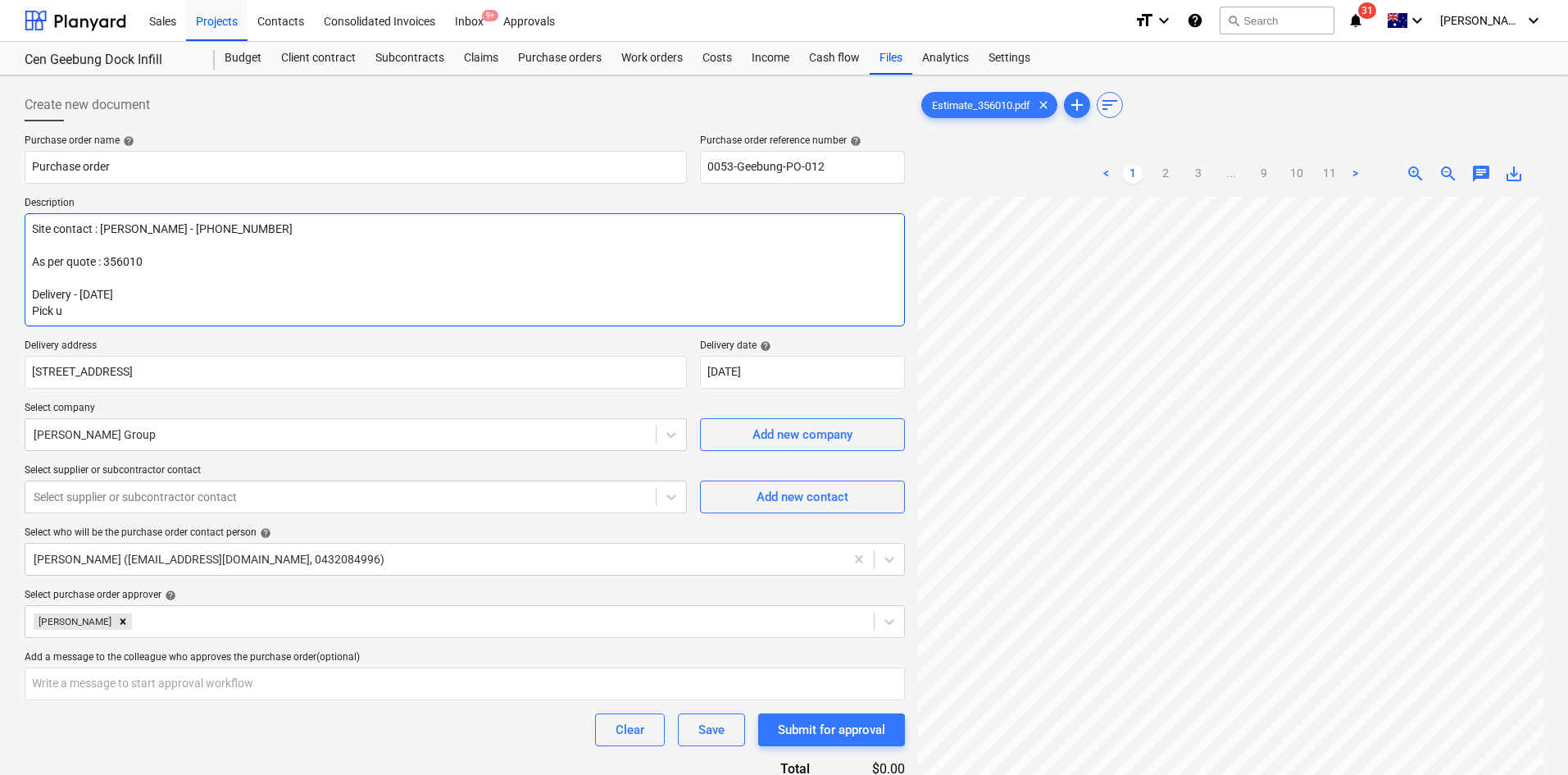
type textarea "Site contact : [PERSON_NAME] - [PHONE_NUMBER] As per quote : 356010 Delivery - …"
type textarea "x"
type textarea "Site contact : [PERSON_NAME] - [PHONE_NUMBER] As per quote : 356010 Delivery - …"
type textarea "x"
type textarea "Site contact : [PERSON_NAME] - [PHONE_NUMBER] As per quote : 356010 Delivery - …"
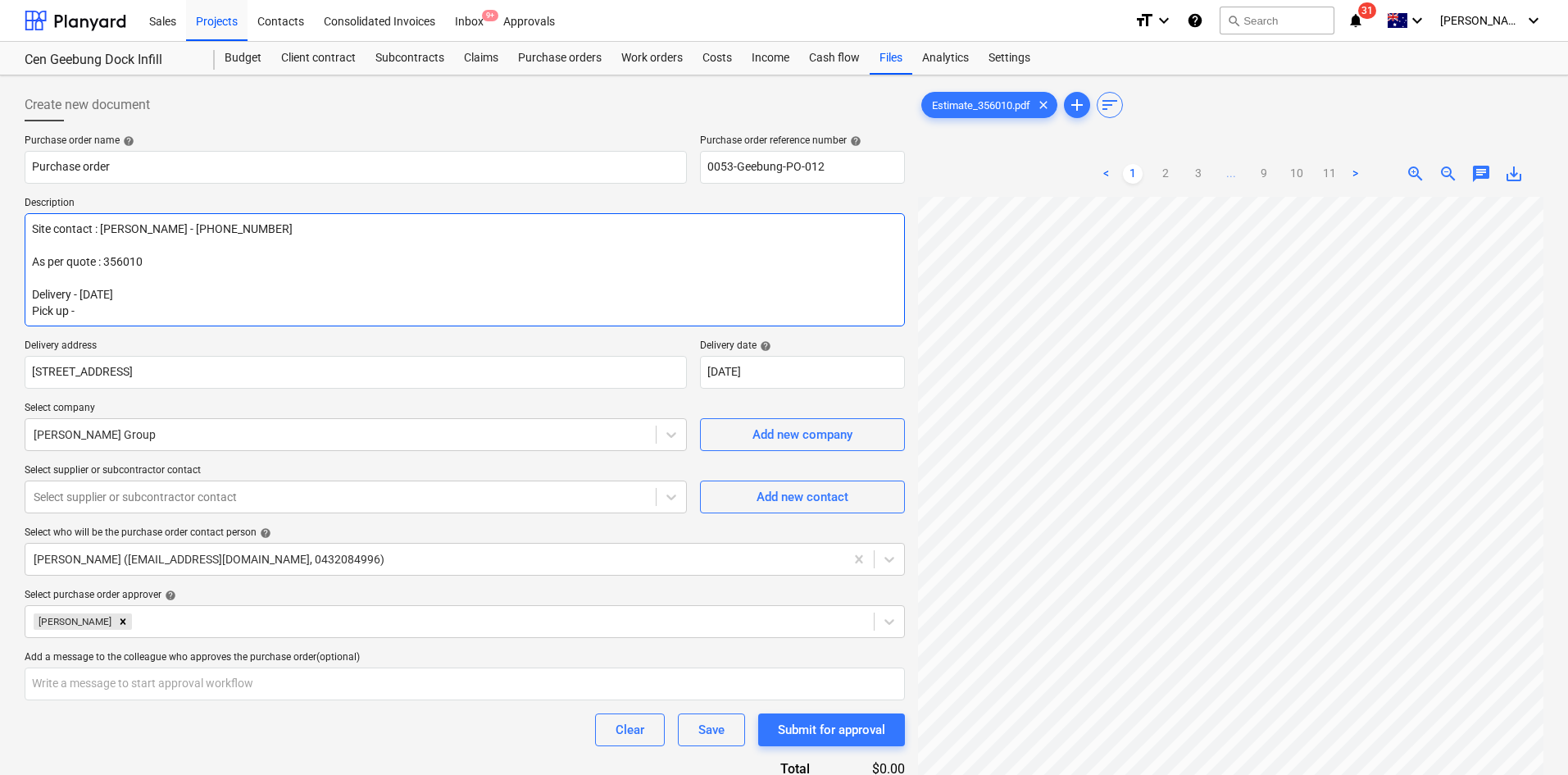
type textarea "x"
type textarea "Site contact : [PERSON_NAME] - [PHONE_NUMBER] As per quote : 356010 Delivery - …"
type textarea "x"
type textarea "Site contact : [PERSON_NAME] - [PHONE_NUMBER] As per quote : 356010 Delivery - …"
type textarea "x"
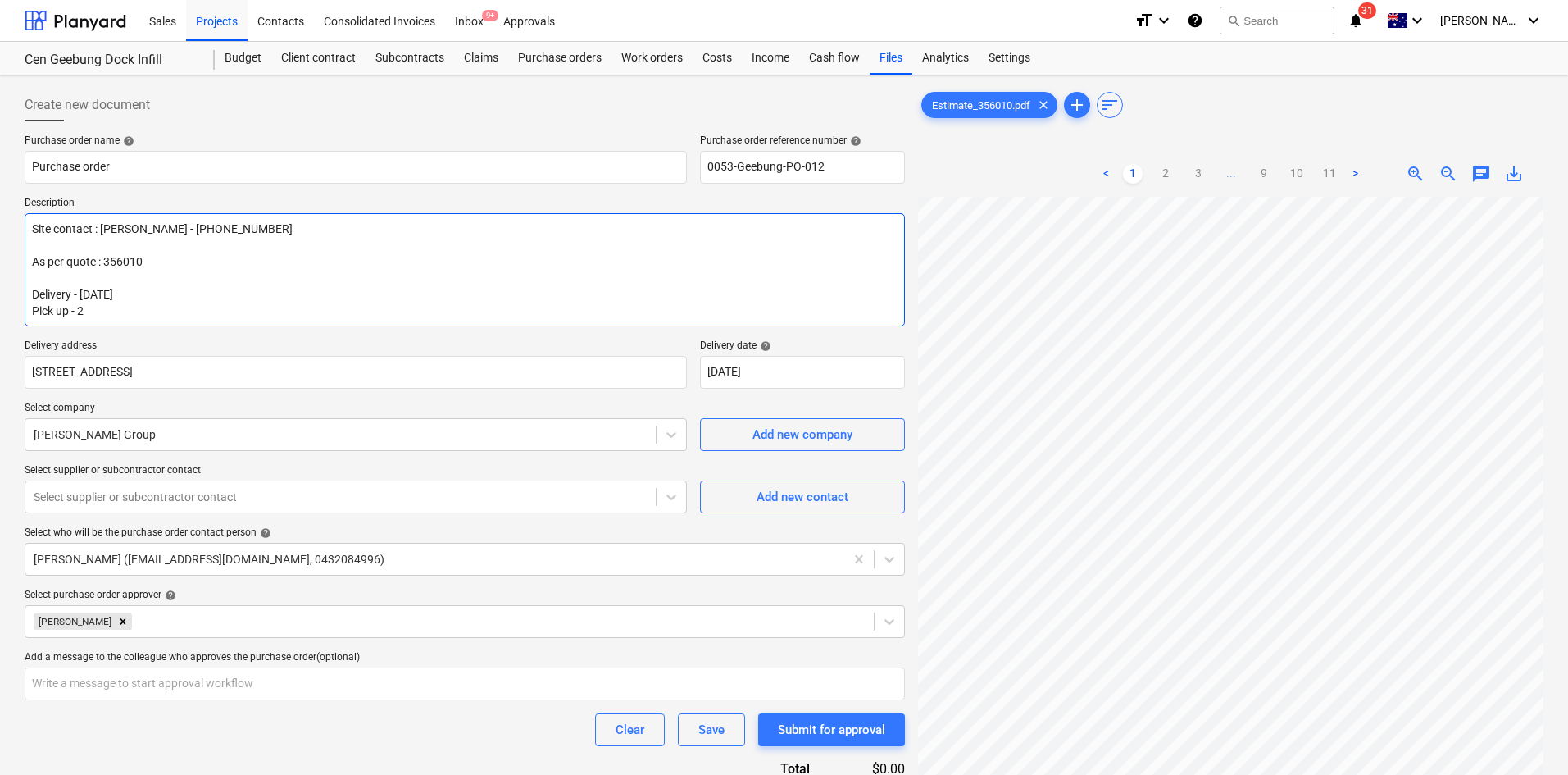
type textarea "Site contact : [PERSON_NAME] - [PHONE_NUMBER] As per quote : 356010 Delivery - …"
type textarea "x"
type textarea "Site contact : [PERSON_NAME] - [PHONE_NUMBER] As per quote : 356010 Delivery - …"
type textarea "x"
type textarea "Site contact : [PERSON_NAME] - [PHONE_NUMBER] As per quote : 356010 Delivery - …"
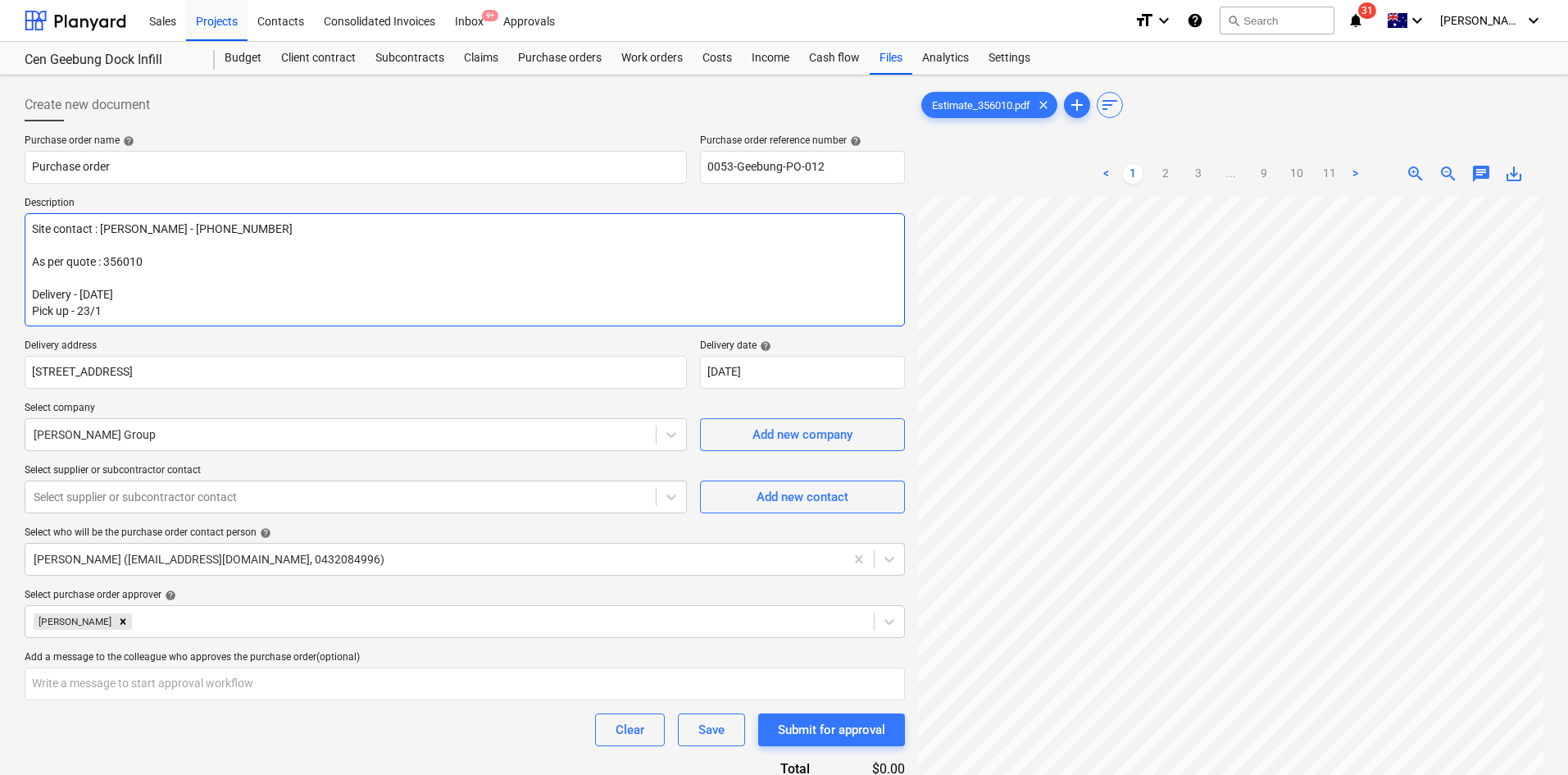
type textarea "x"
type textarea "Site contact : [PERSON_NAME] - [PHONE_NUMBER] As per quote : 356010 Delivery - …"
type textarea "x"
type textarea "Site contact : [PERSON_NAME] - [PHONE_NUMBER] As per quote : 356010 Delivery - …"
type textarea "x"
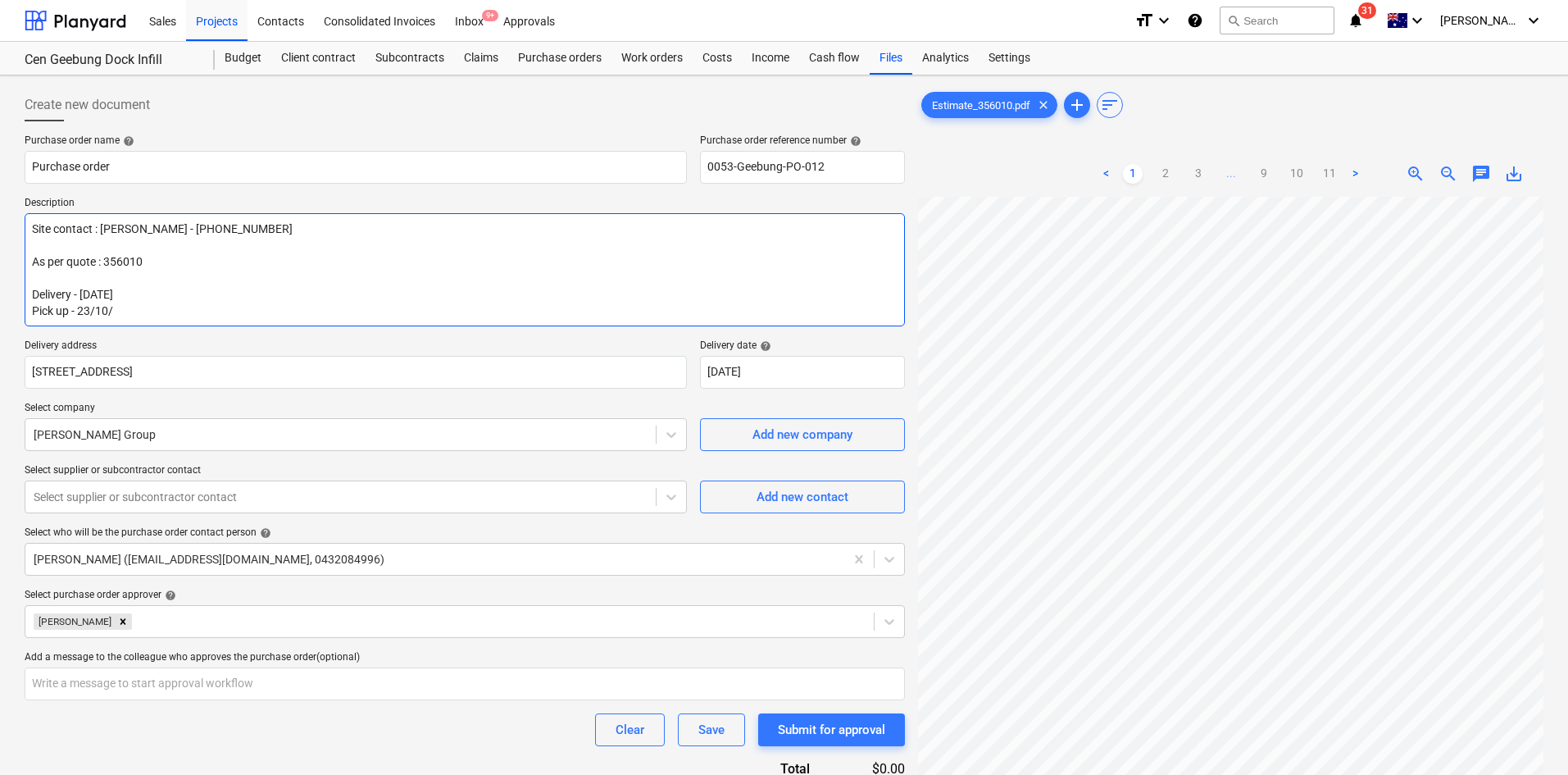
type textarea "Site contact : [PERSON_NAME] - [PHONE_NUMBER] As per quote : 356010 Delivery - …"
type textarea "x"
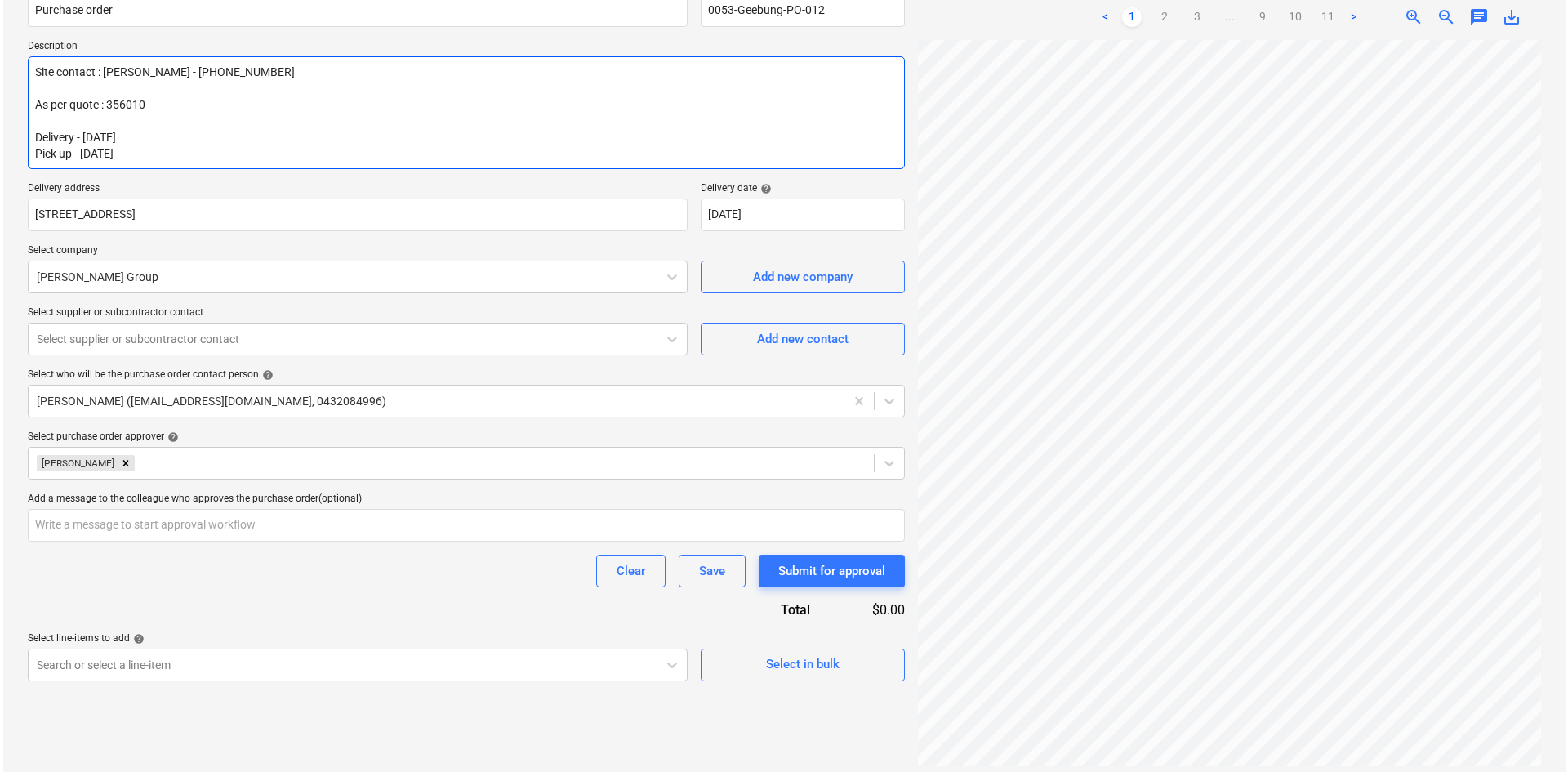
scroll to position [163, 0]
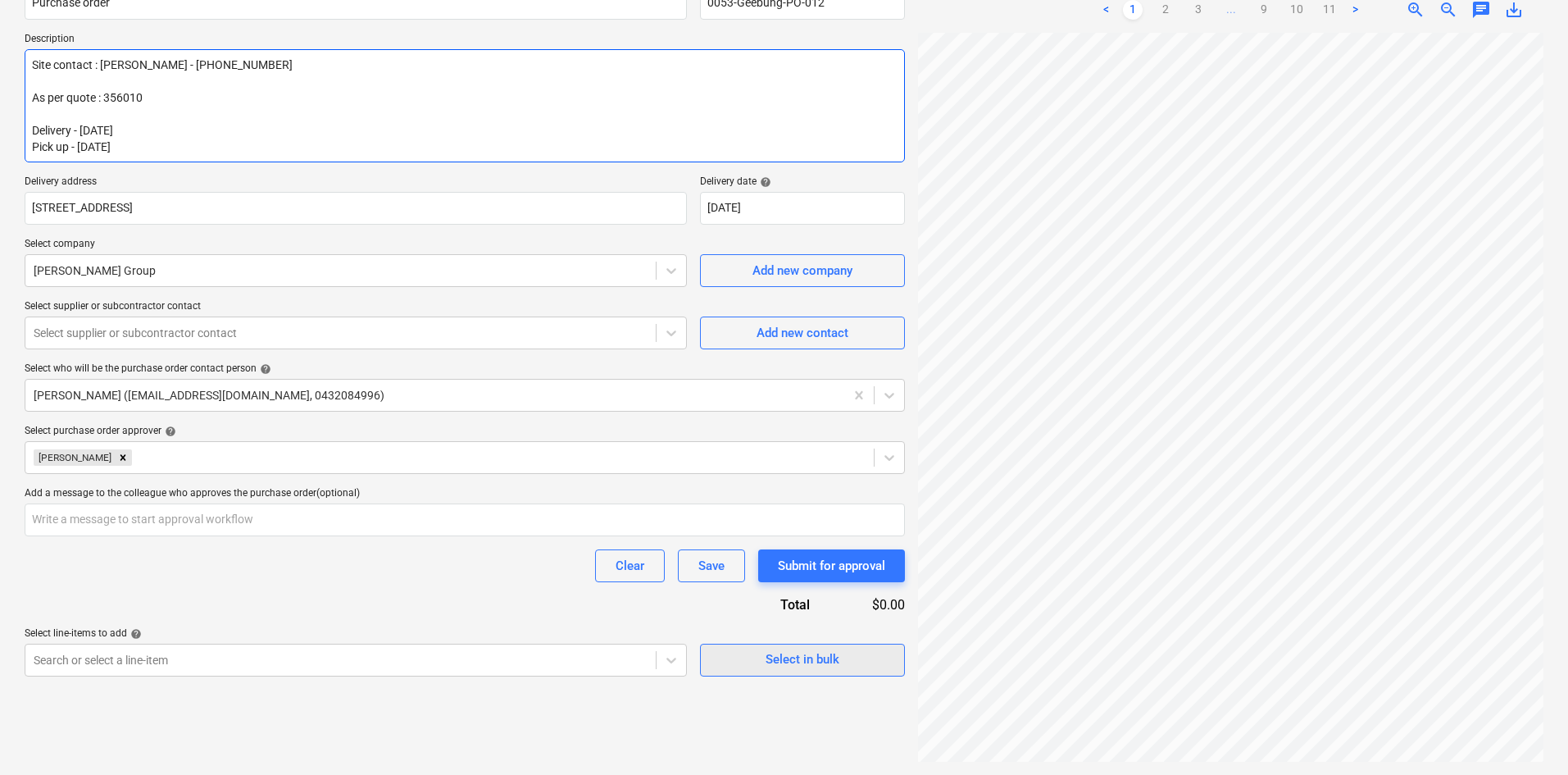
type textarea "Site contact : [PERSON_NAME] - [PHONE_NUMBER] As per quote : 356010 Delivery - …"
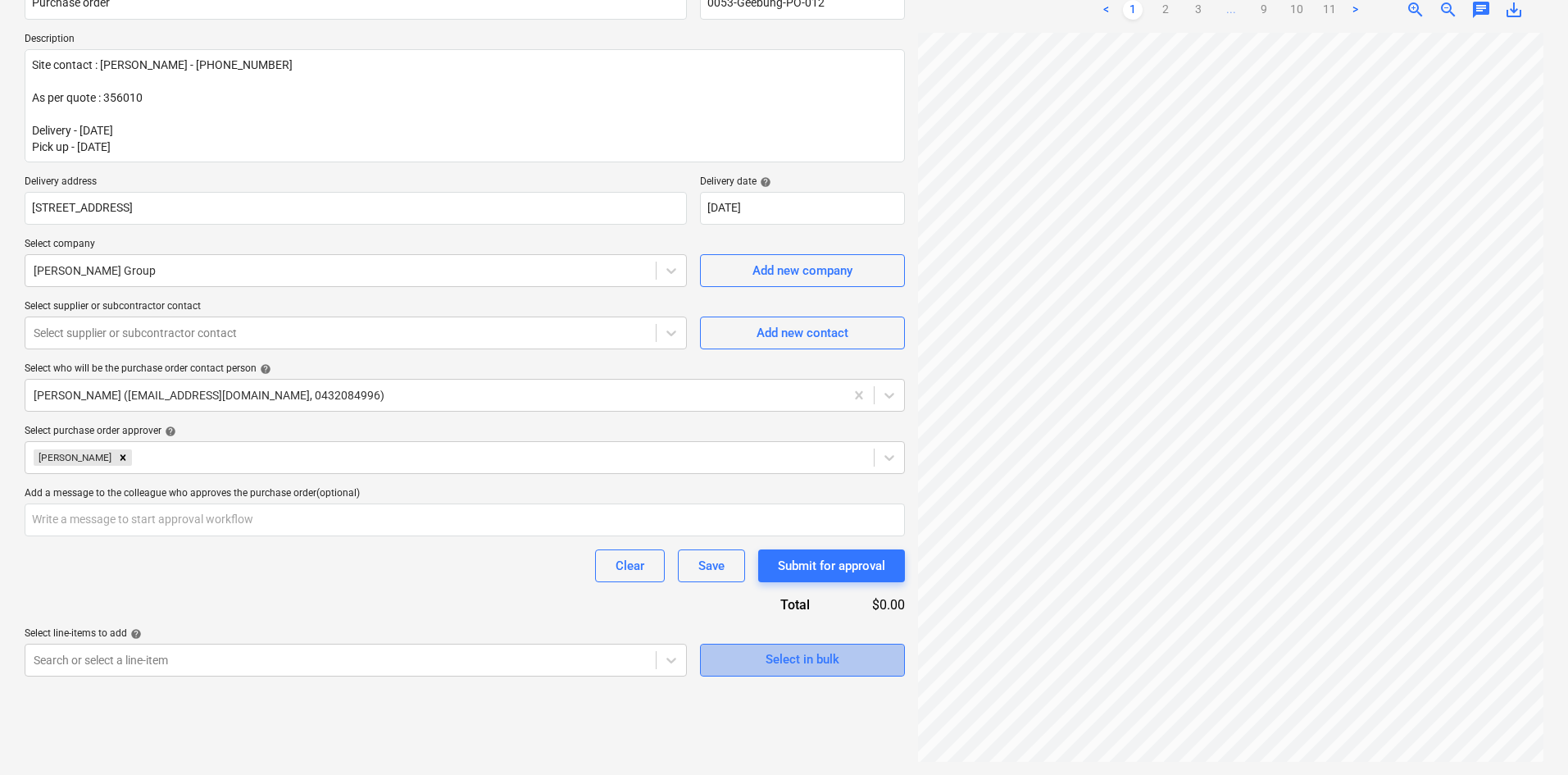
click at [789, 662] on div "Select in bulk" at bounding box center [802, 659] width 74 height 21
type textarea "x"
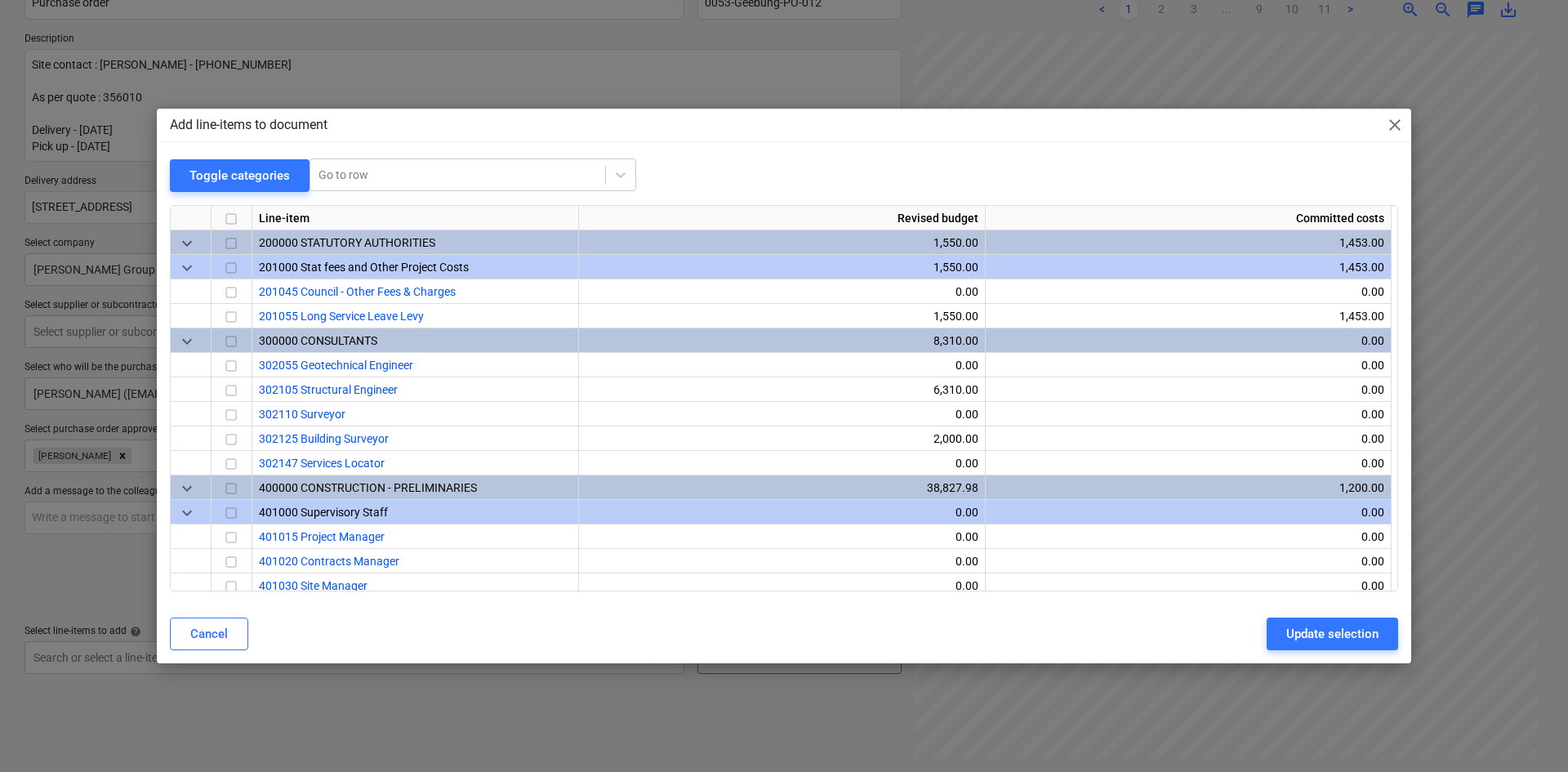
click at [420, 154] on div "Add line-items to document close Toggle categories Go to row Line-item Revised …" at bounding box center [784, 385] width 1254 height 554
click at [412, 171] on div at bounding box center [457, 174] width 278 height 16
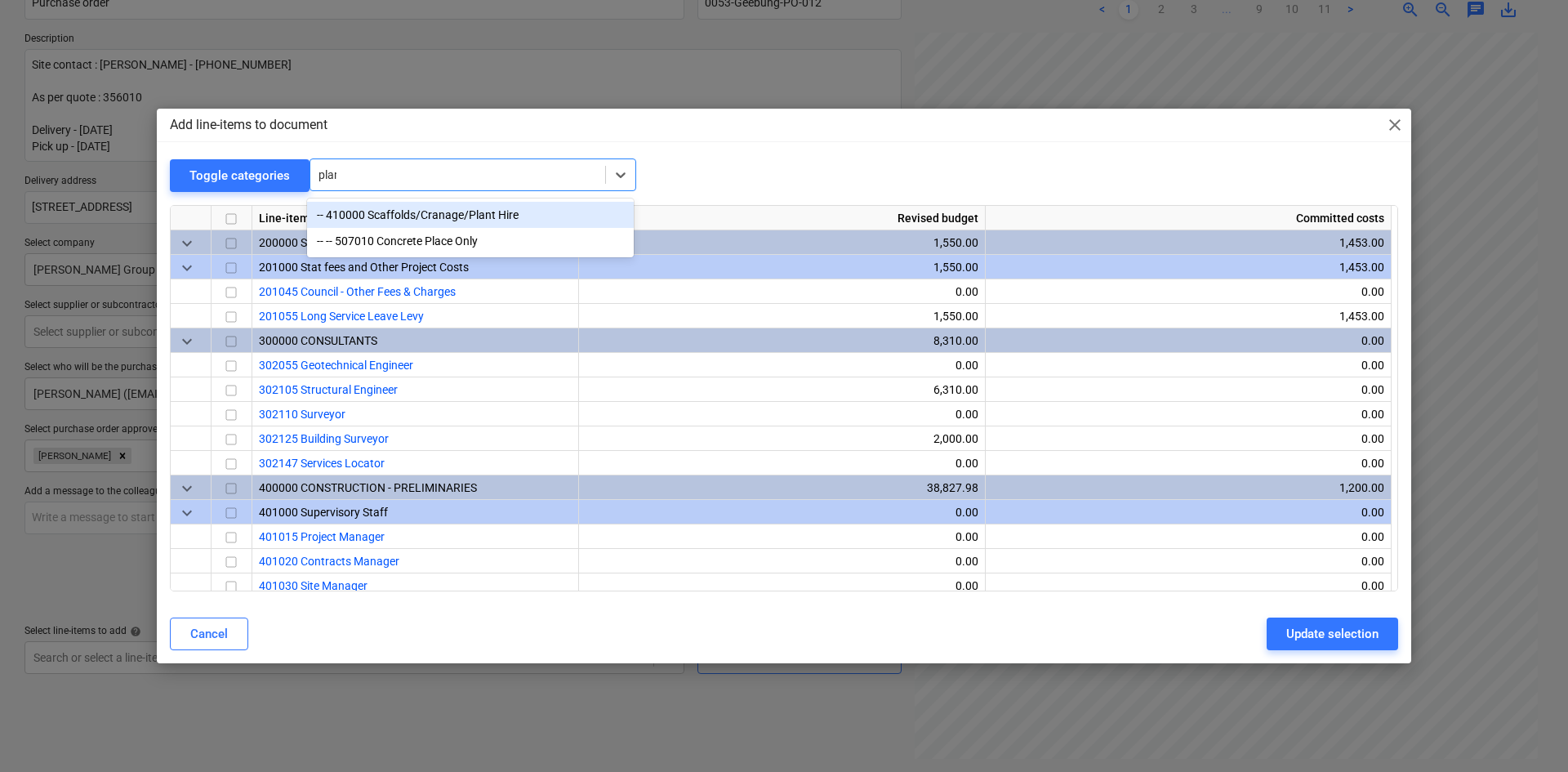
type input "plant"
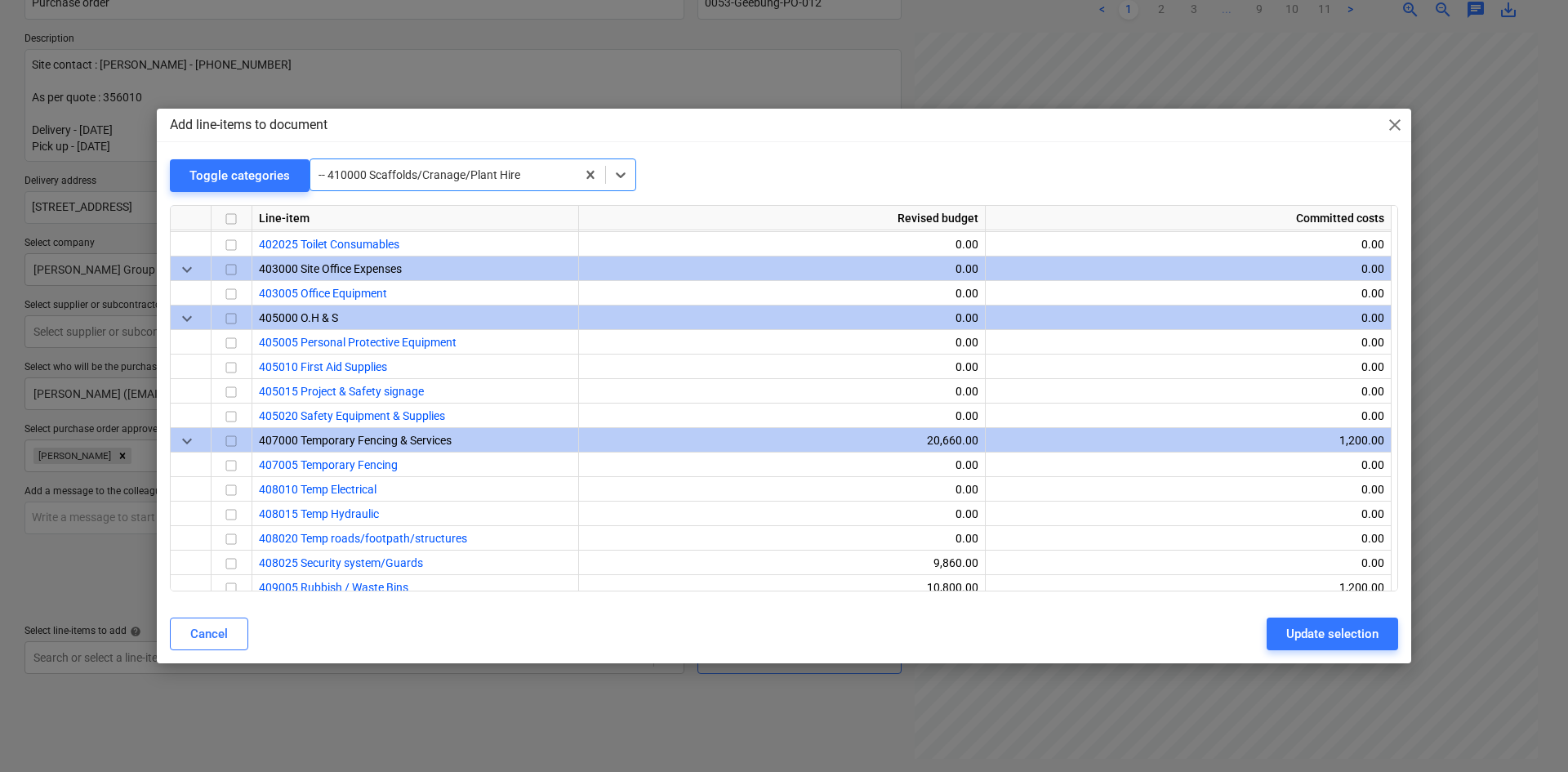
scroll to position [498, 0]
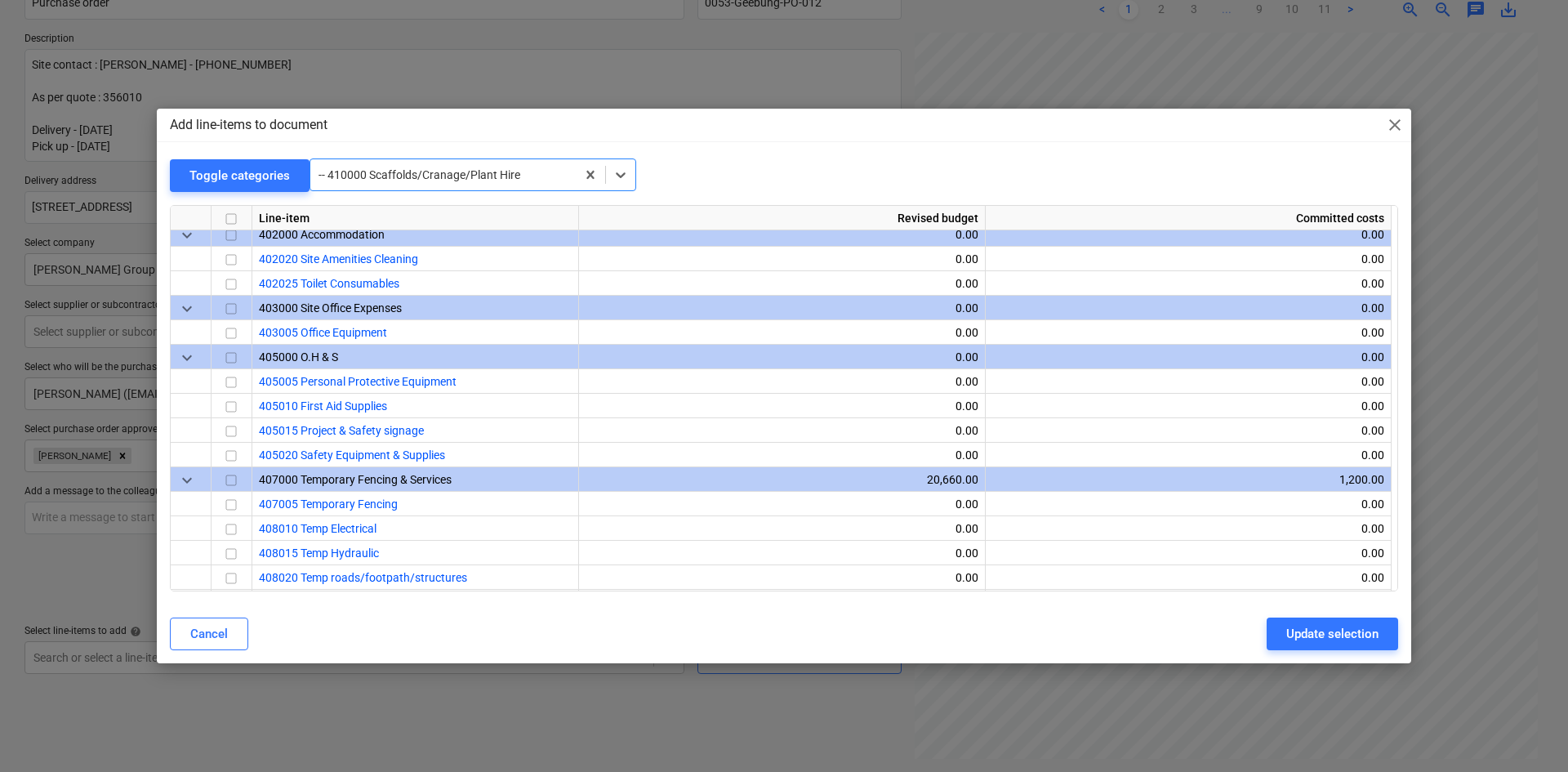
click at [421, 180] on div at bounding box center [443, 174] width 249 height 16
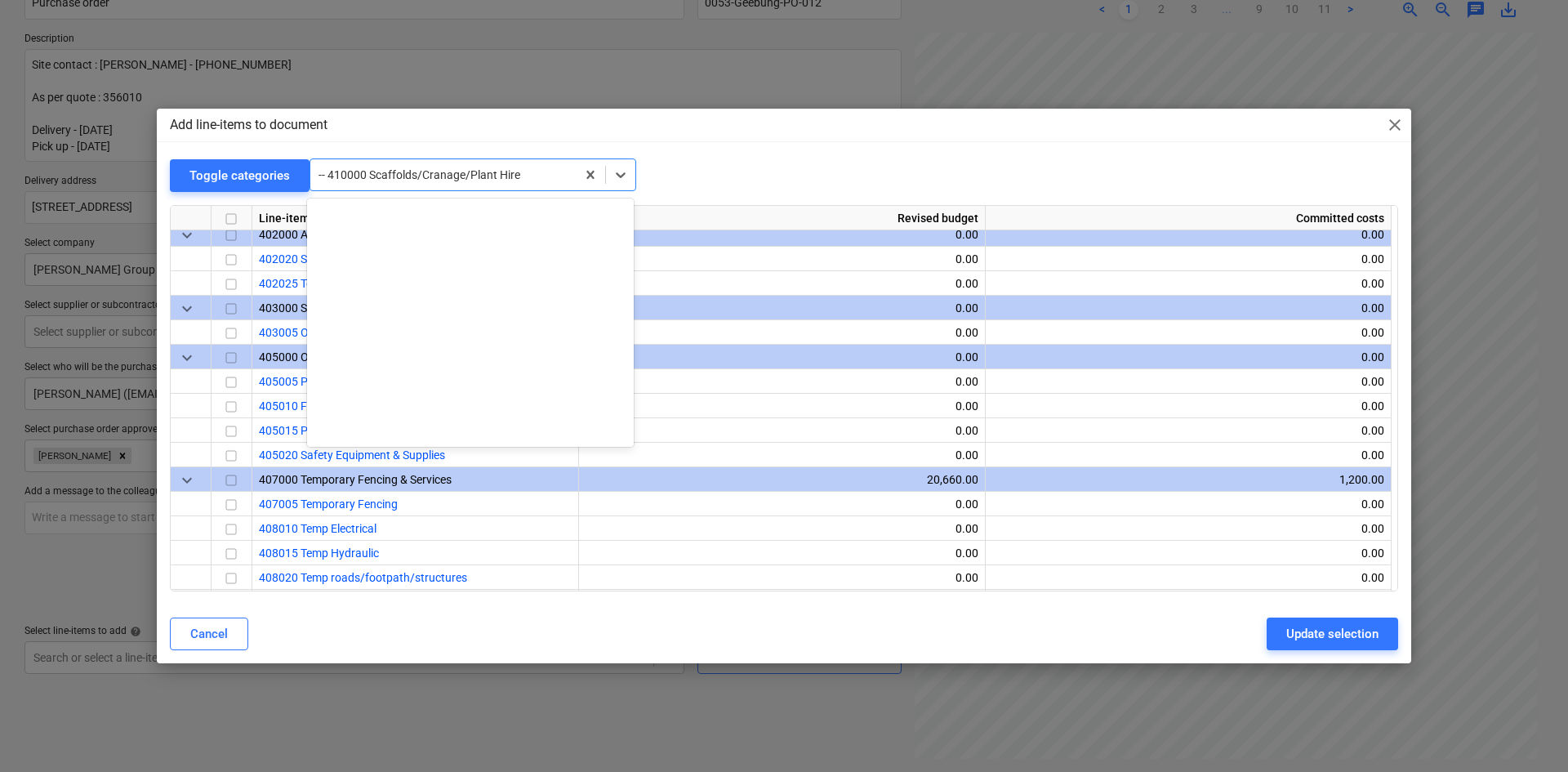
scroll to position [1058, 0]
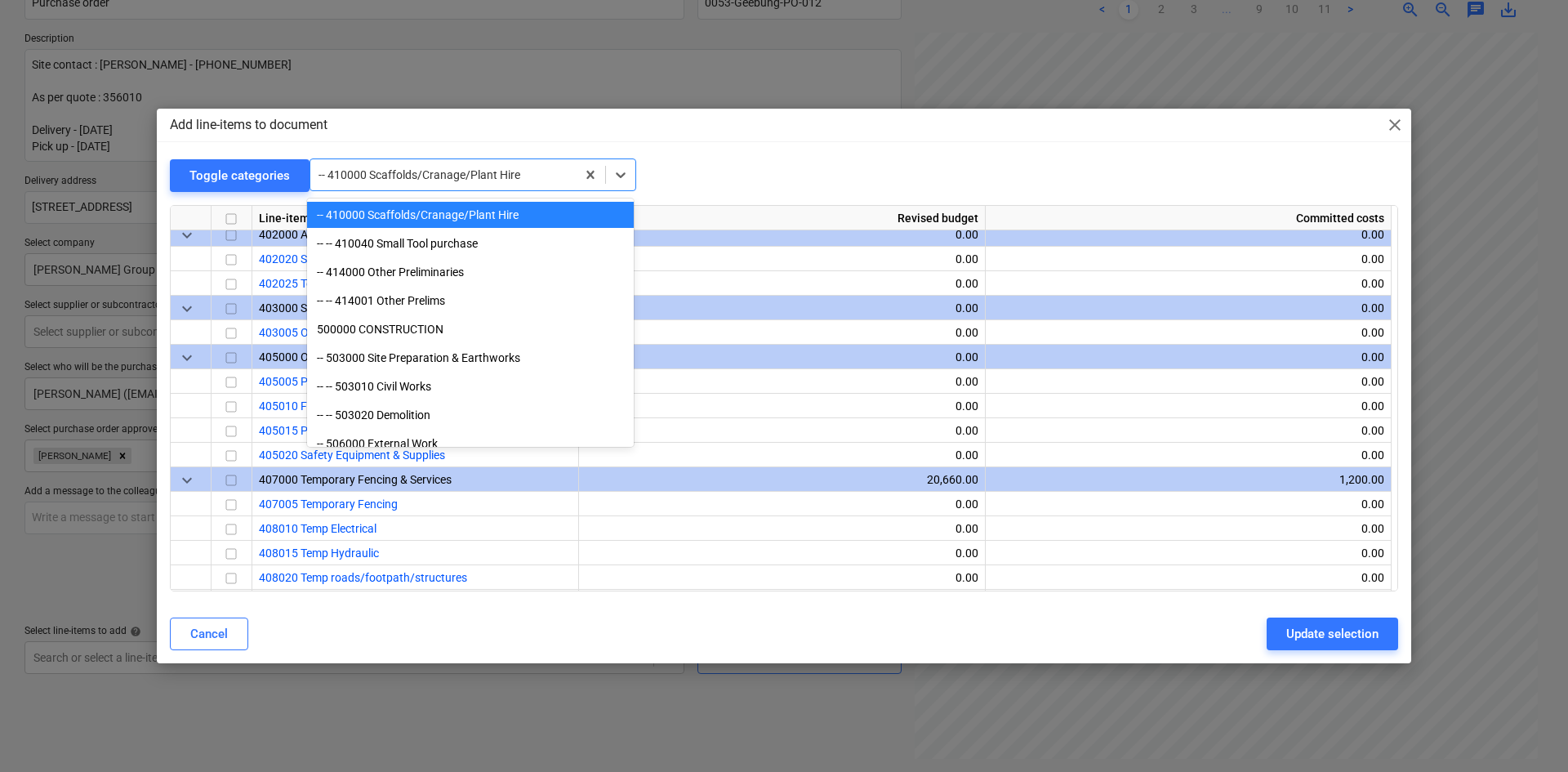
click at [448, 183] on div at bounding box center [443, 174] width 249 height 16
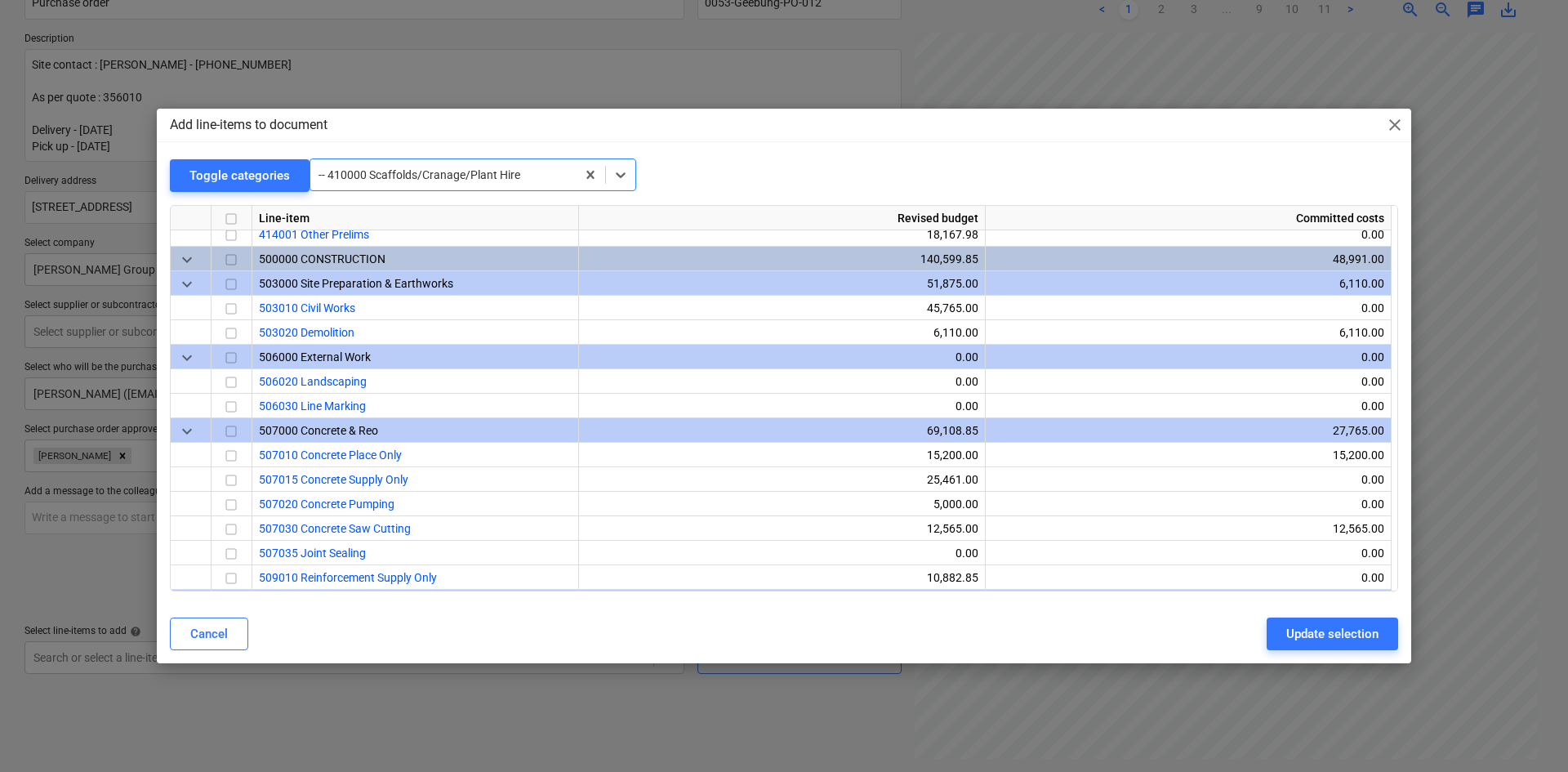
scroll to position [907, 0]
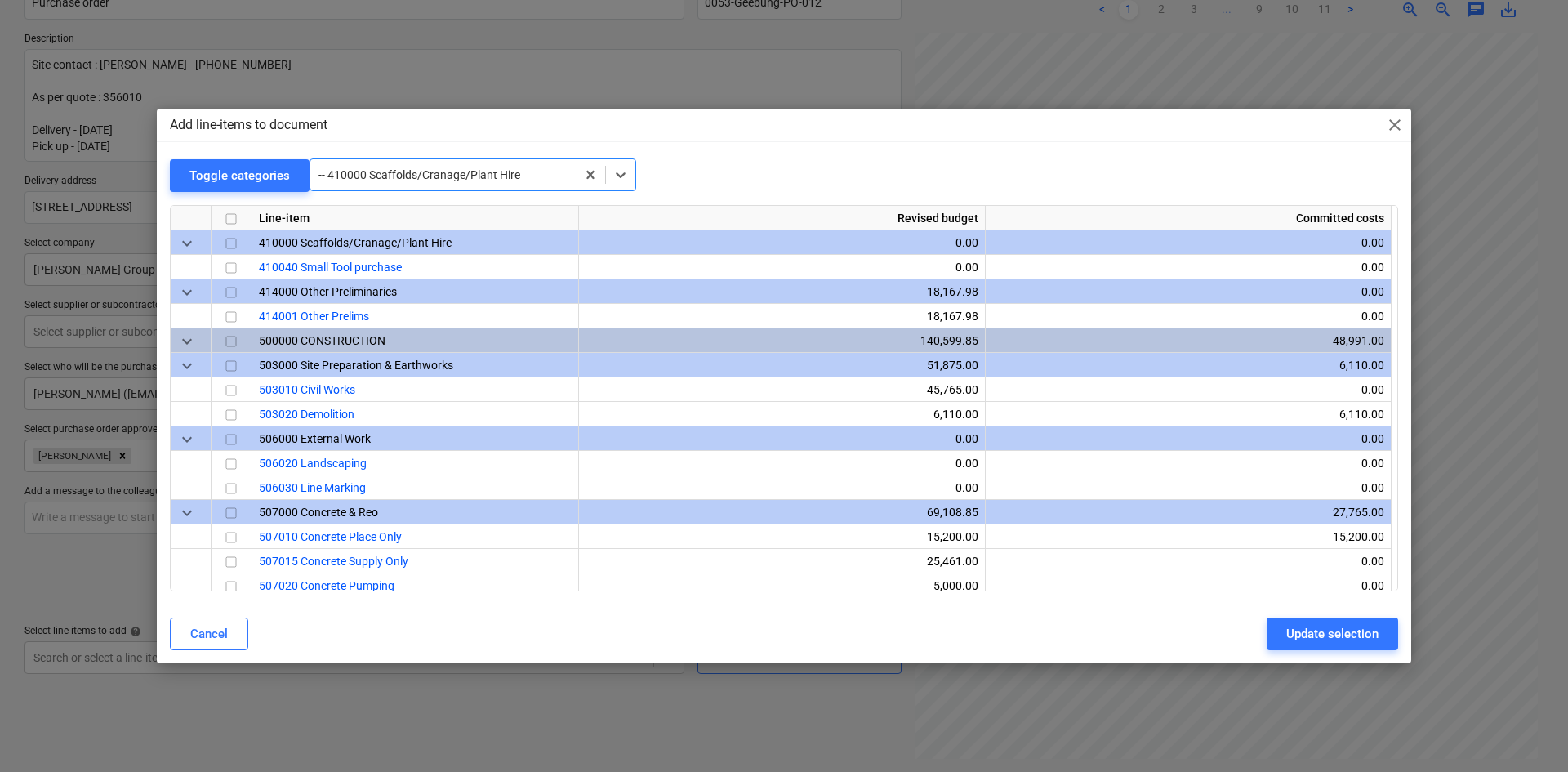
click at [427, 171] on div at bounding box center [443, 174] width 249 height 16
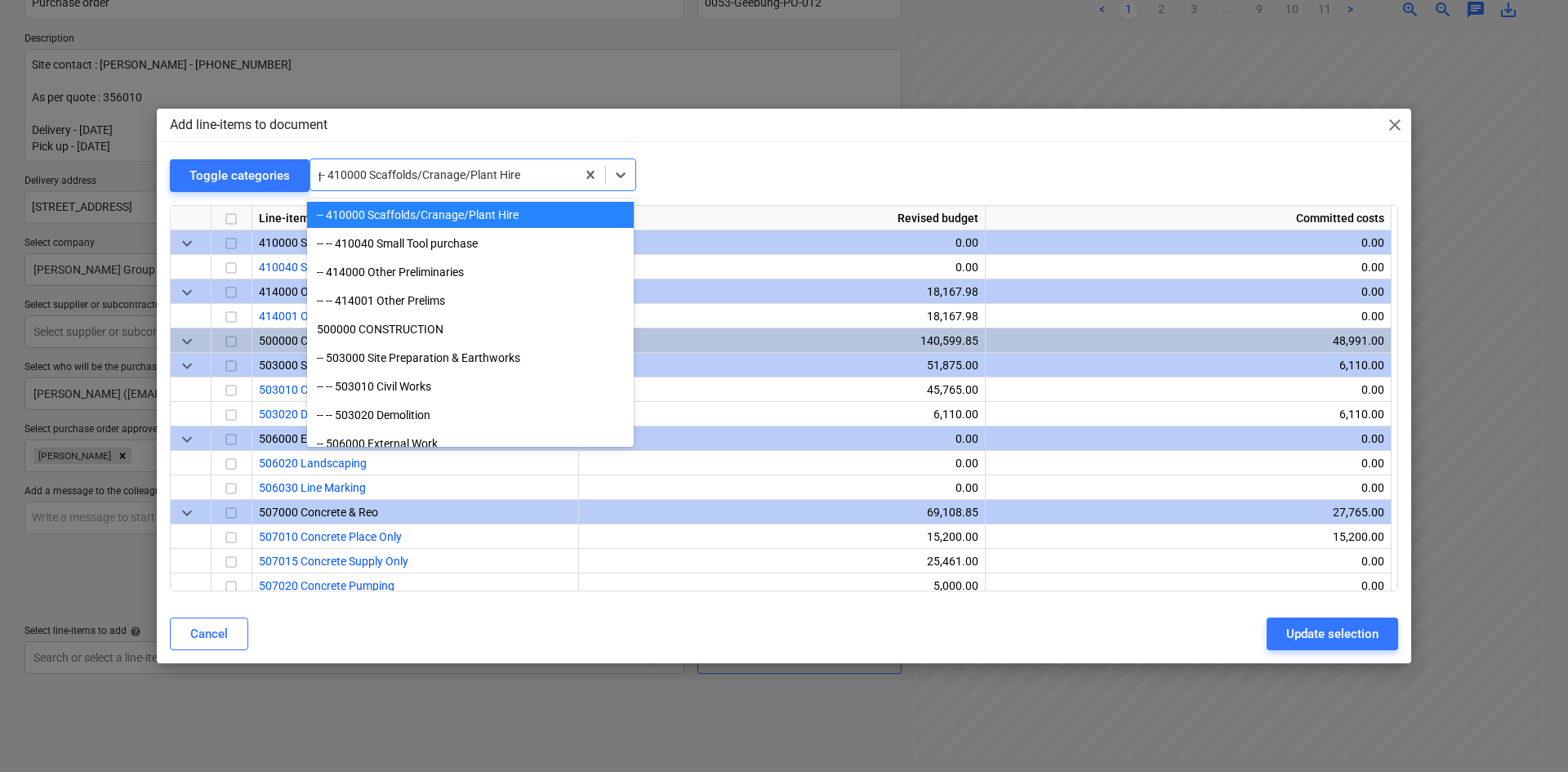
scroll to position [612, 0]
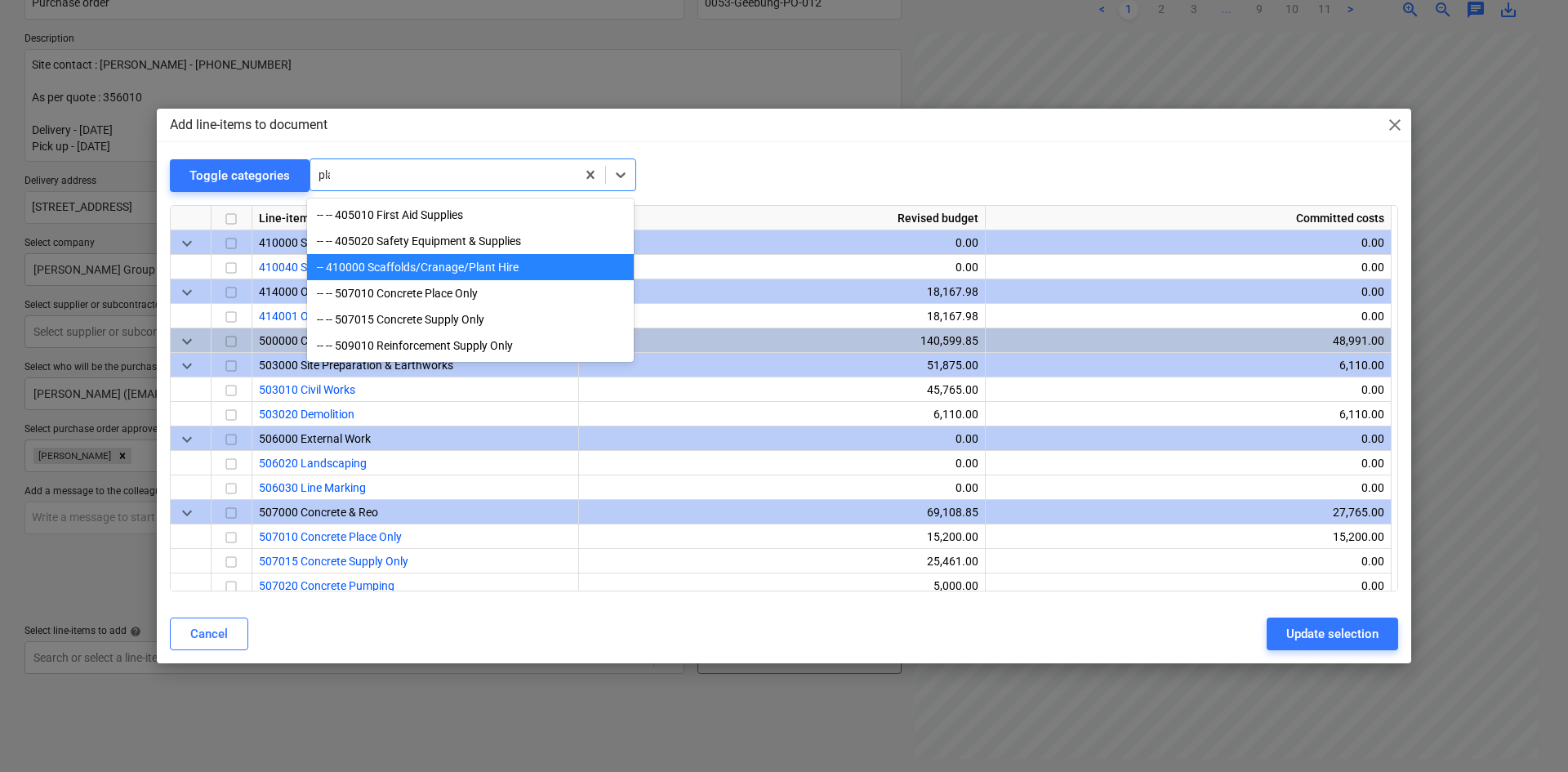
type input "plan"
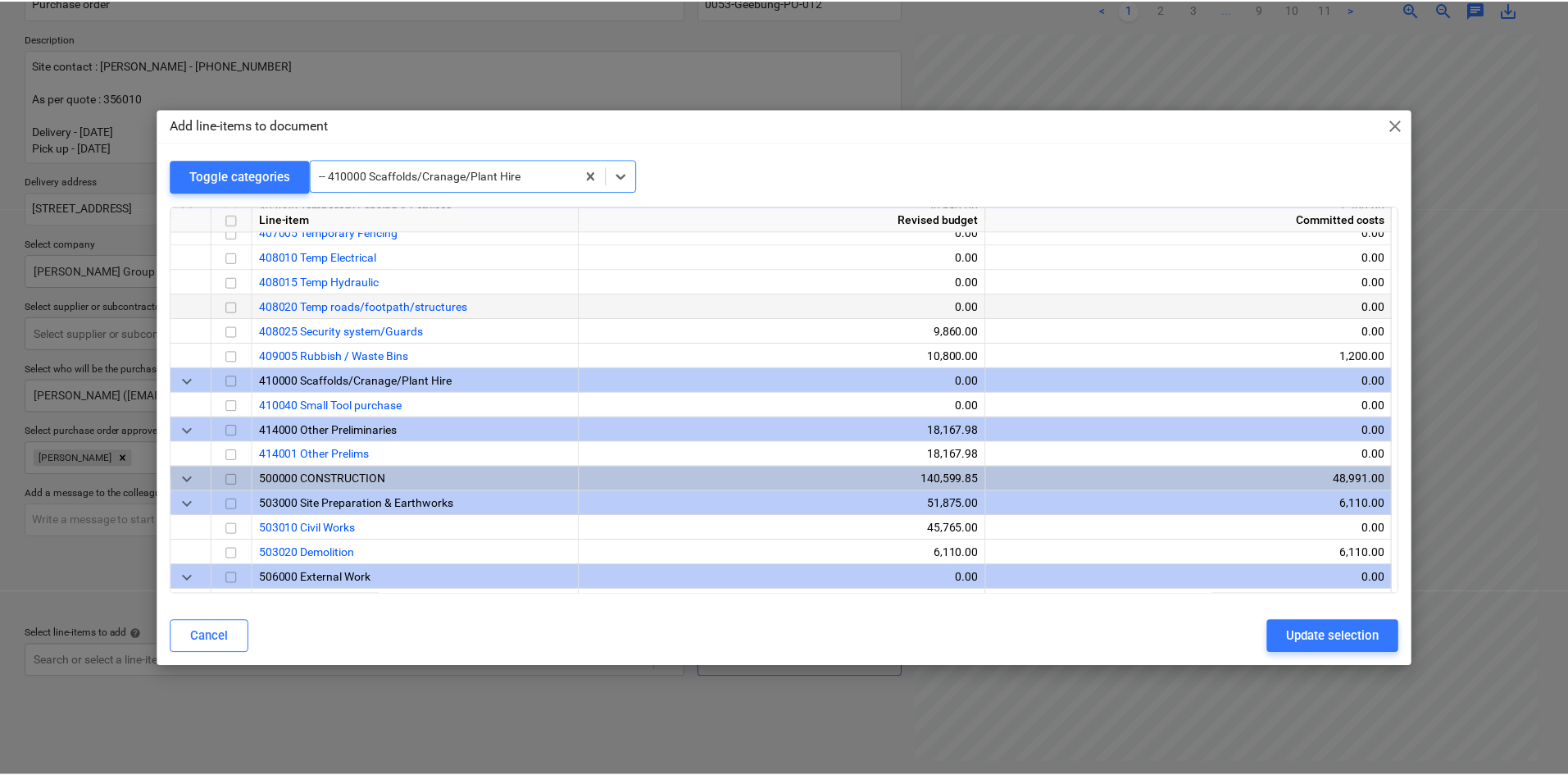
scroll to position [746, 0]
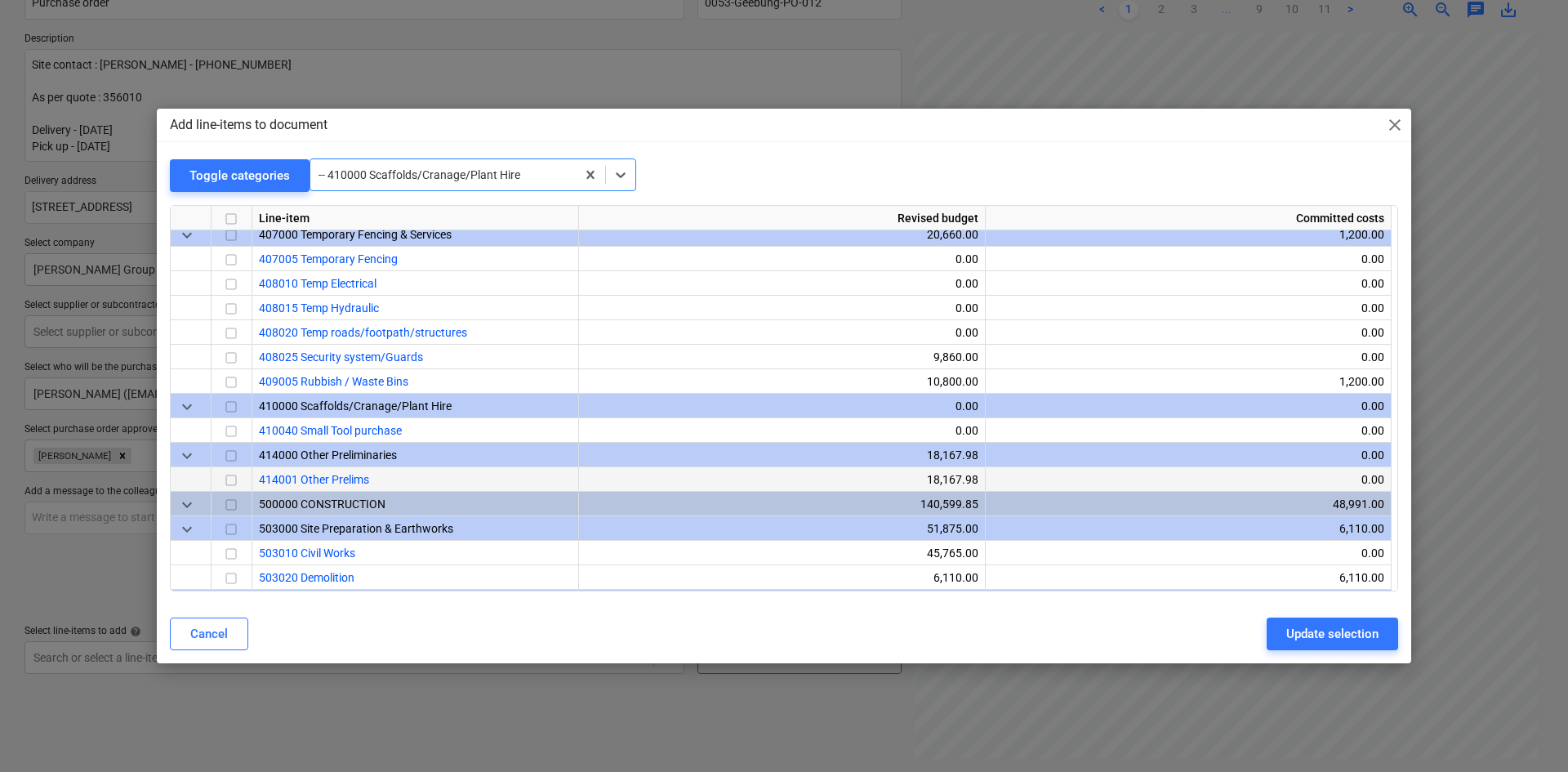
click at [230, 478] on input "checkbox" at bounding box center [230, 479] width 20 height 20
click at [1308, 635] on div "Update selection" at bounding box center [1333, 633] width 92 height 21
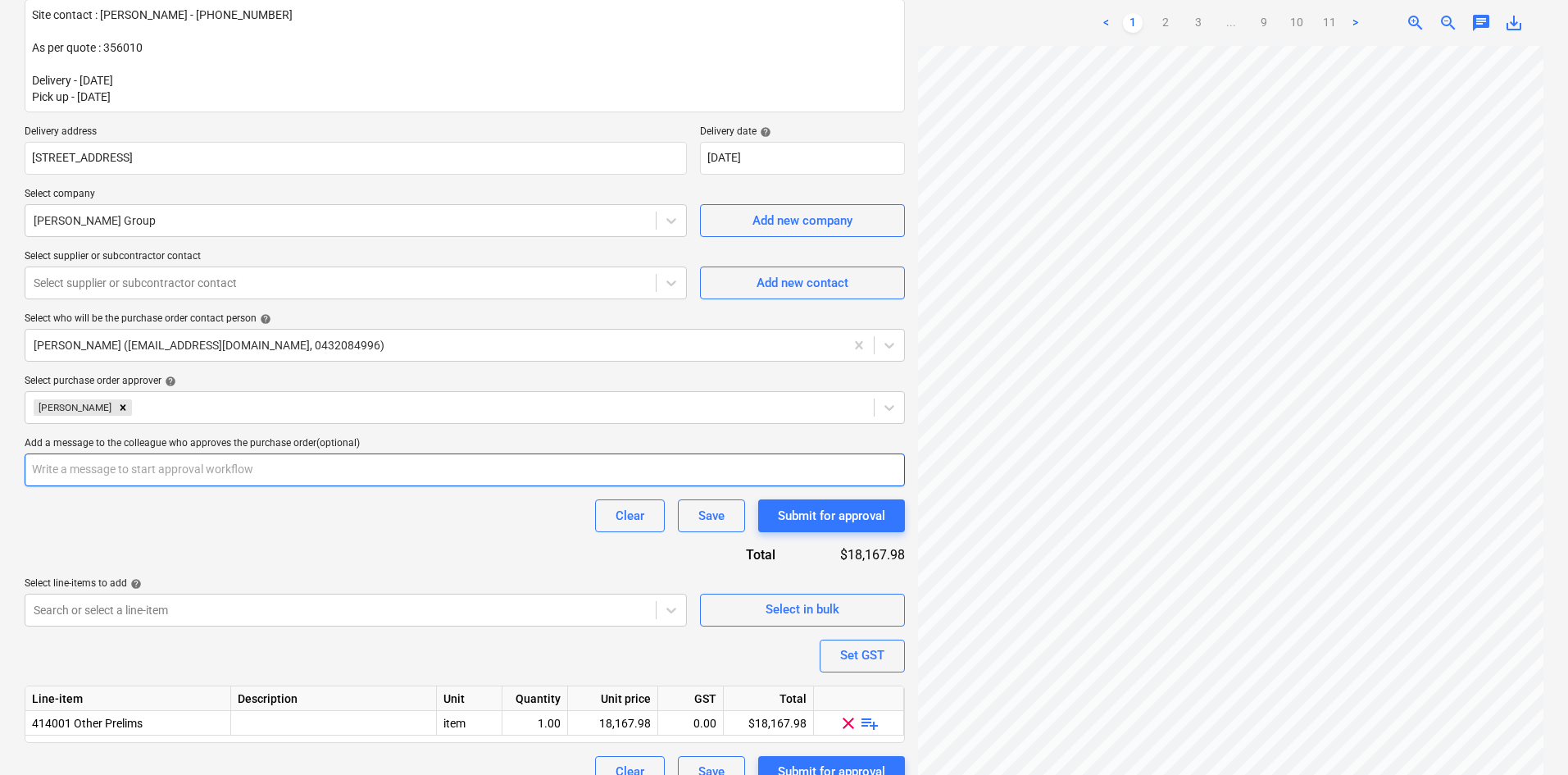
scroll to position [241, 0]
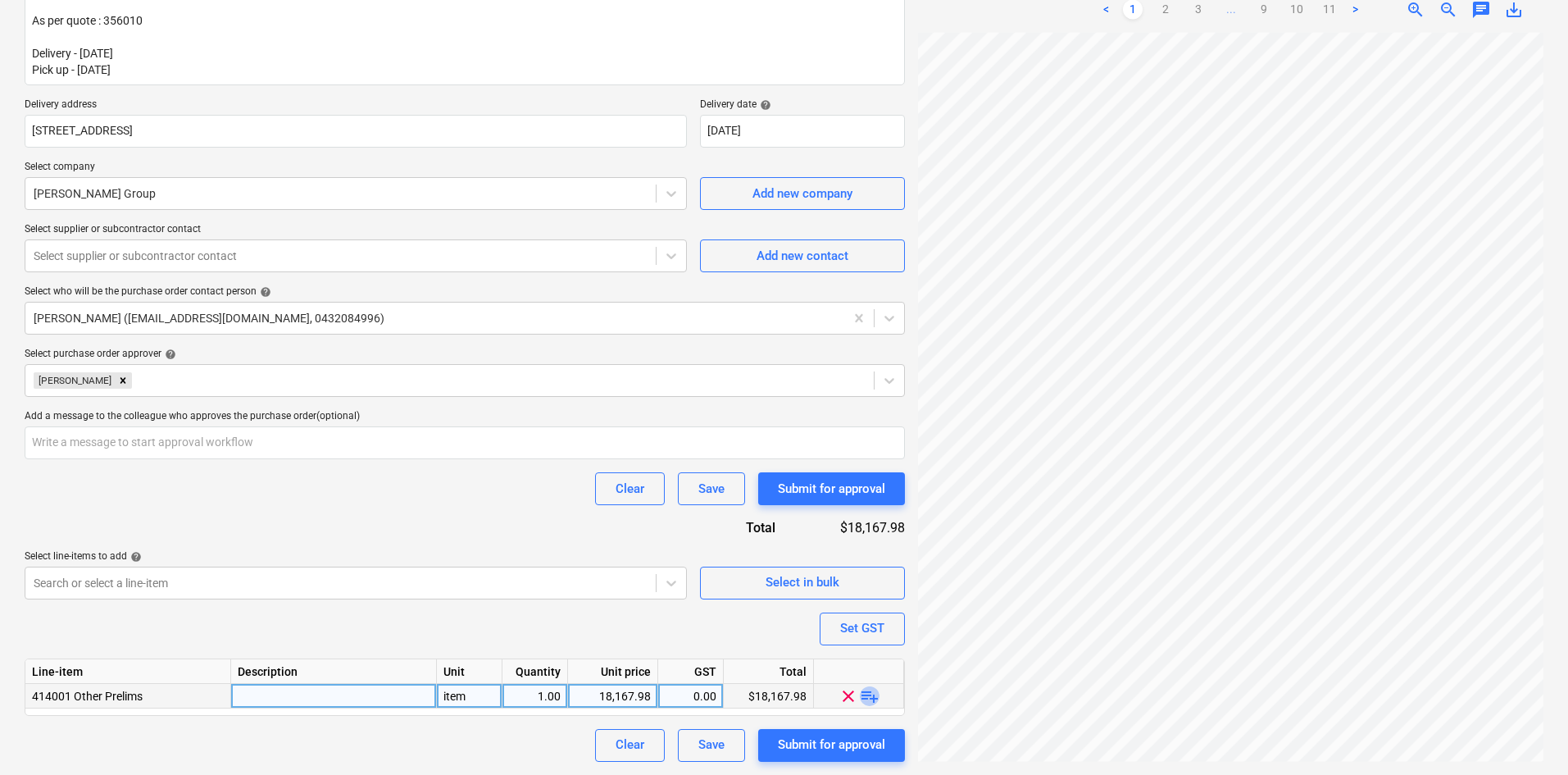
click at [876, 699] on span "playlist_add" at bounding box center [869, 695] width 20 height 20
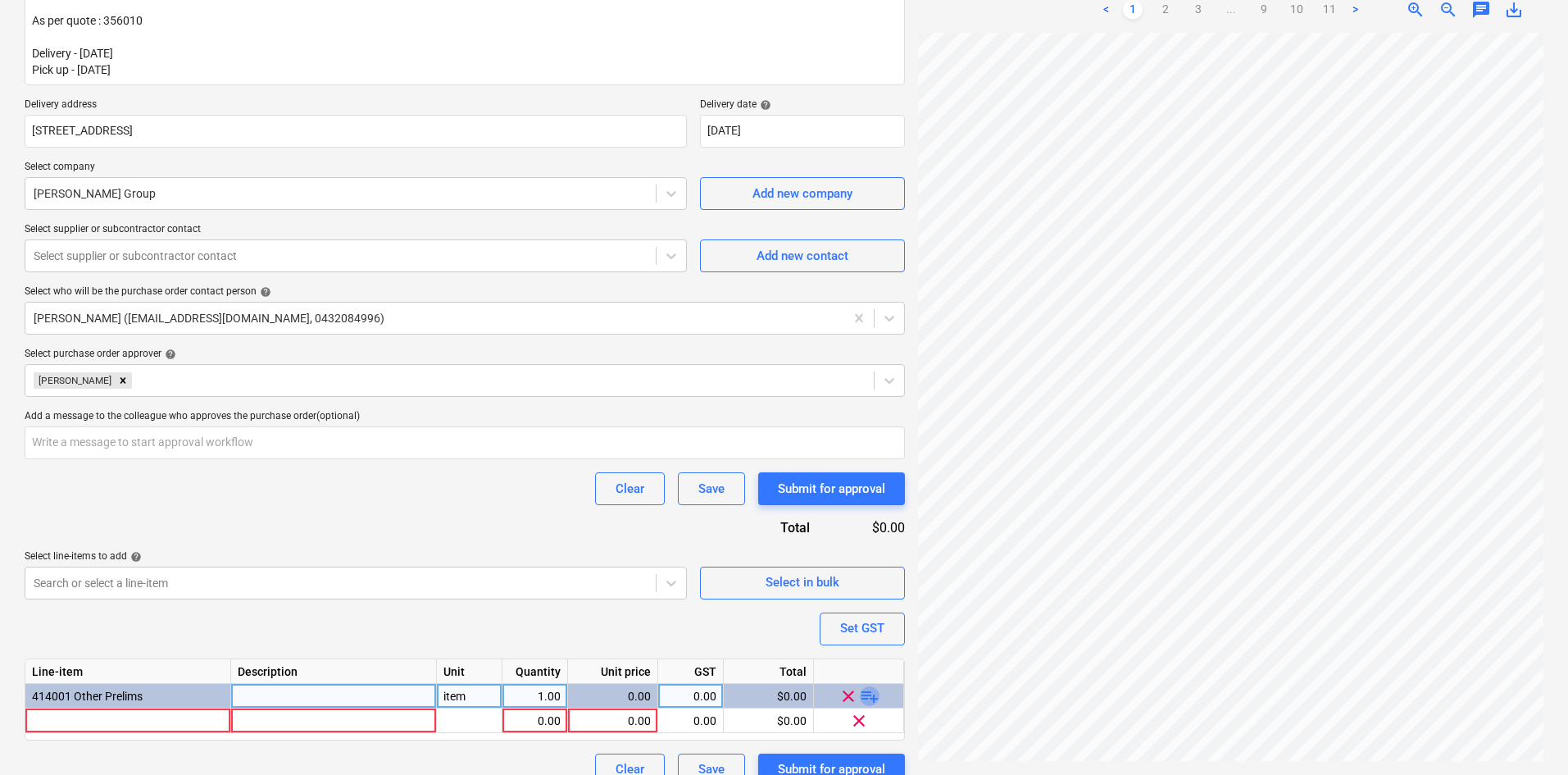
click at [876, 698] on span "playlist_add" at bounding box center [869, 695] width 20 height 20
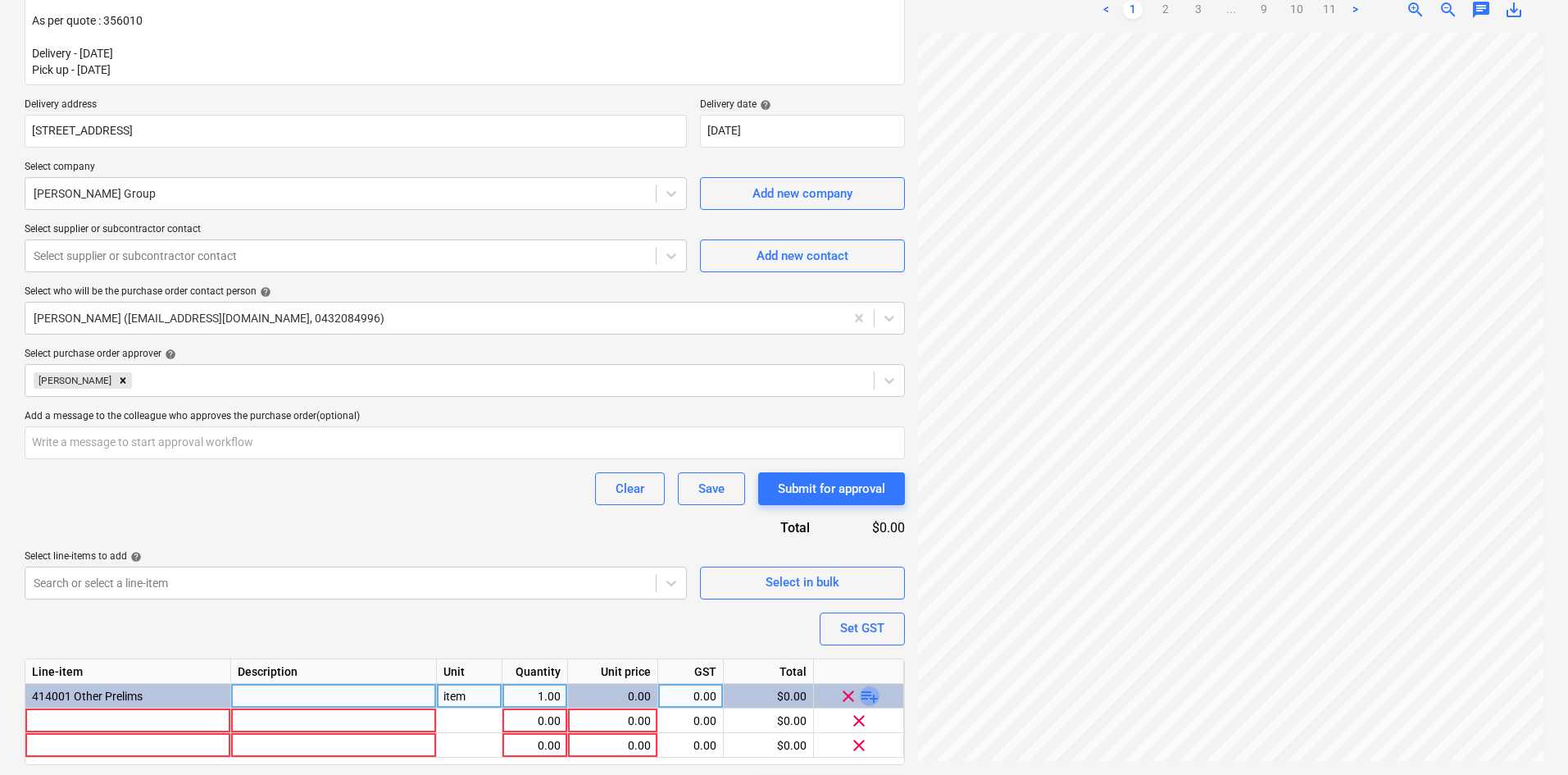
click at [876, 698] on span "playlist_add" at bounding box center [869, 695] width 20 height 20
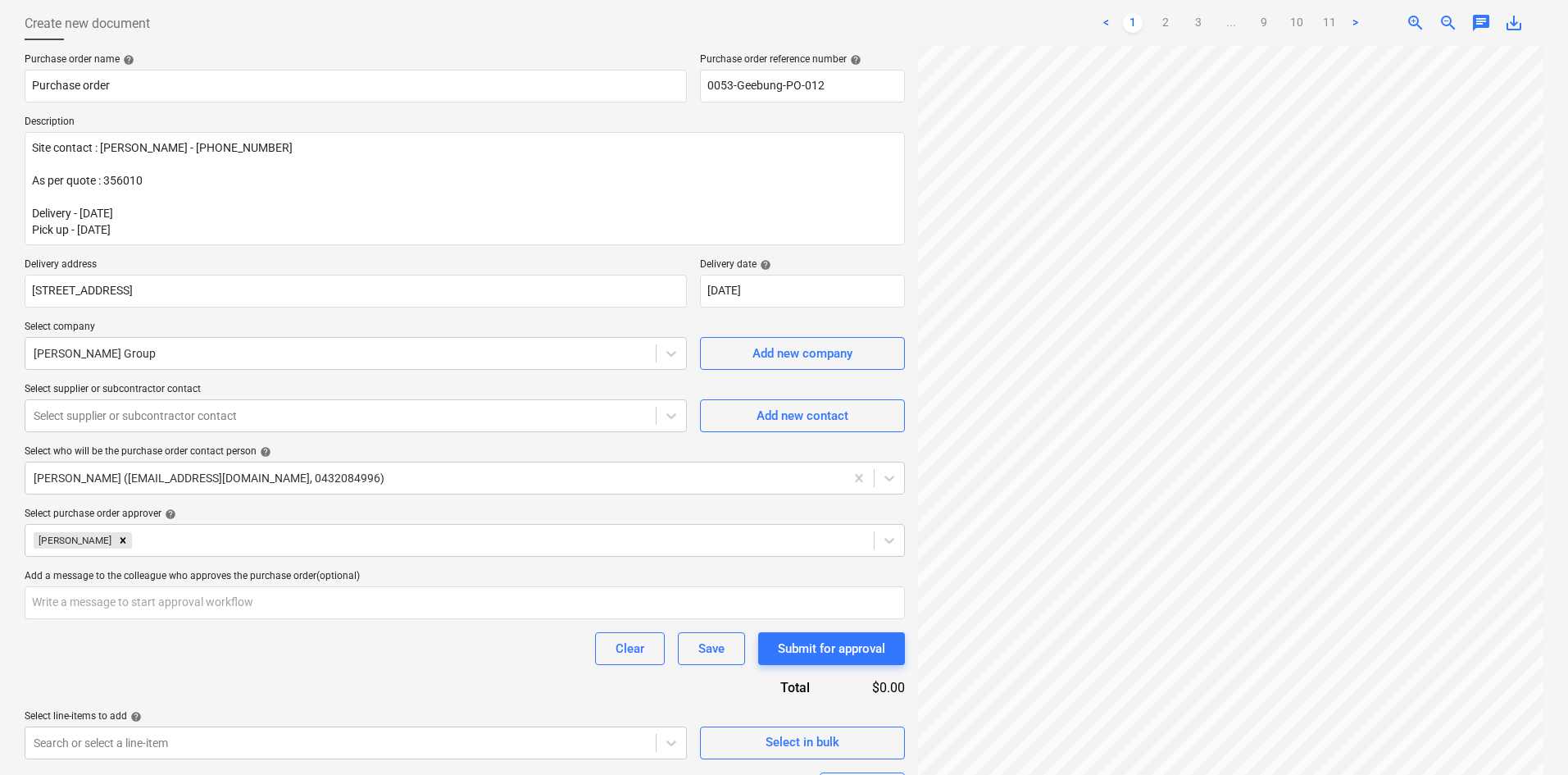
scroll to position [328, 0]
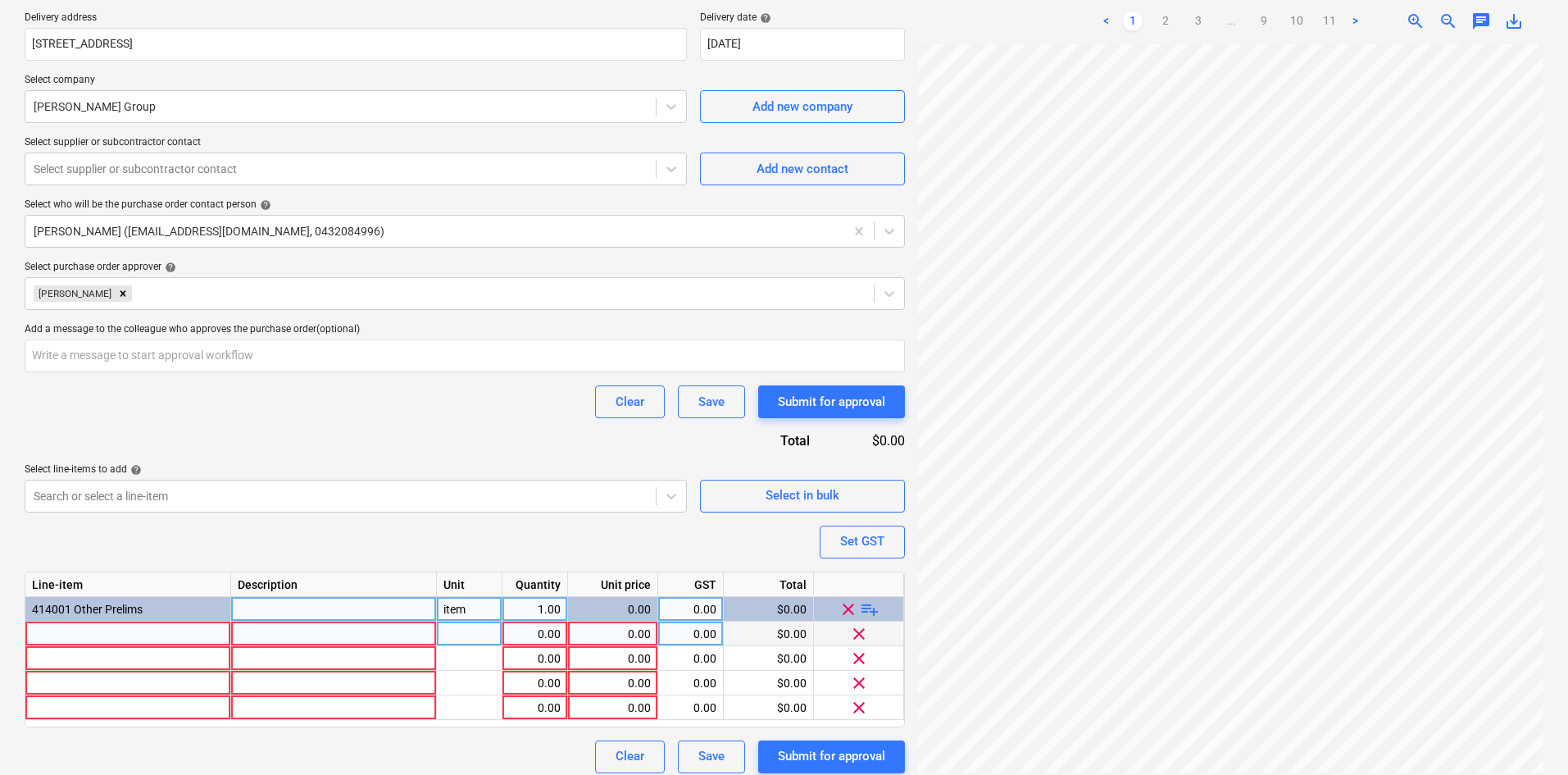
click at [157, 631] on div at bounding box center [128, 634] width 206 height 25
type textarea "x"
type input "Scissor Lift - Rough Terrain: 33ft-SDR"
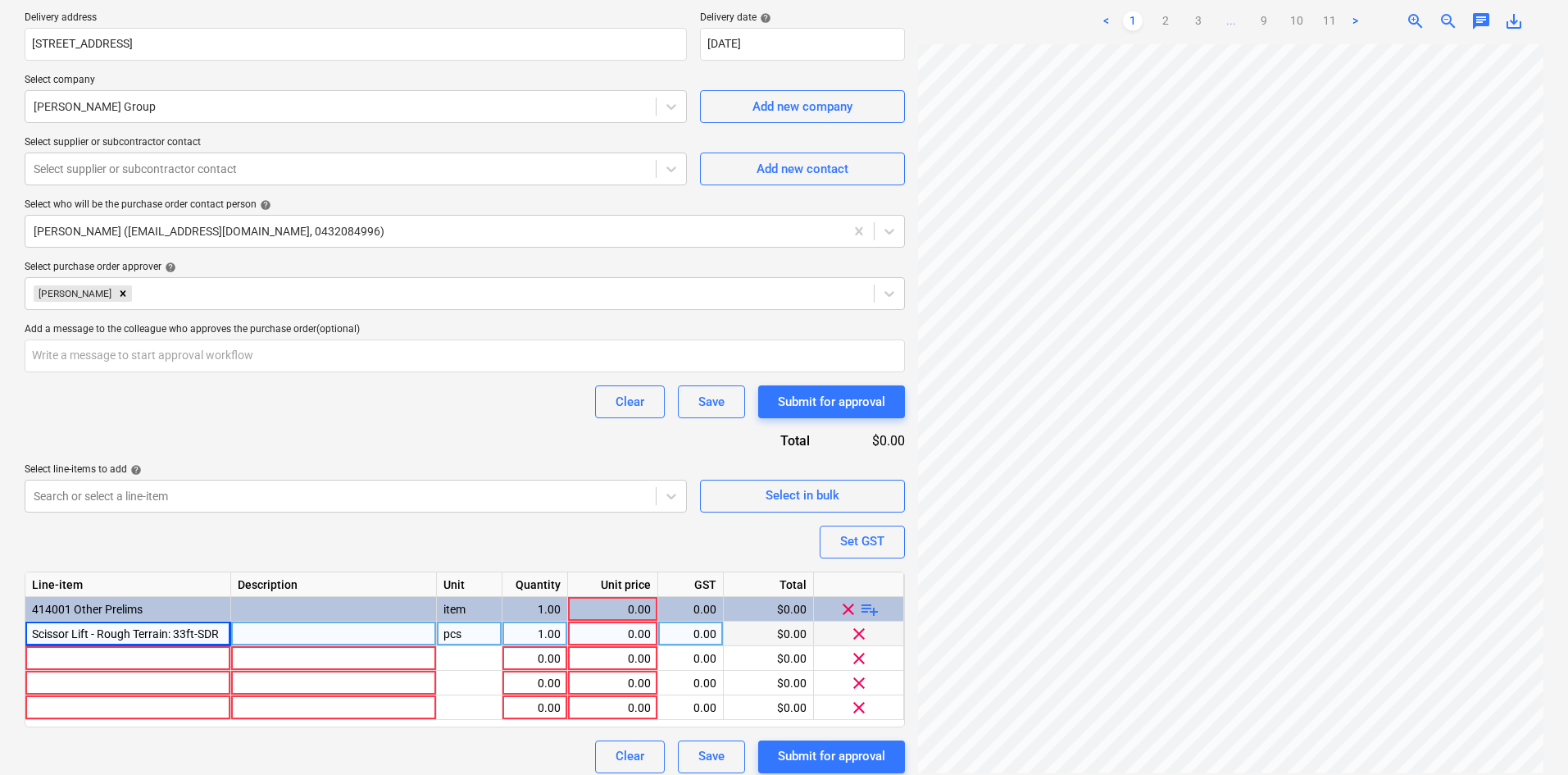
drag, startPoint x: 471, startPoint y: 606, endPoint x: 469, endPoint y: 624, distance: 18.1
click at [471, 606] on div "item" at bounding box center [469, 609] width 66 height 25
type textarea "x"
click at [474, 629] on div "pcs" at bounding box center [469, 634] width 66 height 25
type input "item"
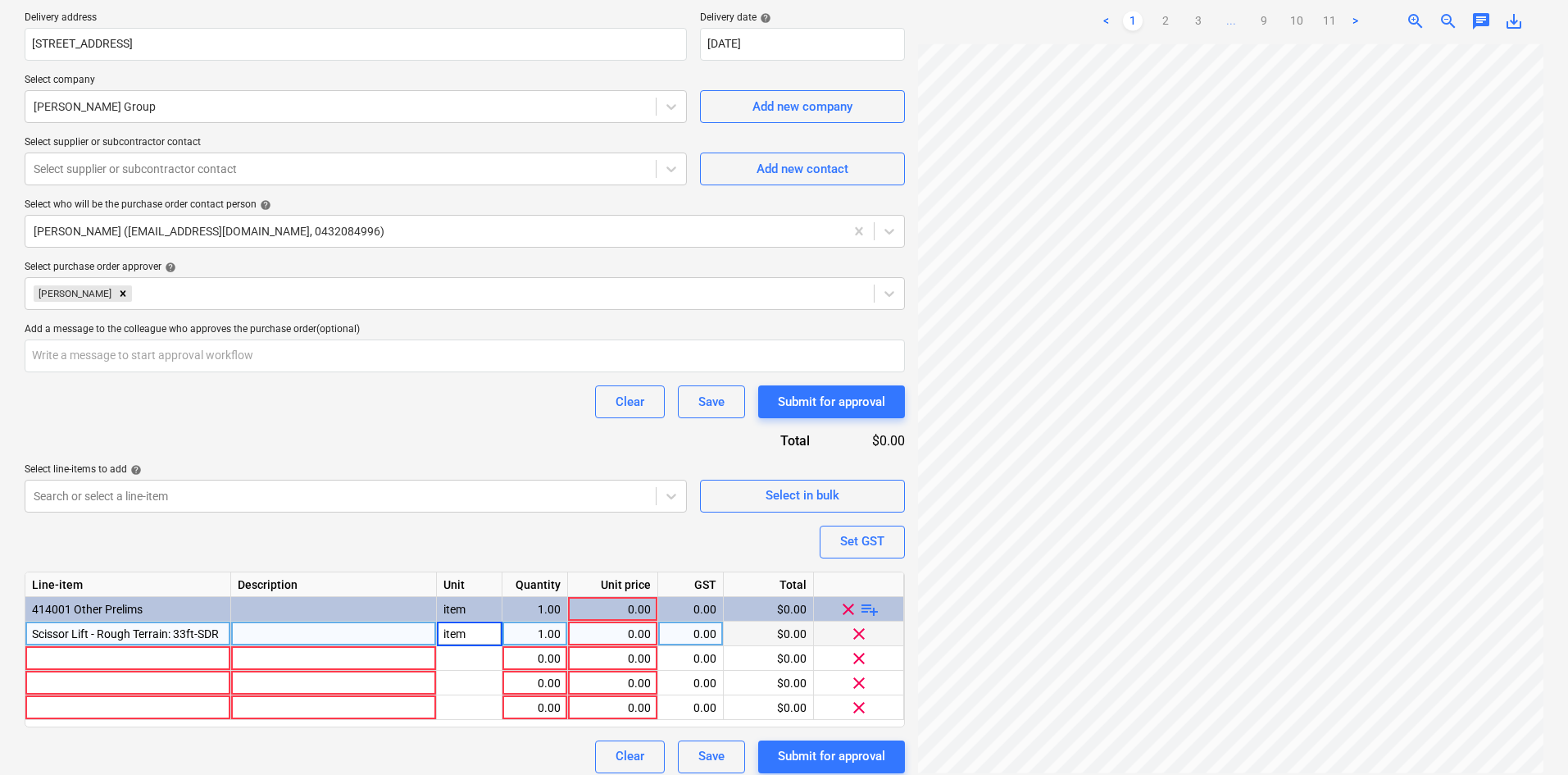
type textarea "x"
click at [448, 530] on div "Purchase order name help Purchase order Purchase order reference number help 00…" at bounding box center [465, 289] width 880 height 967
click at [462, 660] on div at bounding box center [469, 658] width 66 height 25
type input "item"
type textarea "x"
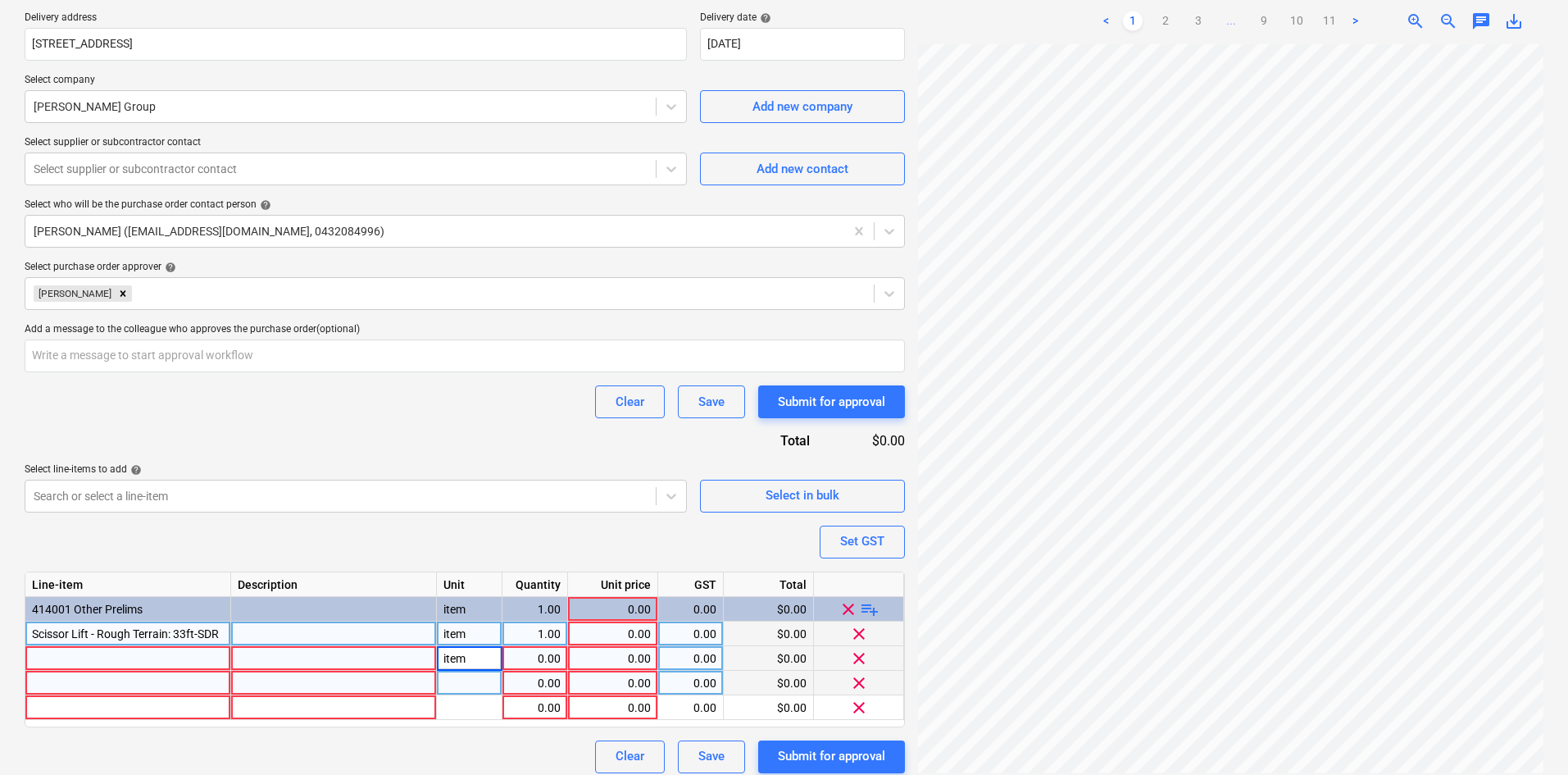
click at [463, 686] on div at bounding box center [469, 683] width 66 height 25
type input "item"
type textarea "x"
click at [456, 708] on div at bounding box center [469, 707] width 66 height 25
type input "item"
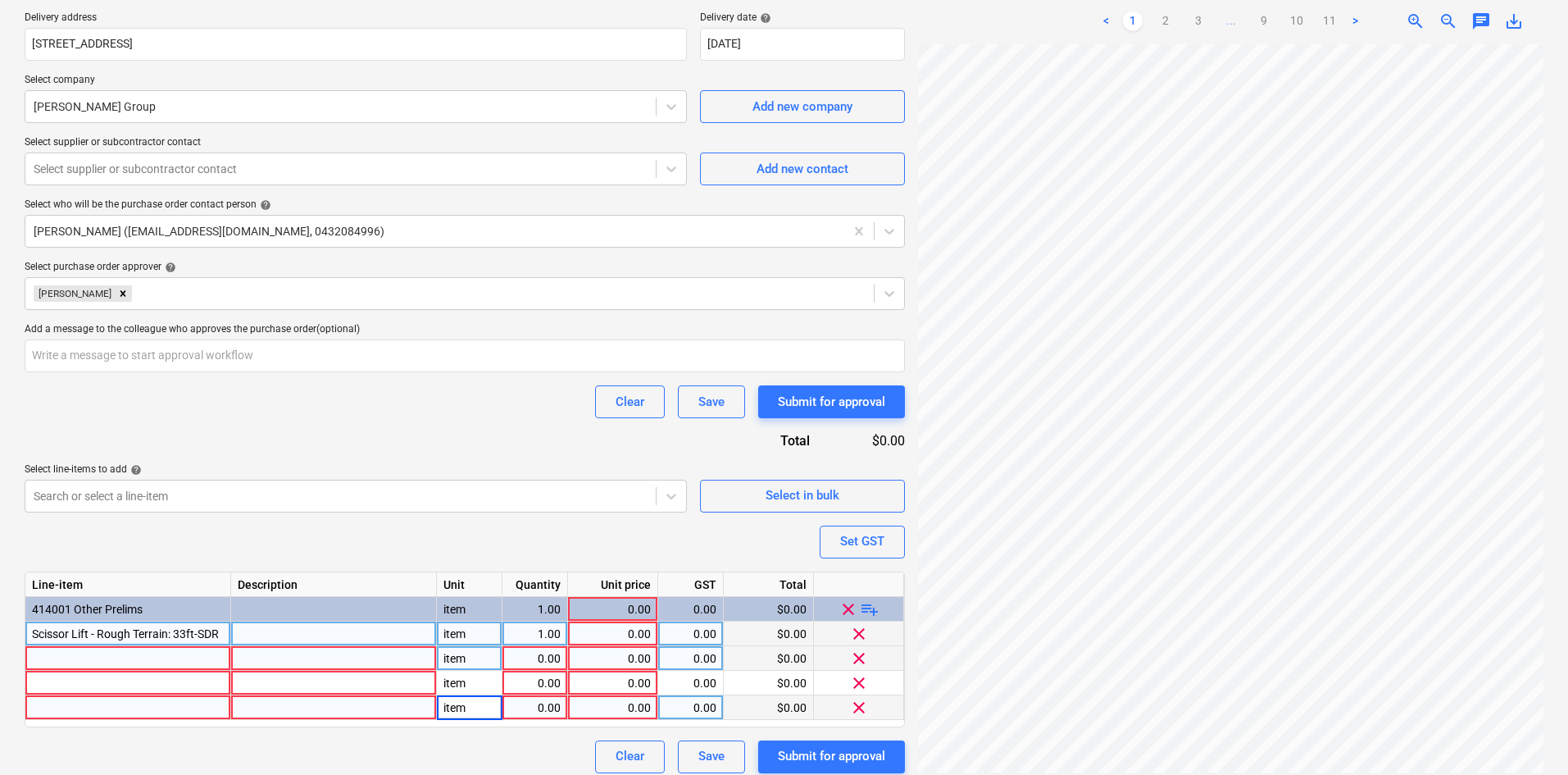
type textarea "x"
click at [80, 649] on div at bounding box center [128, 658] width 206 height 25
click at [863, 547] on div "Set GST" at bounding box center [862, 540] width 45 height 21
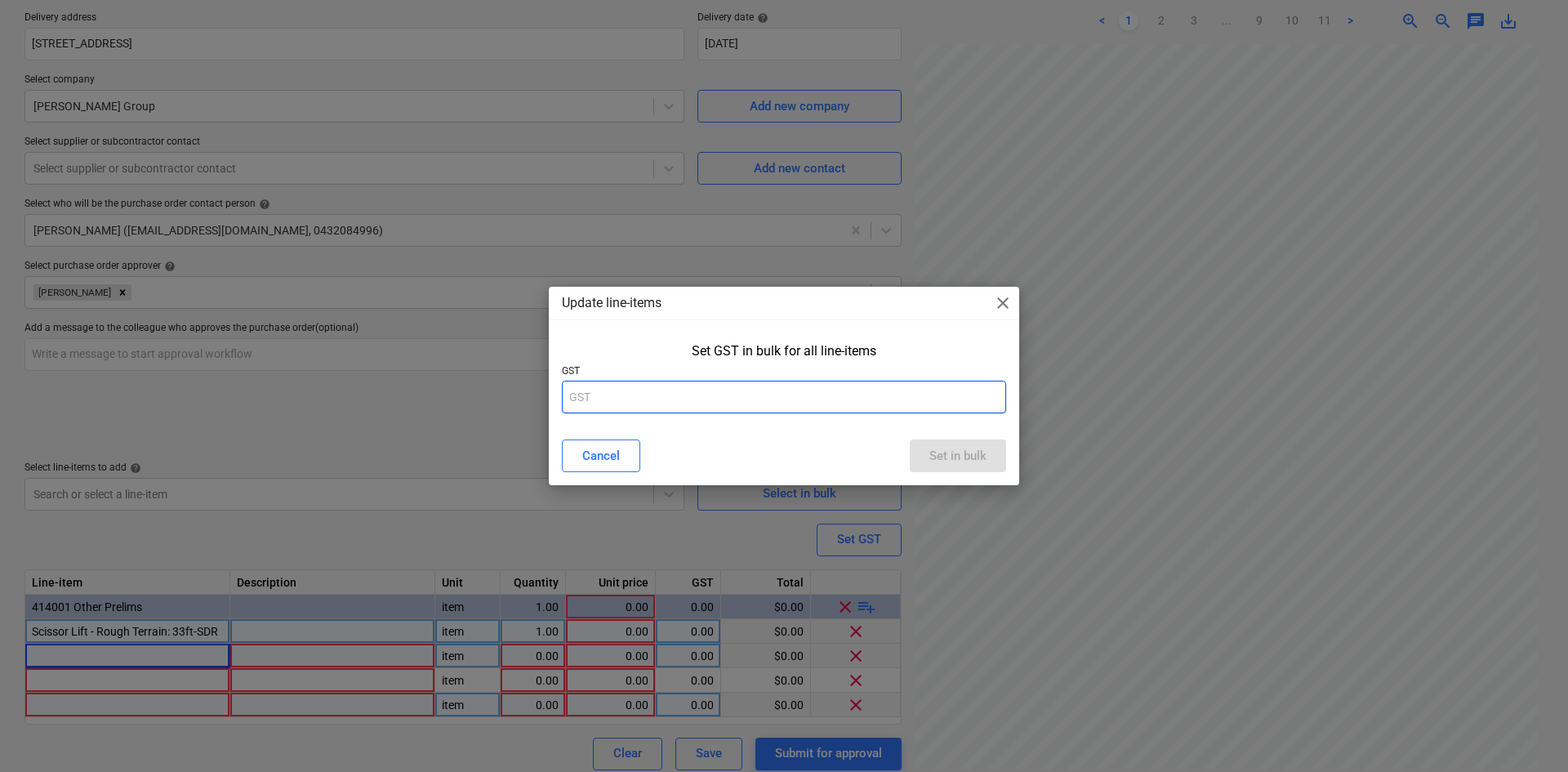
click at [732, 398] on input "text" at bounding box center [784, 397] width 444 height 32
type input "10"
click at [951, 461] on div "Set in bulk" at bounding box center [957, 456] width 57 height 21
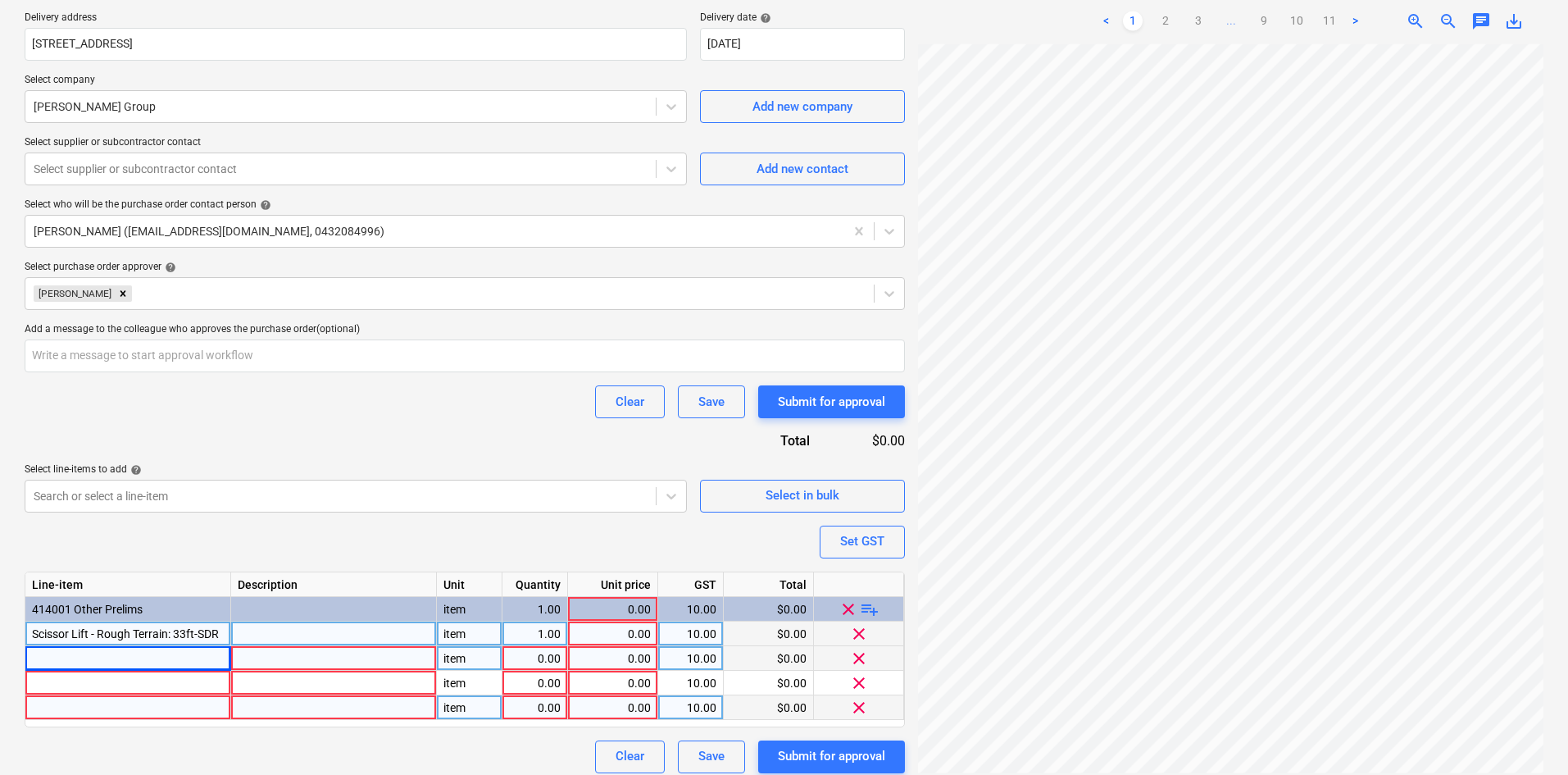
click at [557, 650] on div "0.00" at bounding box center [534, 658] width 51 height 25
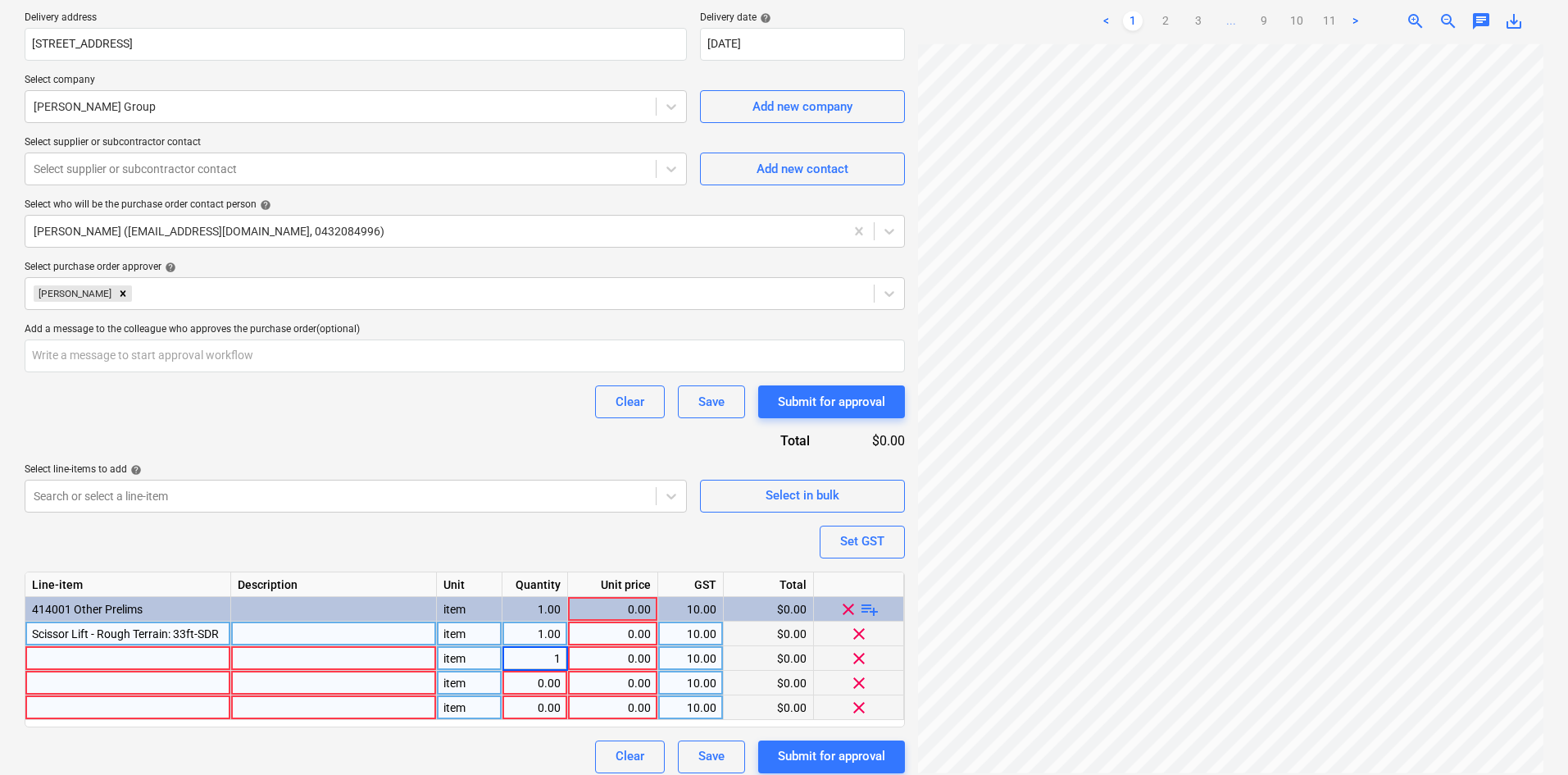
type textarea "x"
click at [554, 672] on div "0.00" at bounding box center [534, 683] width 51 height 25
type input "1"
click at [550, 701] on div "0.00" at bounding box center [534, 707] width 51 height 25
click at [619, 639] on div "0.00" at bounding box center [612, 634] width 76 height 25
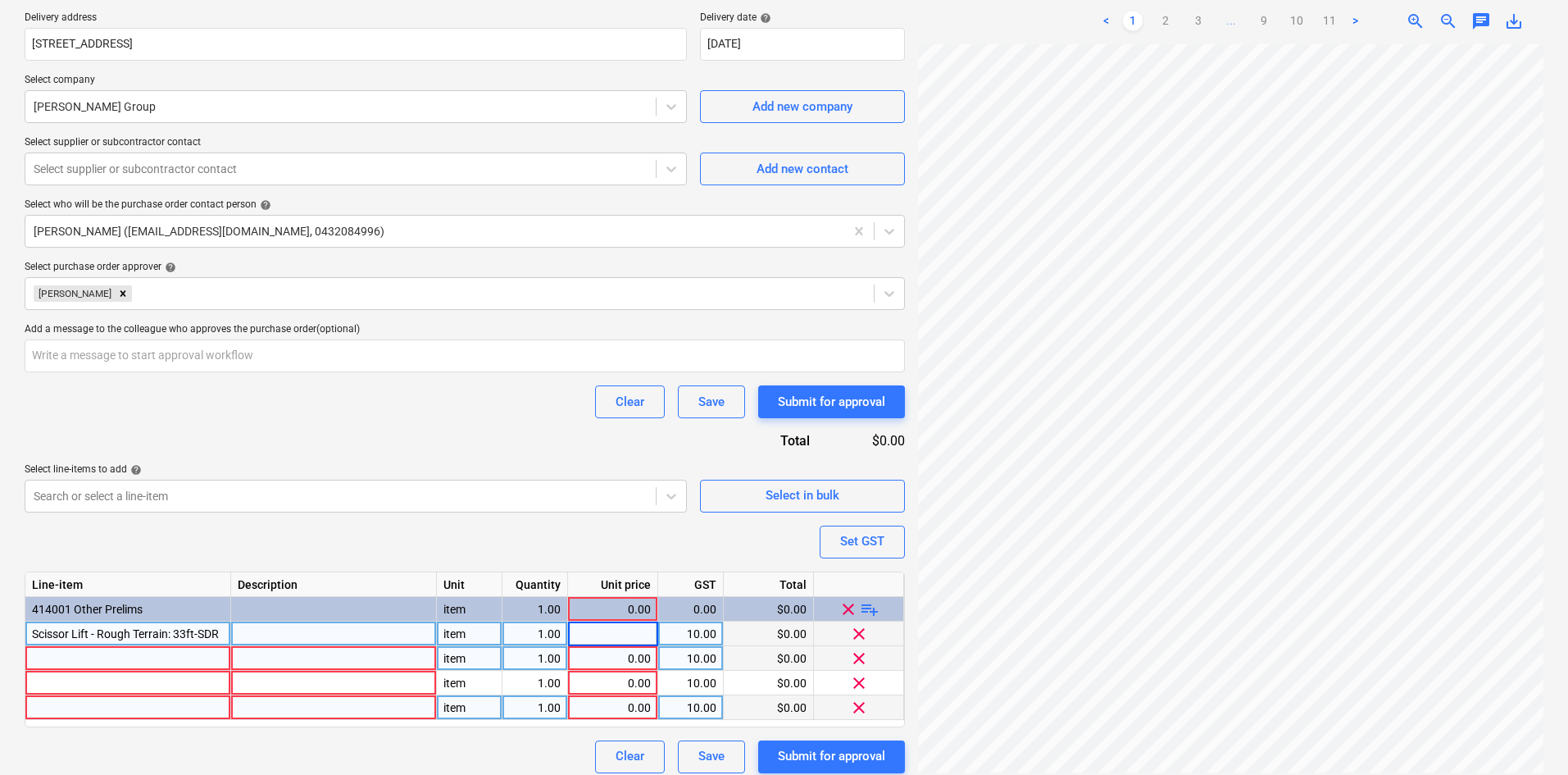
click at [540, 624] on div "1.00" at bounding box center [534, 634] width 51 height 25
click at [635, 629] on div "0.00" at bounding box center [612, 634] width 76 height 25
click at [607, 639] on div "0.00" at bounding box center [612, 634] width 76 height 25
type textarea "x"
type input "5"
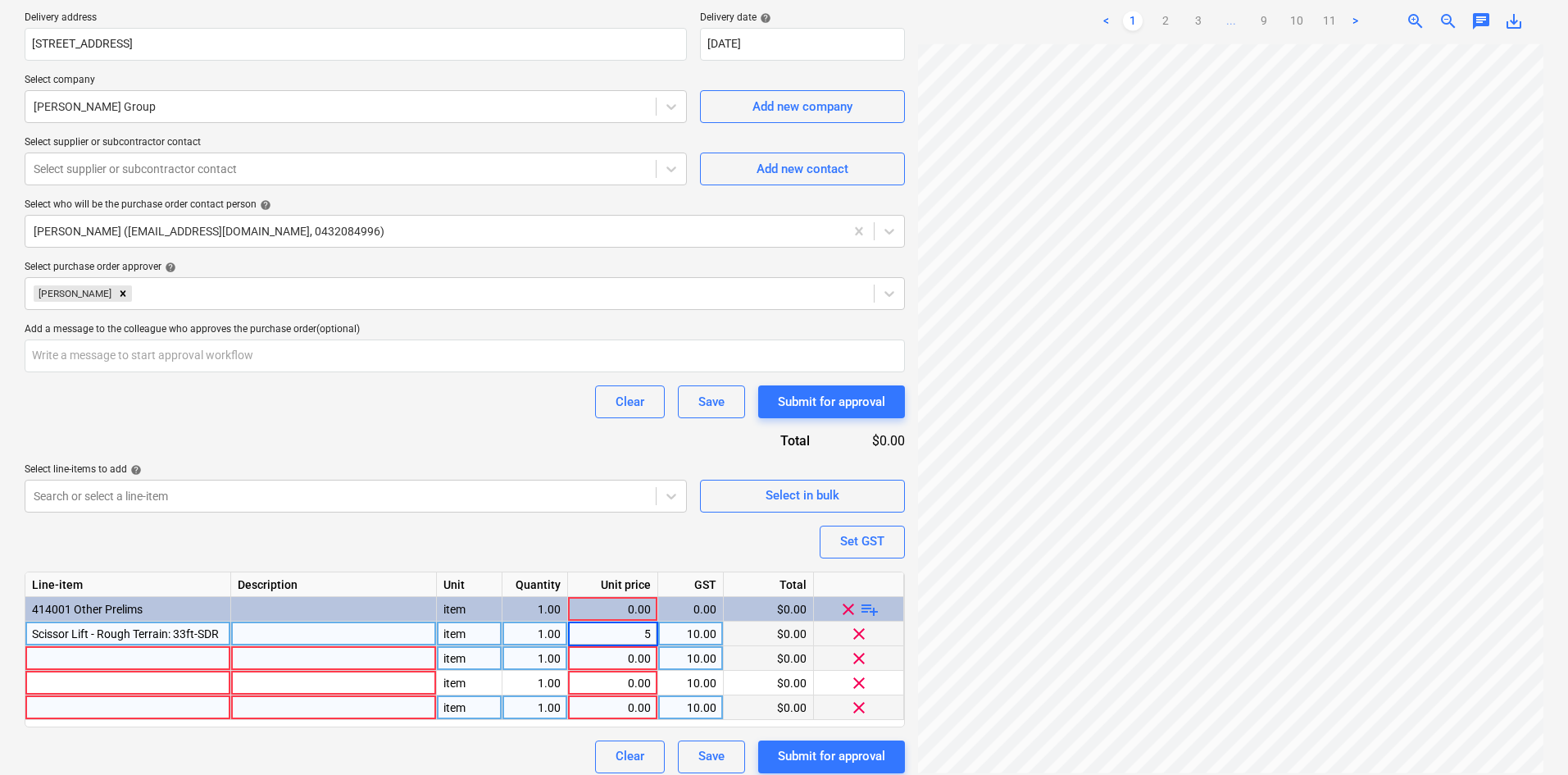
type textarea "x"
click at [551, 635] on div "Line-item Description Unit Quantity Unit price GST Total 414001 Other Prelims i…" at bounding box center [465, 649] width 880 height 156
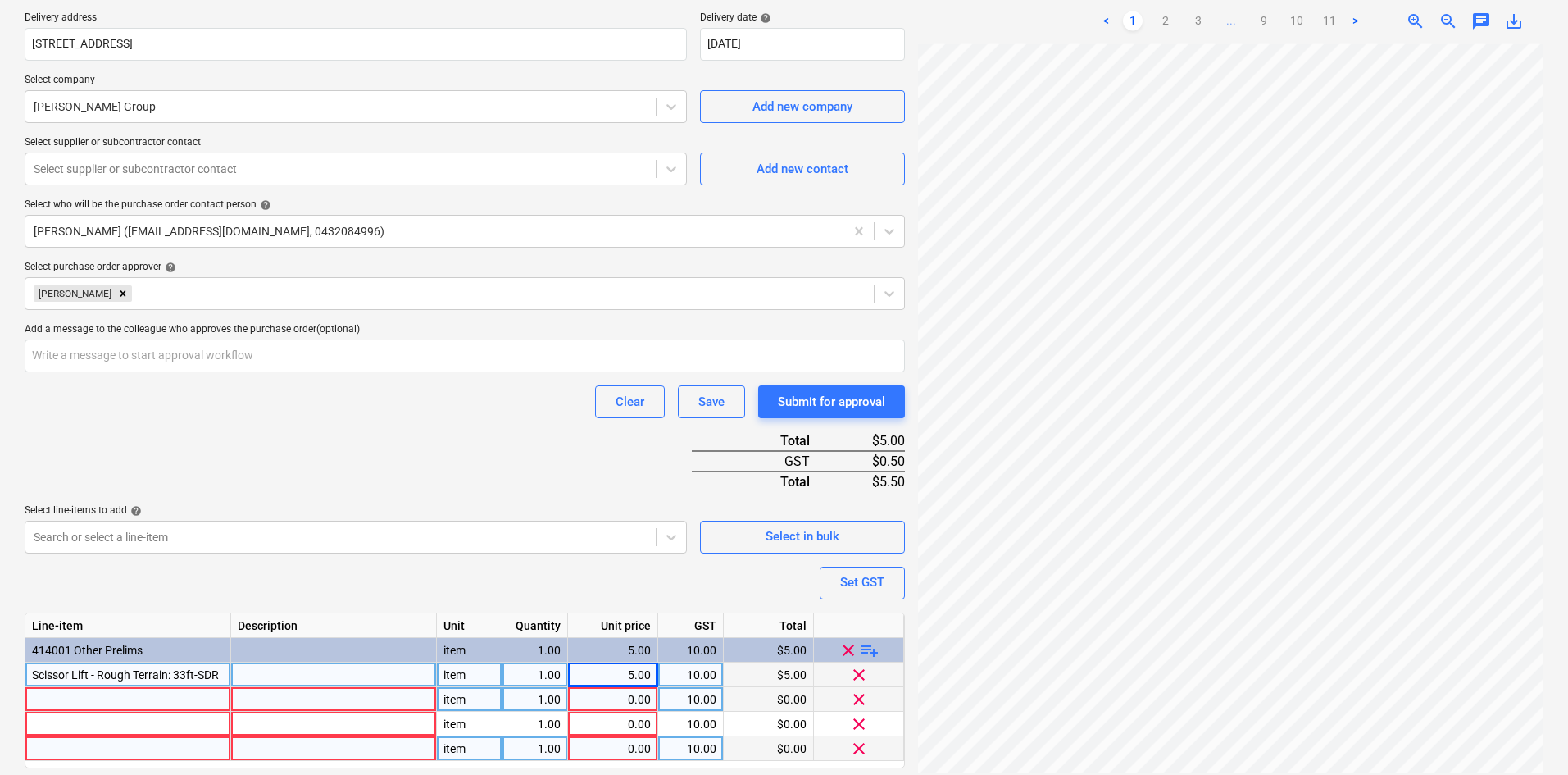
click at [540, 676] on div "1.00" at bounding box center [534, 675] width 51 height 25
type input "18"
type textarea "x"
click at [622, 681] on div "5.00" at bounding box center [612, 675] width 76 height 25
type input "91"
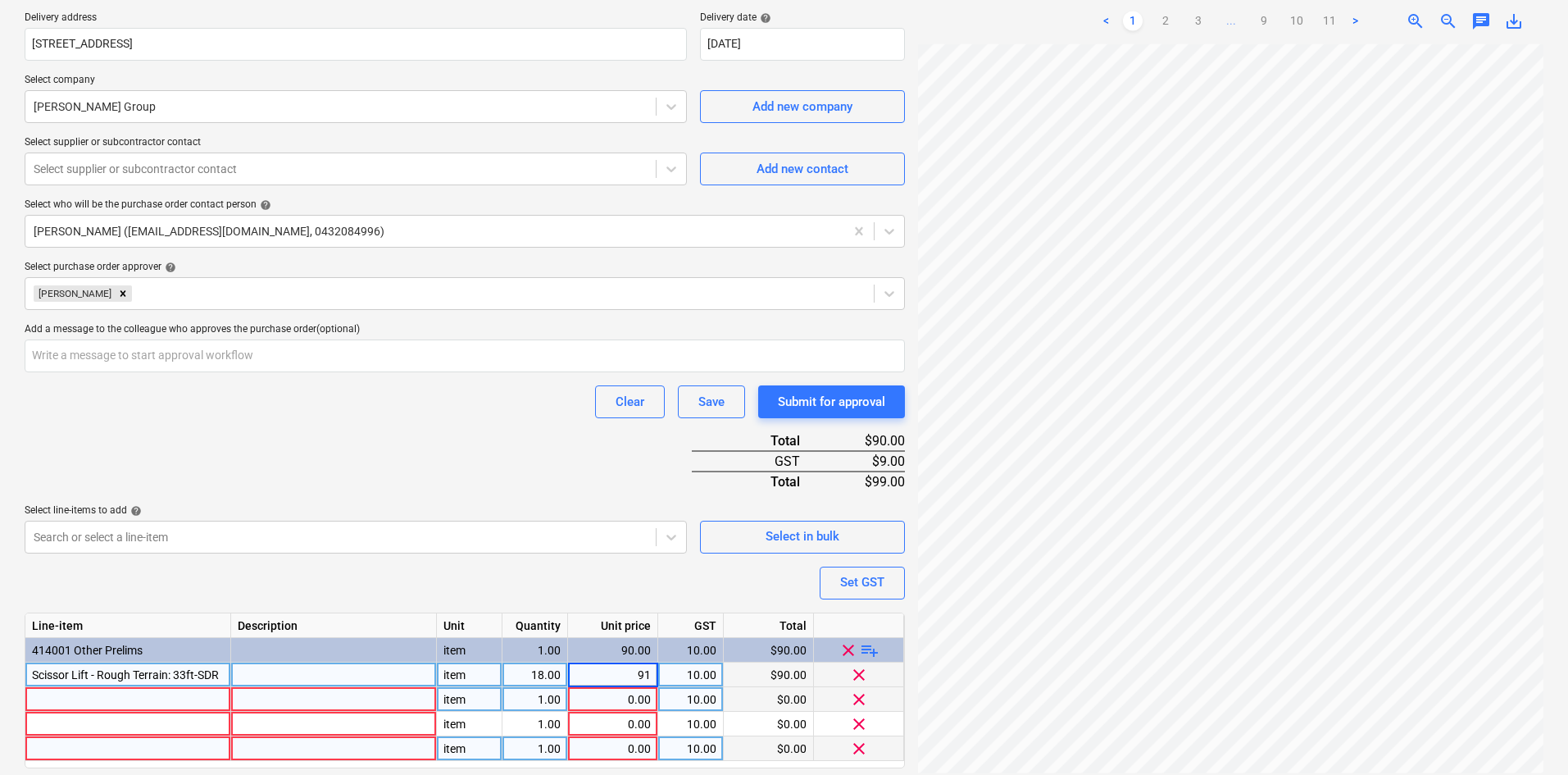
click at [454, 414] on div "Clear Save Submit for approval" at bounding box center [465, 402] width 880 height 33
click at [128, 696] on div at bounding box center [128, 699] width 206 height 25
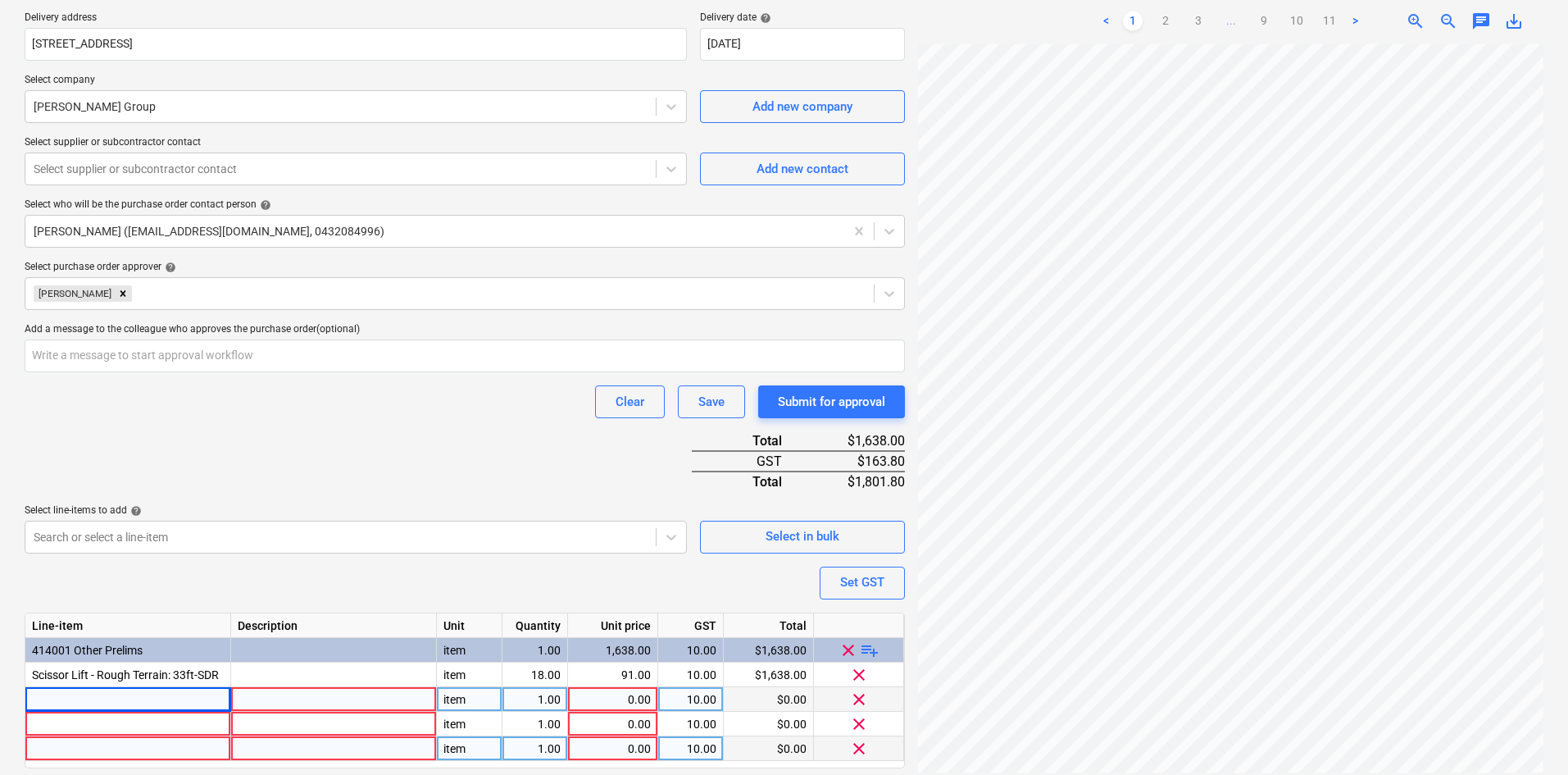
drag, startPoint x: 231, startPoint y: 686, endPoint x: 202, endPoint y: 694, distance: 30.1
click at [231, 686] on div at bounding box center [334, 675] width 206 height 25
type textarea "x"
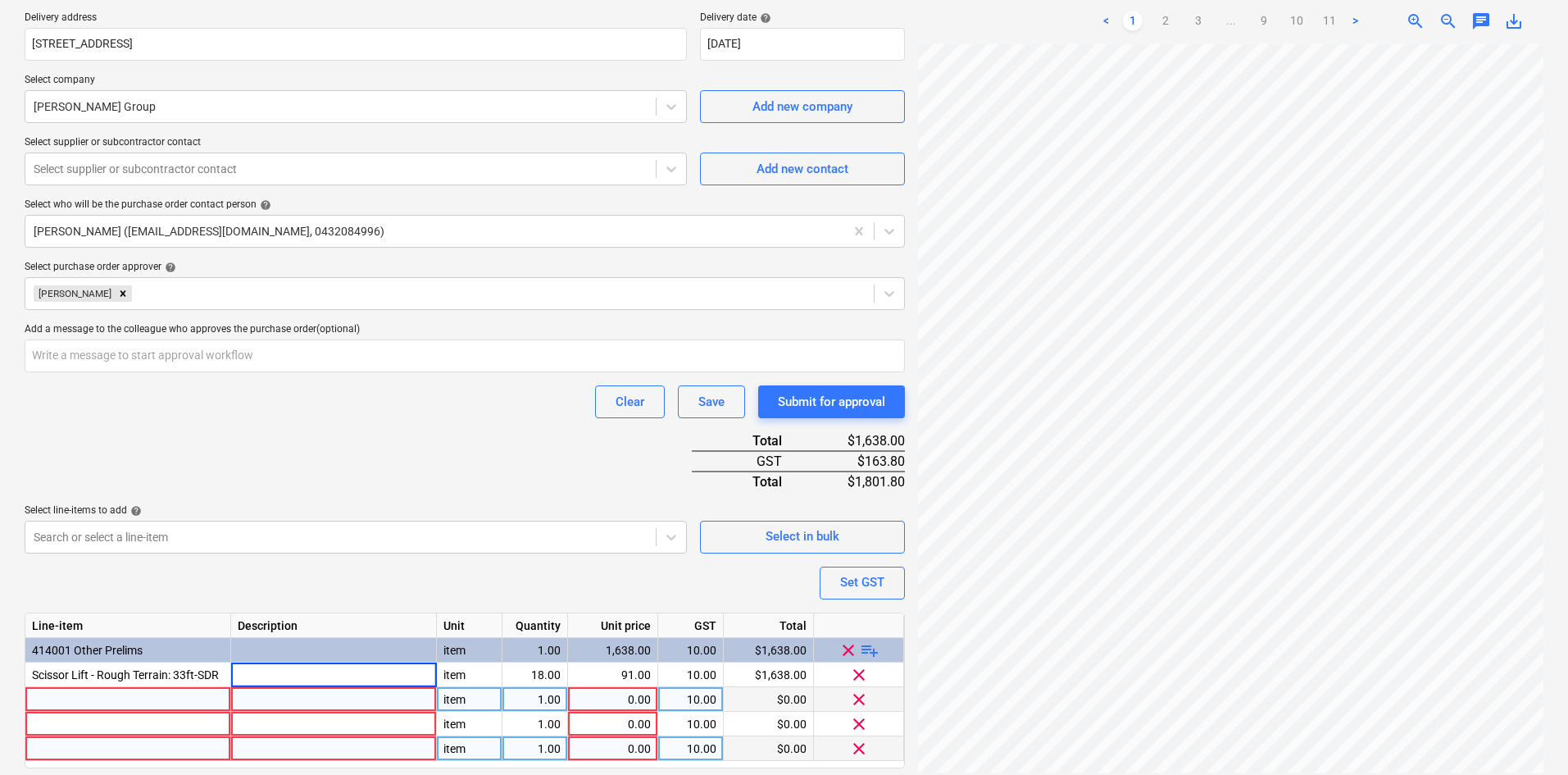
click at [191, 698] on div at bounding box center [128, 699] width 206 height 25
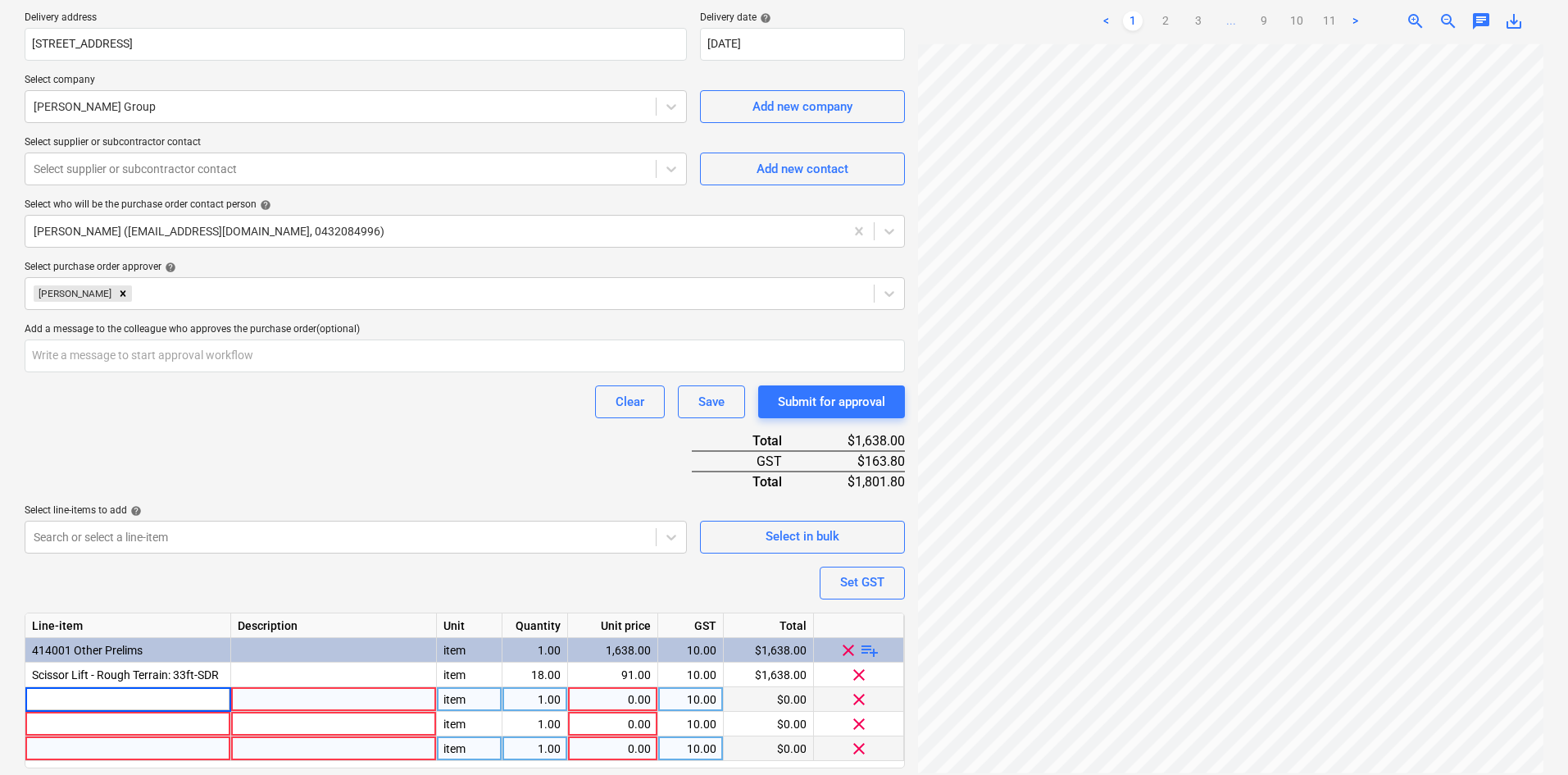
type input "Freight - Delivery"
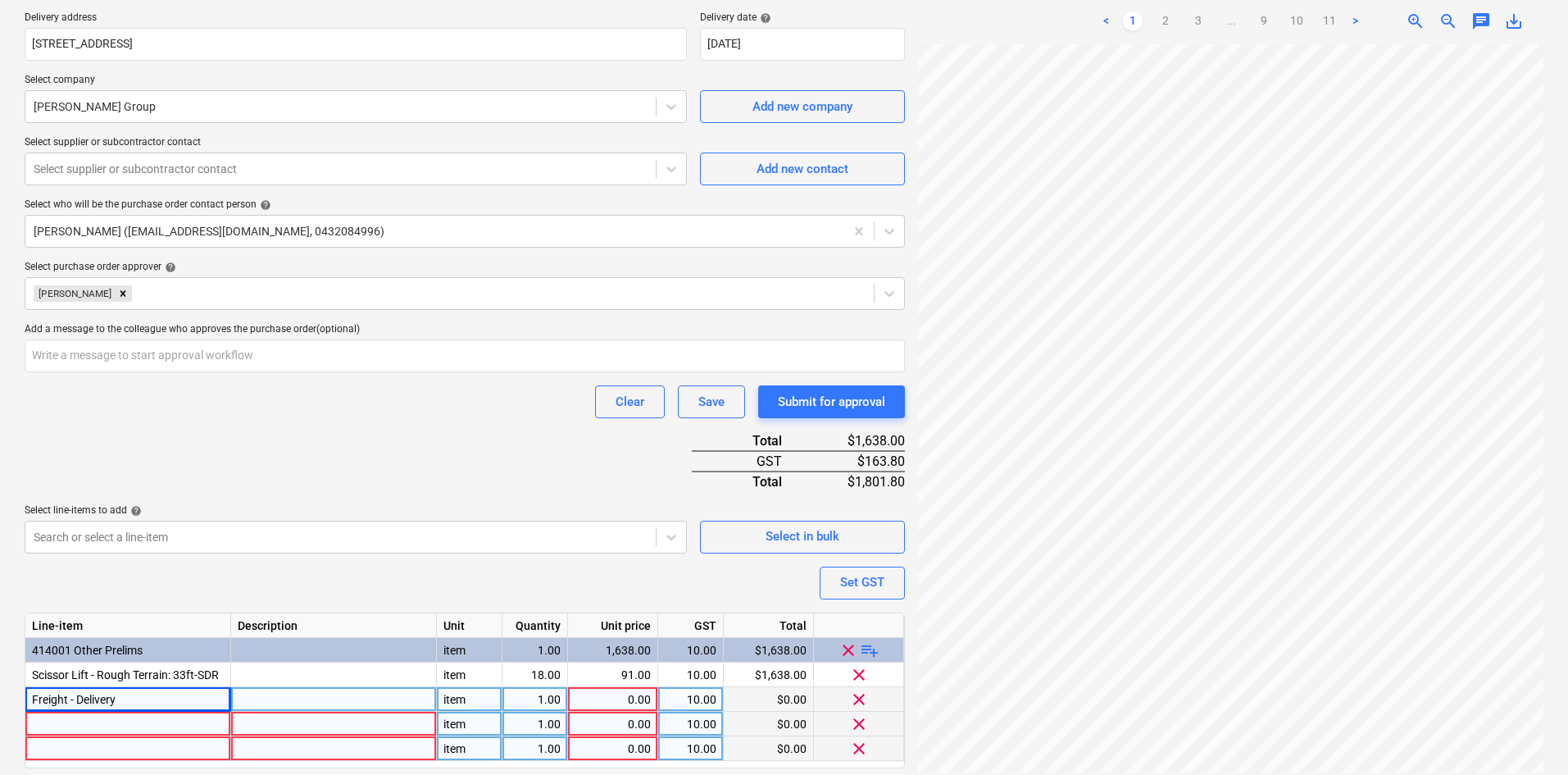
type textarea "x"
click at [63, 724] on div at bounding box center [128, 724] width 206 height 25
type input "Freight - Collection"
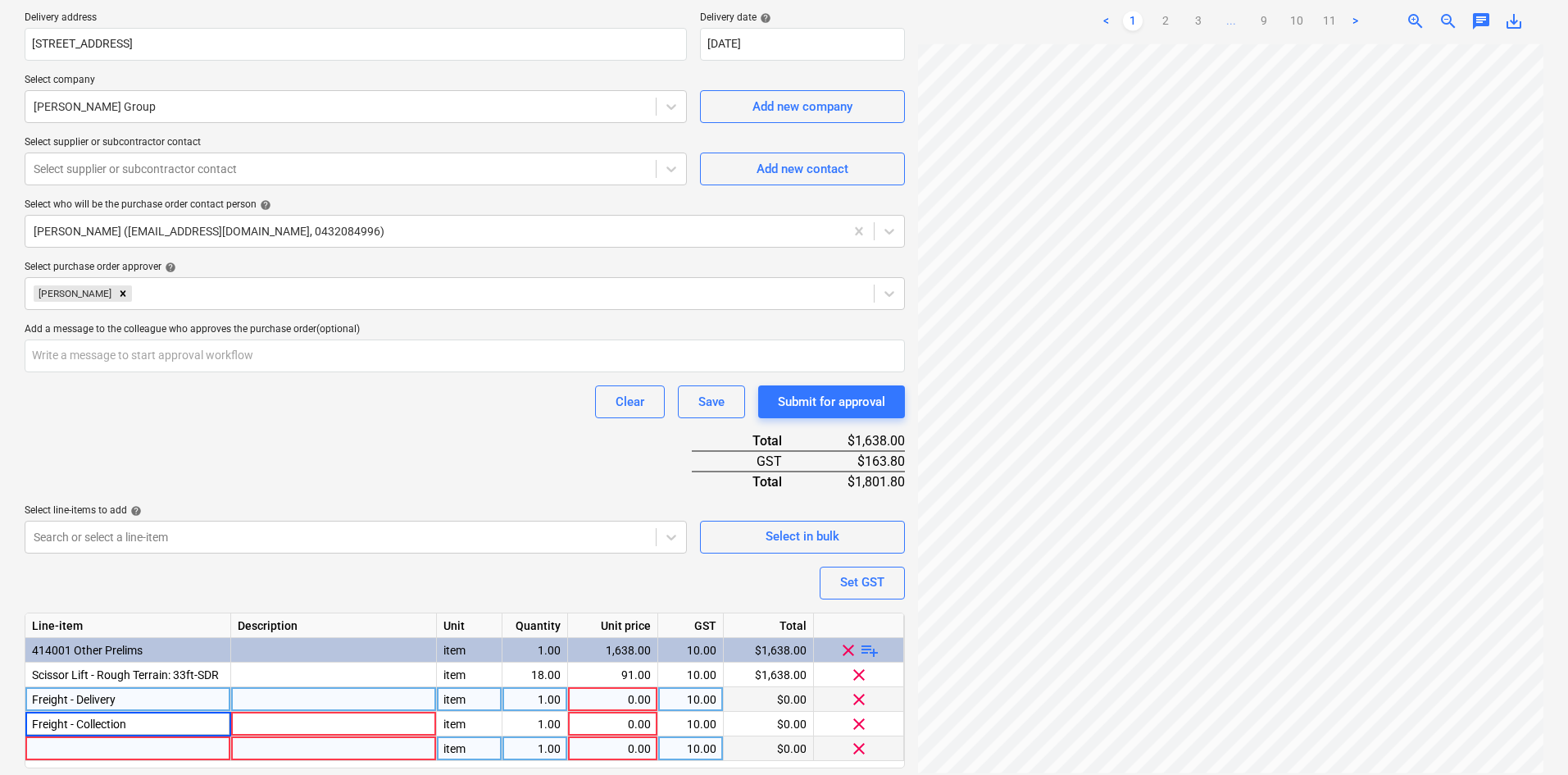
type textarea "x"
click at [606, 691] on div "0.00" at bounding box center [612, 699] width 76 height 25
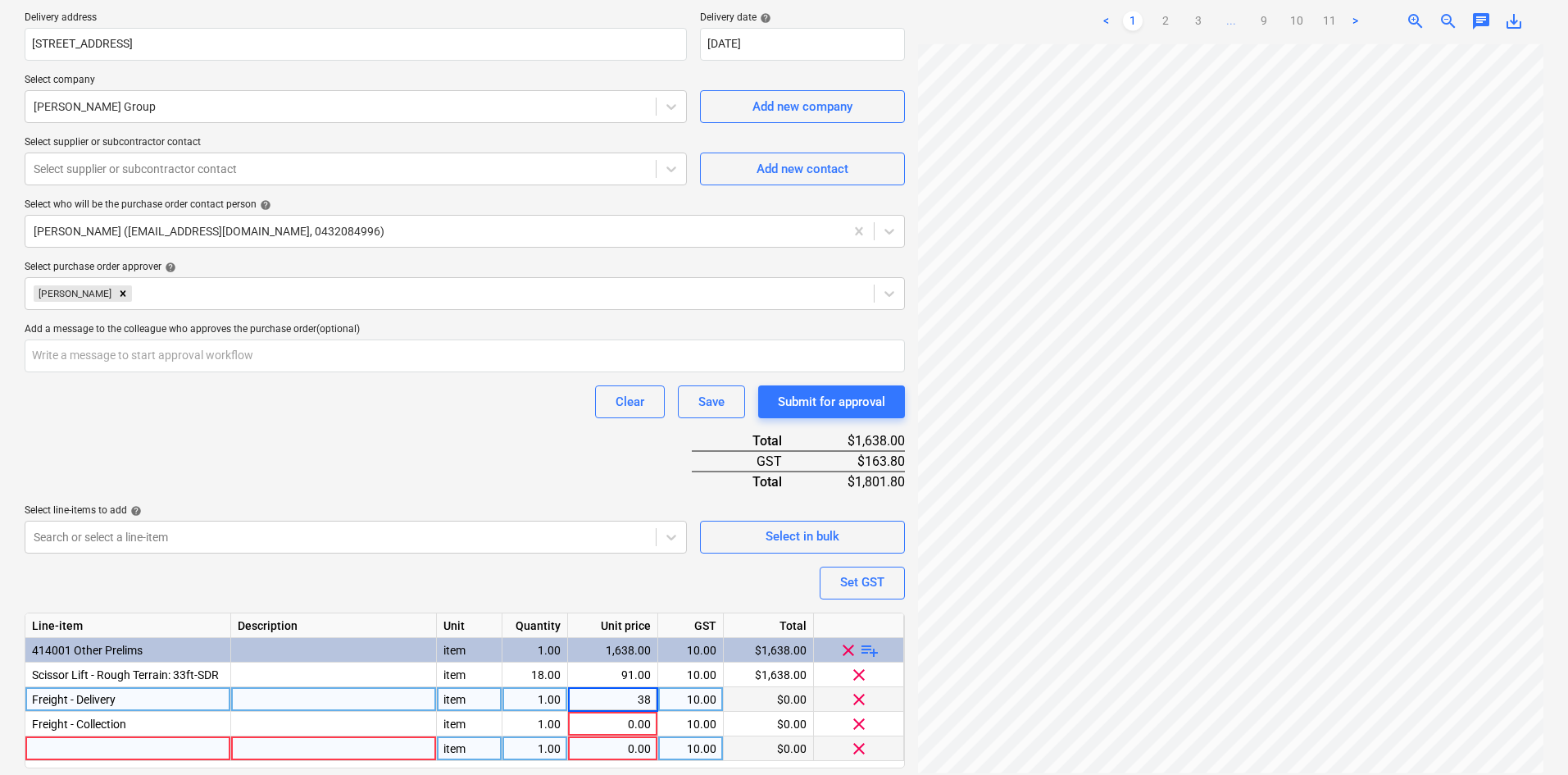
type input "380"
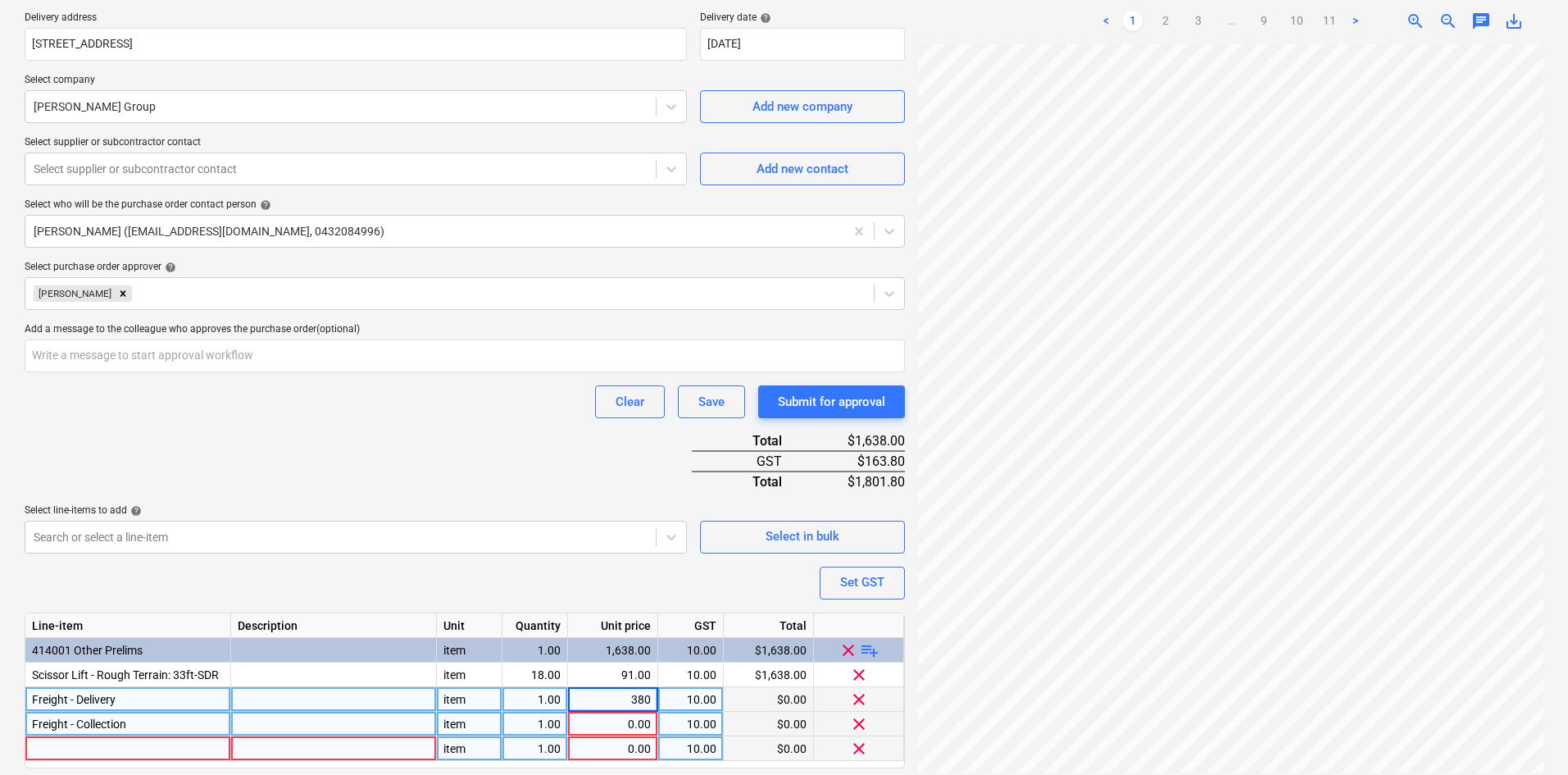
type textarea "x"
click at [612, 721] on div "0.00" at bounding box center [612, 724] width 76 height 25
type input "380"
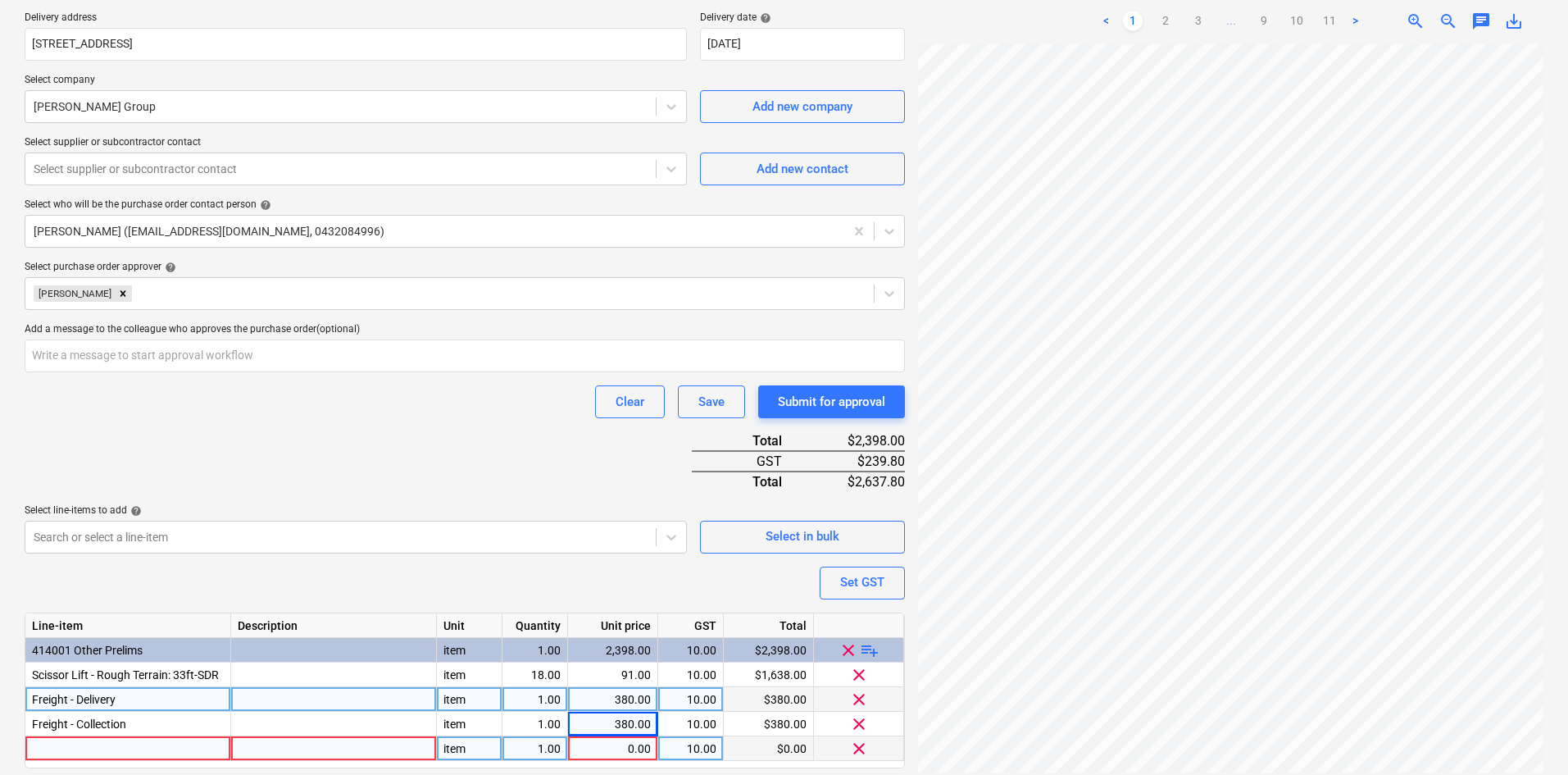
click at [403, 433] on div "Purchase order name help Purchase order Purchase order reference number help 00…" at bounding box center [465, 310] width 880 height 1008
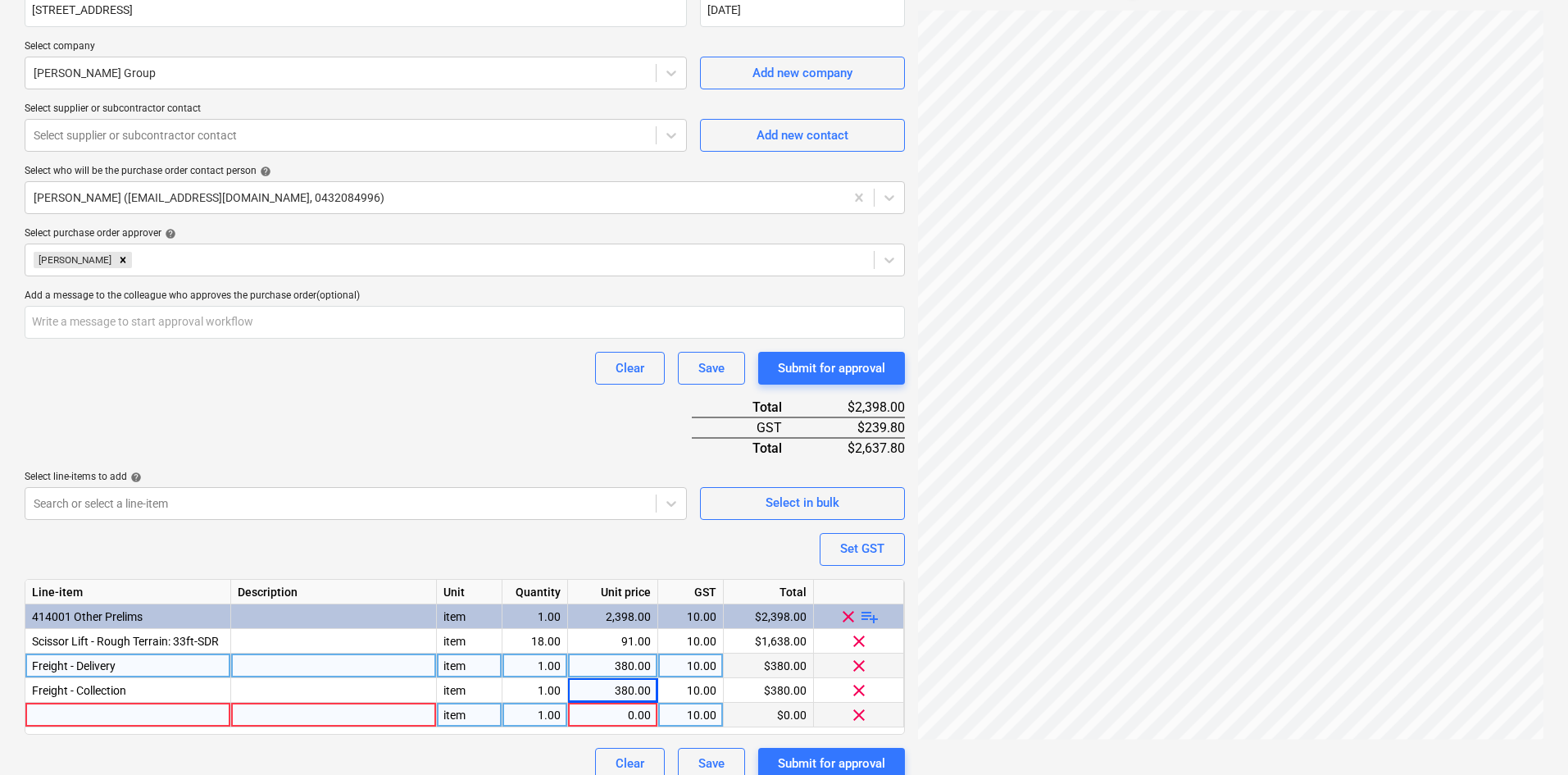
scroll to position [380, 0]
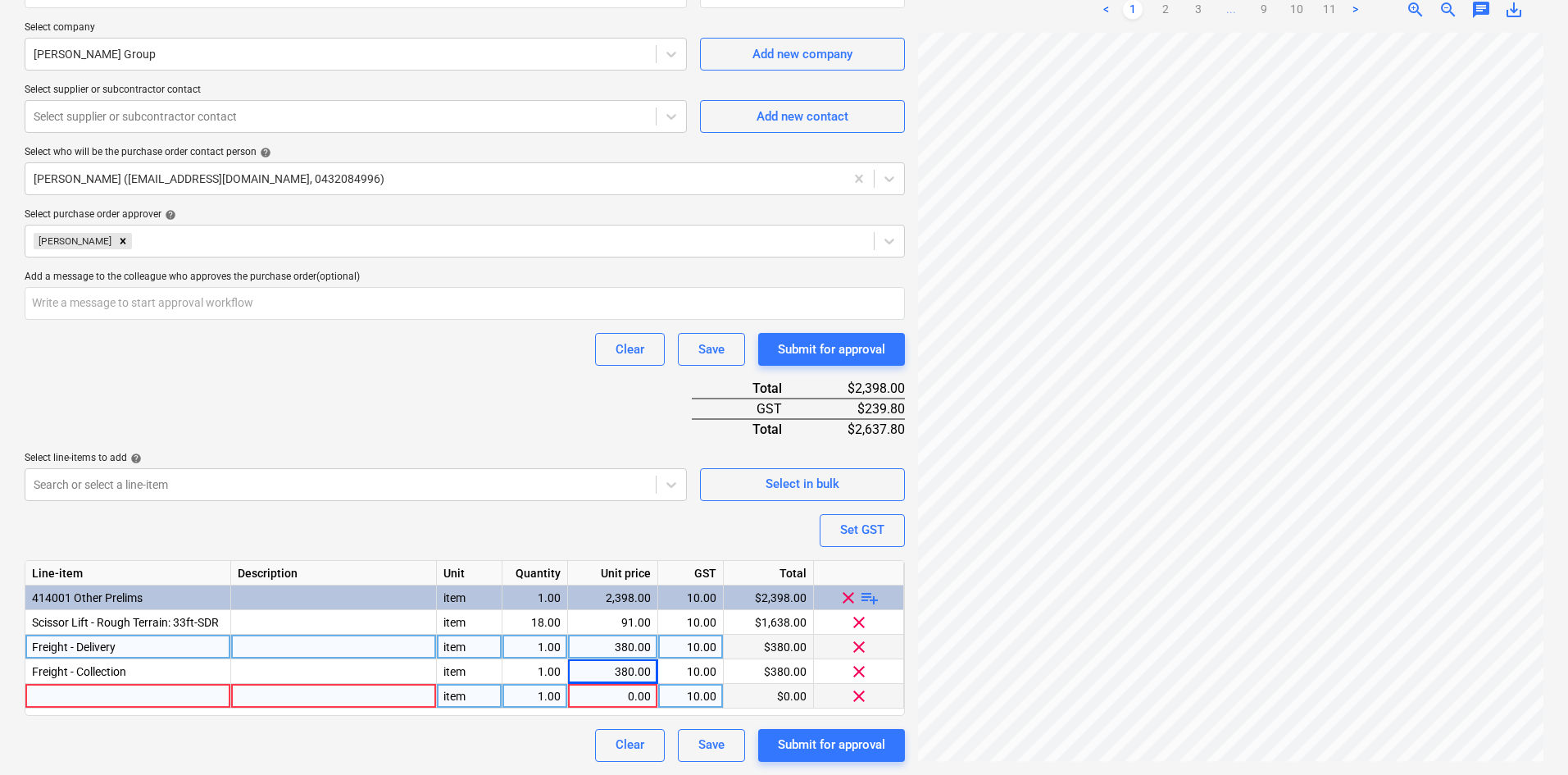
type textarea "x"
click at [118, 690] on div at bounding box center [128, 695] width 206 height 25
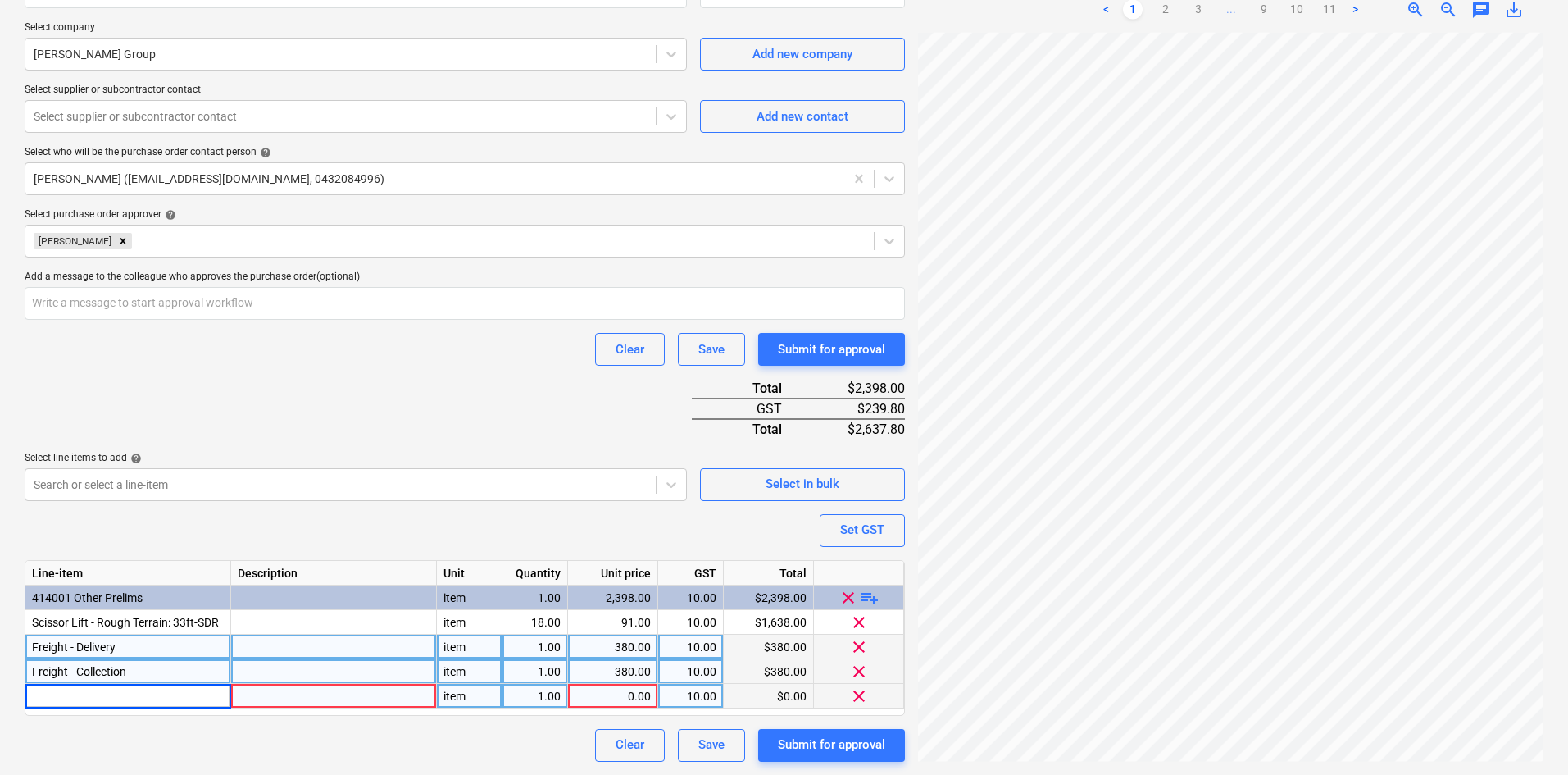
type input "Rental levy"
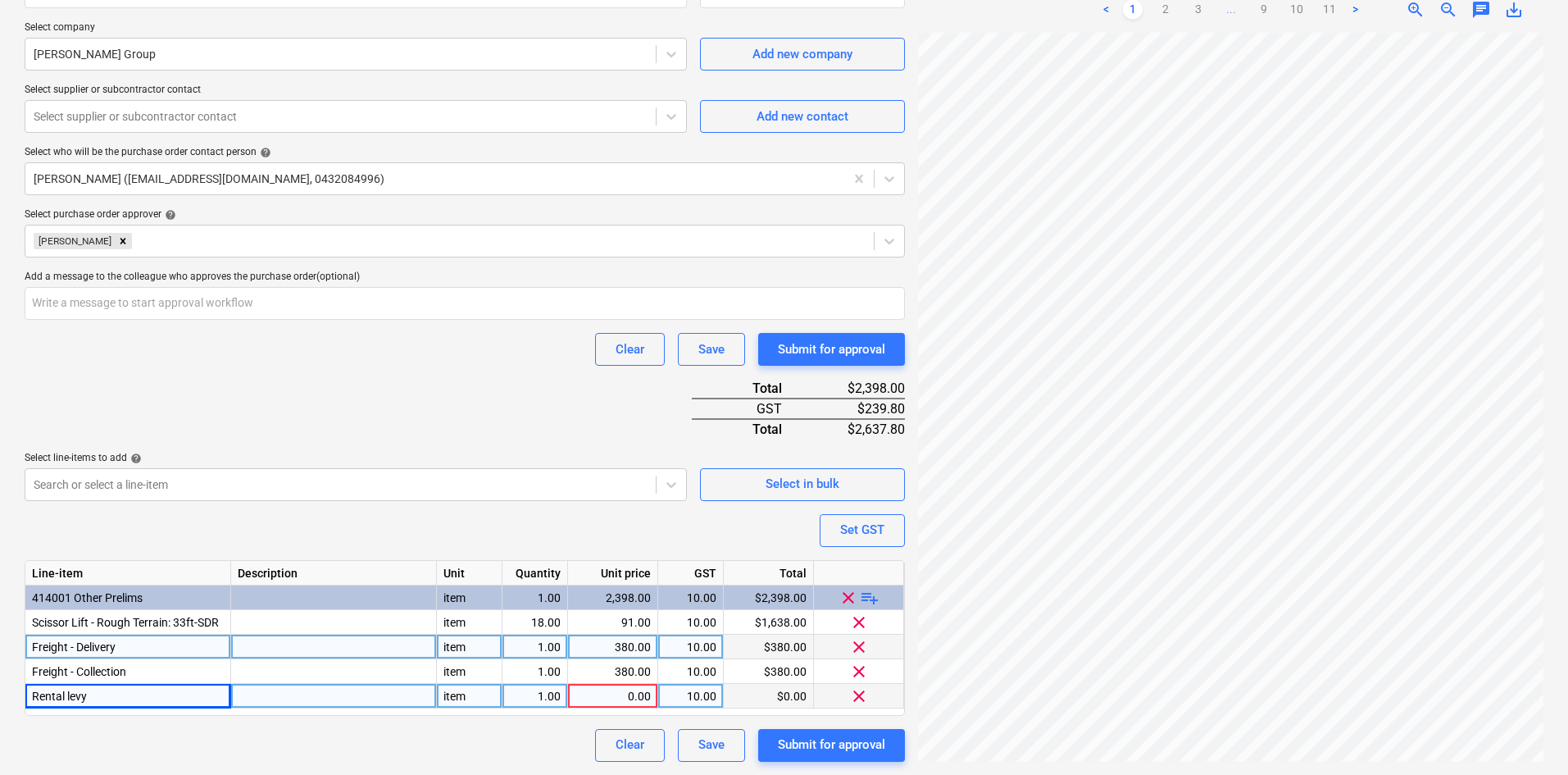
click at [871, 597] on span "playlist_add" at bounding box center [869, 596] width 20 height 20
type textarea "x"
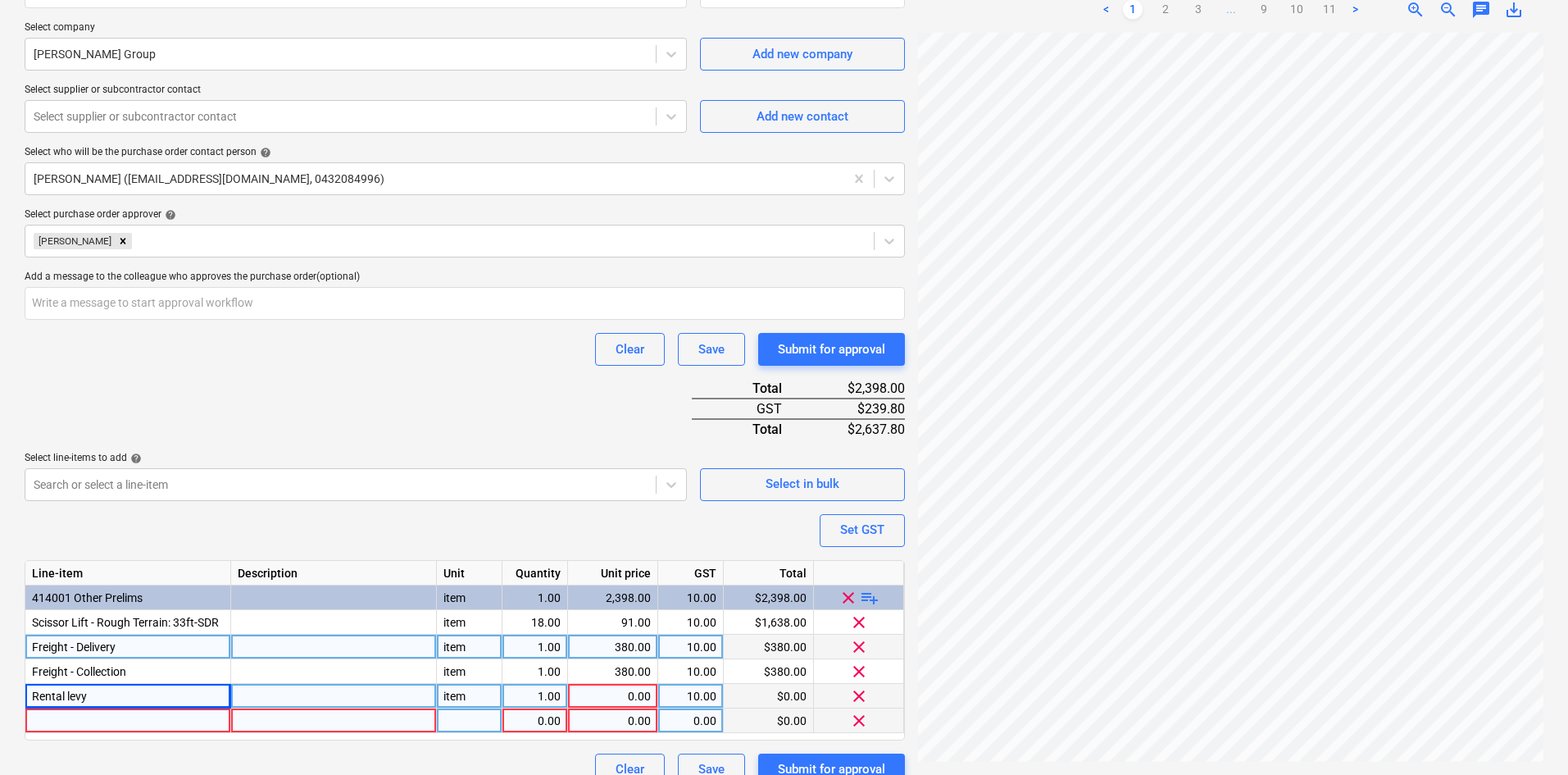
click at [547, 713] on div "0.00" at bounding box center [534, 720] width 51 height 25
type input "1"
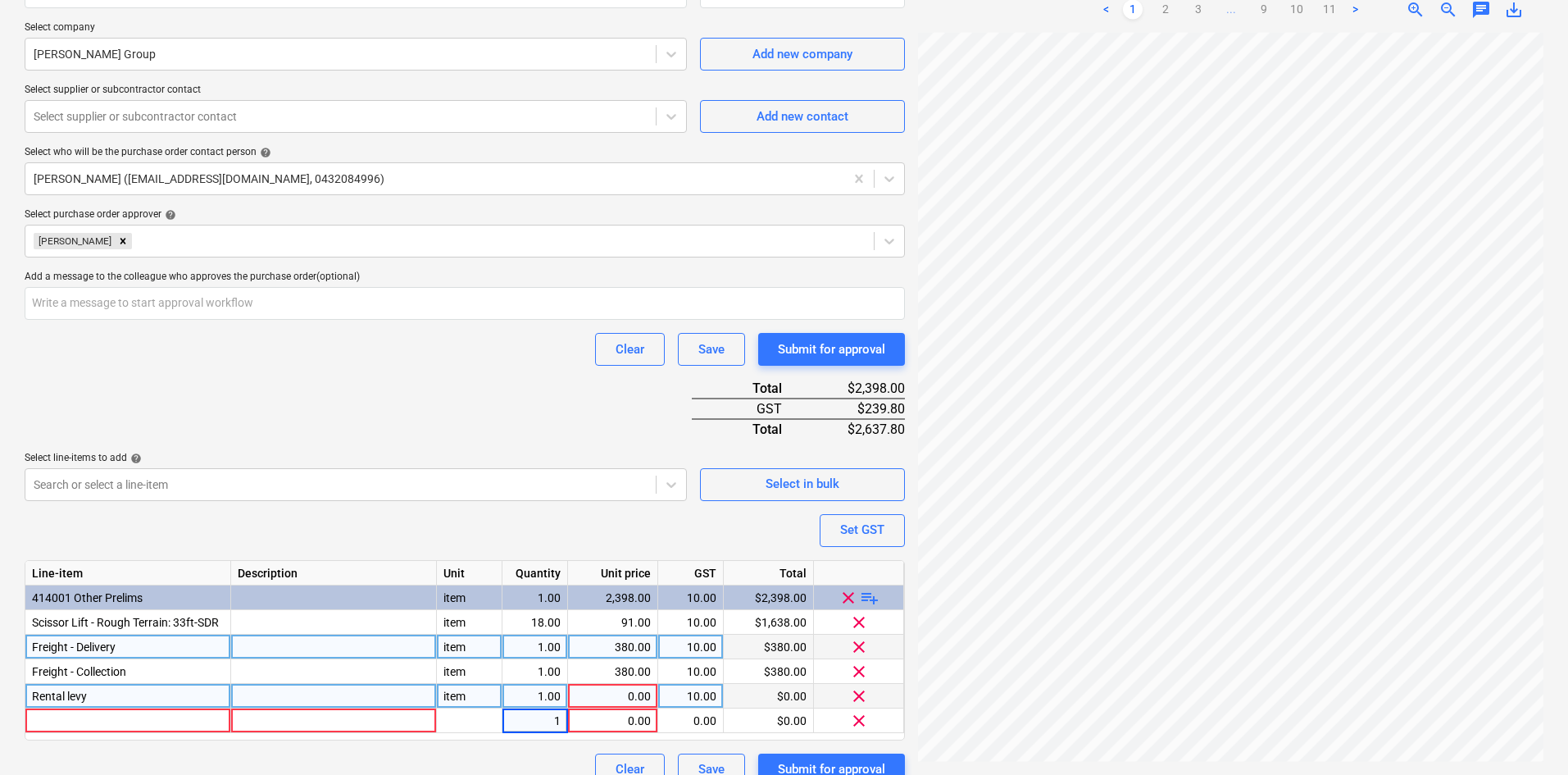
type textarea "x"
click at [617, 689] on div "0.00" at bounding box center [612, 695] width 76 height 25
type input "73.13"
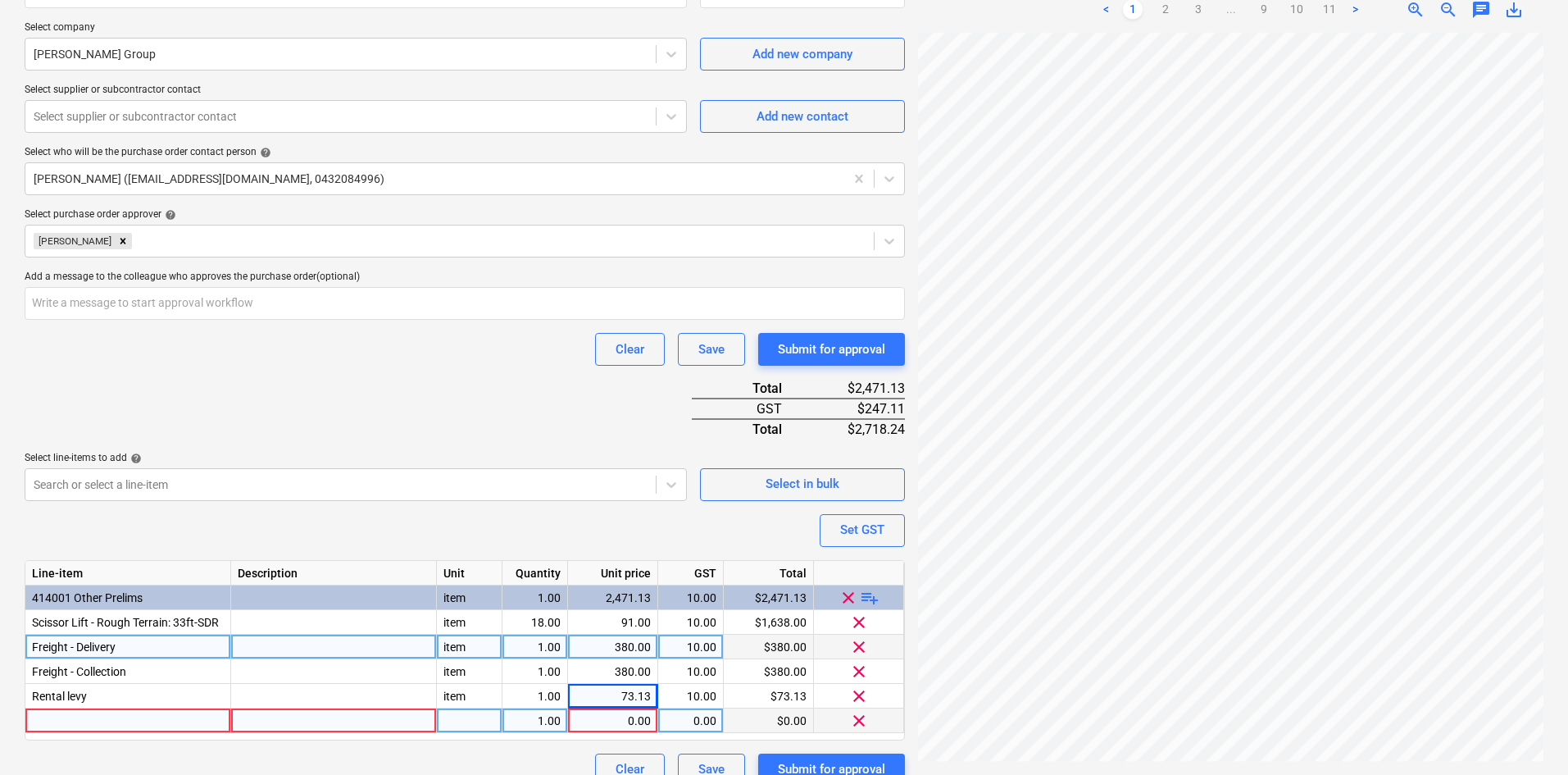
click at [140, 717] on div at bounding box center [128, 720] width 206 height 25
click at [148, 710] on div at bounding box center [128, 720] width 206 height 25
type textarea "x"
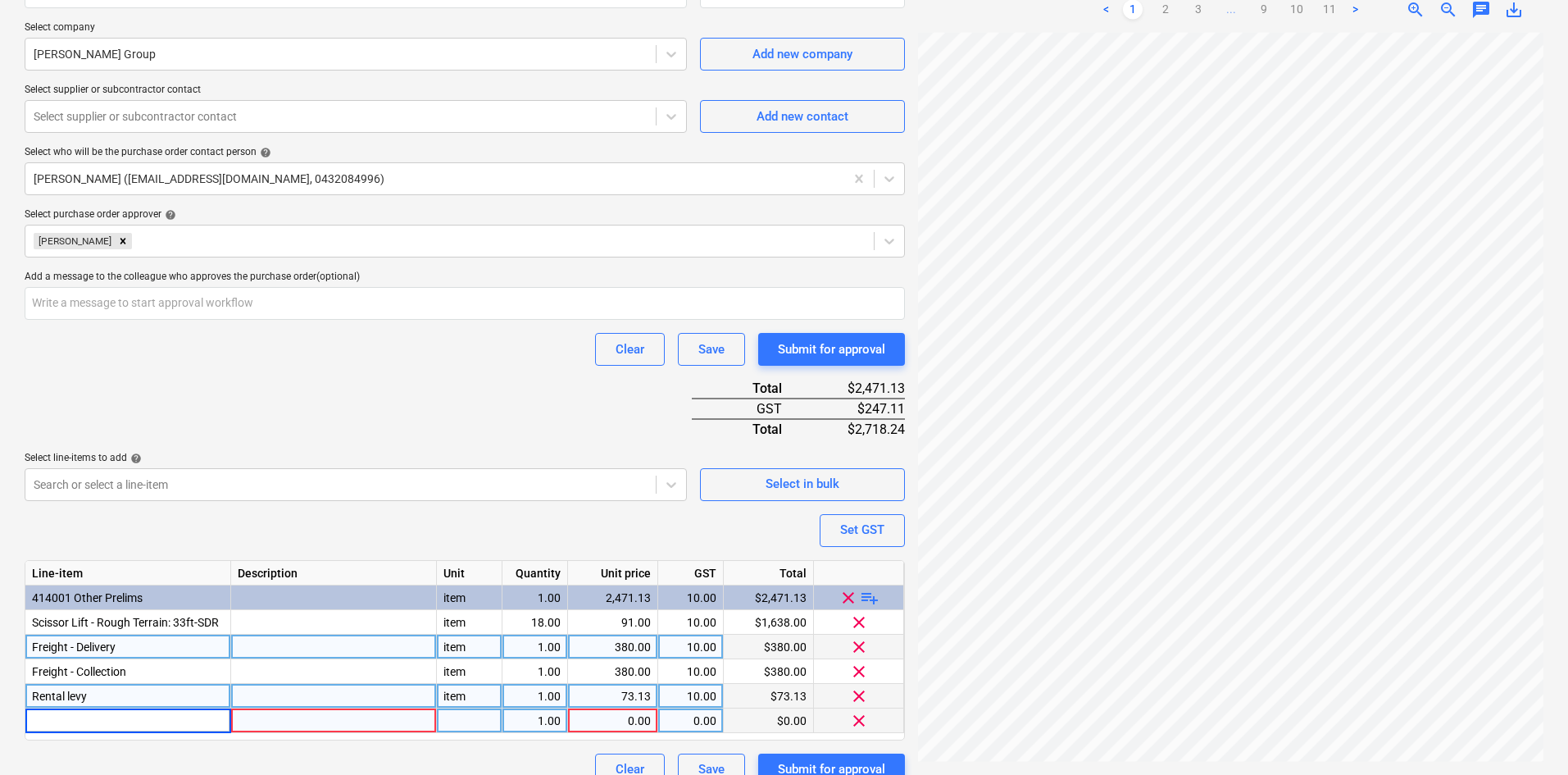
type input "Environmental Disposal Levy"
click at [624, 701] on div "73.13" at bounding box center [612, 695] width 76 height 25
type textarea "x"
click at [378, 410] on div "Purchase order name help Purchase order Purchase order reference number help 00…" at bounding box center [465, 270] width 880 height 1032
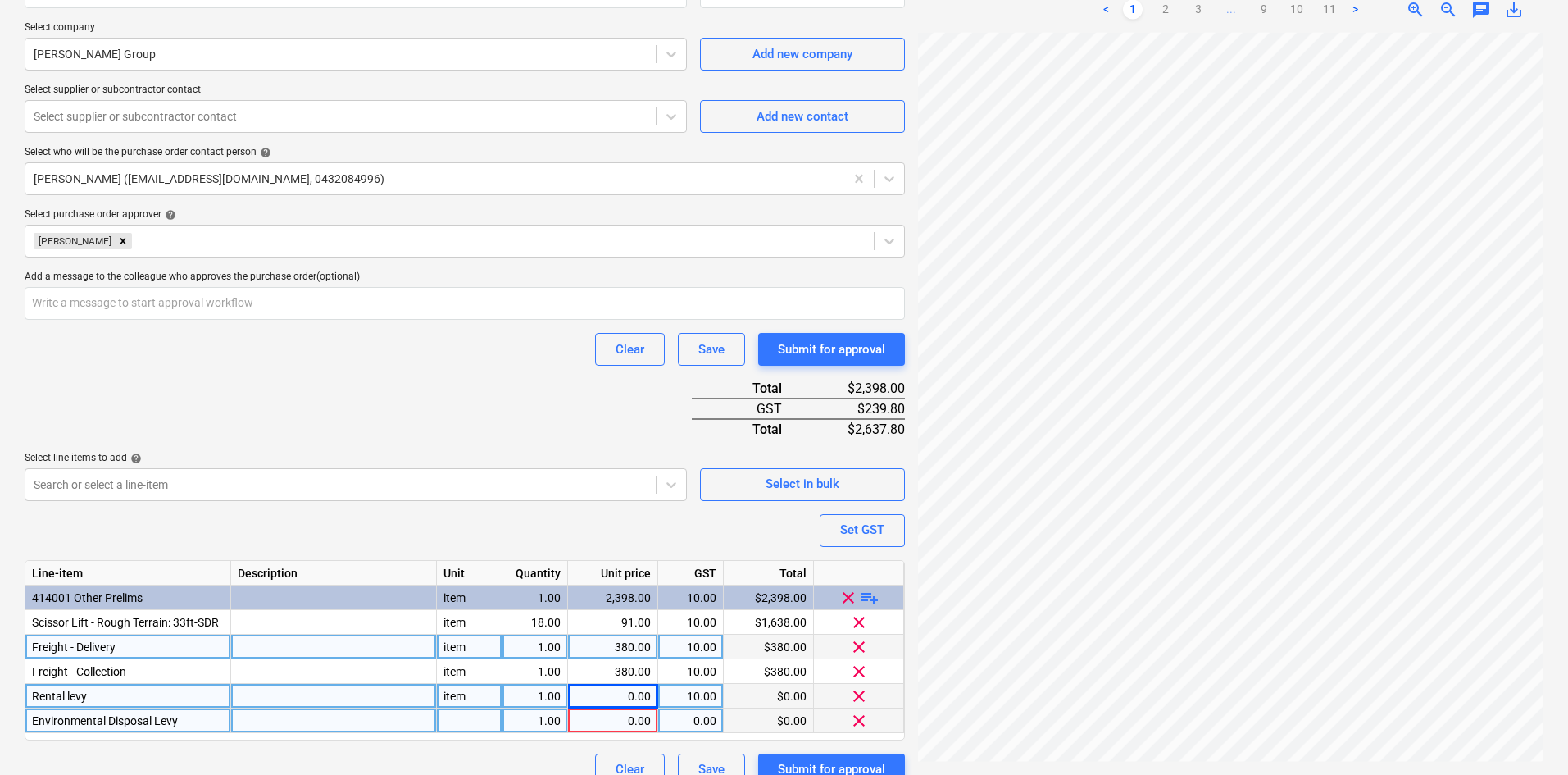
click at [623, 701] on div "0.00" at bounding box center [612, 695] width 76 height 25
type input "130.89"
type textarea "x"
click at [504, 397] on div "Purchase order name help Purchase order Purchase order reference number help 00…" at bounding box center [465, 270] width 880 height 1032
click at [598, 720] on div "0.00" at bounding box center [612, 720] width 76 height 25
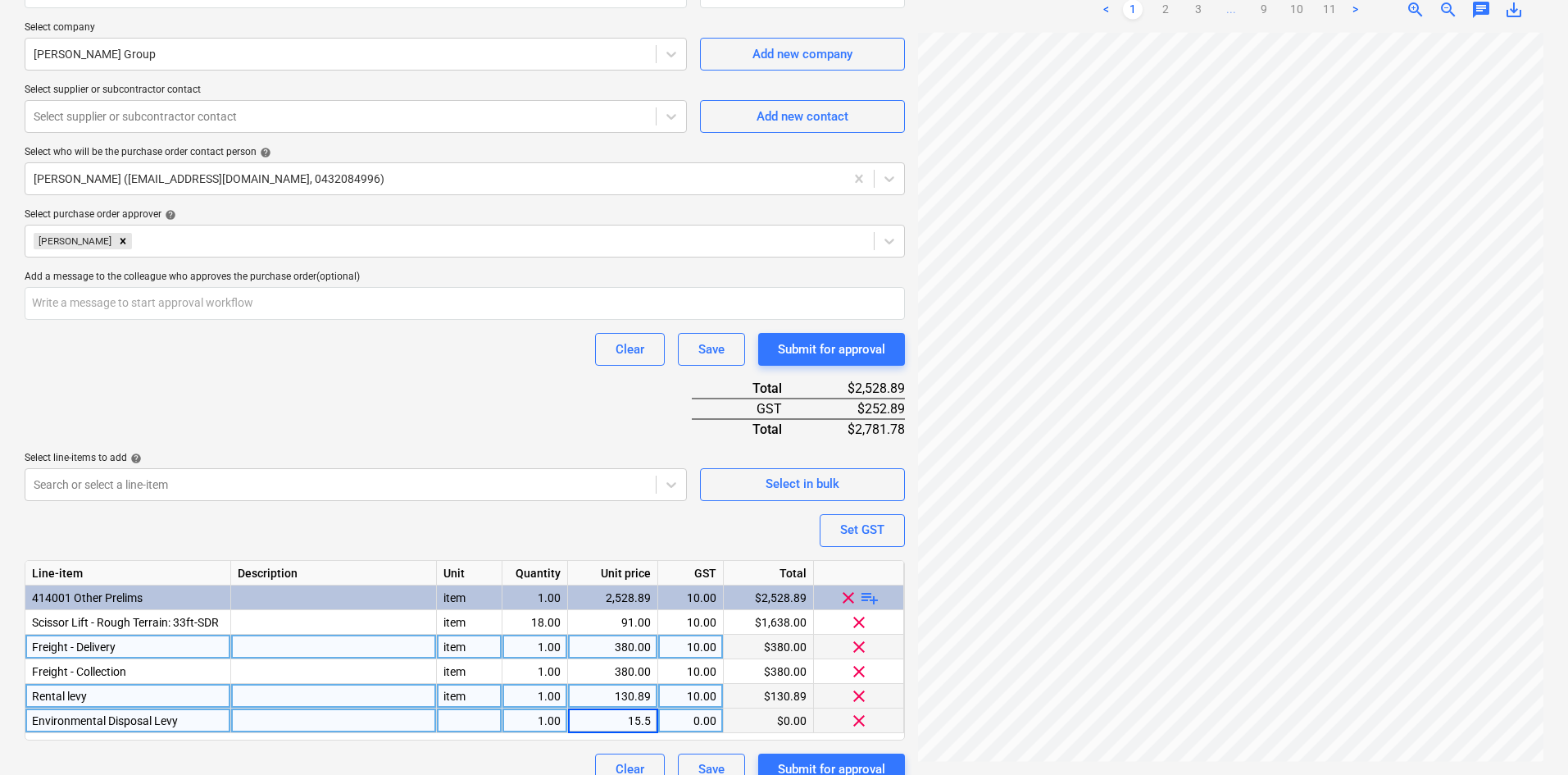
type input "15.58"
type textarea "x"
click at [472, 350] on div "Clear Save Submit for approval" at bounding box center [465, 349] width 880 height 33
click at [476, 700] on div "item" at bounding box center [469, 695] width 66 height 25
click at [478, 716] on div at bounding box center [469, 720] width 66 height 25
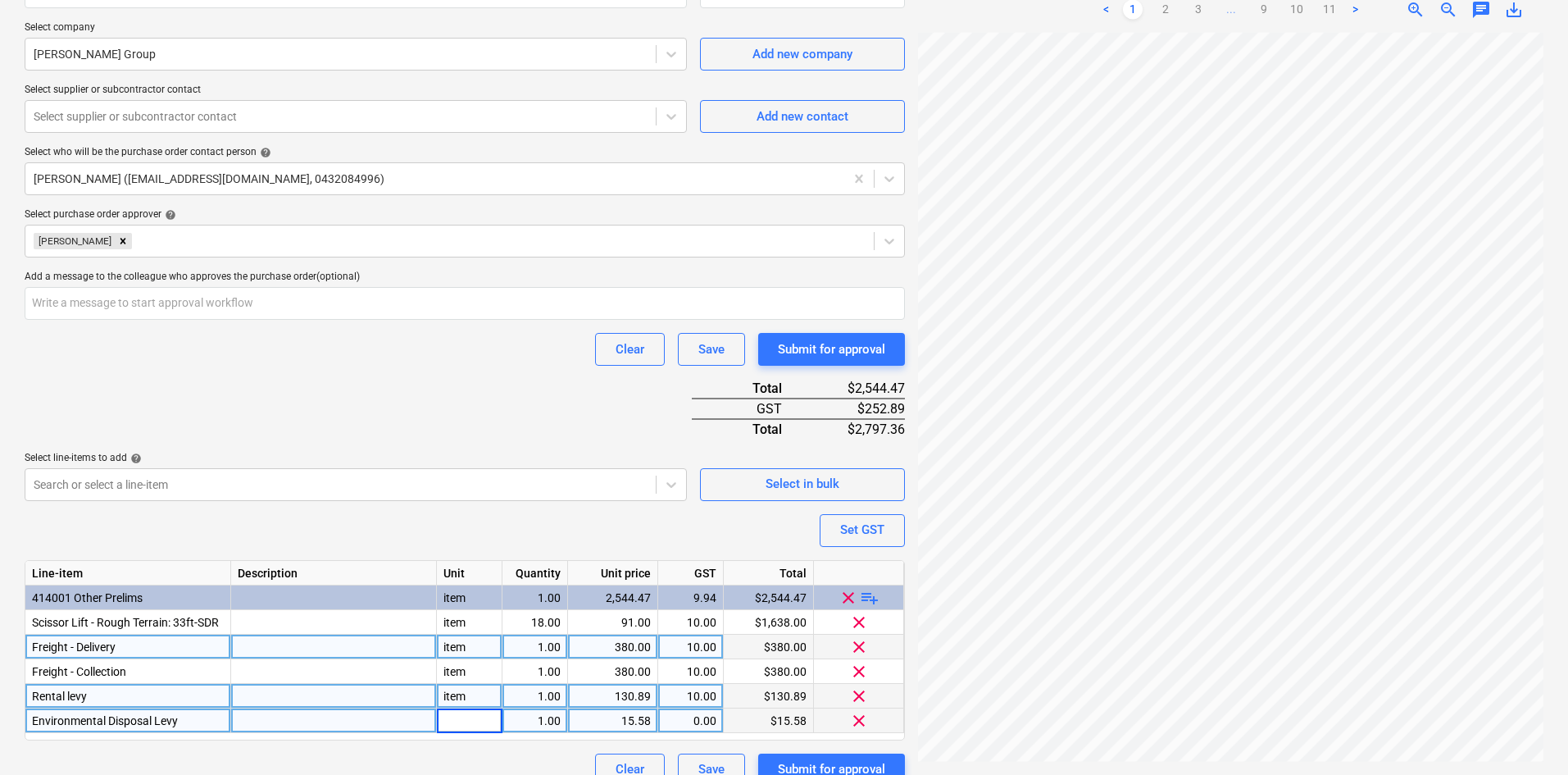
type input "item"
type textarea "x"
click at [450, 394] on div "Purchase order name help Purchase order Purchase order reference number help 00…" at bounding box center [465, 270] width 880 height 1032
click at [689, 720] on div "0.00" at bounding box center [690, 720] width 51 height 25
type input "10"
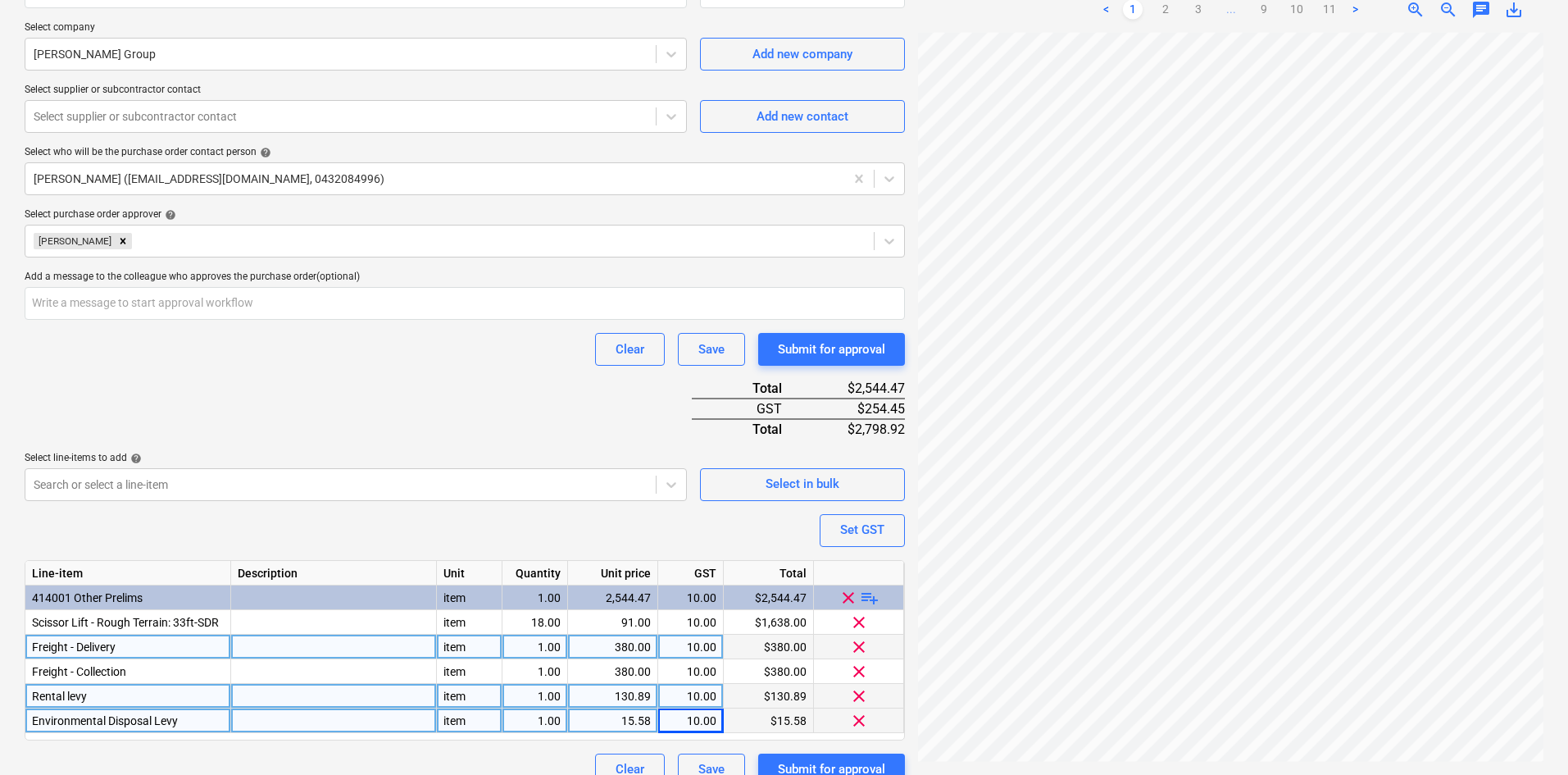
click at [468, 443] on div "Purchase order name help Purchase order Purchase order reference number help 00…" at bounding box center [465, 270] width 880 height 1032
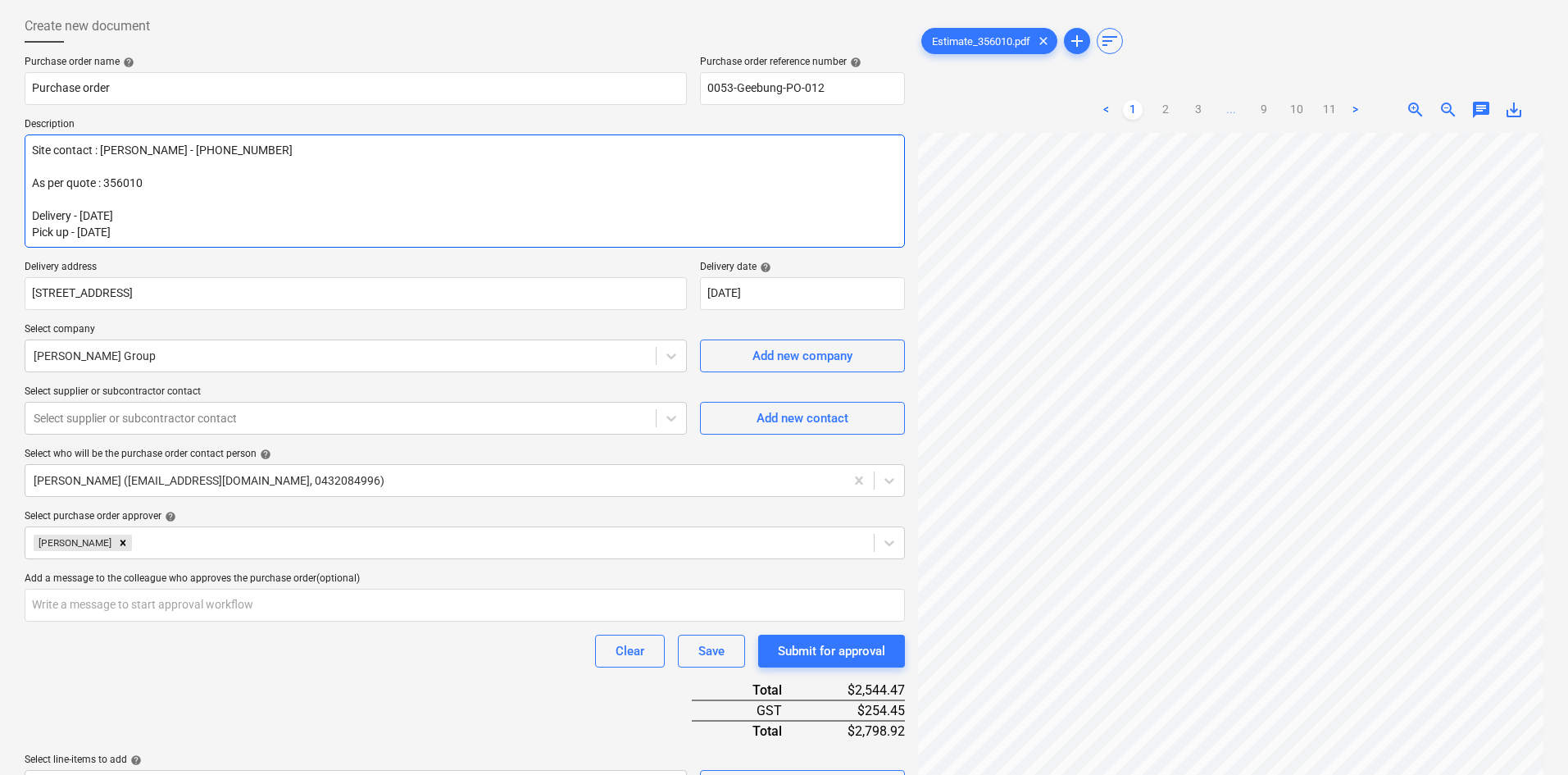
scroll to position [77, 0]
click at [152, 215] on textarea "Site contact : [PERSON_NAME] - [PHONE_NUMBER] As per quote : 356010 Delivery - …" at bounding box center [465, 193] width 880 height 113
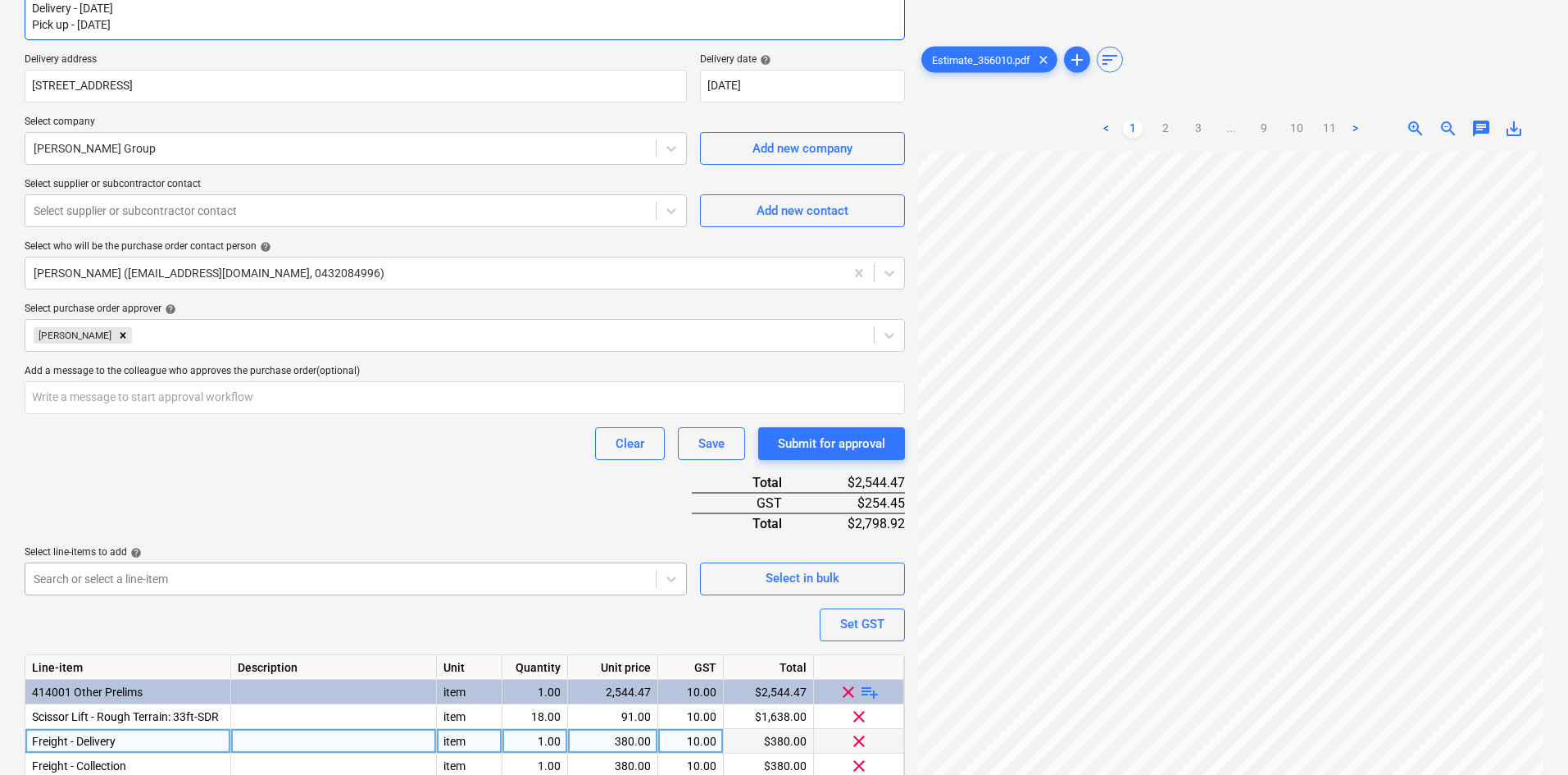
scroll to position [405, 0]
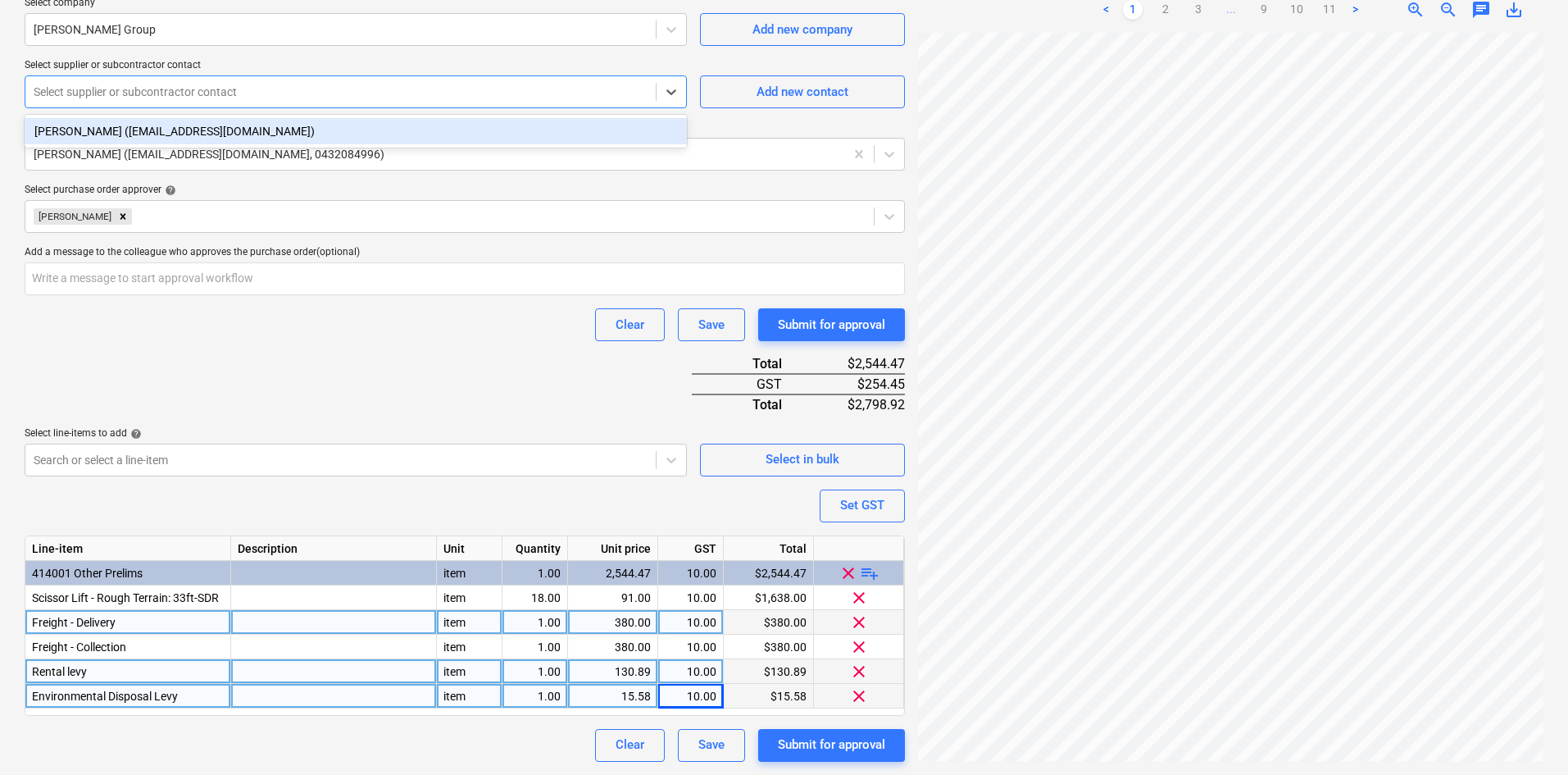
click at [194, 93] on div at bounding box center [340, 92] width 614 height 16
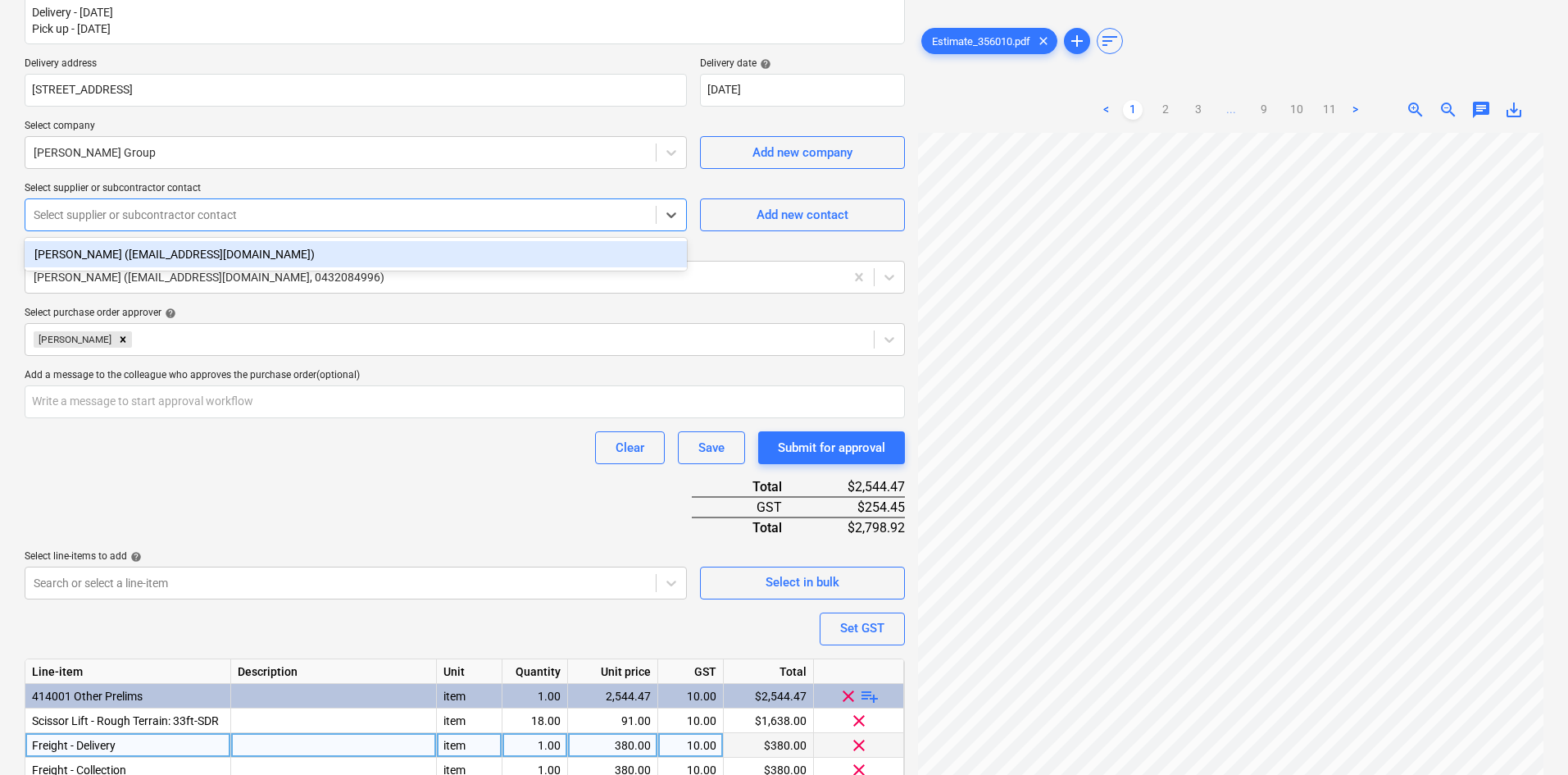
scroll to position [159, 0]
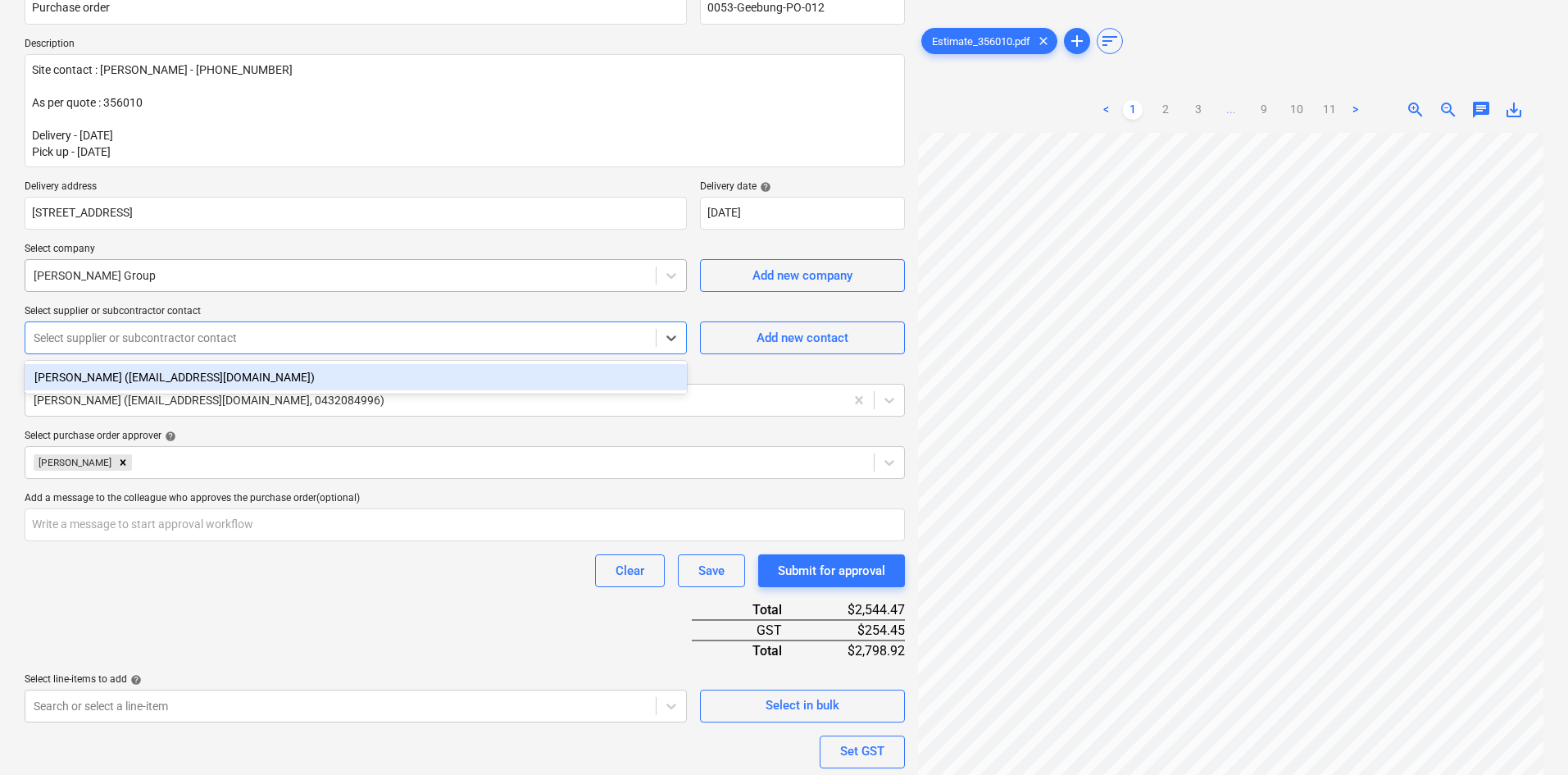
type textarea "x"
click at [143, 279] on div at bounding box center [340, 275] width 614 height 16
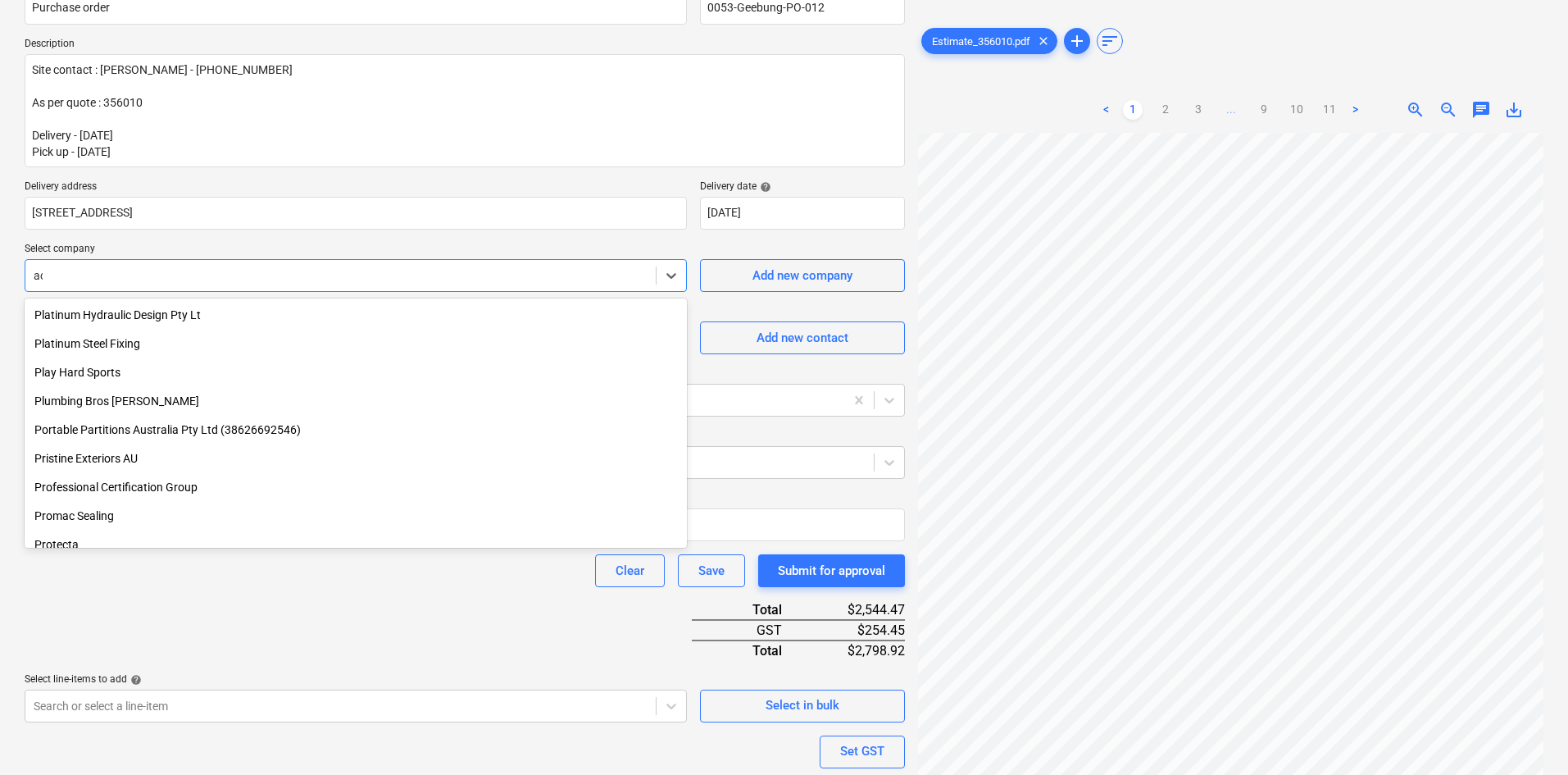
scroll to position [1447, 0]
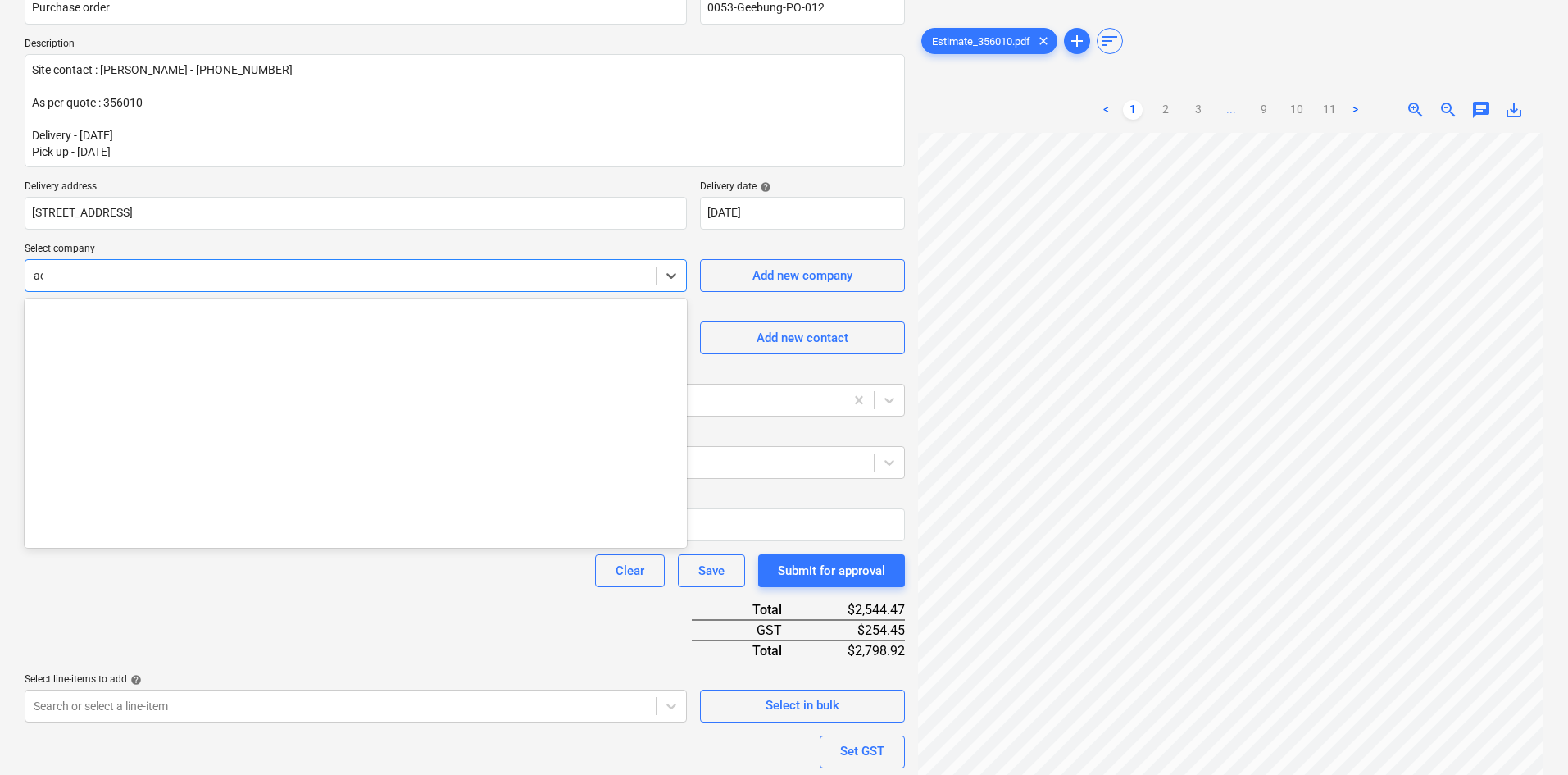
type input "acc"
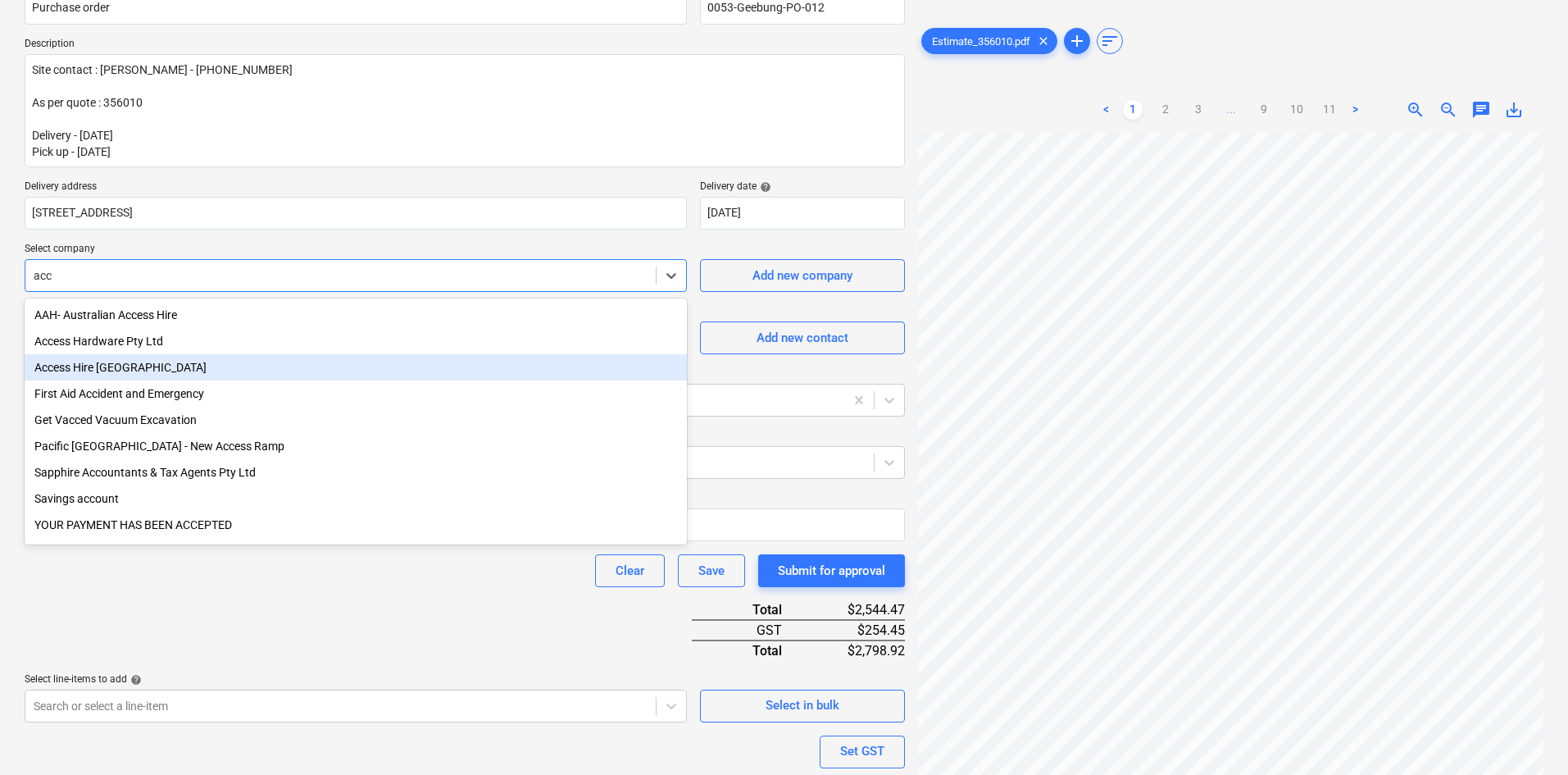
click at [147, 373] on div "Access Hire [GEOGRAPHIC_DATA]" at bounding box center [356, 367] width 663 height 27
type textarea "x"
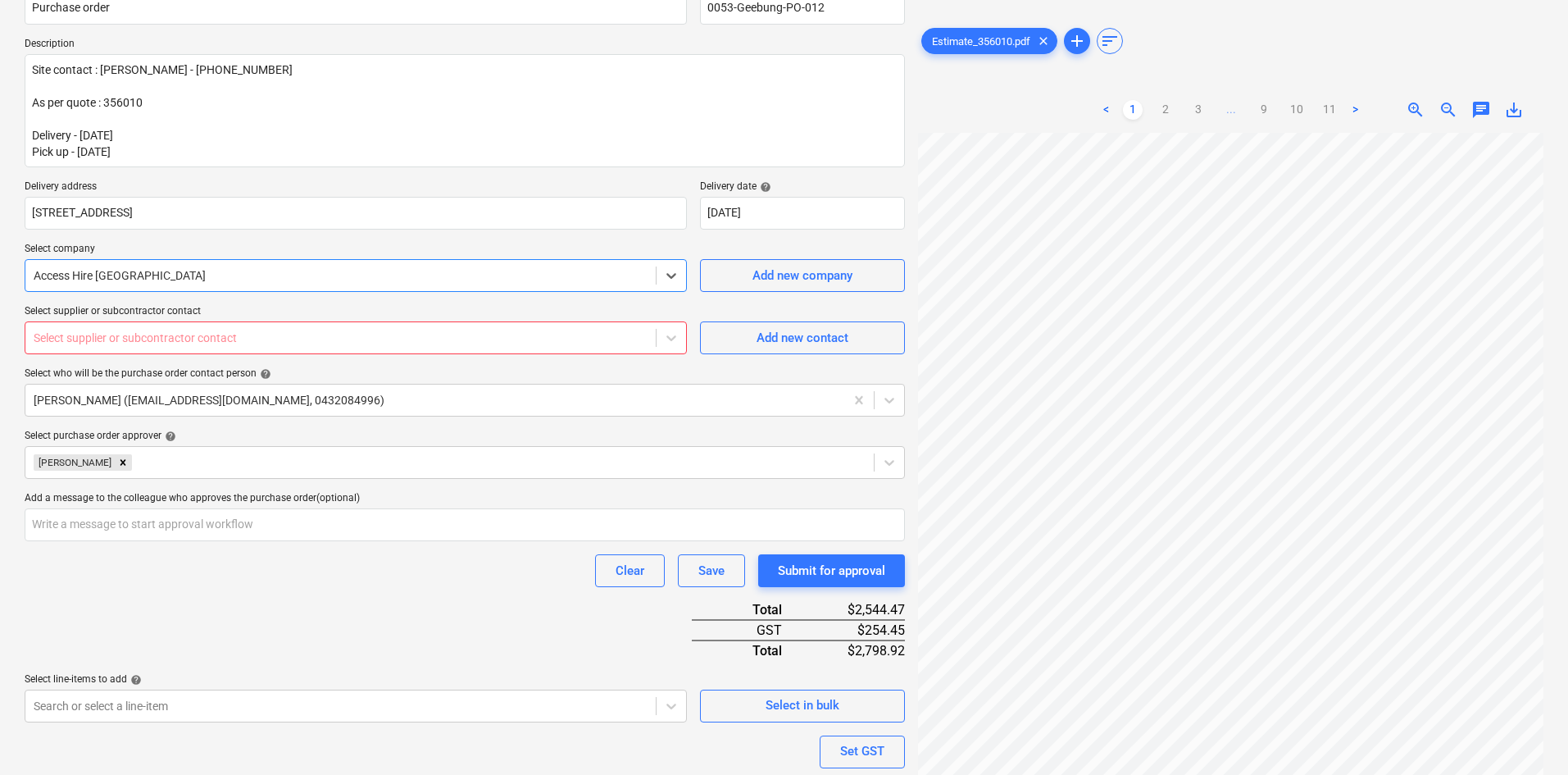
click at [128, 338] on div at bounding box center [340, 337] width 614 height 16
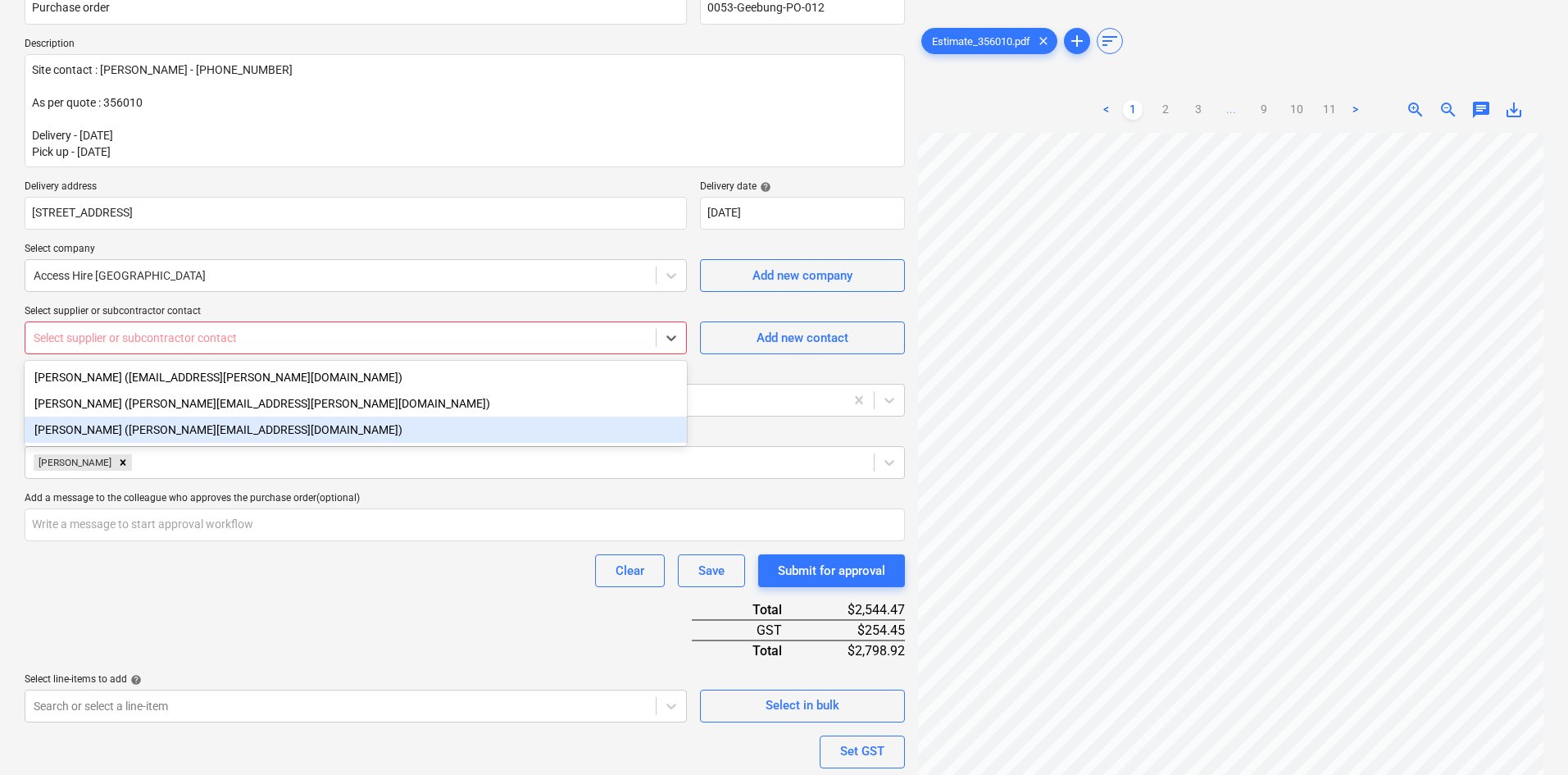
click at [117, 433] on div "[PERSON_NAME] ([PERSON_NAME][EMAIL_ADDRESS][DOMAIN_NAME])" at bounding box center [356, 429] width 663 height 27
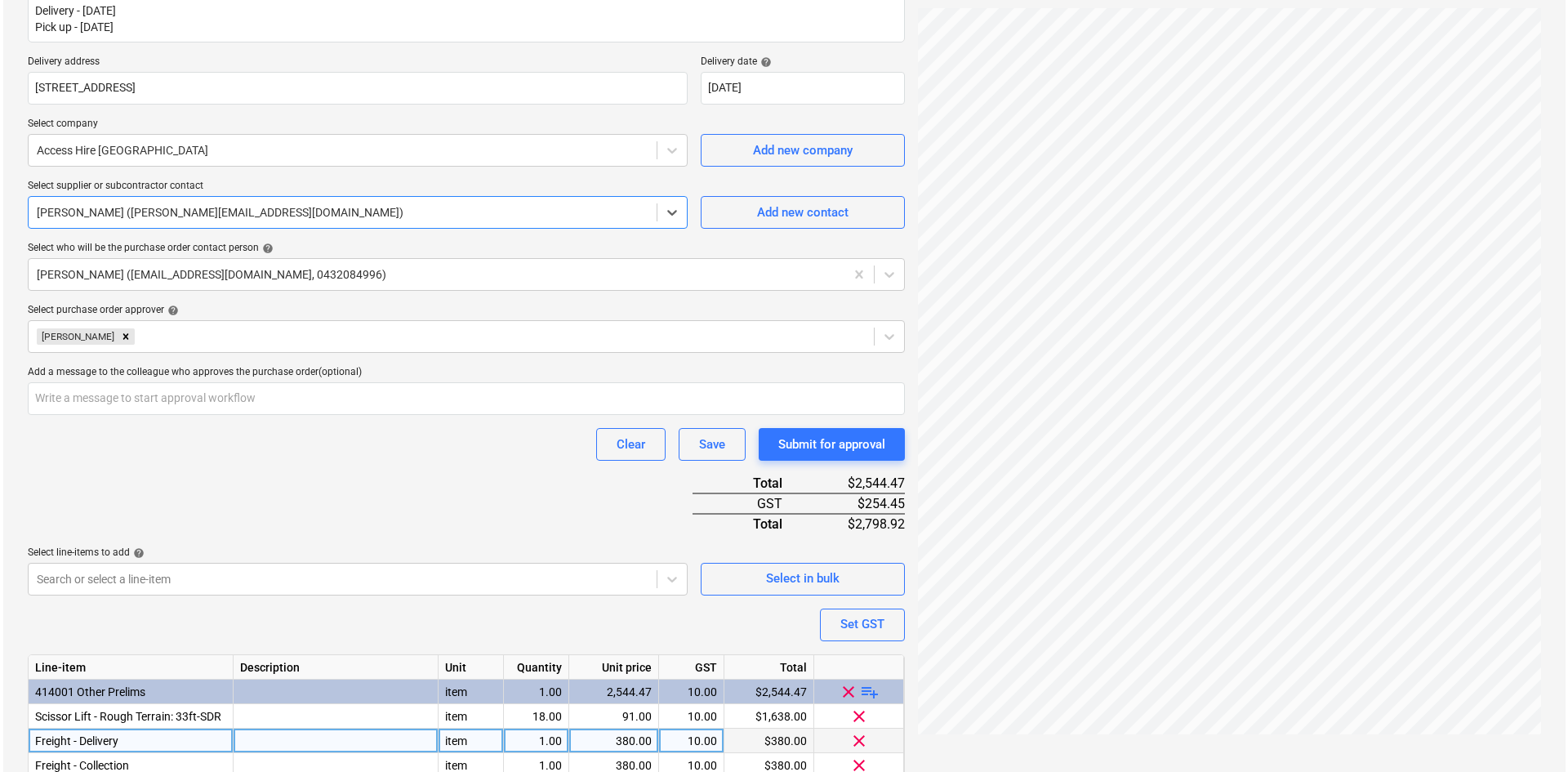
scroll to position [403, 0]
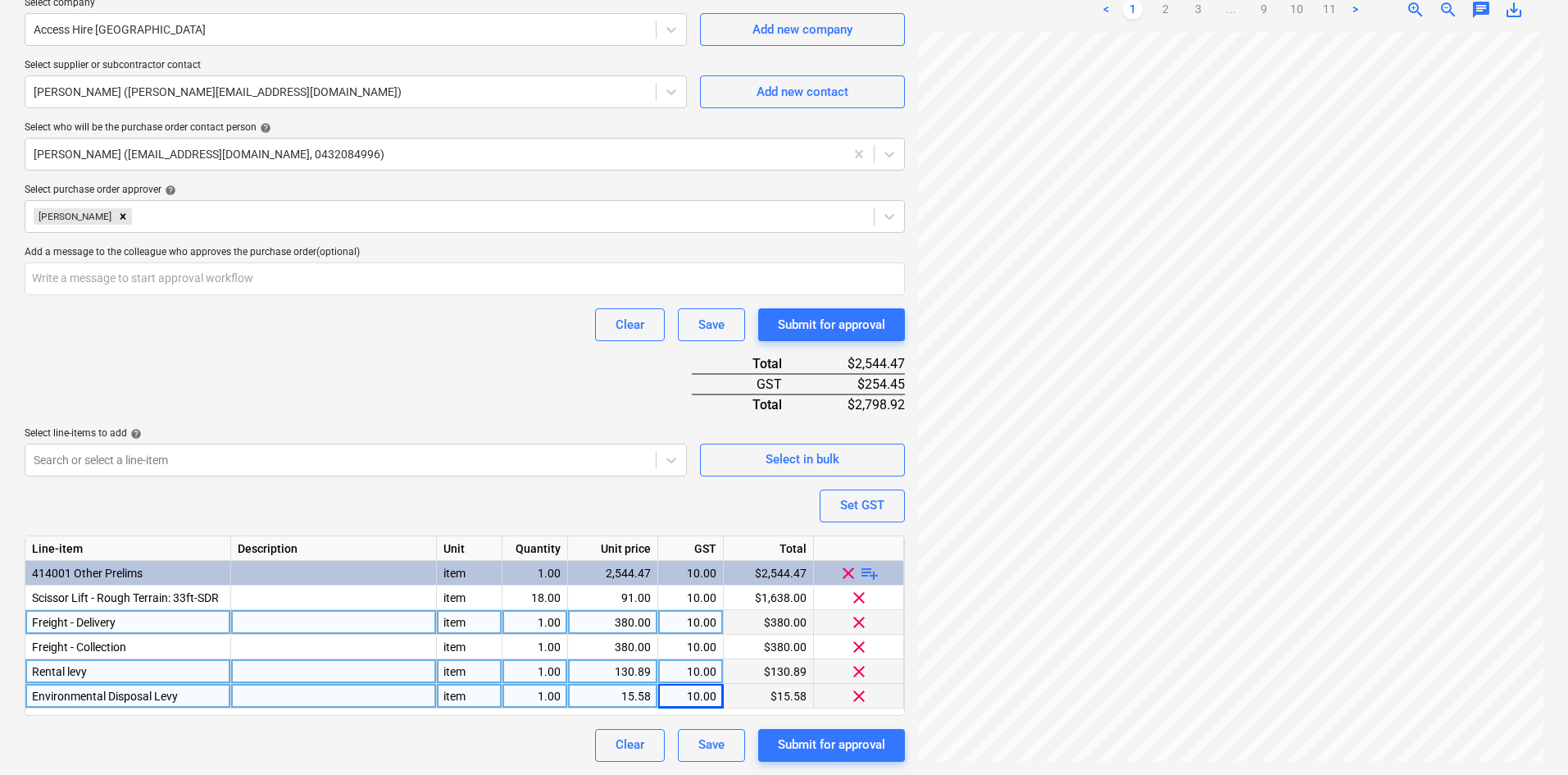
click at [385, 358] on div "Purchase order name help Purchase order Purchase order reference number help 00…" at bounding box center [465, 245] width 880 height 1032
click at [809, 748] on div "Submit for approval" at bounding box center [831, 744] width 107 height 21
type textarea "x"
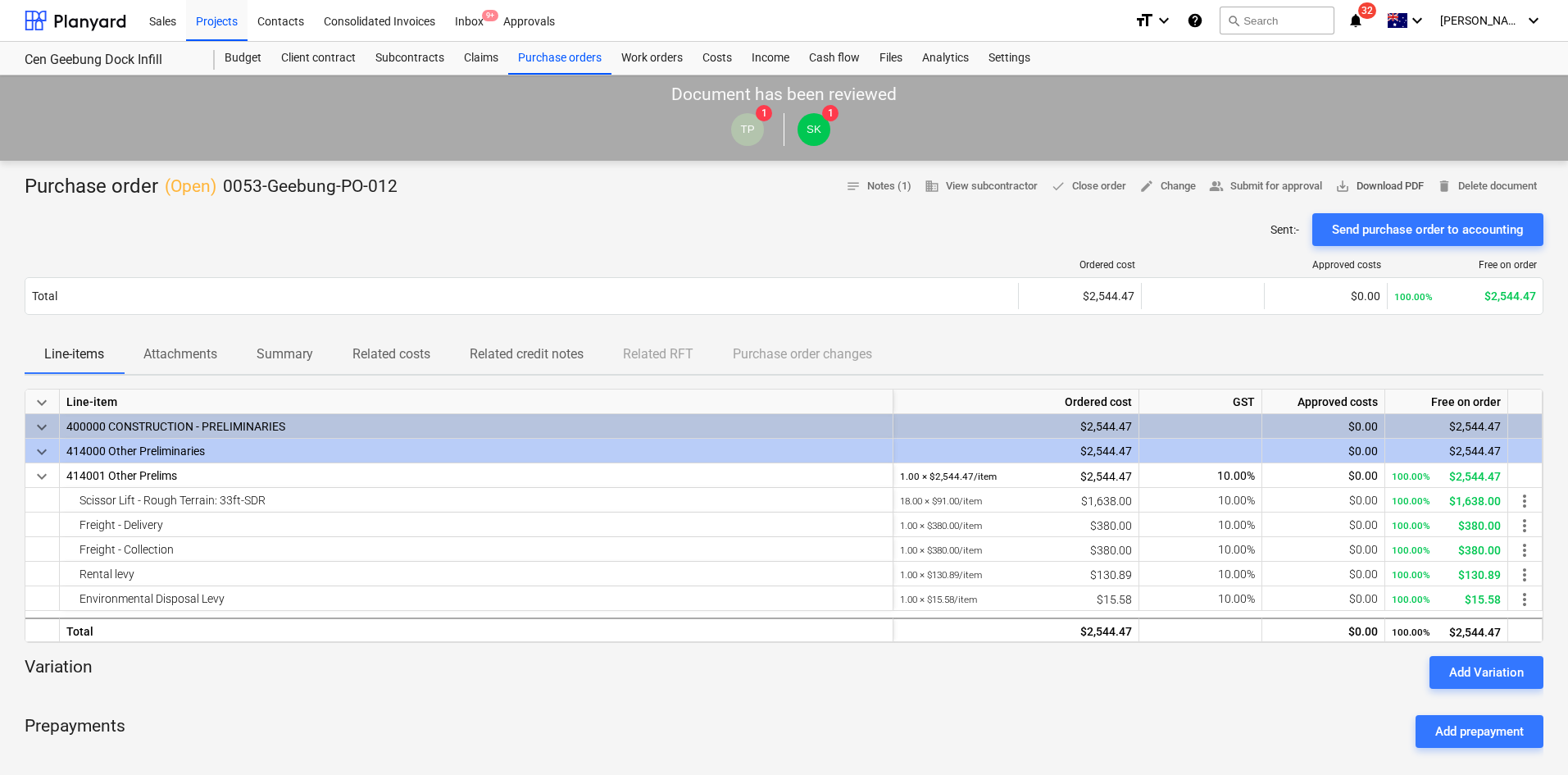
click at [1354, 185] on span "save_alt Download PDF" at bounding box center [1379, 187] width 88 height 19
